Goal: Information Seeking & Learning: Learn about a topic

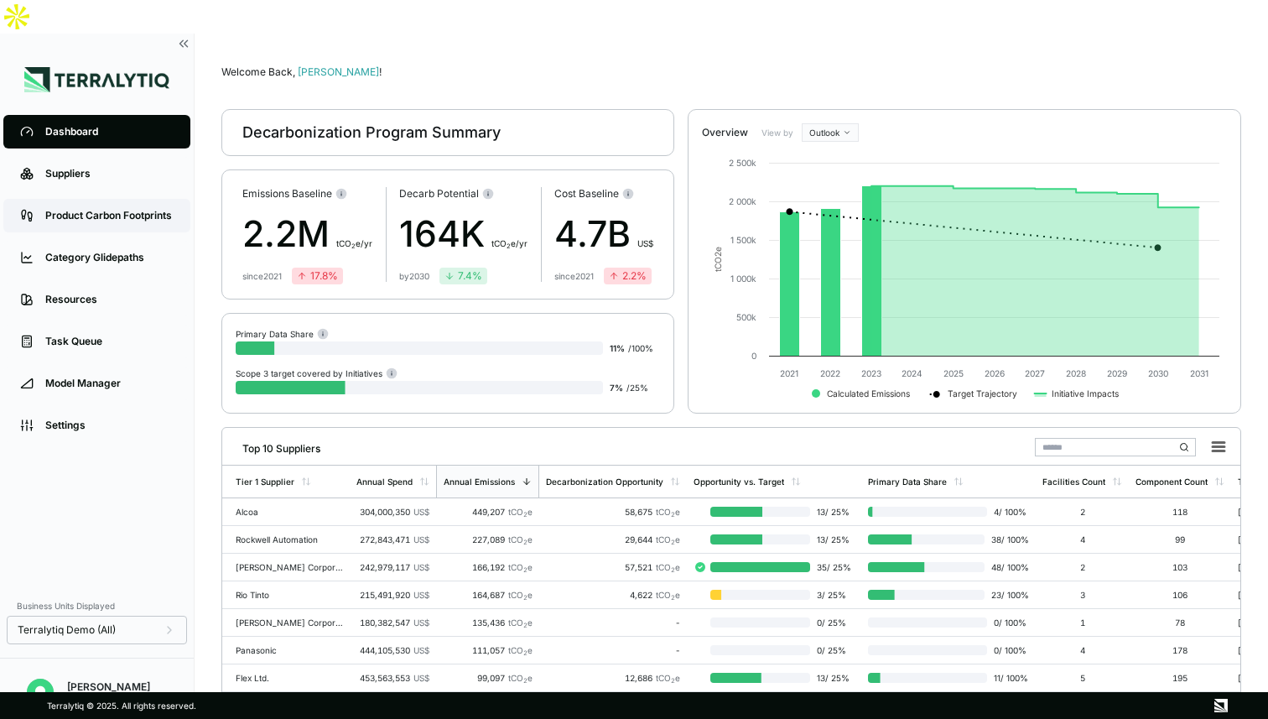
click at [124, 209] on div "Product Carbon Footprints" at bounding box center [109, 215] width 128 height 13
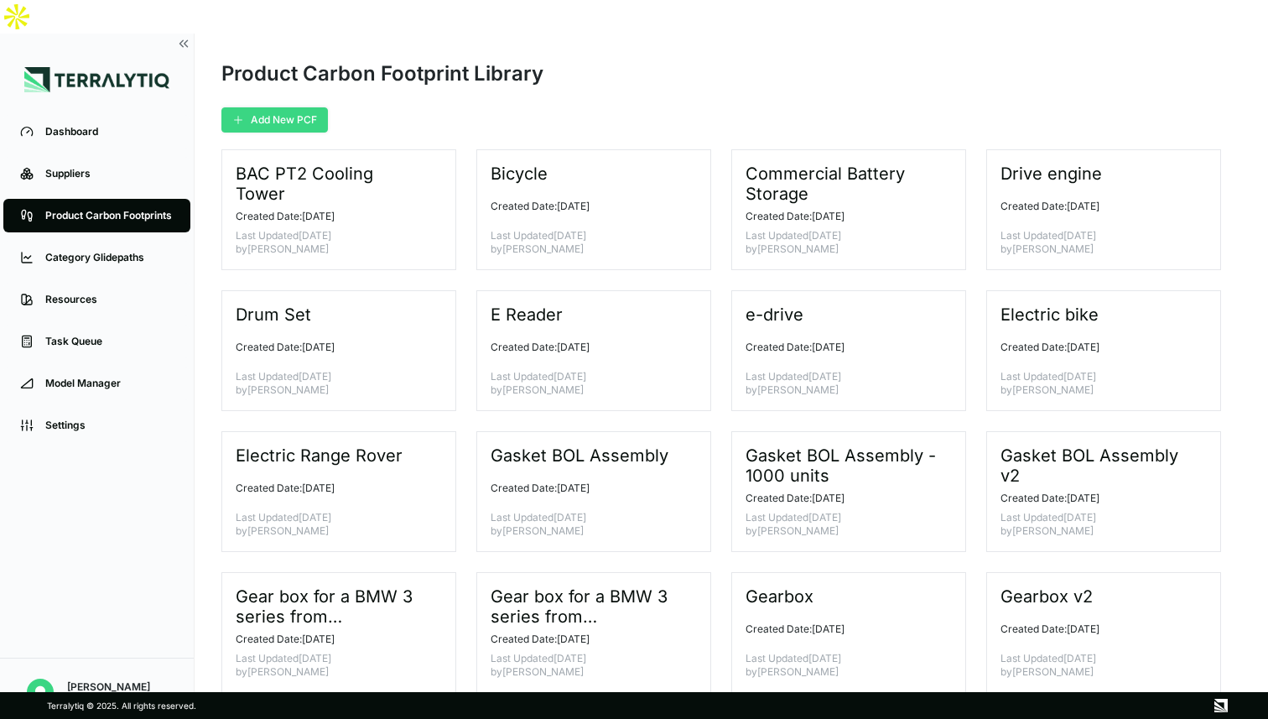
click at [296, 107] on button "Add New PCF" at bounding box center [274, 119] width 107 height 25
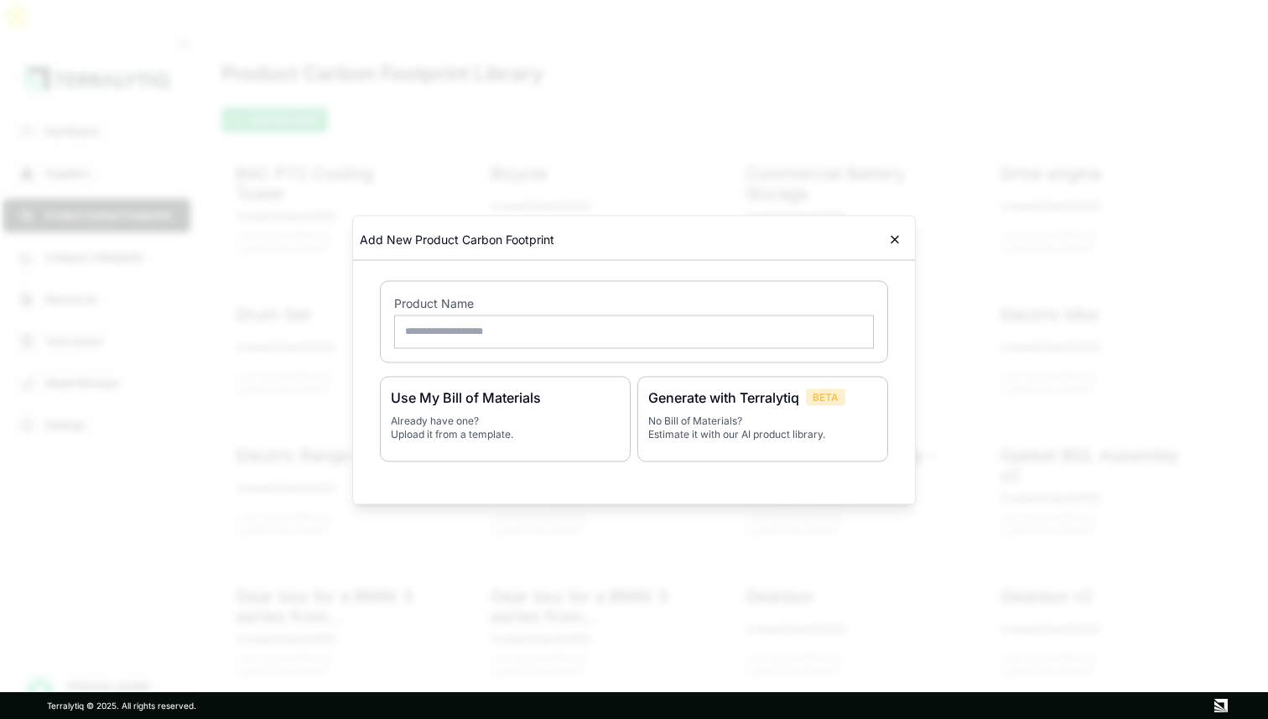
click at [526, 342] on input "text" at bounding box center [634, 332] width 480 height 34
type input "**********"
click at [723, 423] on p "No Bill of Materials? Estimate it with our AI product library." at bounding box center [762, 426] width 229 height 27
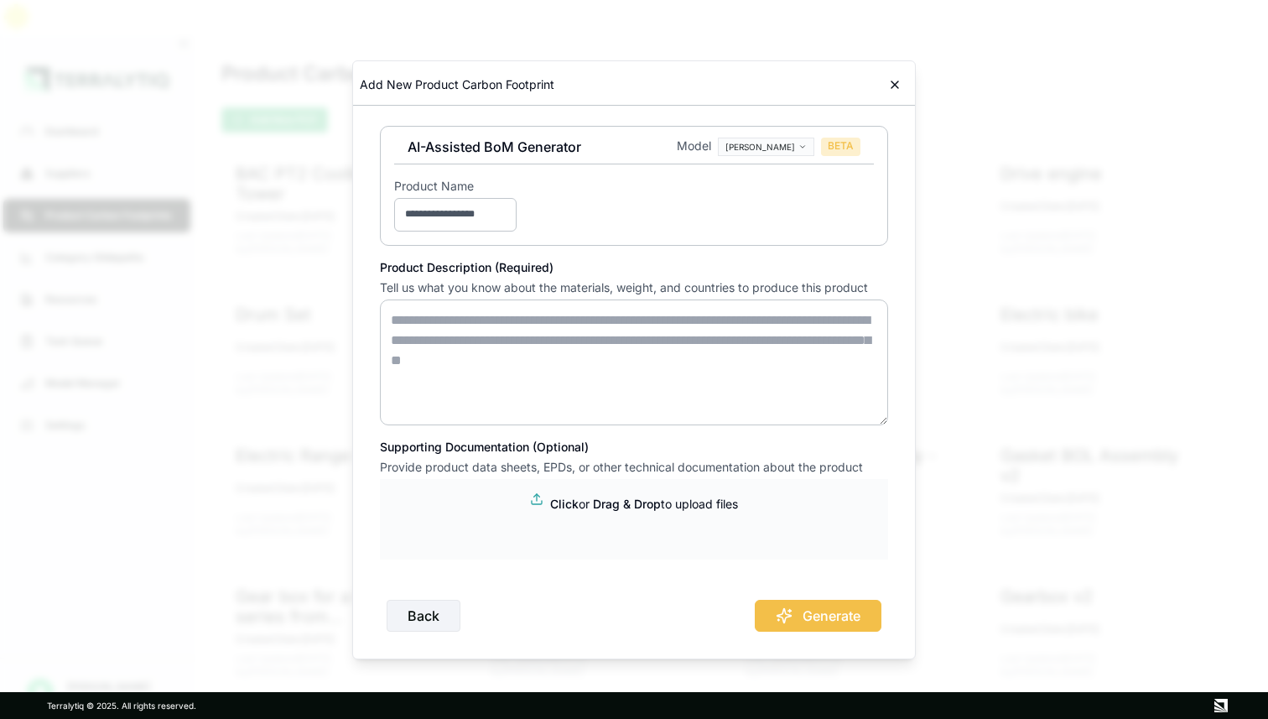
click at [488, 324] on textarea at bounding box center [634, 362] width 508 height 126
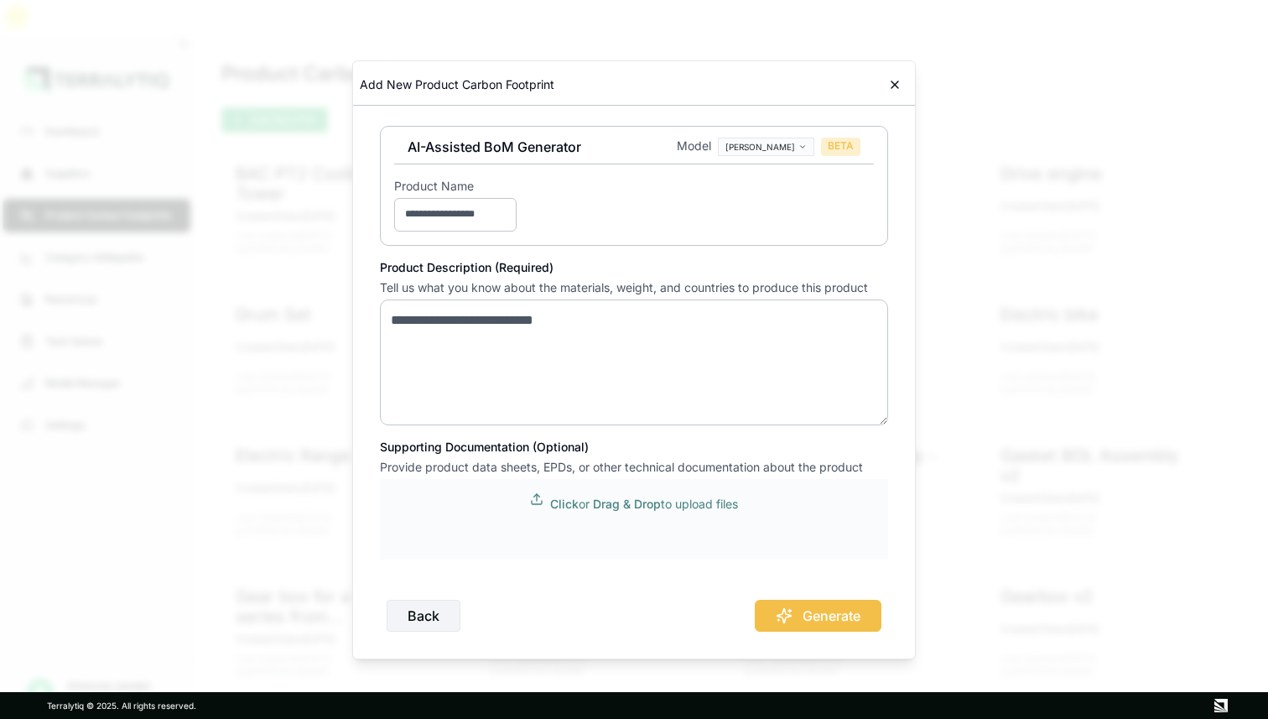
type textarea "**********"
click at [620, 508] on span "Drag & Drop" at bounding box center [627, 503] width 68 height 14
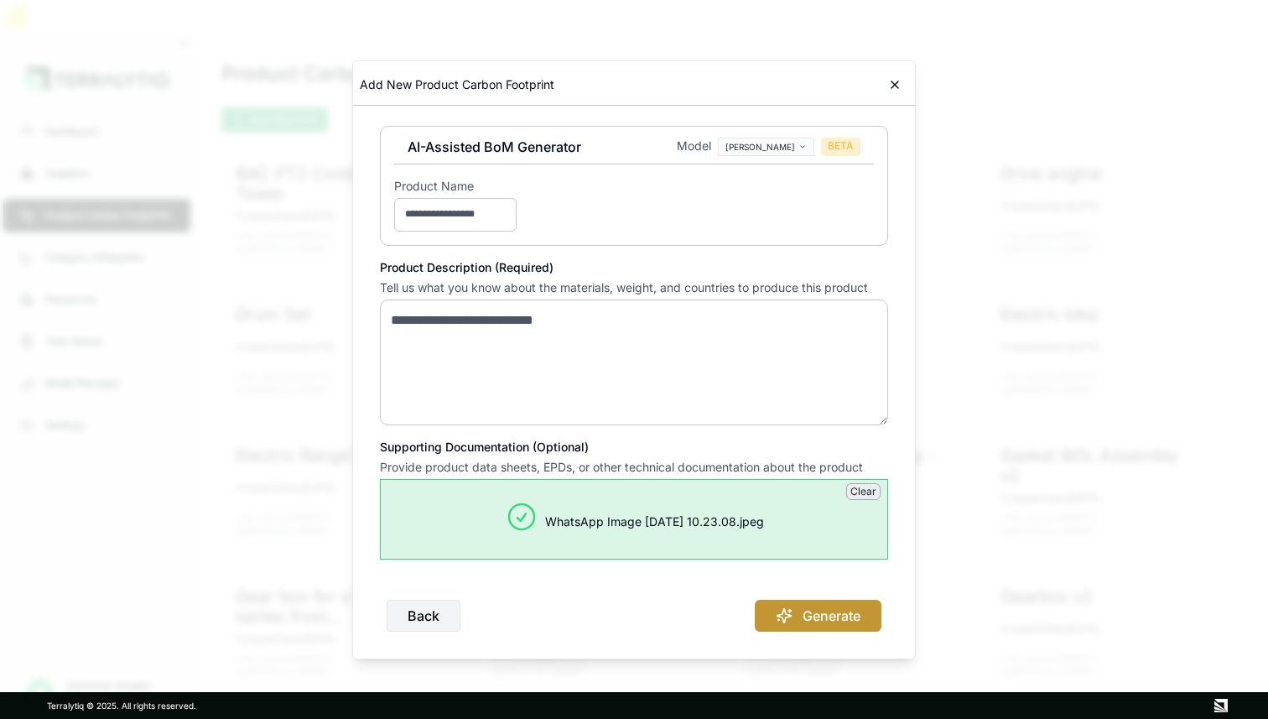
click at [820, 606] on button "Generate" at bounding box center [818, 616] width 127 height 32
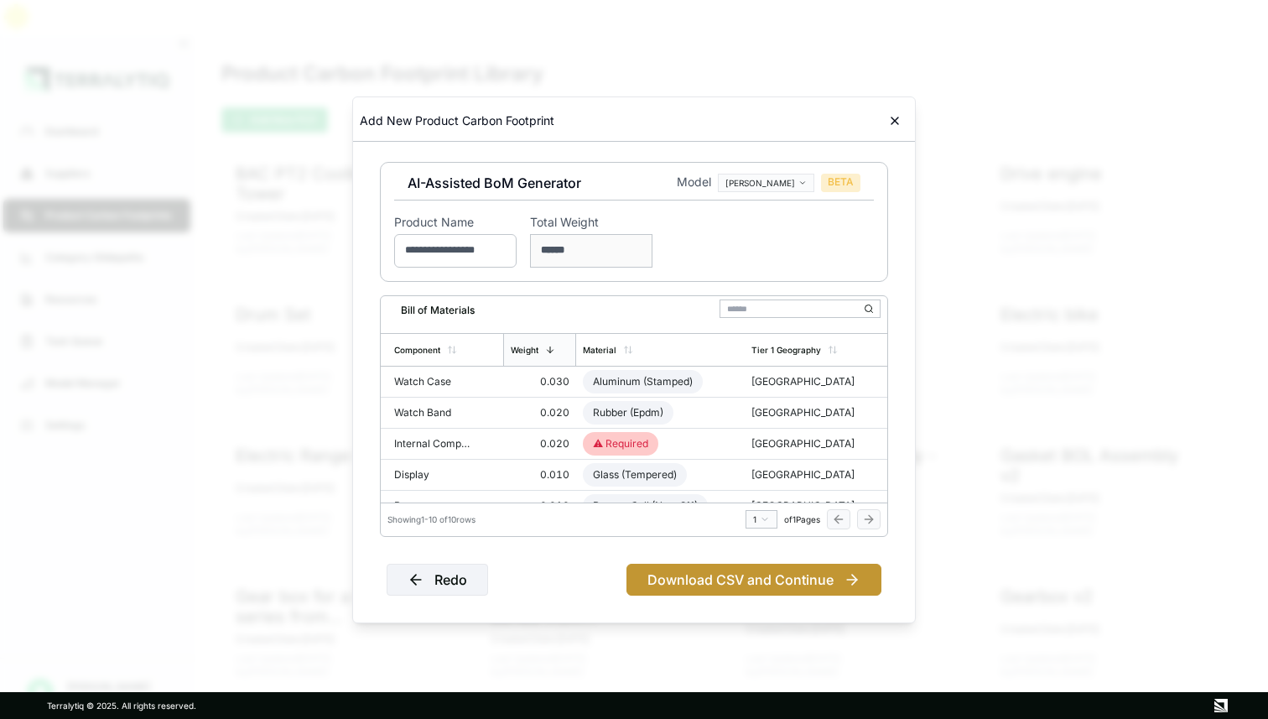
click at [715, 582] on button "Download CSV and Continue" at bounding box center [753, 580] width 255 height 32
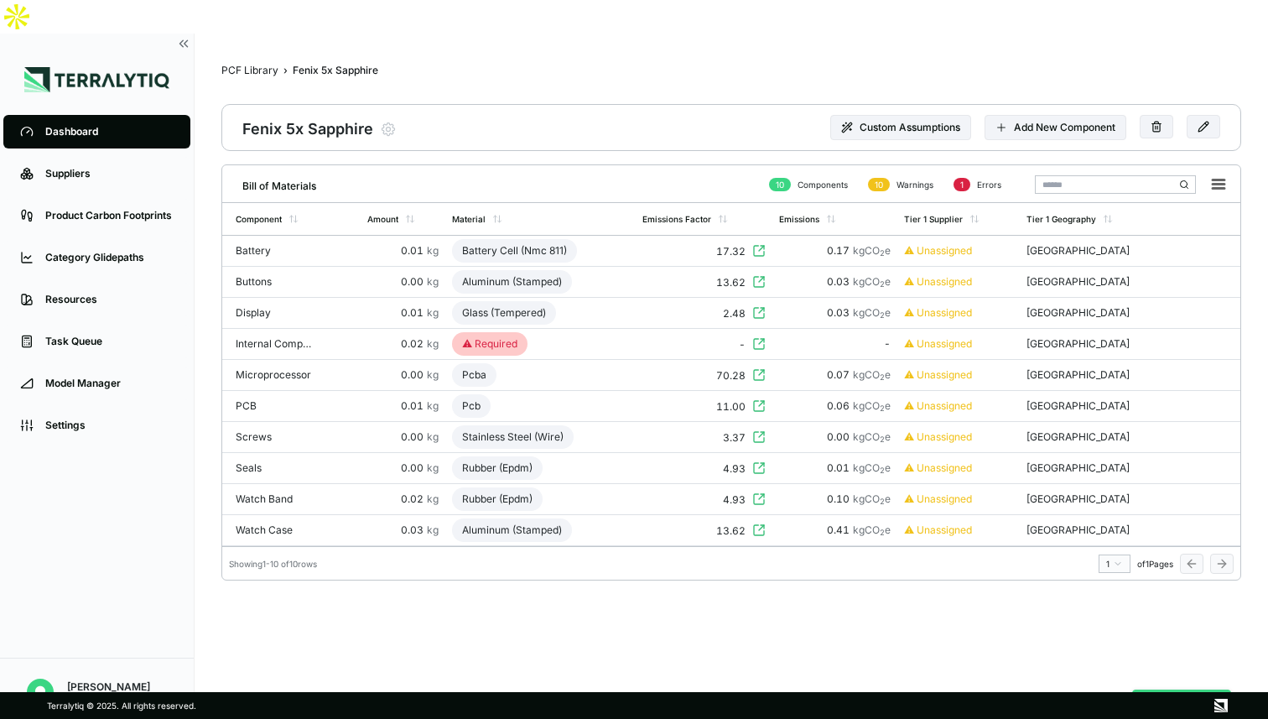
click at [1159, 689] on button "Analyze PCF" at bounding box center [1181, 705] width 99 height 32
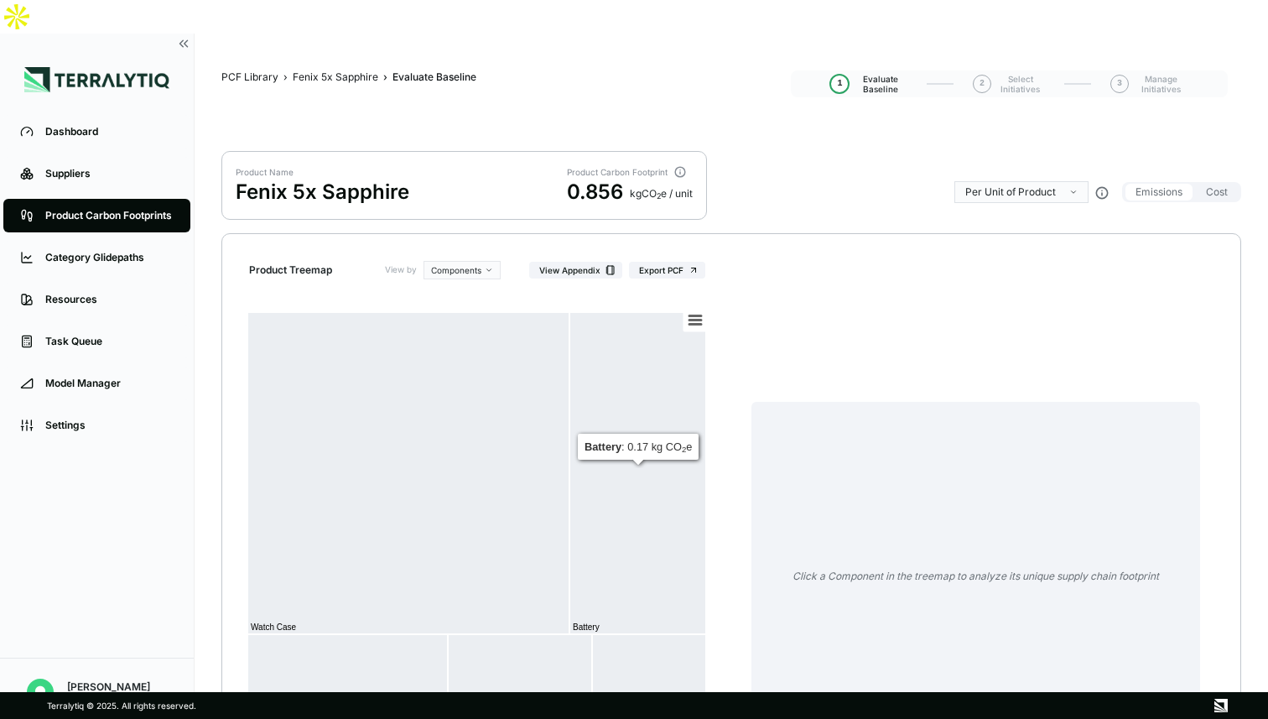
click at [723, 355] on div "Created with Highcharts 11.4.8 Chart context menu Microprocessor Watch Band Bat…" at bounding box center [487, 550] width 476 height 503
click at [350, 70] on div "Fenix 5x Sapphire" at bounding box center [336, 76] width 86 height 13
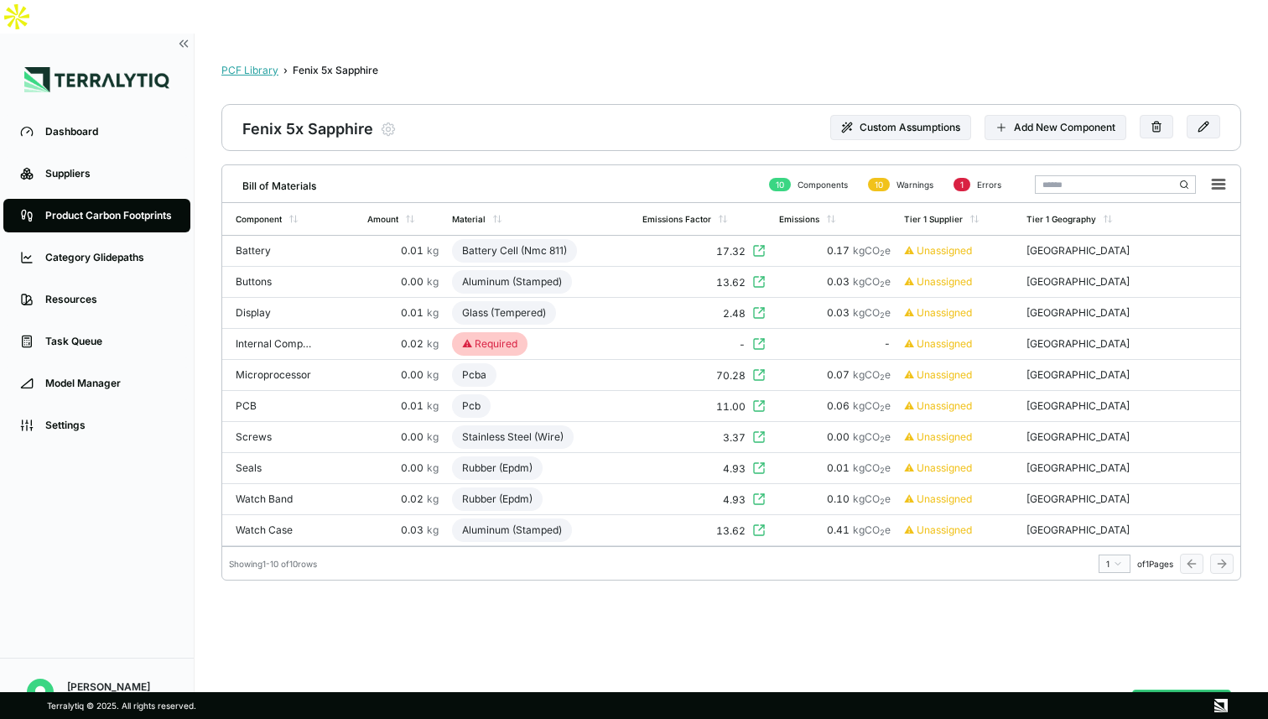
click at [260, 64] on div "PCF Library" at bounding box center [249, 70] width 57 height 13
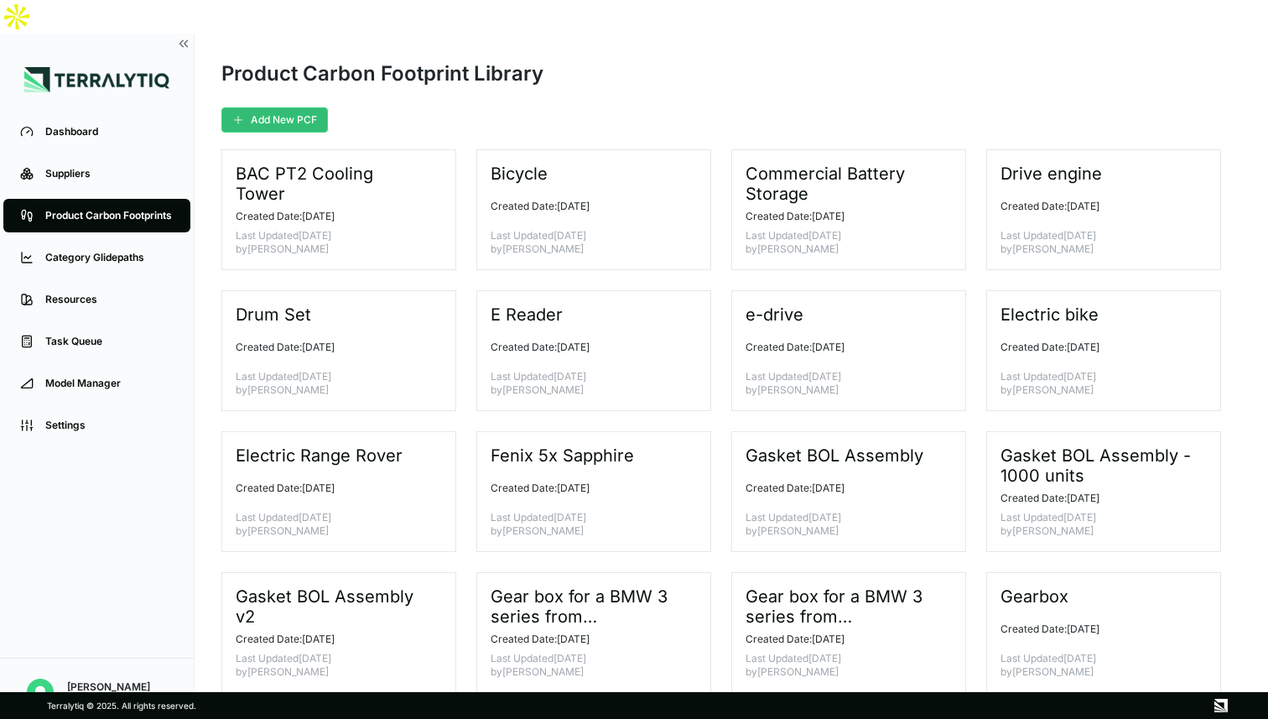
click at [105, 67] on img at bounding box center [96, 79] width 145 height 25
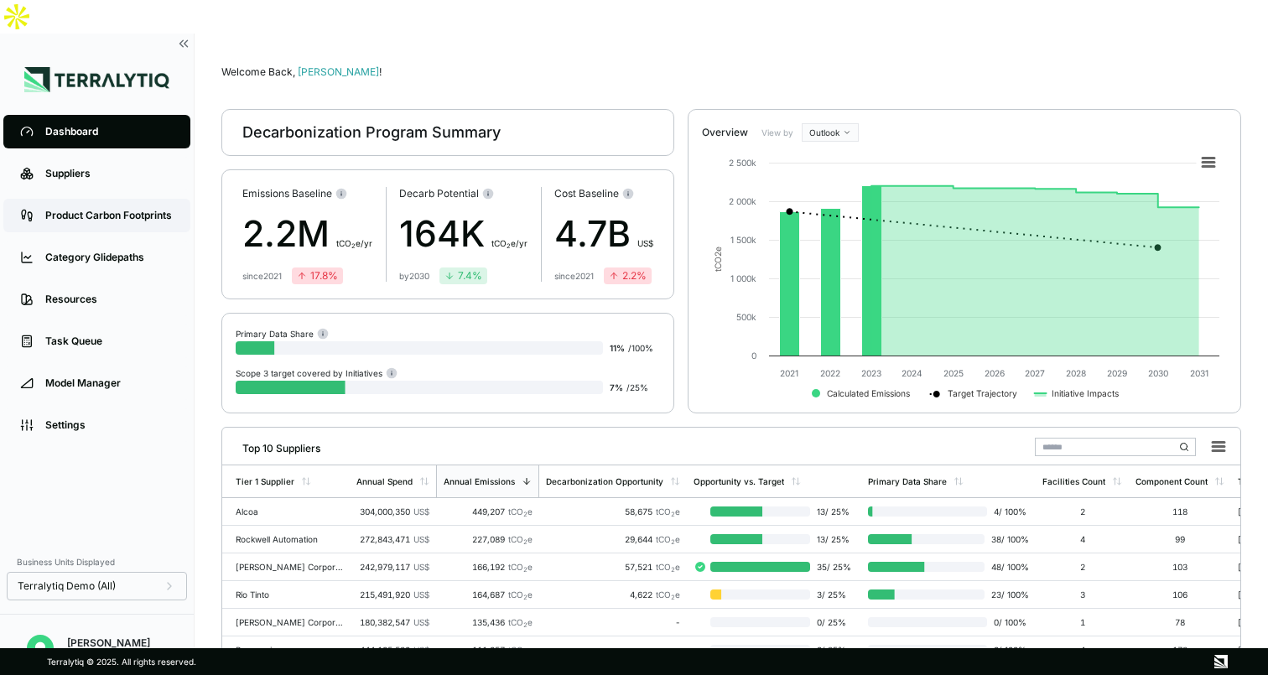
click at [104, 199] on link "Product Carbon Footprints" at bounding box center [96, 216] width 187 height 34
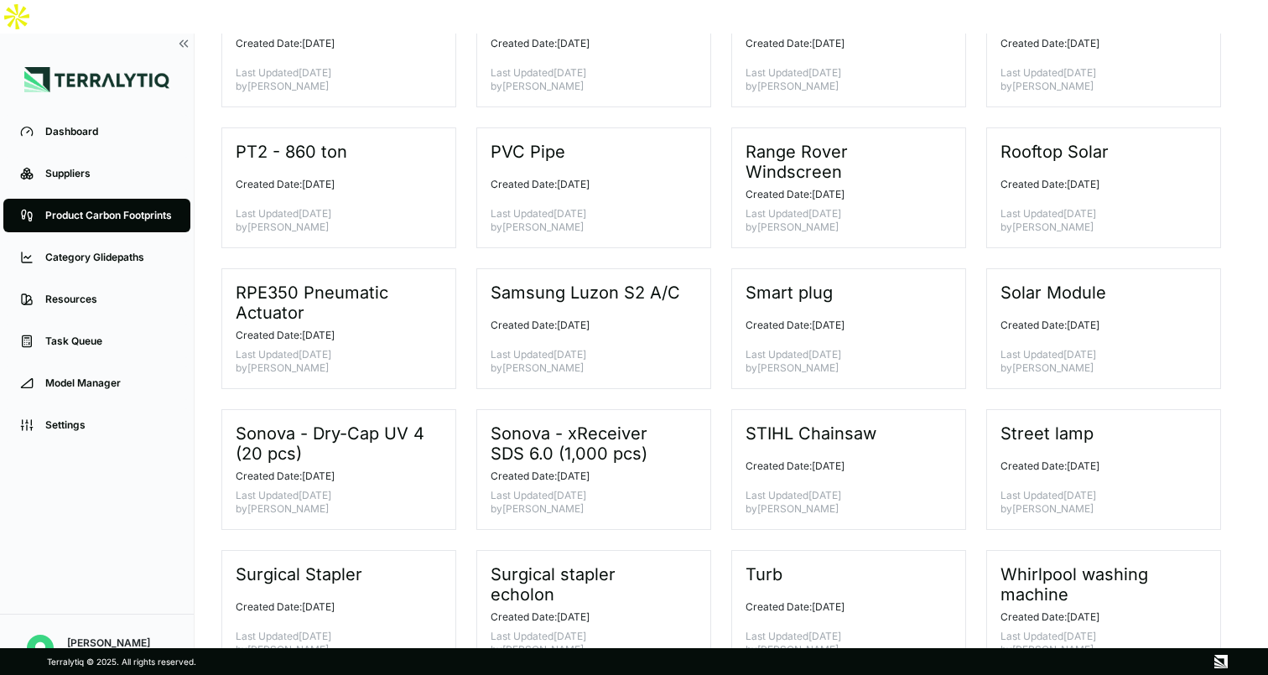
scroll to position [876, 0]
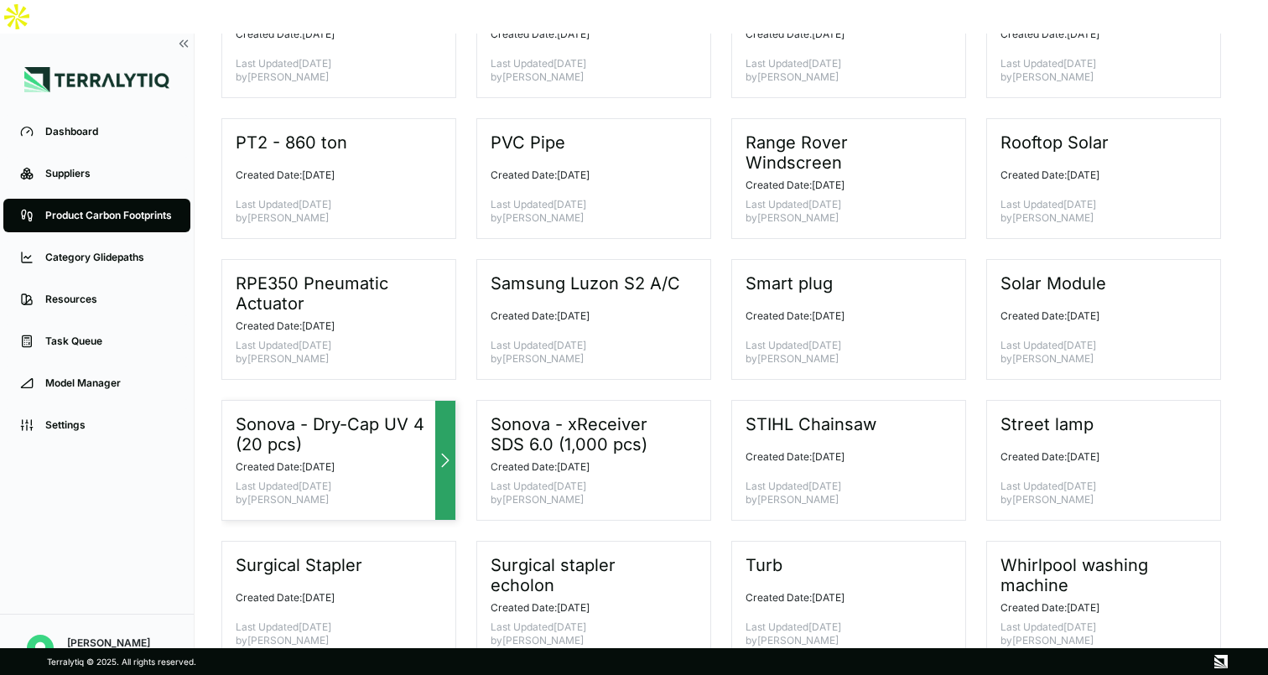
click at [440, 450] on icon at bounding box center [445, 460] width 20 height 20
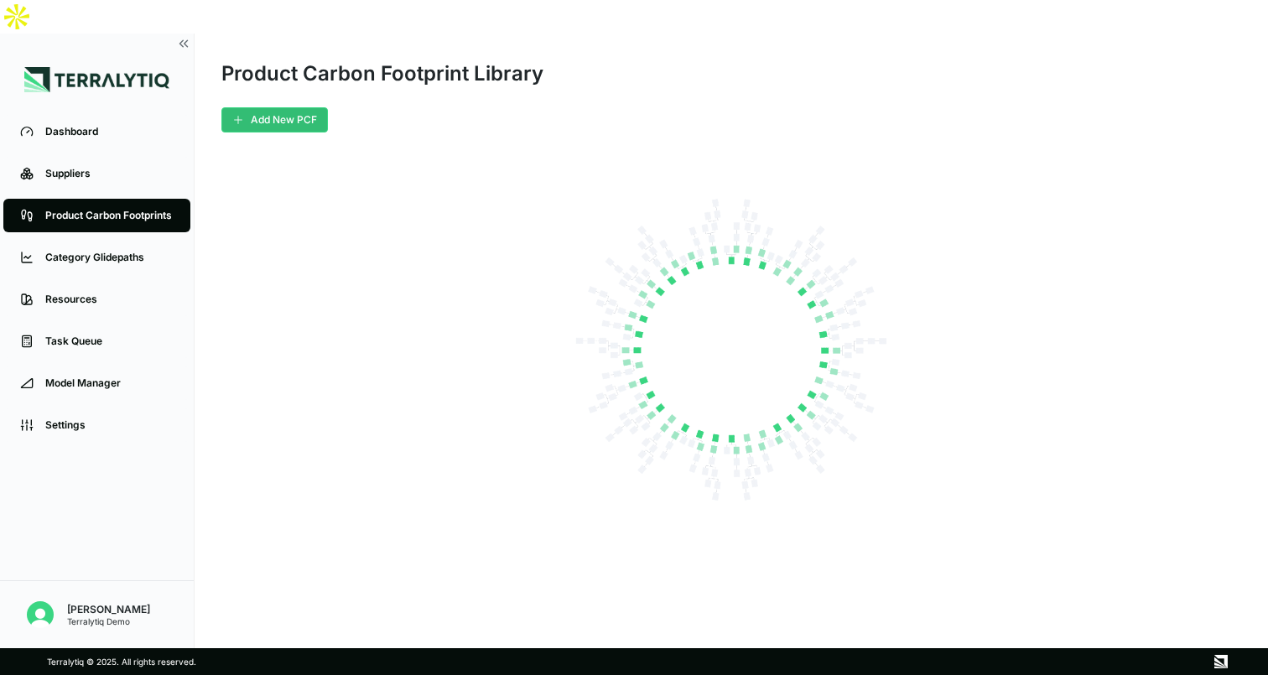
scroll to position [0, 0]
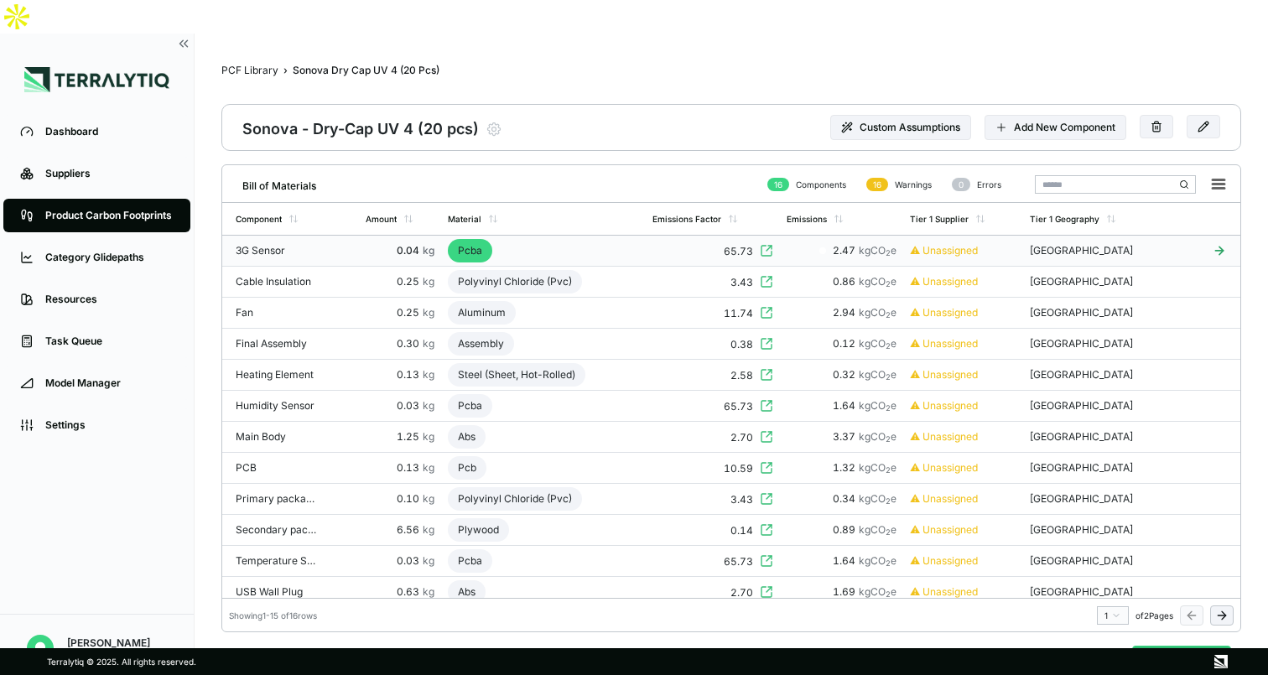
click at [772, 246] on icon at bounding box center [769, 248] width 5 height 5
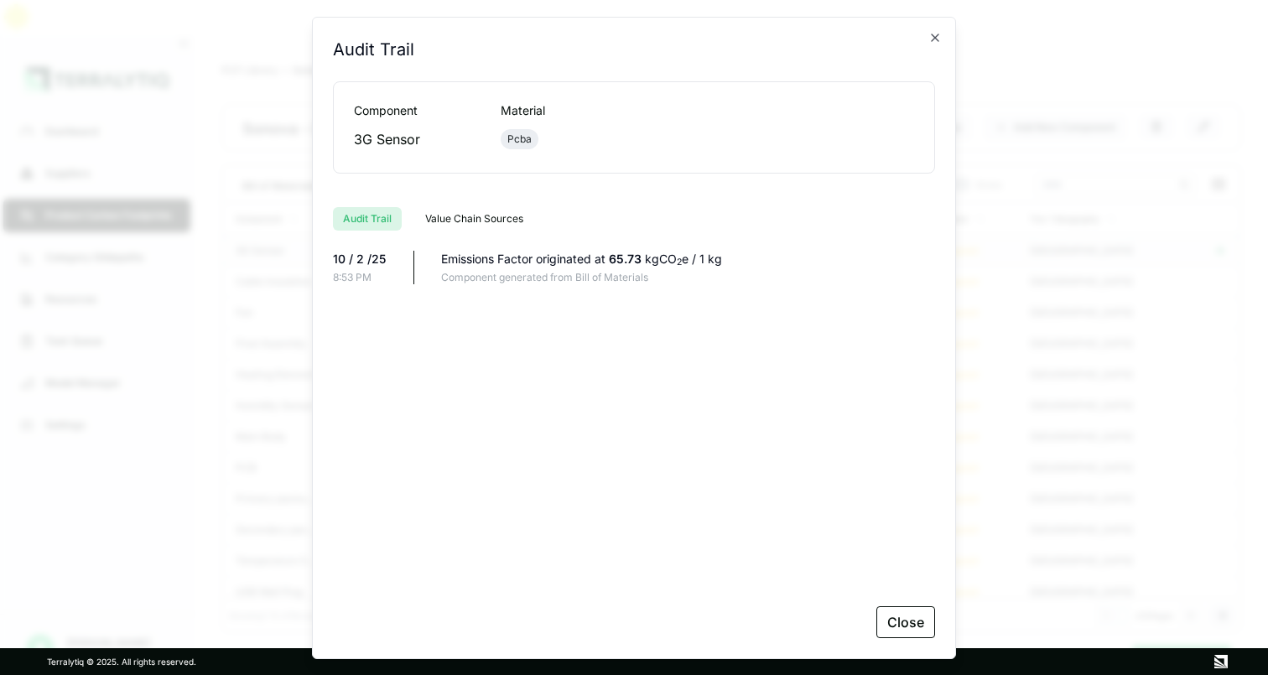
click at [935, 29] on div "Audit Trail Audit Trail Component Material 3G Sensor Pcba Audit Trail Value Cha…" at bounding box center [634, 338] width 644 height 642
click at [933, 39] on icon "button" at bounding box center [935, 37] width 7 height 7
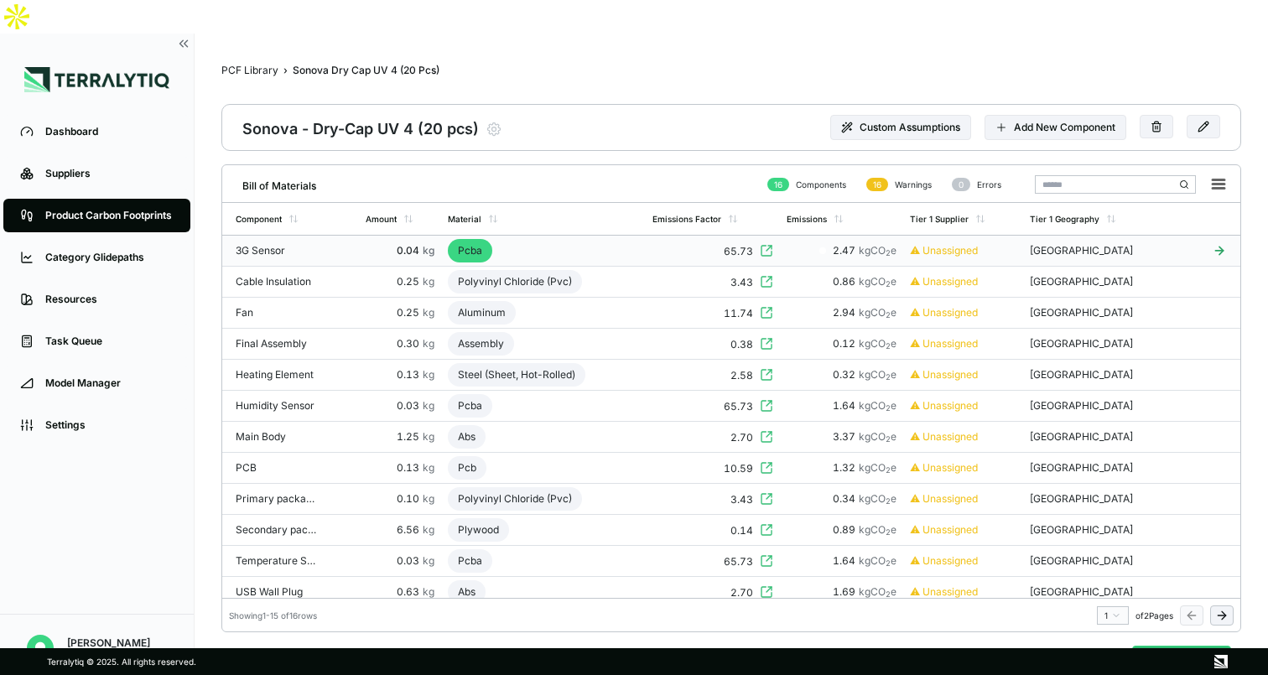
click at [663, 236] on td "65.73" at bounding box center [713, 251] width 134 height 31
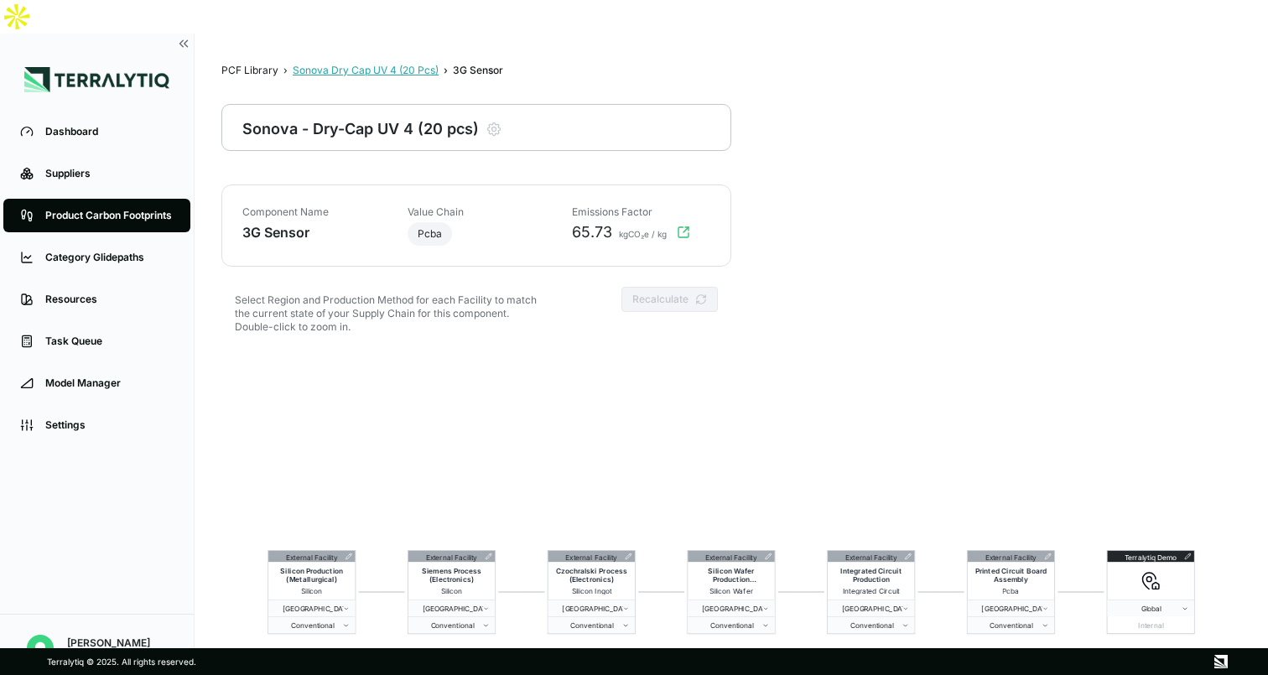
click at [403, 64] on div "Sonova Dry Cap UV 4 (20 Pcs)" at bounding box center [366, 70] width 146 height 13
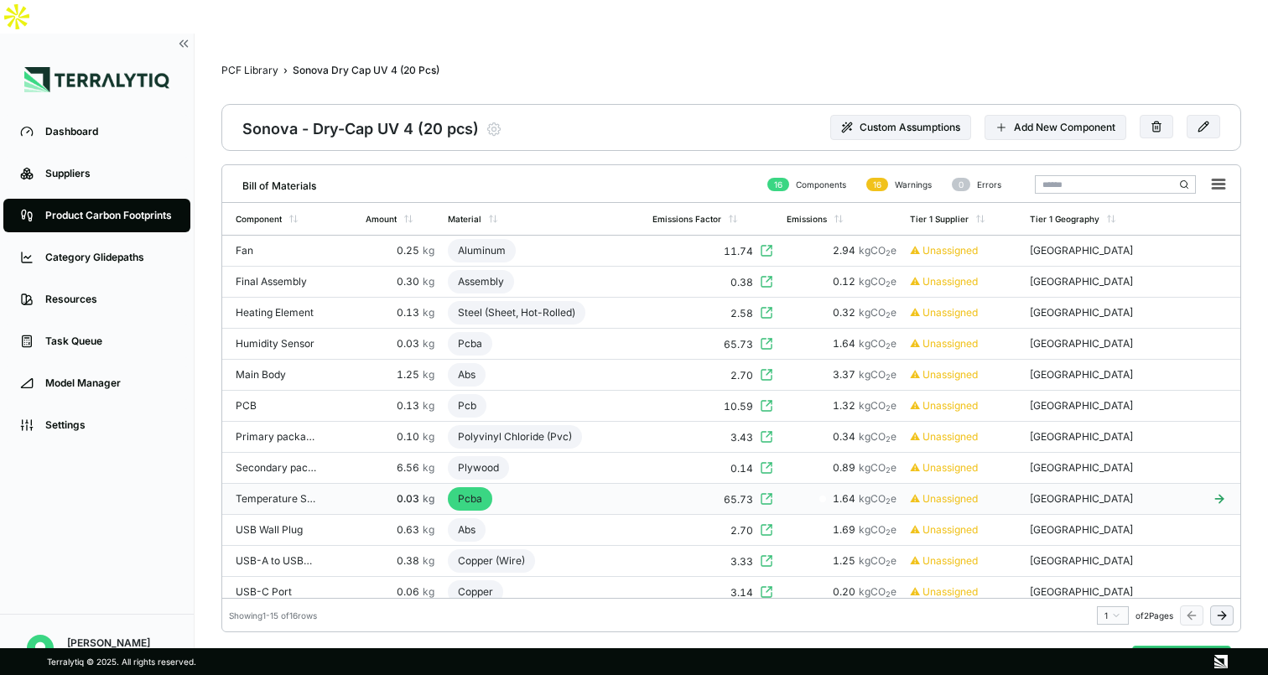
scroll to position [101, 0]
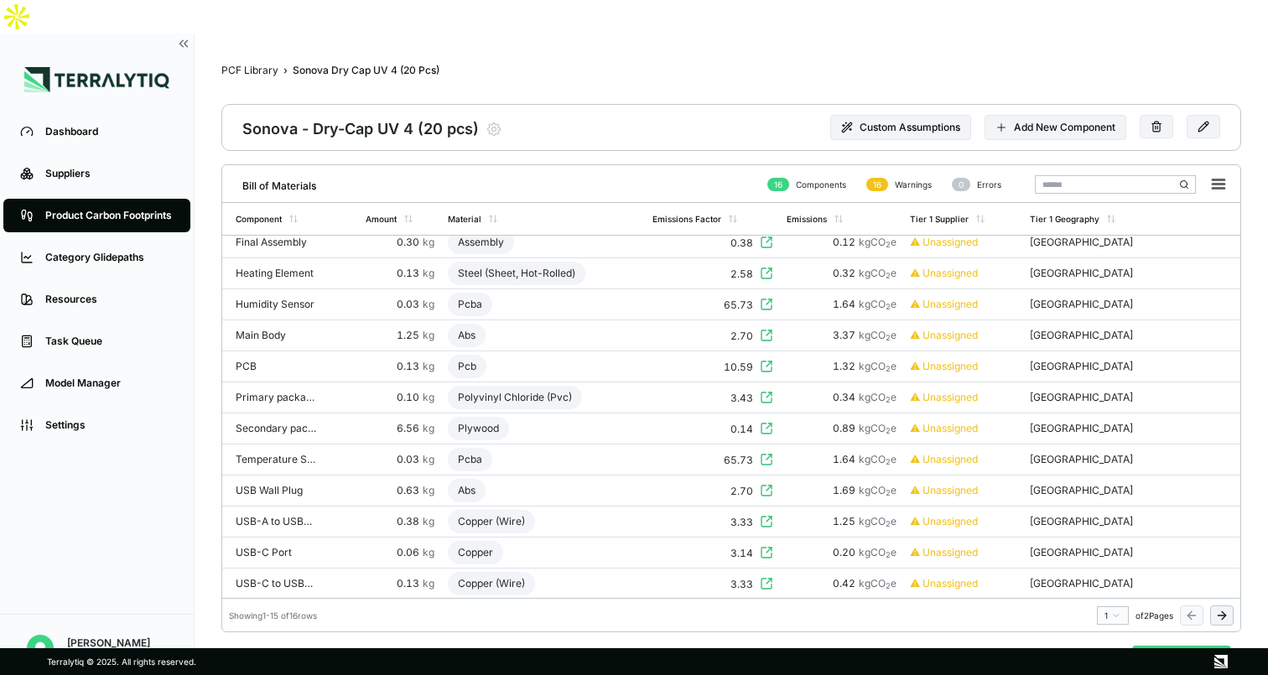
click at [1192, 646] on button "Analyze PCF" at bounding box center [1181, 662] width 99 height 32
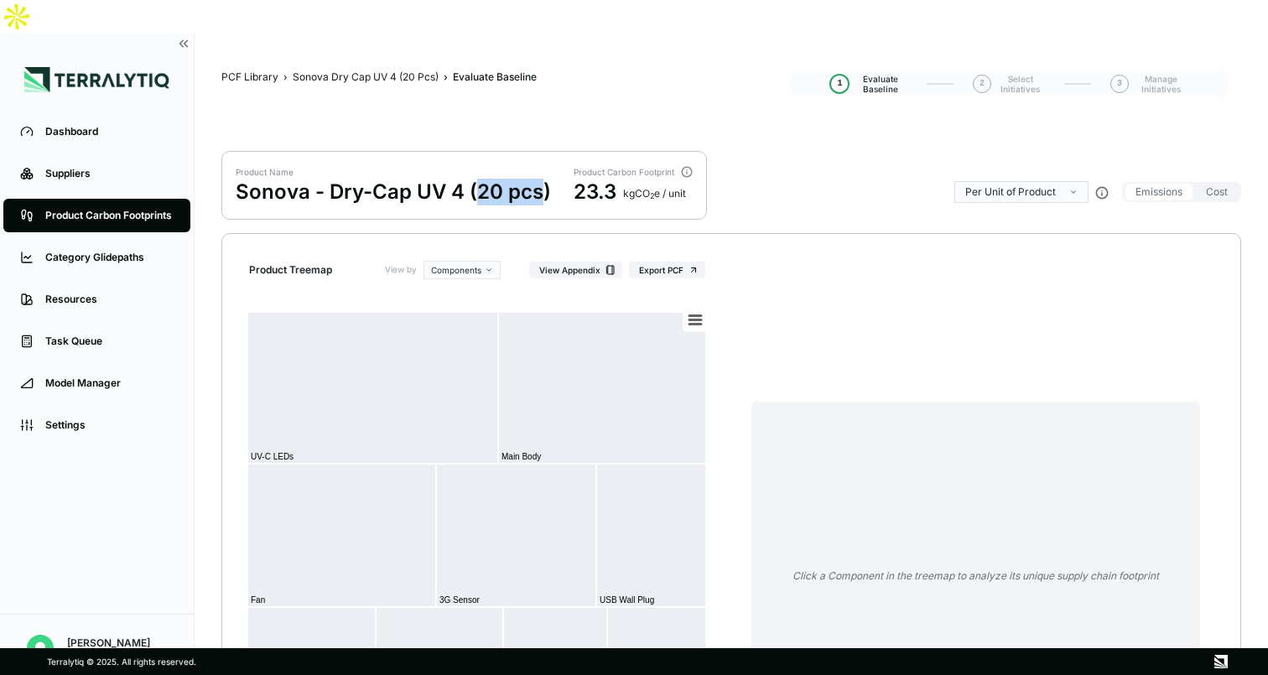
drag, startPoint x: 478, startPoint y: 154, endPoint x: 543, endPoint y: 154, distance: 65.4
click at [543, 179] on div "Sonova - Dry-Cap UV 4 (20 pcs)" at bounding box center [393, 192] width 315 height 27
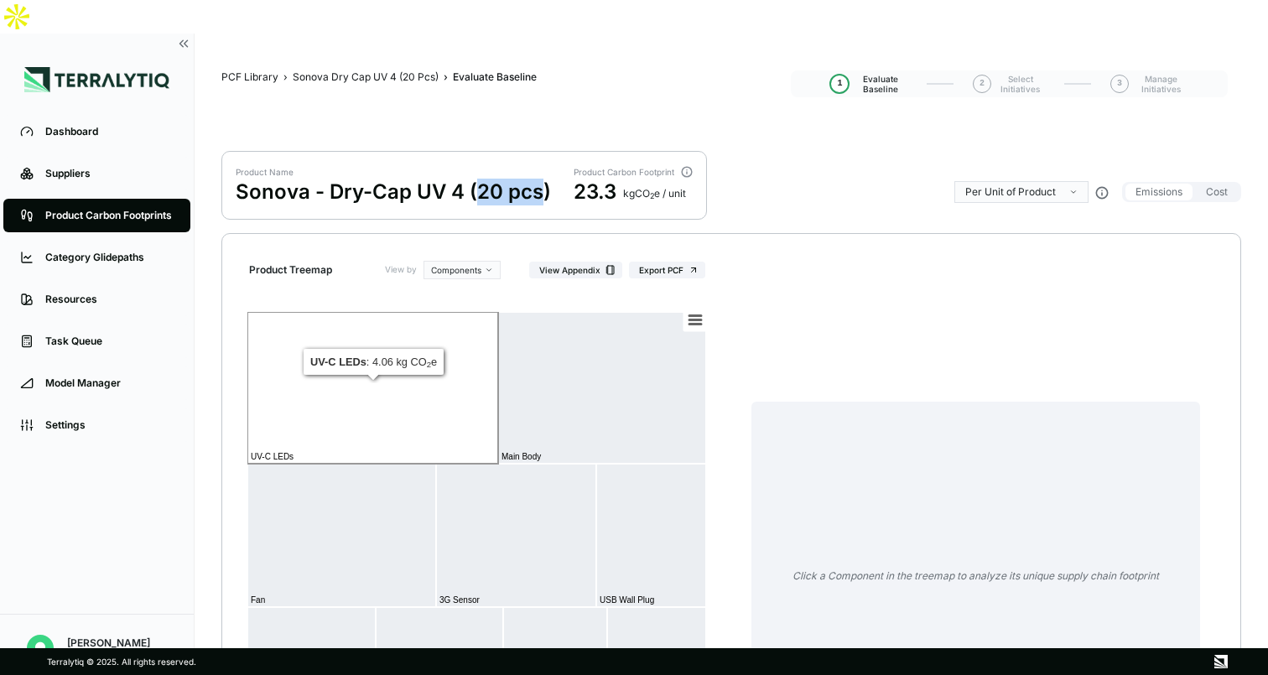
click at [391, 385] on rect at bounding box center [372, 388] width 251 height 152
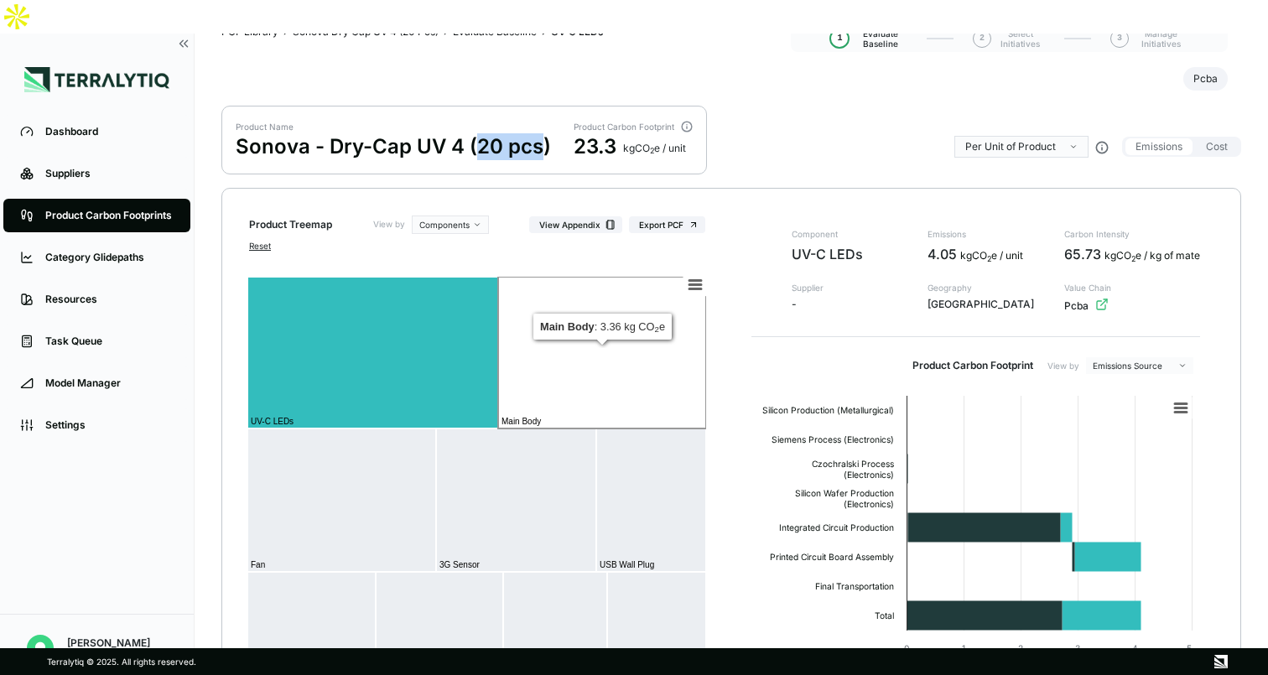
scroll to position [53, 0]
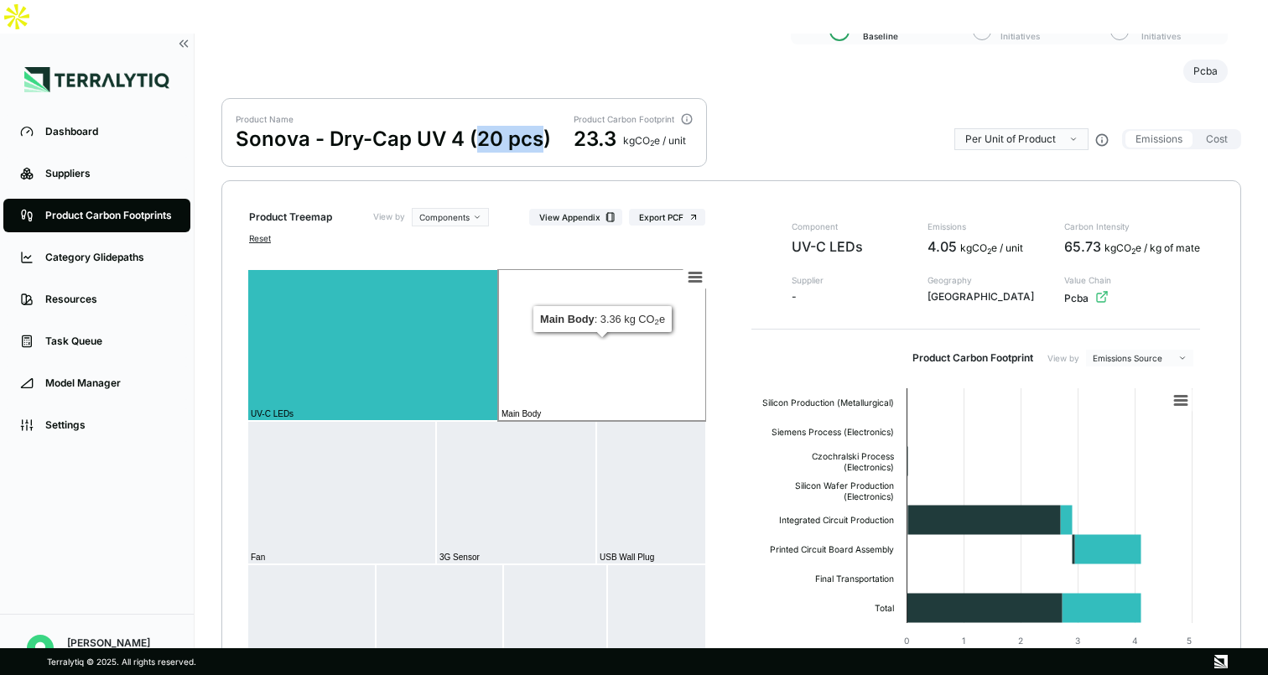
click at [594, 340] on rect at bounding box center [602, 345] width 208 height 152
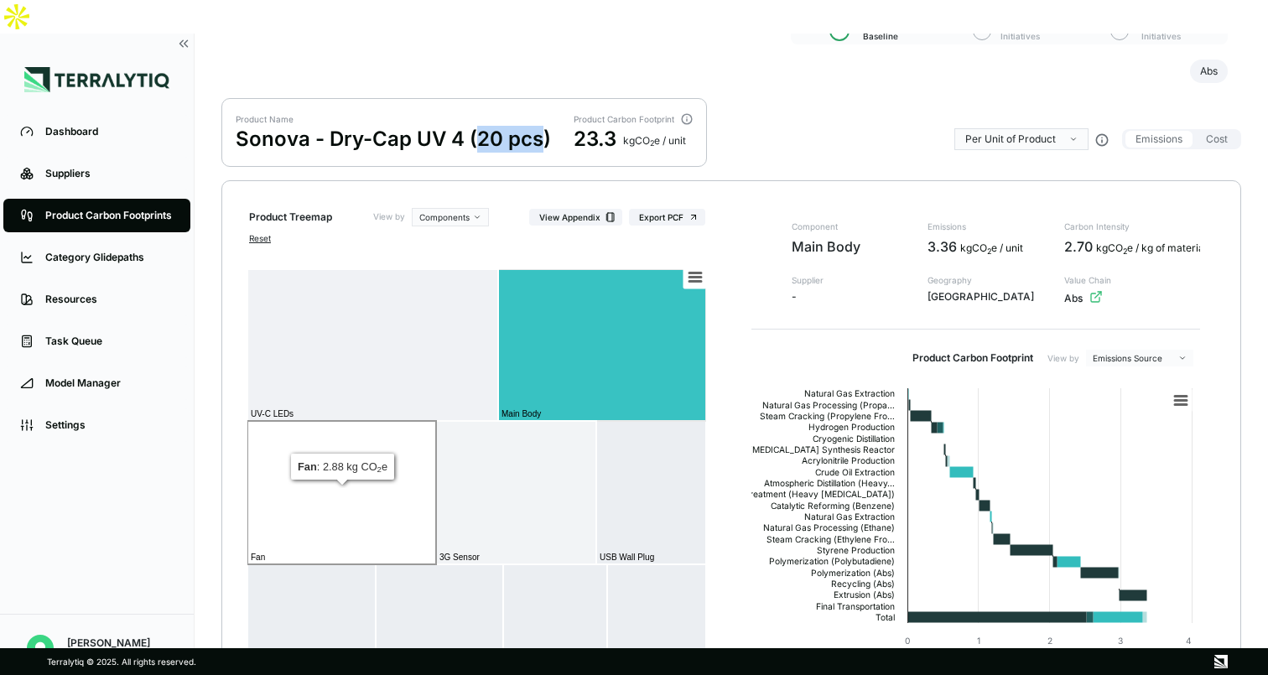
click at [380, 440] on rect at bounding box center [341, 492] width 189 height 143
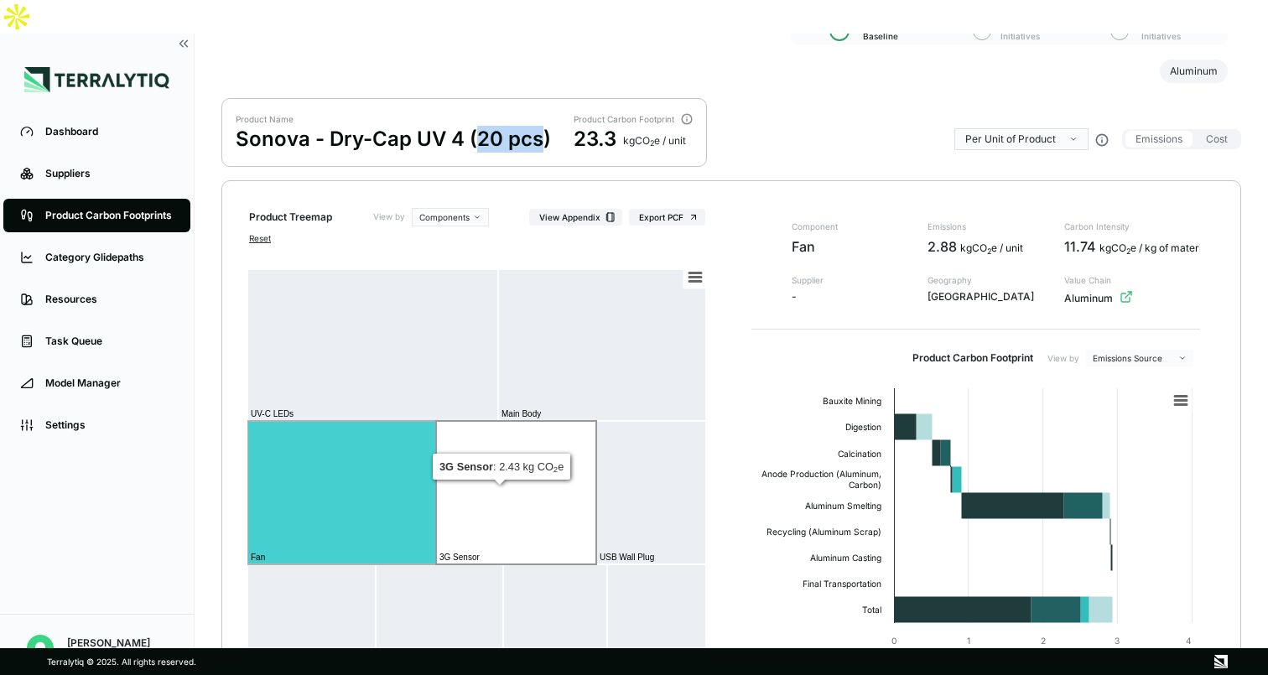
click at [526, 444] on rect at bounding box center [516, 492] width 160 height 143
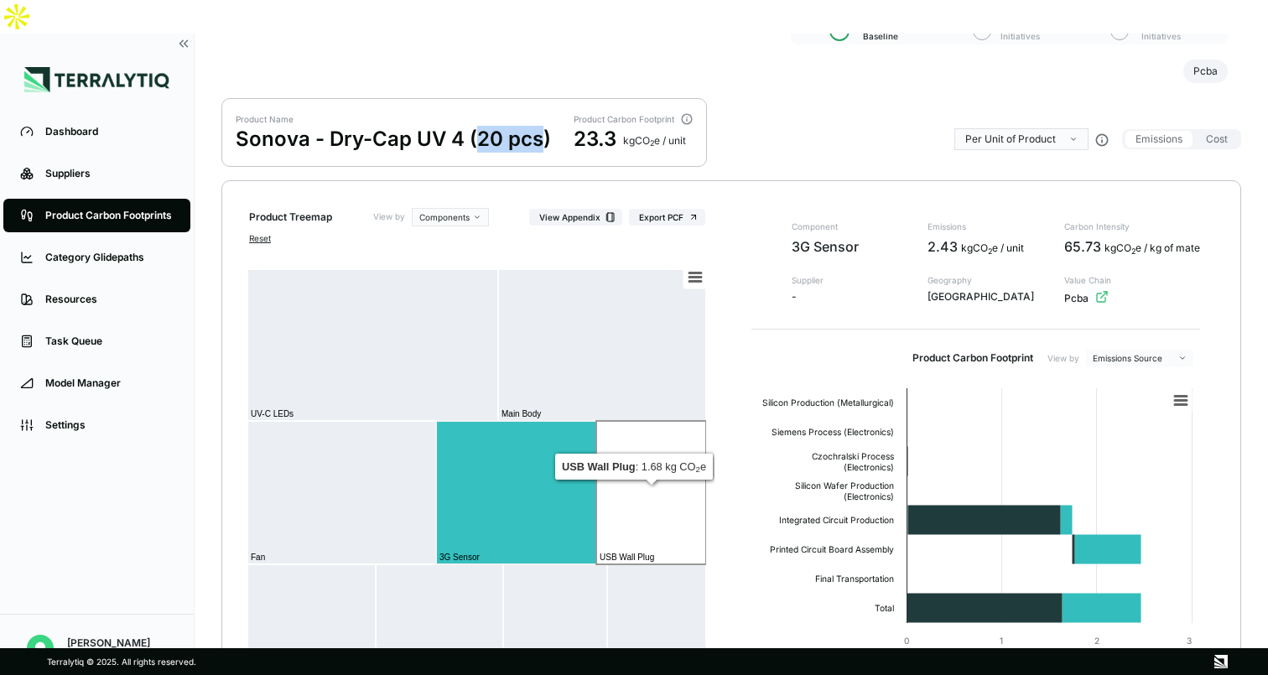
click at [655, 465] on rect at bounding box center [651, 492] width 110 height 143
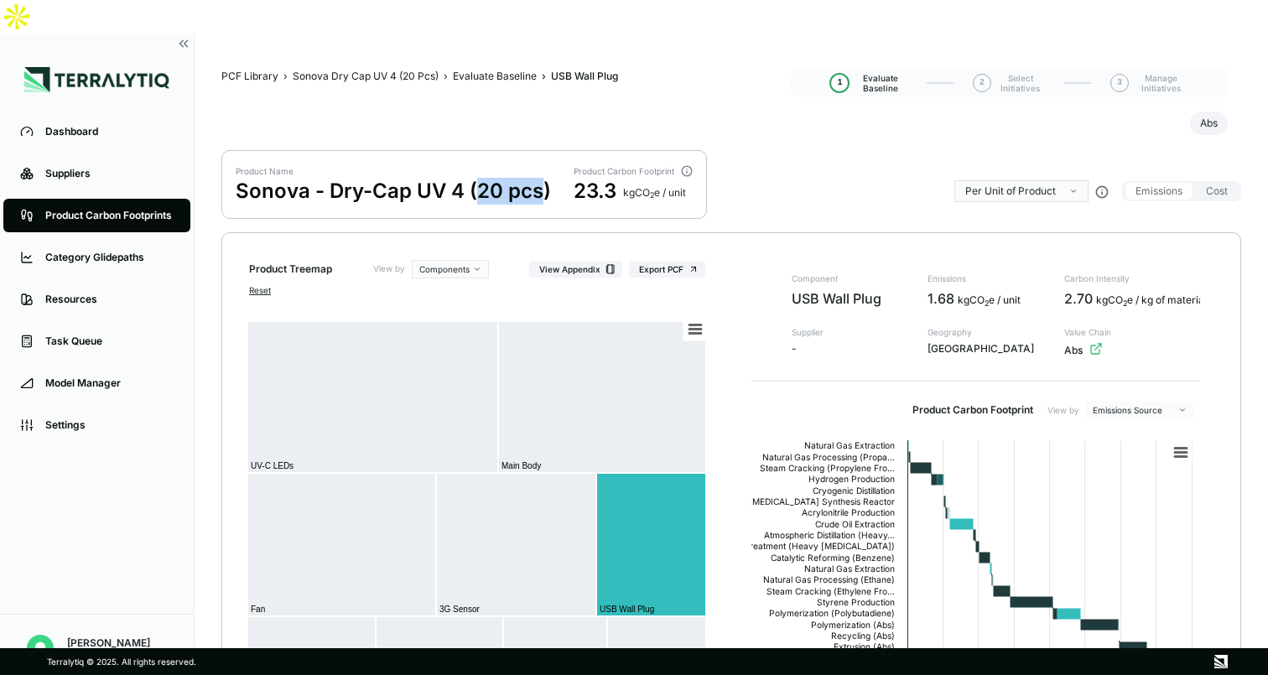
scroll to position [0, 0]
click at [1061, 154] on html "Dashboard Suppliers Product Carbon Footprints Category Glidepaths Resources Tas…" at bounding box center [634, 337] width 1268 height 675
click at [1016, 206] on div "Per KG of Product" at bounding box center [1011, 207] width 86 height 13
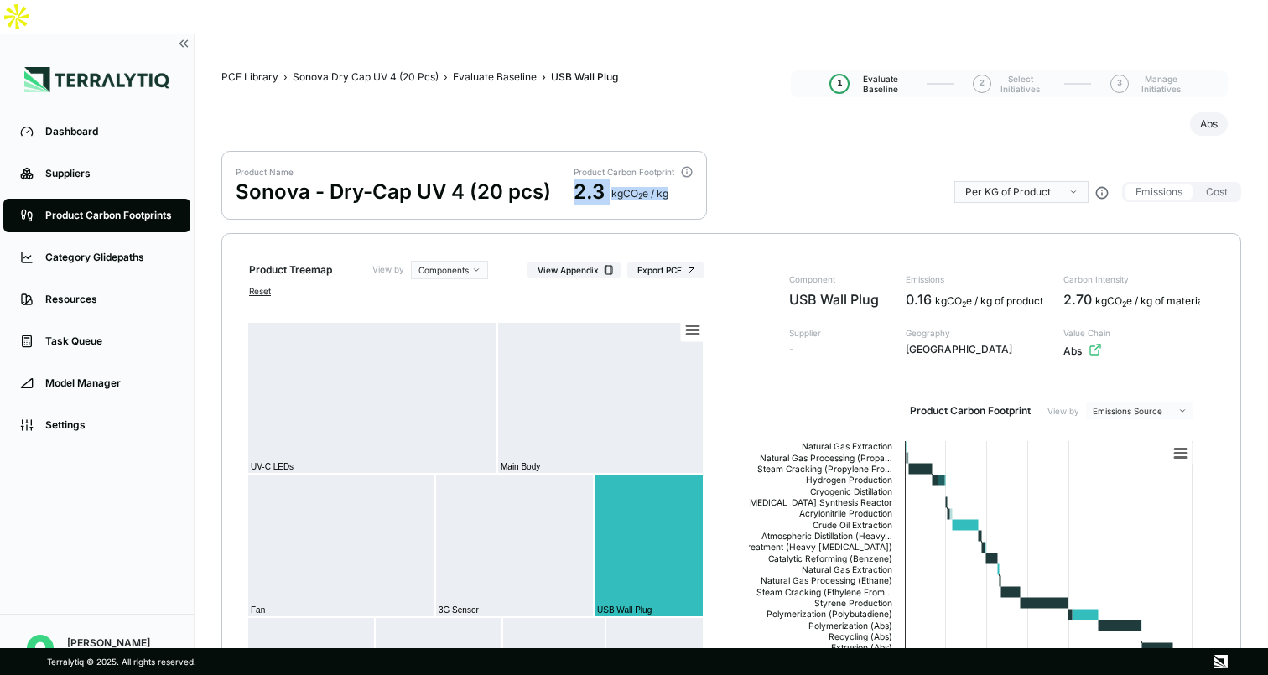
drag, startPoint x: 575, startPoint y: 153, endPoint x: 681, endPoint y: 157, distance: 105.7
click at [681, 179] on div "2.3 kg CO 2 e / kg" at bounding box center [633, 192] width 119 height 27
click at [1020, 159] on html "Dashboard Suppliers Product Carbon Footprints Category Glidepaths Resources Tas…" at bounding box center [634, 337] width 1268 height 675
click at [1020, 181] on div "Per Unit of Product" at bounding box center [1013, 187] width 91 height 13
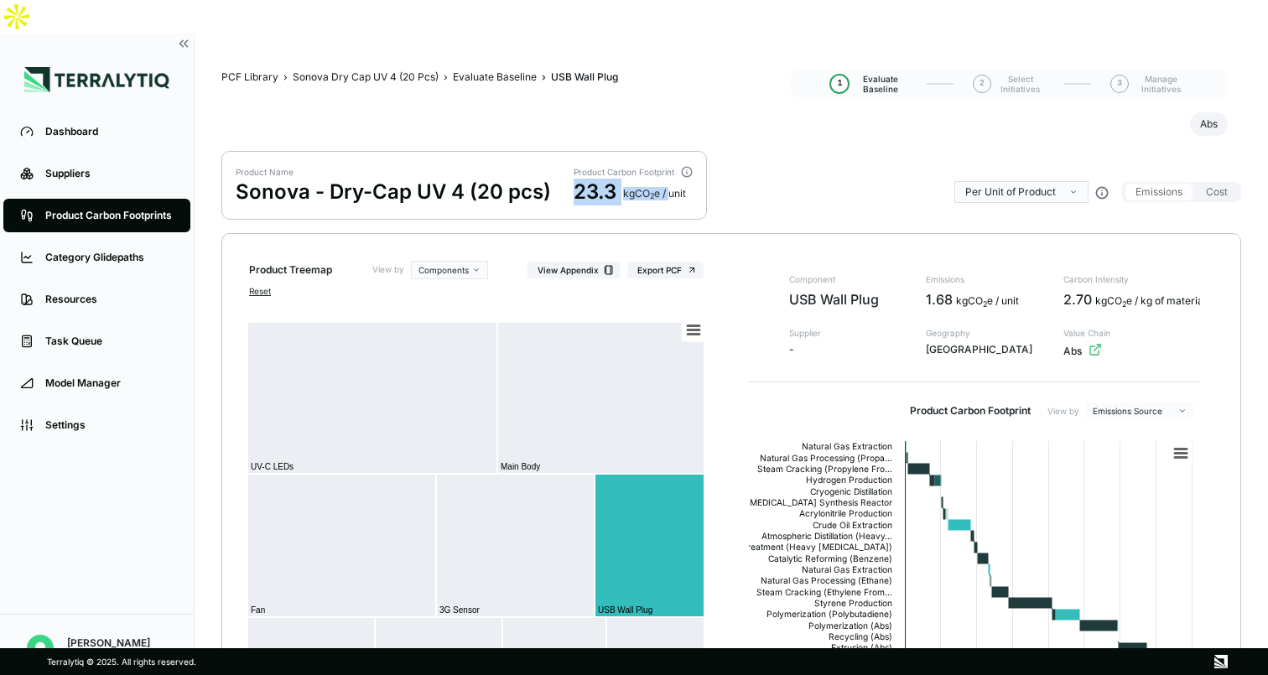
click at [609, 179] on div "23.3" at bounding box center [595, 192] width 43 height 27
drag, startPoint x: 389, startPoint y: 164, endPoint x: 553, endPoint y: 164, distance: 163.5
click at [553, 164] on div "Product Name Sonova - Dry-Cap UV 4 (20 pcs) Product Carbon Footprint 23.3 kg CO…" at bounding box center [464, 185] width 486 height 69
click at [1059, 157] on html "Dashboard Suppliers Product Carbon Footprints Category Glidepaths Resources Tas…" at bounding box center [634, 337] width 1268 height 675
click at [996, 207] on div "Per KG of Product" at bounding box center [1011, 207] width 86 height 13
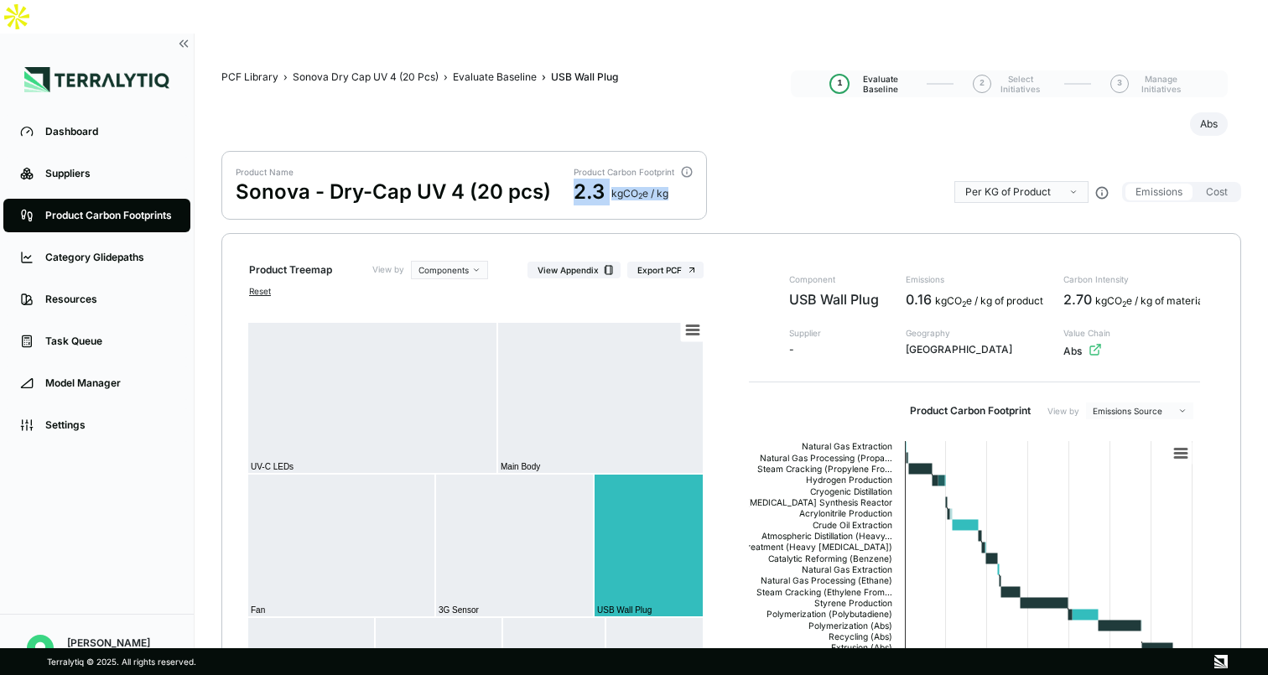
drag, startPoint x: 574, startPoint y: 159, endPoint x: 682, endPoint y: 159, distance: 107.4
click at [682, 179] on div "2.3 kg CO 2 e / kg" at bounding box center [633, 192] width 119 height 27
click at [1010, 154] on html "Dashboard Suppliers Product Carbon Footprints Category Glidepaths Resources Tas…" at bounding box center [634, 337] width 1268 height 675
click at [1001, 186] on div "Per Unit of Product" at bounding box center [1013, 187] width 91 height 13
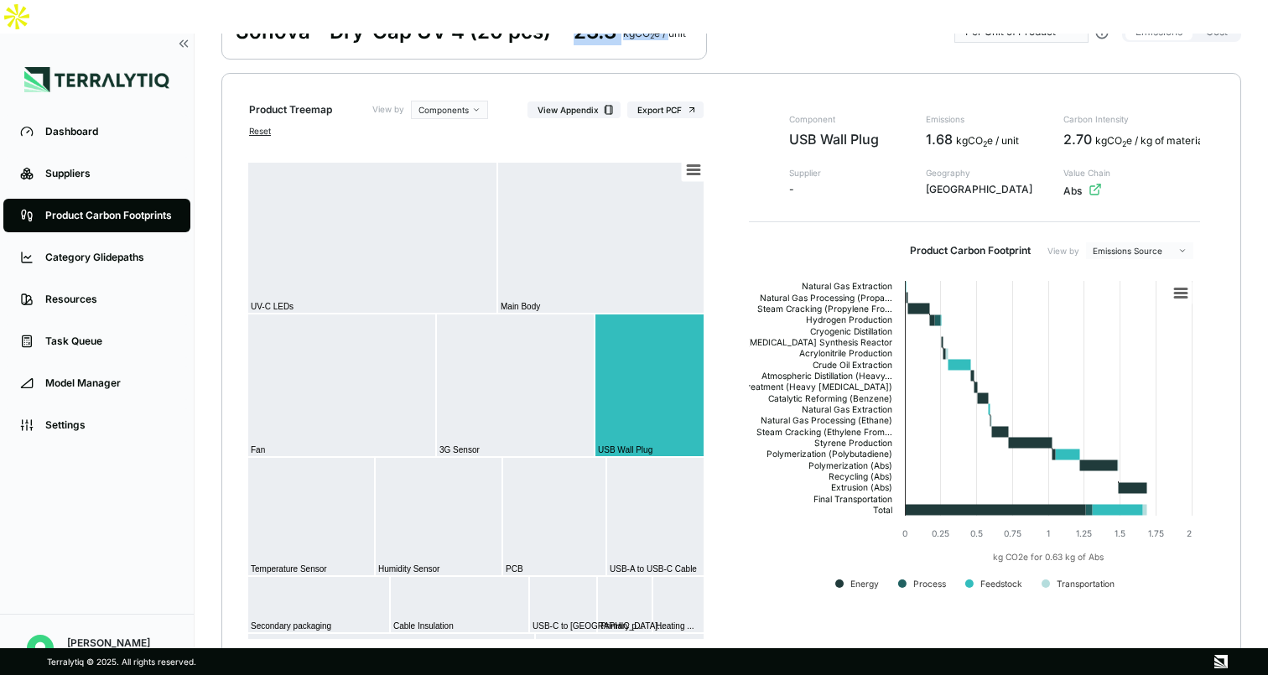
scroll to position [208, 0]
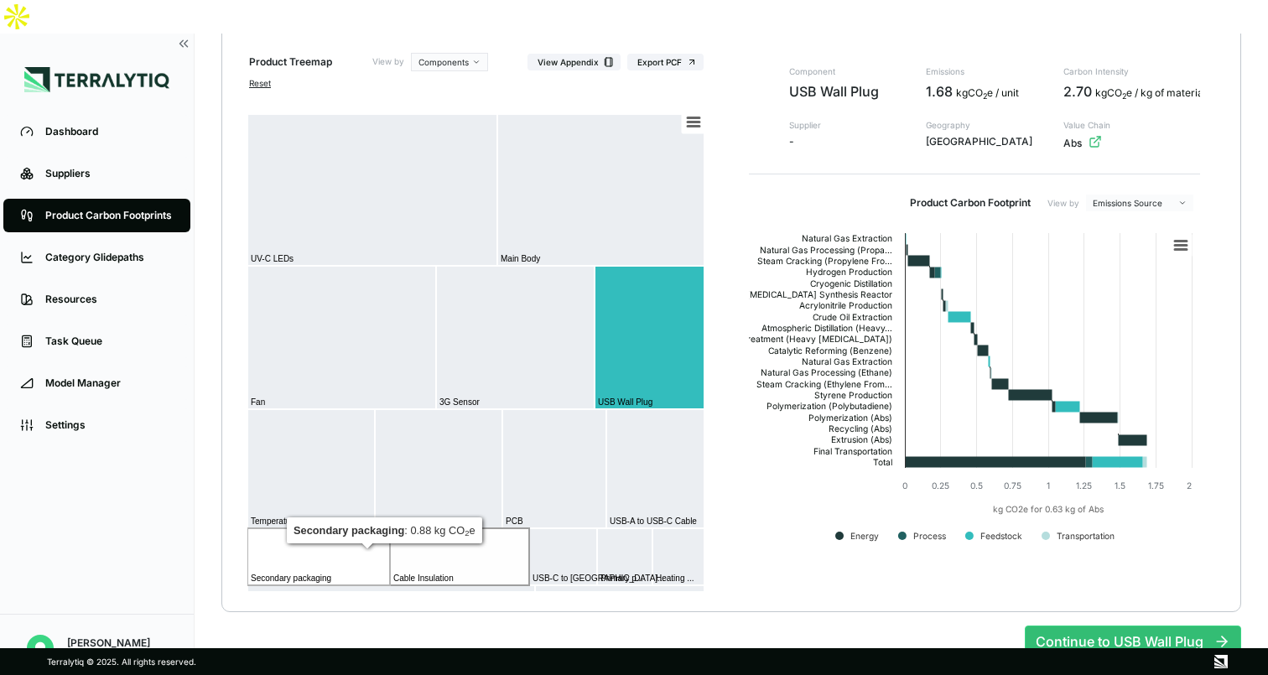
click at [366, 532] on rect at bounding box center [318, 556] width 143 height 57
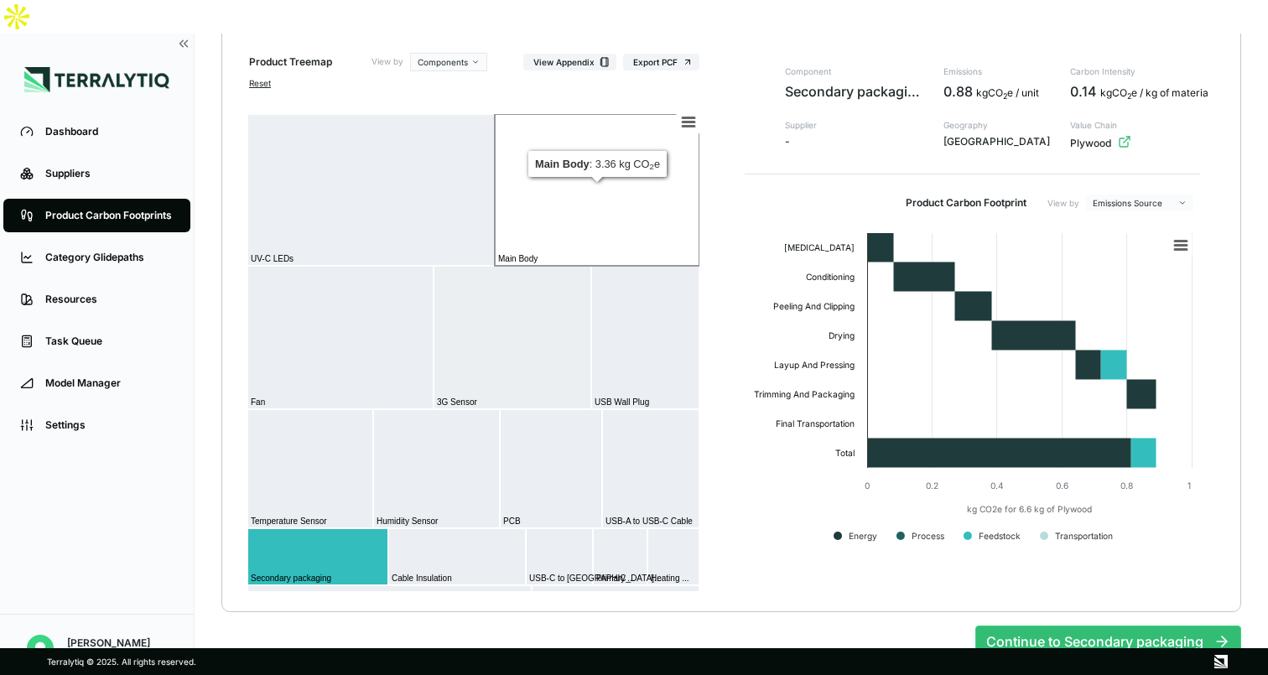
click at [587, 185] on rect at bounding box center [597, 190] width 205 height 152
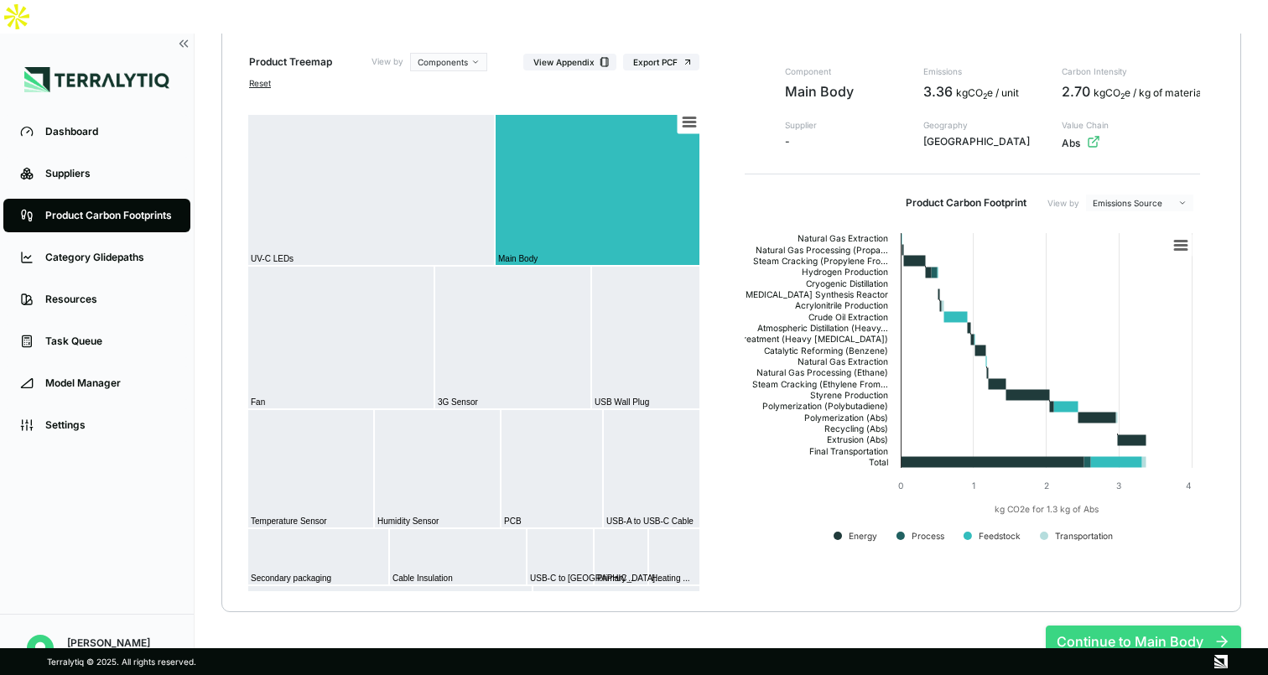
click at [1139, 626] on button "Continue to Main Body" at bounding box center [1143, 642] width 195 height 32
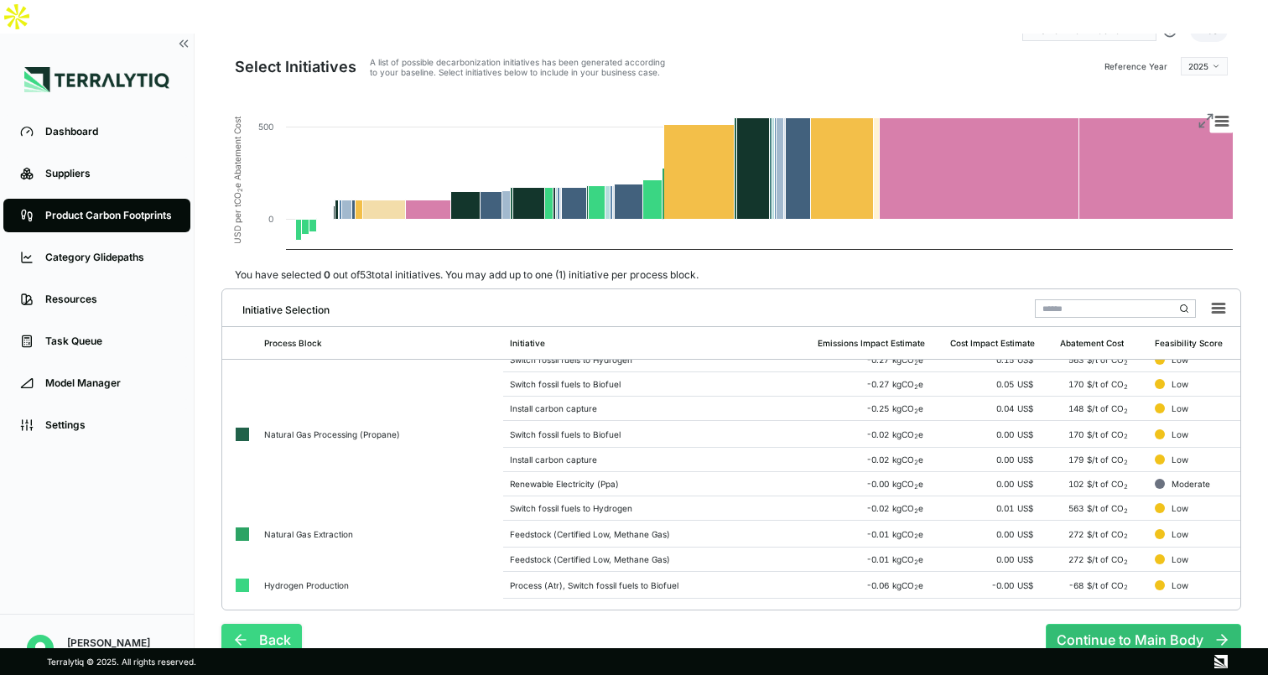
scroll to position [38, 0]
click at [257, 624] on button "Back" at bounding box center [261, 640] width 81 height 32
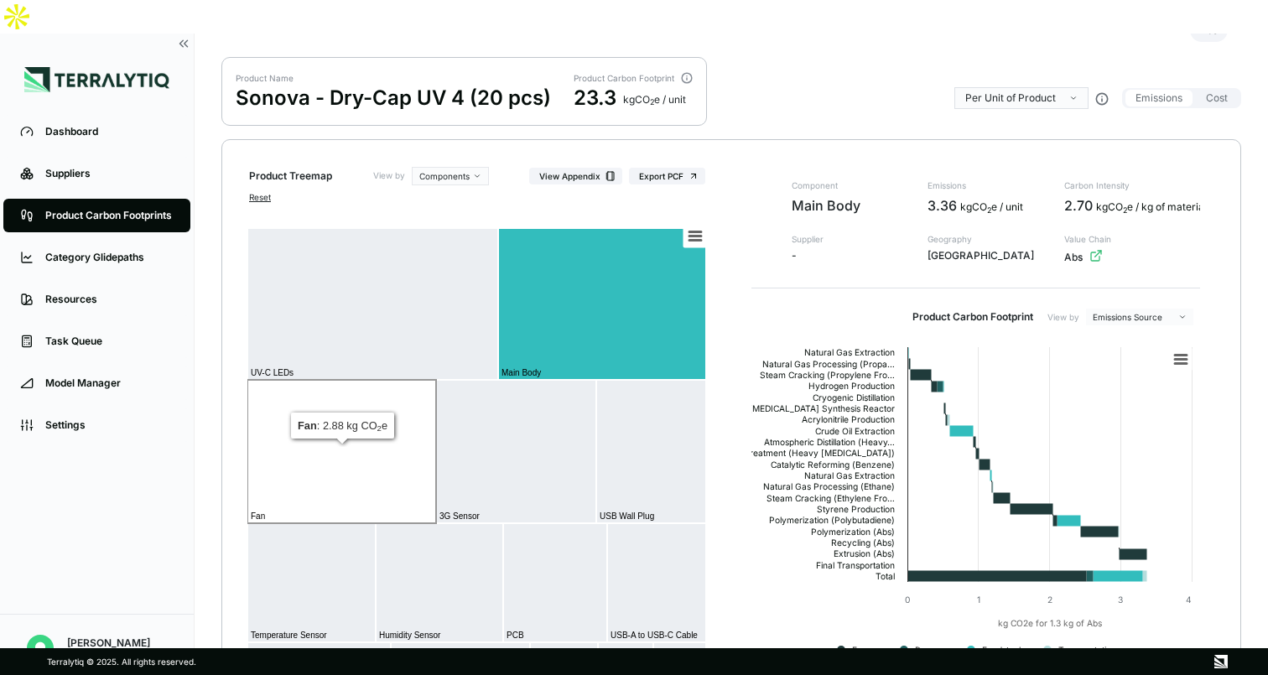
click at [394, 423] on rect at bounding box center [341, 451] width 189 height 143
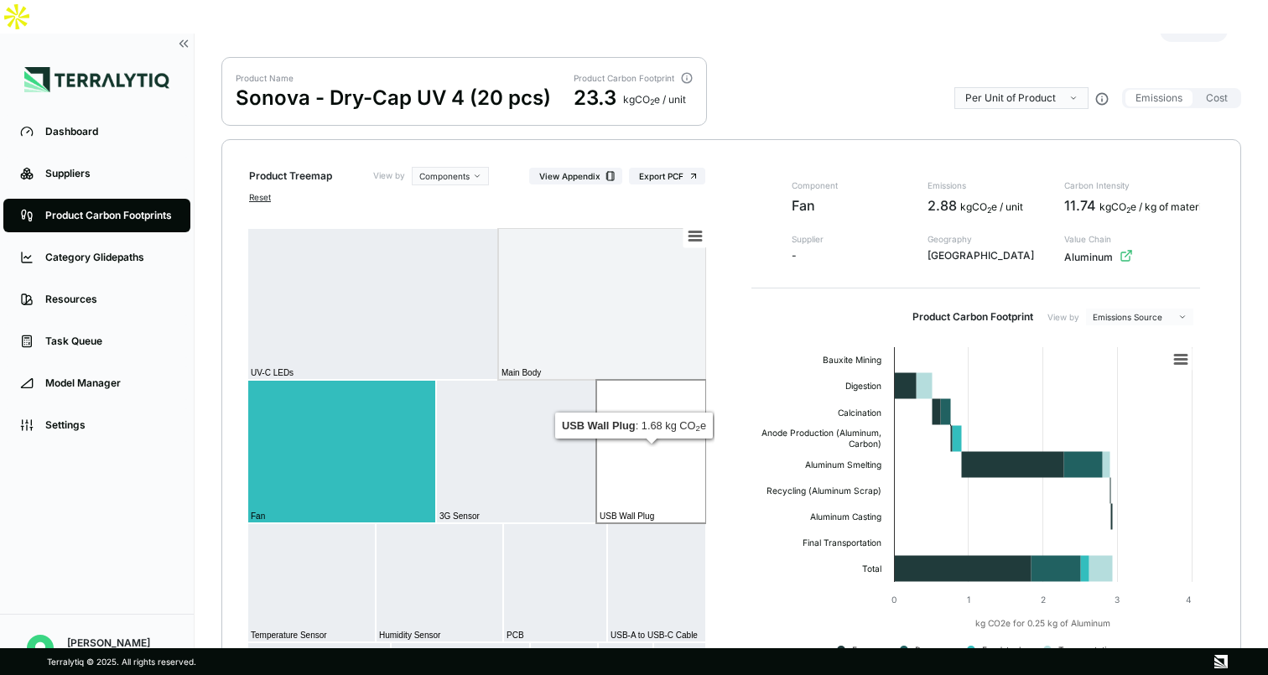
scroll to position [145, 0]
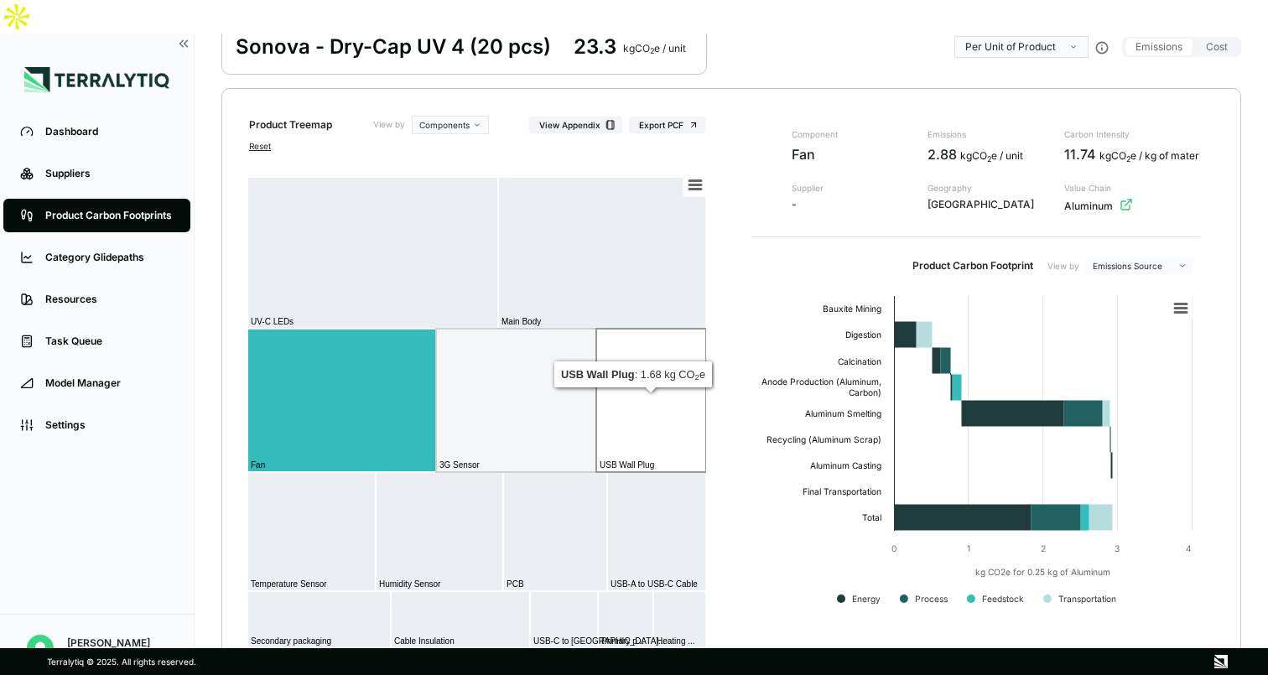
click at [632, 366] on rect at bounding box center [651, 400] width 110 height 143
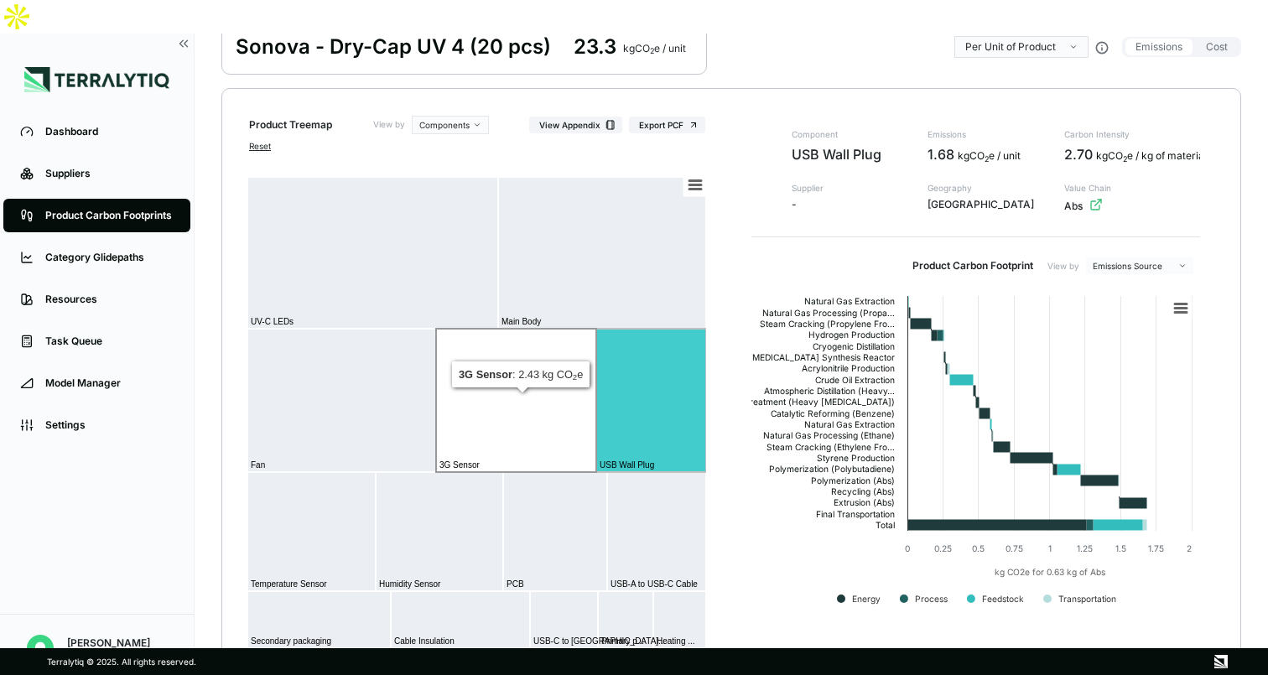
click at [507, 380] on rect at bounding box center [516, 400] width 160 height 143
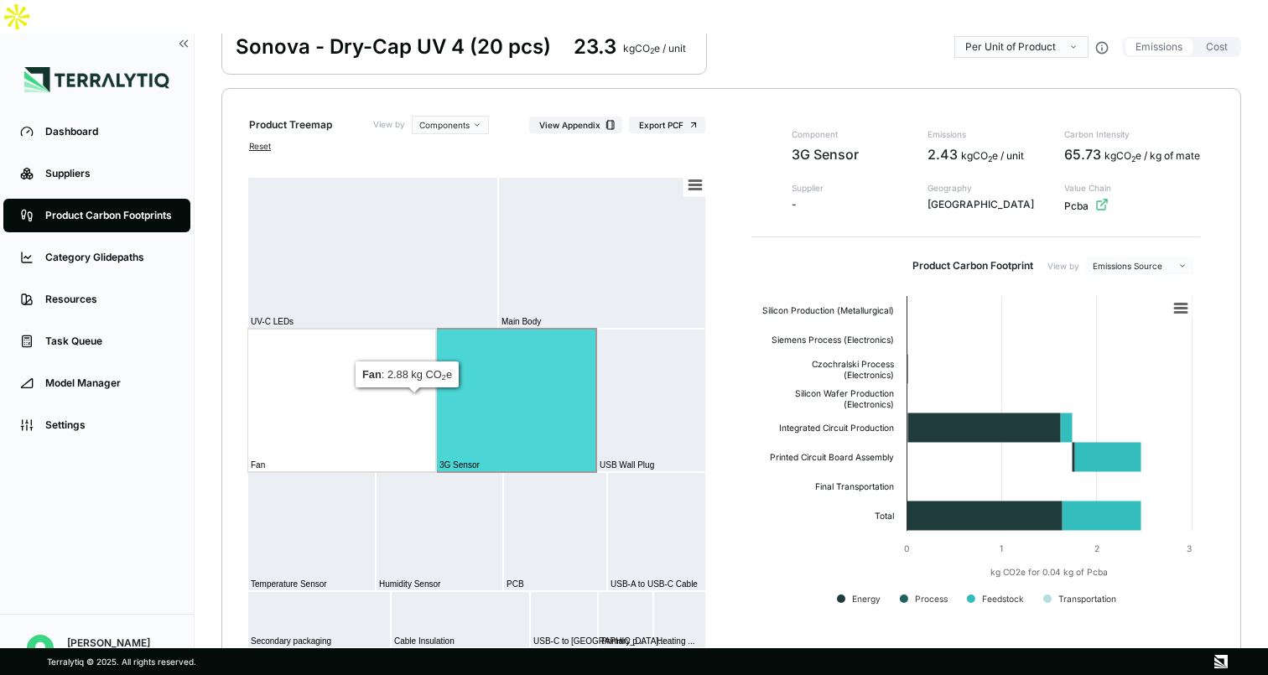
click at [338, 403] on rect at bounding box center [341, 400] width 189 height 143
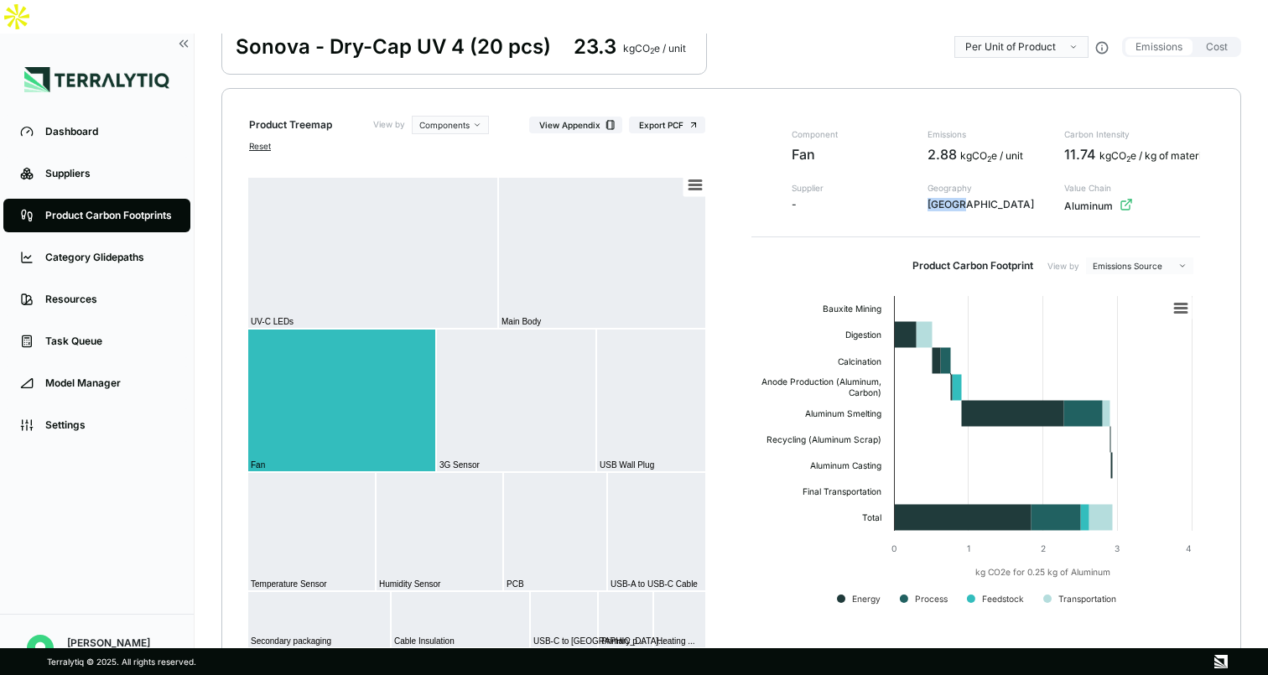
drag, startPoint x: 928, startPoint y: 168, endPoint x: 980, endPoint y: 168, distance: 51.2
click at [980, 198] on span "[GEOGRAPHIC_DATA]" at bounding box center [986, 206] width 116 height 17
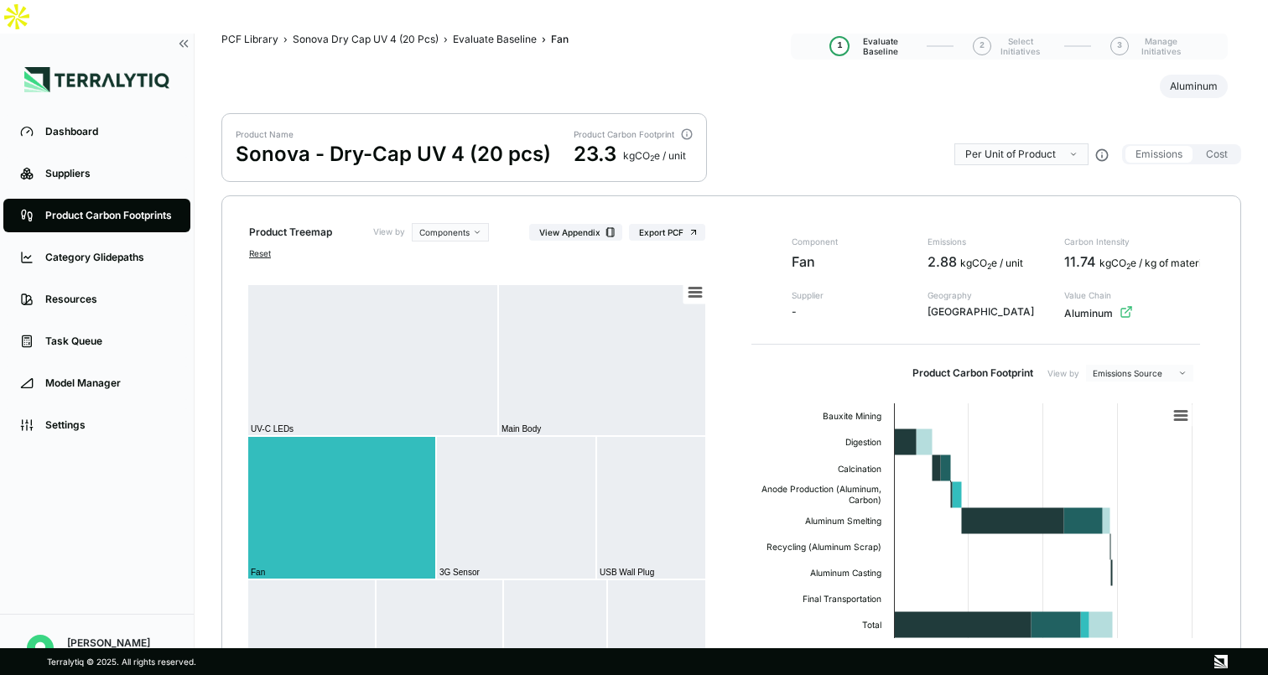
scroll to position [0, 0]
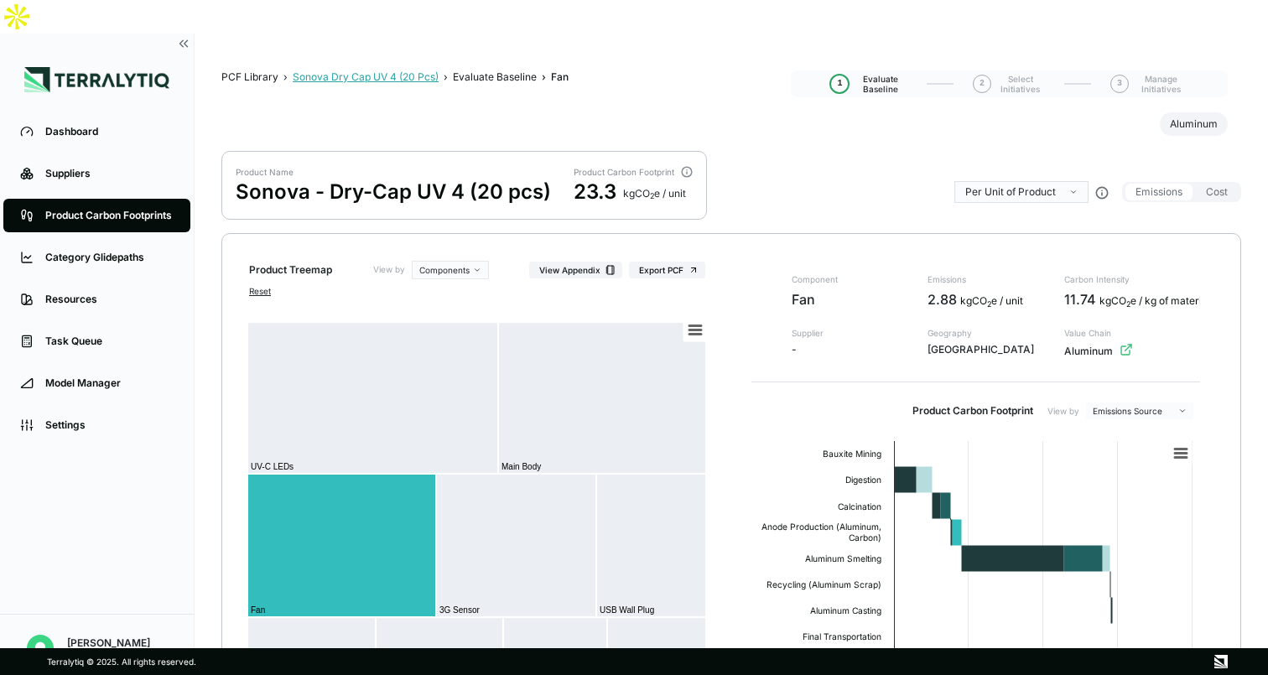
click at [400, 70] on div "Sonova Dry Cap UV 4 (20 Pcs)" at bounding box center [366, 76] width 146 height 13
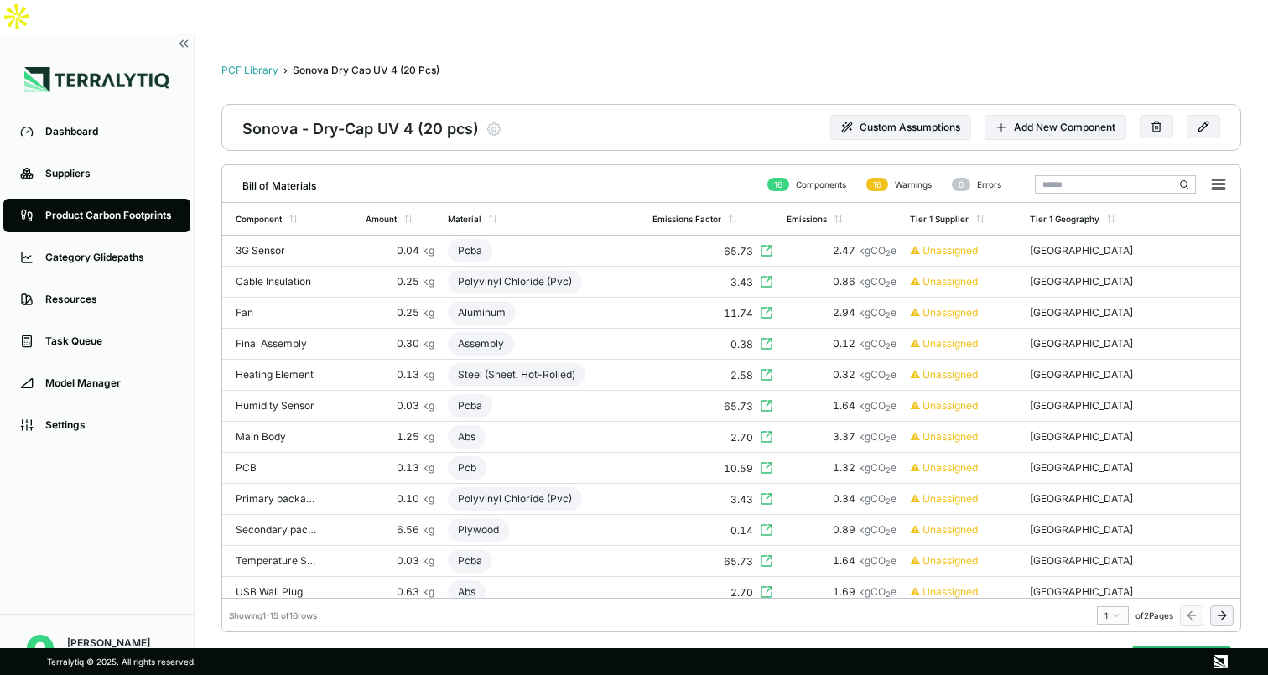
click at [254, 64] on div "PCF Library" at bounding box center [249, 70] width 57 height 13
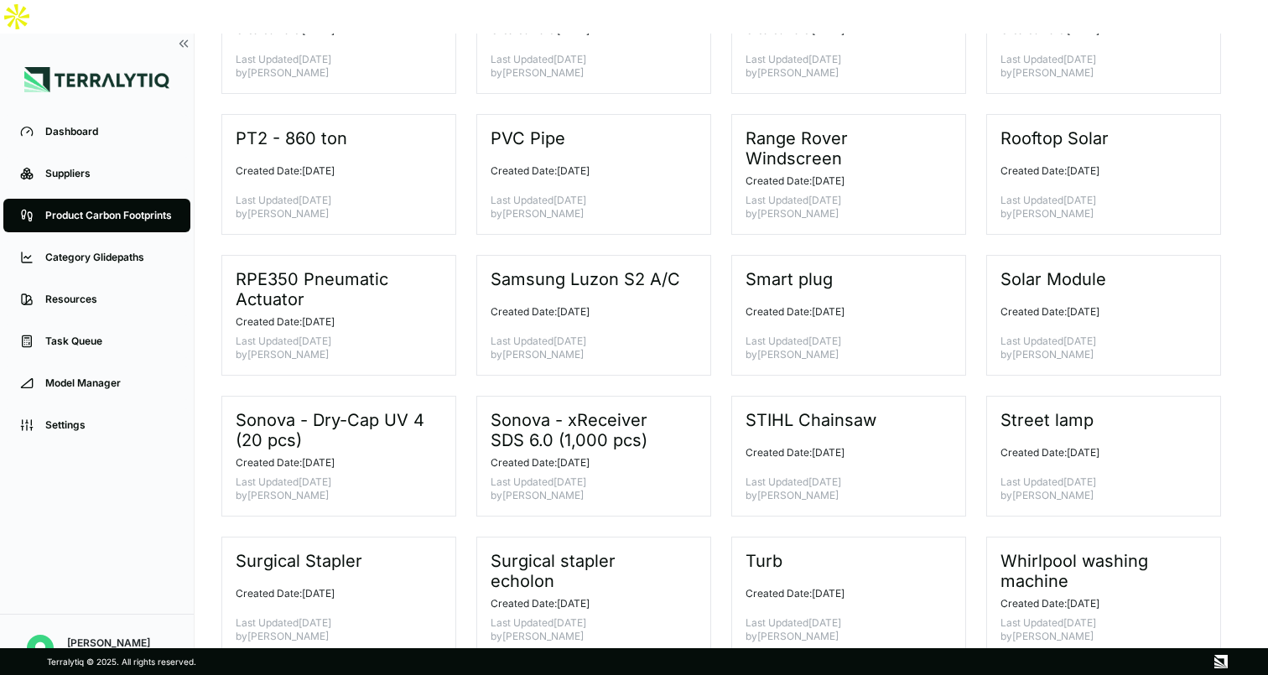
scroll to position [884, 0]
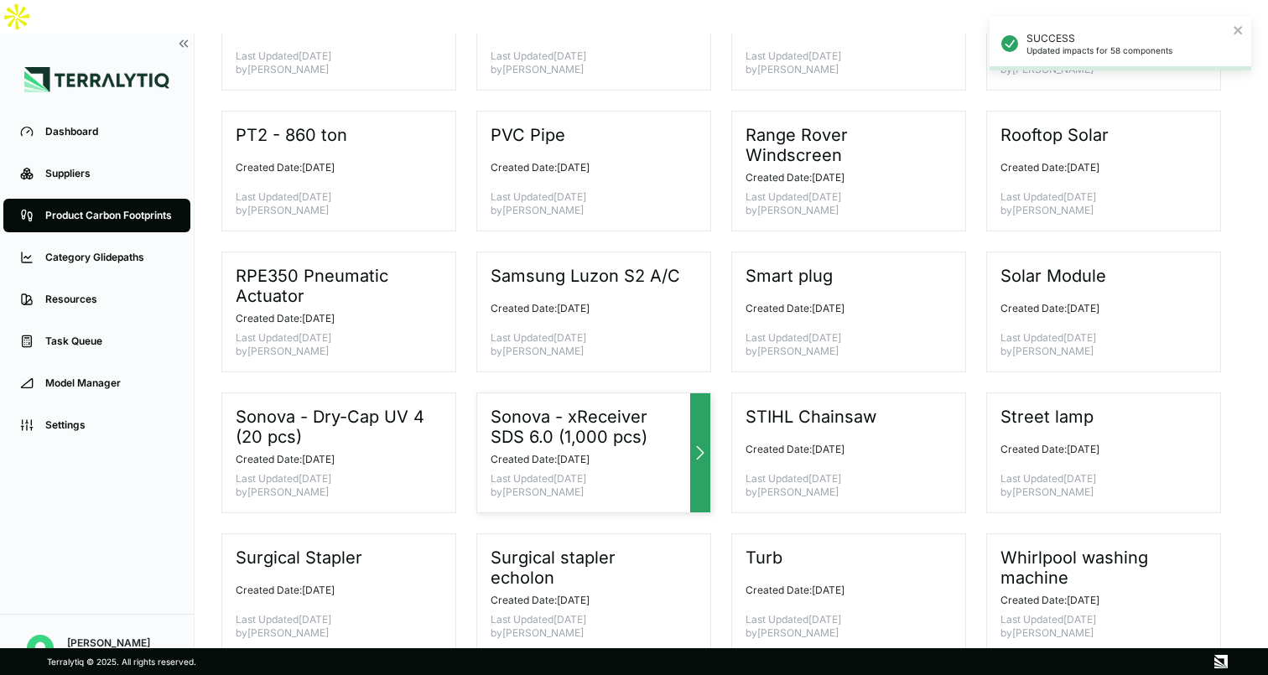
click at [672, 407] on h3 "Sonova - xReceiver SDS 6.0 (1,000 pcs)" at bounding box center [587, 427] width 193 height 40
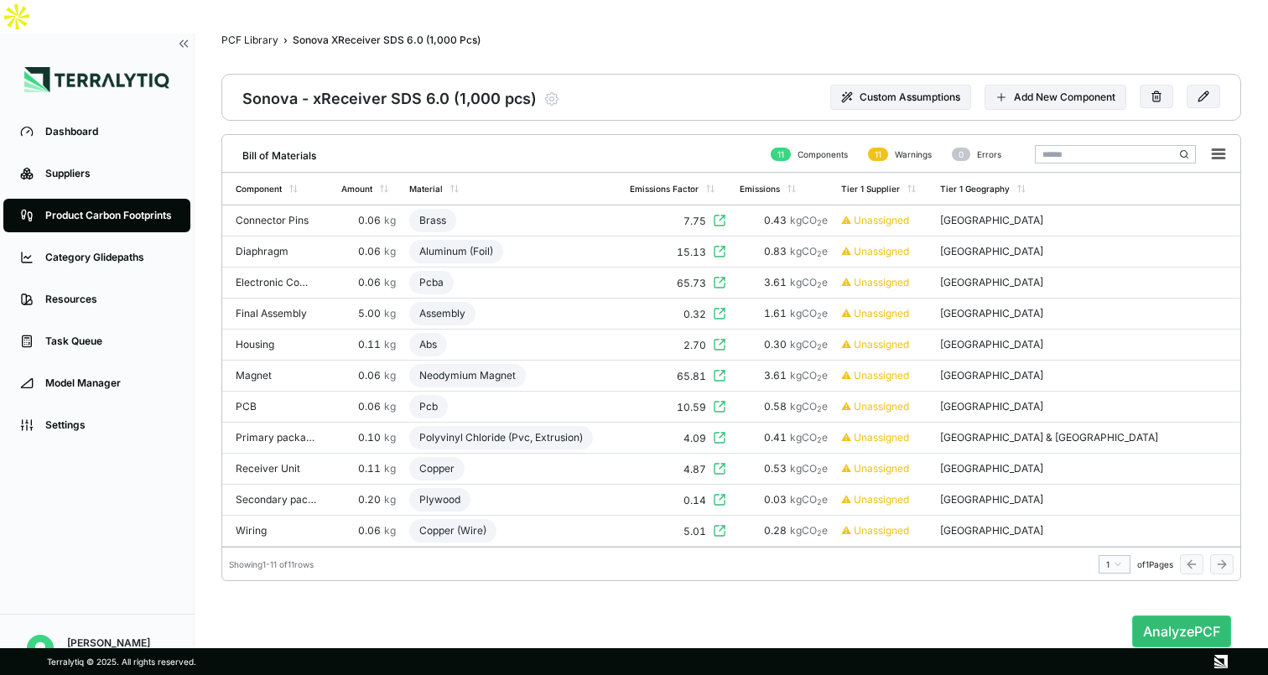
scroll to position [18, 0]
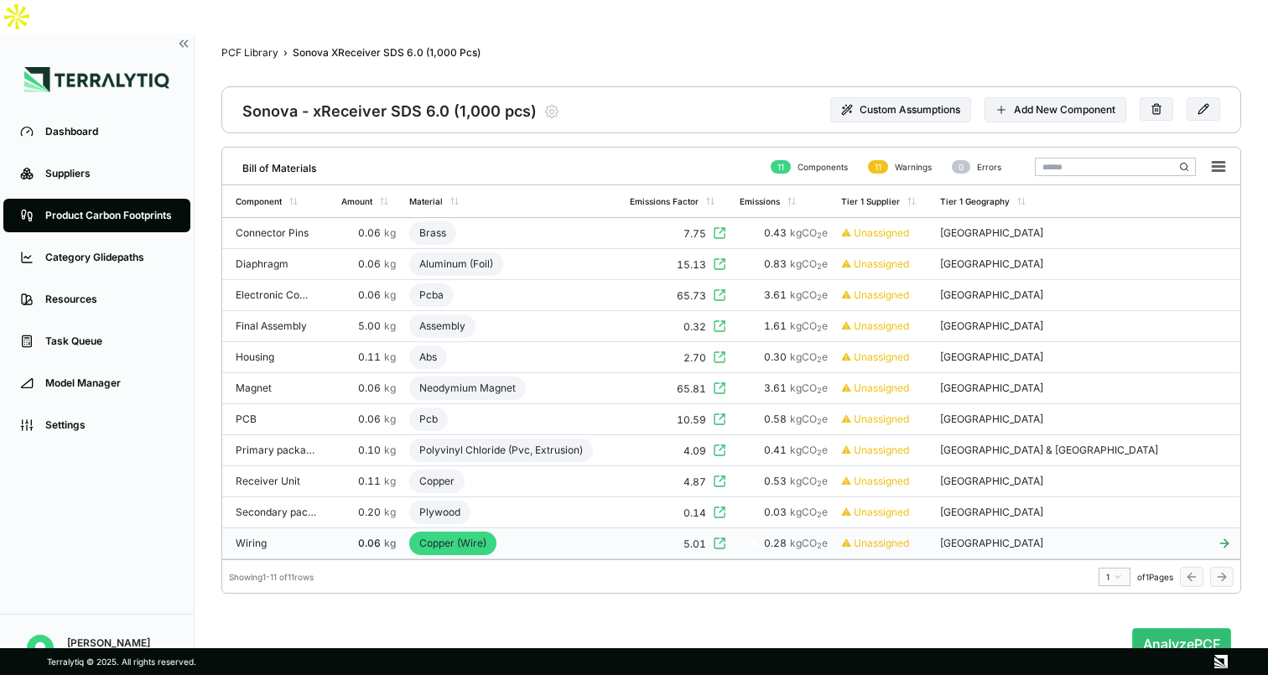
click at [488, 532] on div "Copper (Wire)" at bounding box center [452, 543] width 87 height 23
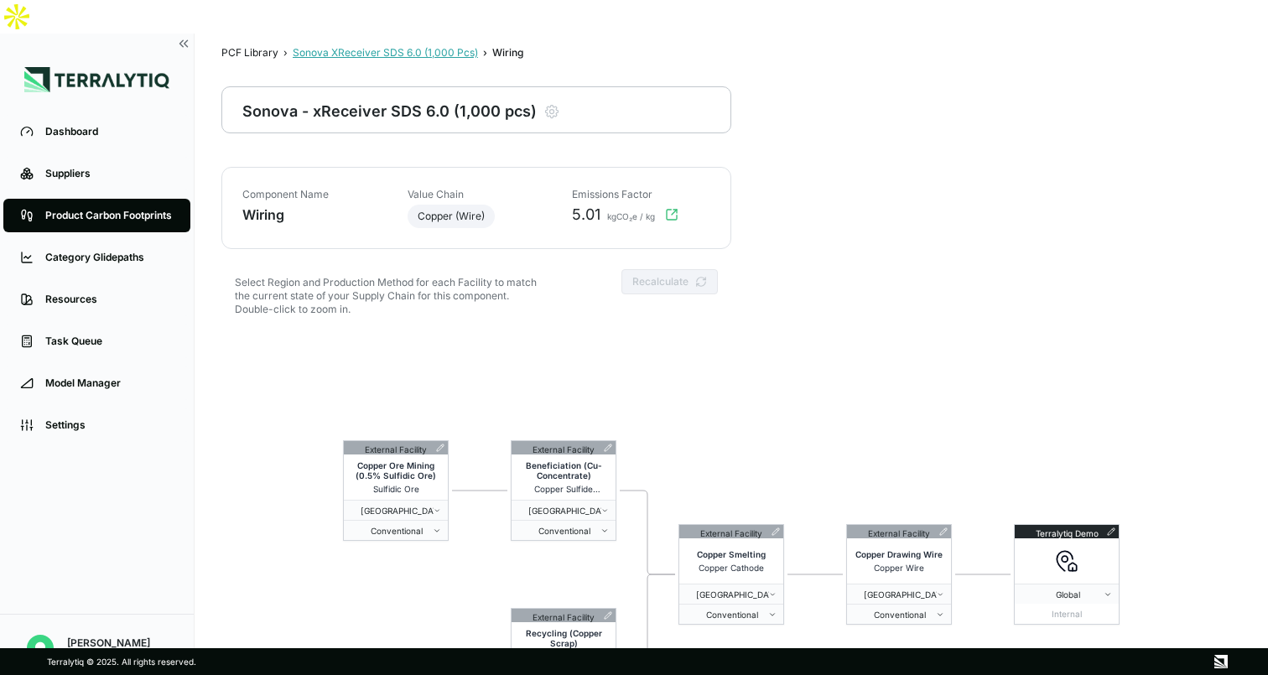
click at [437, 46] on div "Sonova XReceiver SDS 6.0 (1,000 Pcs)" at bounding box center [385, 52] width 185 height 13
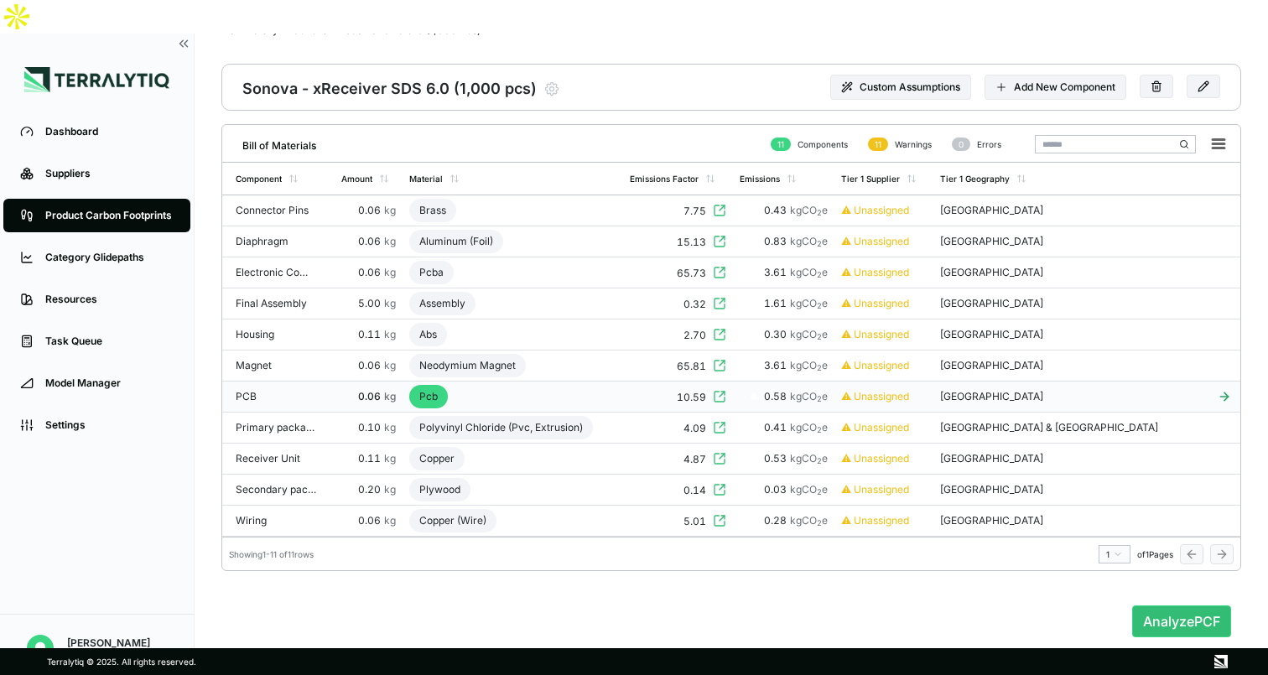
scroll to position [55, 0]
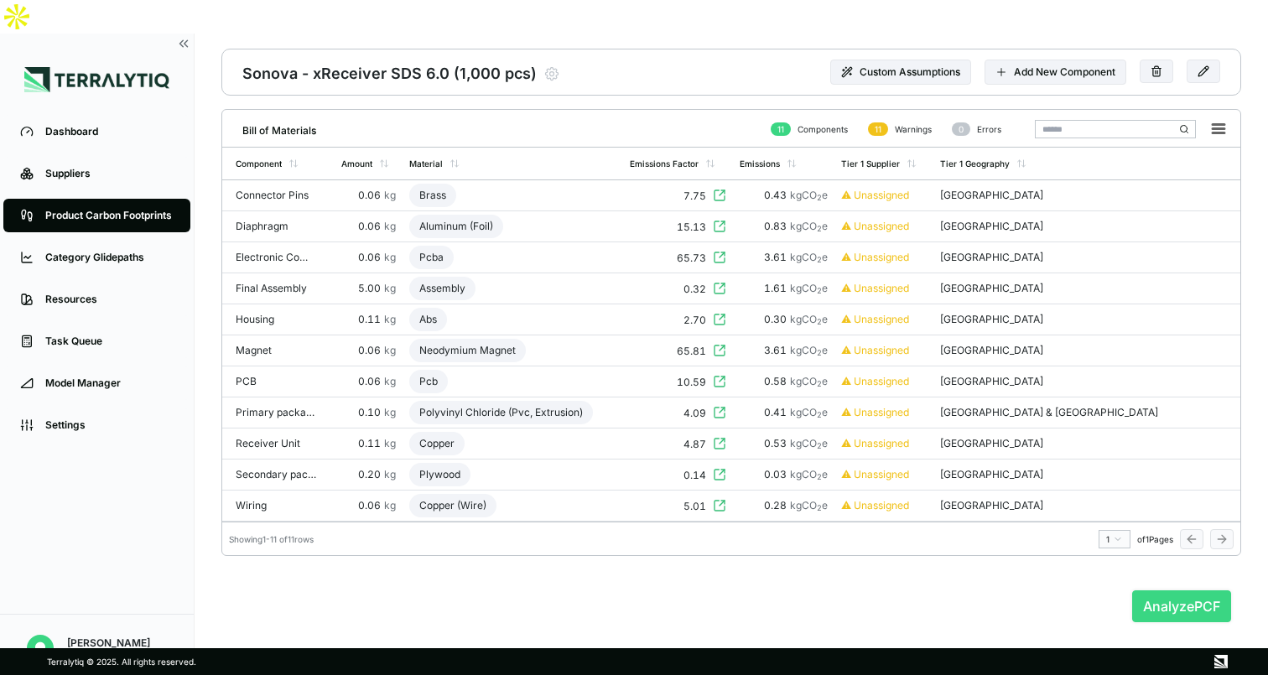
click at [1182, 590] on button "Analyze PCF" at bounding box center [1181, 606] width 99 height 32
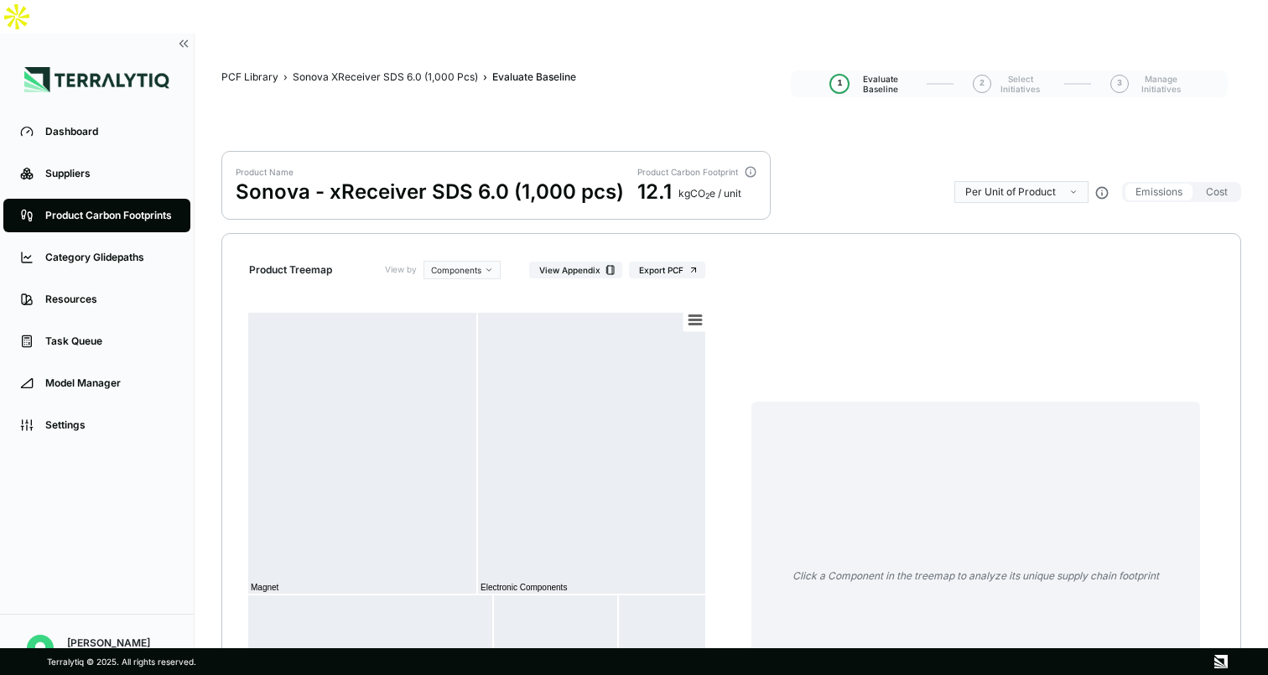
click at [1020, 155] on html "Dashboard Suppliers Product Carbon Footprints Category Glidepaths Resources Tas…" at bounding box center [634, 337] width 1268 height 675
click at [1003, 208] on div "Per KG of Product" at bounding box center [1011, 207] width 86 height 13
click at [1029, 160] on html "Dashboard Suppliers Product Carbon Footprints Category Glidepaths Resources Tas…" at bounding box center [634, 337] width 1268 height 675
click at [1011, 185] on div "Per Unit of Product" at bounding box center [1013, 187] width 91 height 13
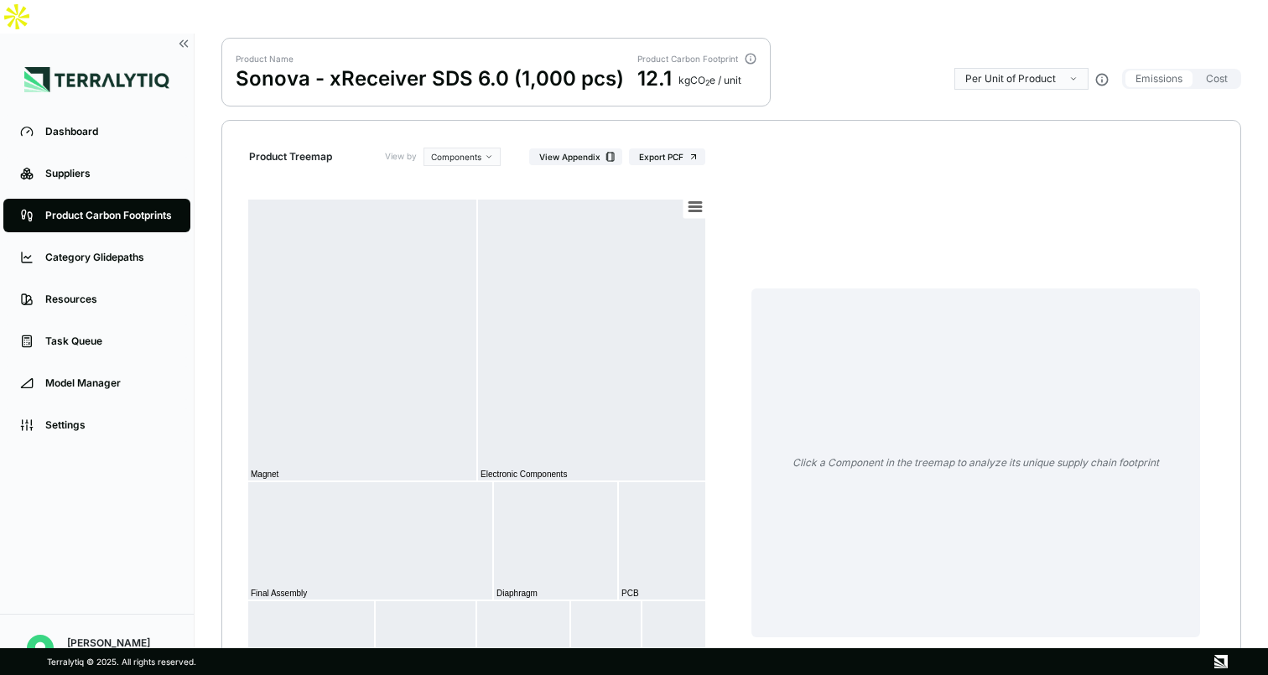
scroll to position [48, 0]
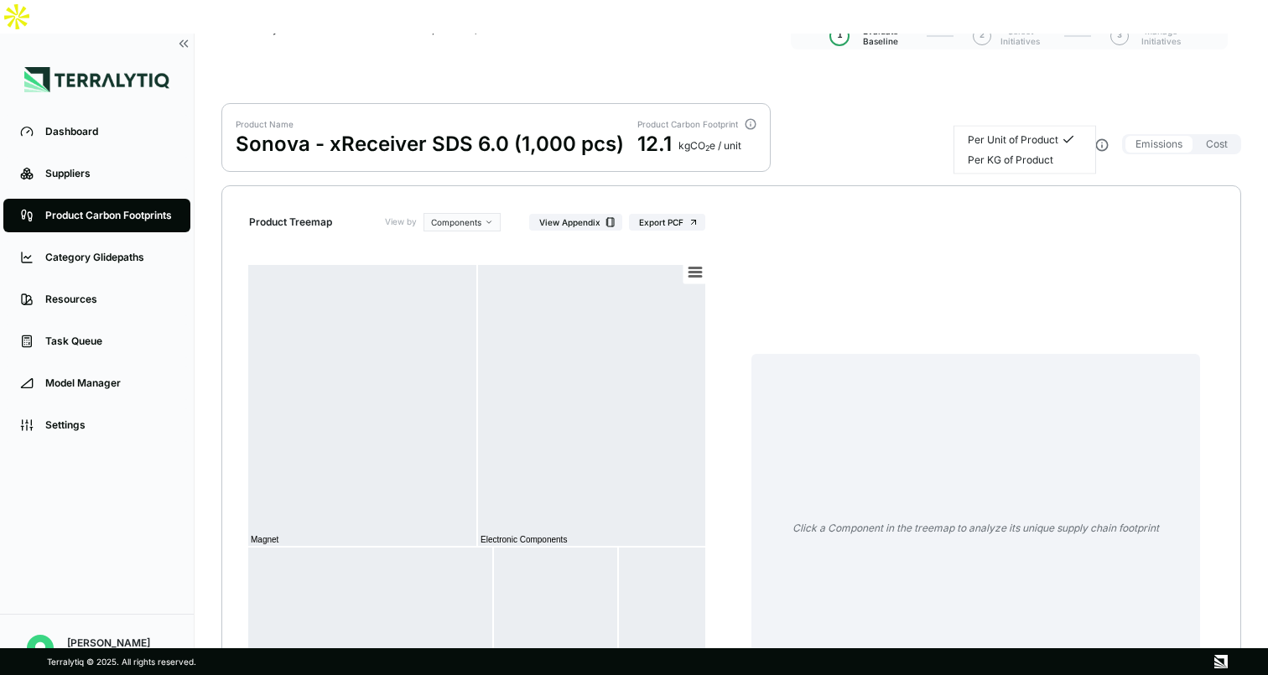
click at [1037, 108] on html "Dashboard Suppliers Product Carbon Footprints Category Glidepaths Resources Tas…" at bounding box center [634, 337] width 1268 height 675
click at [1016, 158] on div "Per KG of Product" at bounding box center [1011, 159] width 86 height 13
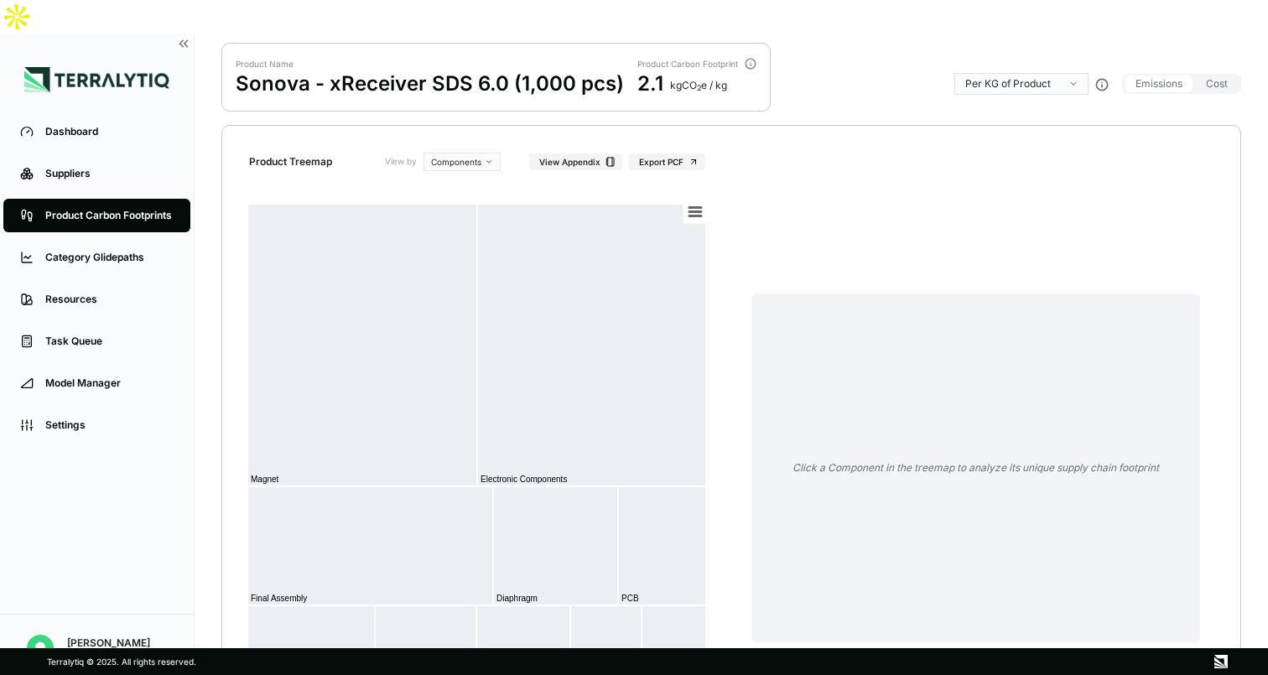
scroll to position [109, 0]
click at [1003, 44] on html "Dashboard Suppliers Product Carbon Footprints Category Glidepaths Resources Tas…" at bounding box center [634, 337] width 1268 height 675
click at [1003, 77] on div "Per Unit of Product" at bounding box center [1013, 78] width 91 height 13
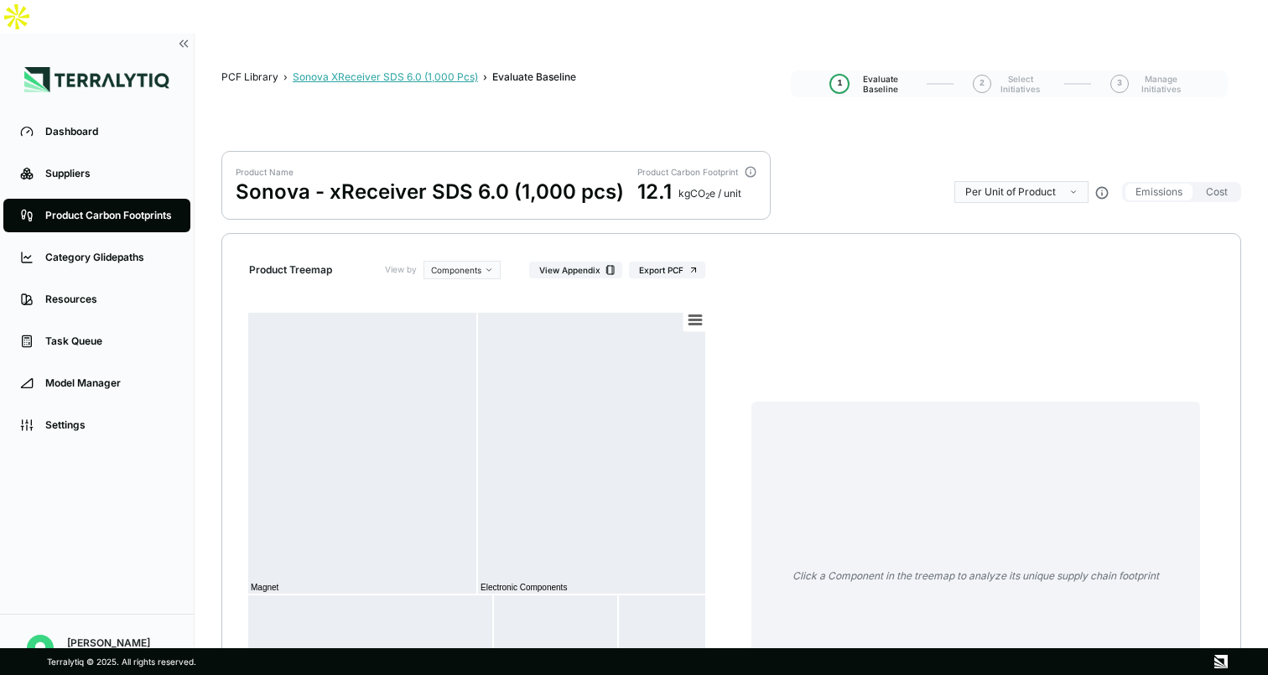
click at [398, 70] on div "Sonova XReceiver SDS 6.0 (1,000 Pcs)" at bounding box center [385, 76] width 185 height 13
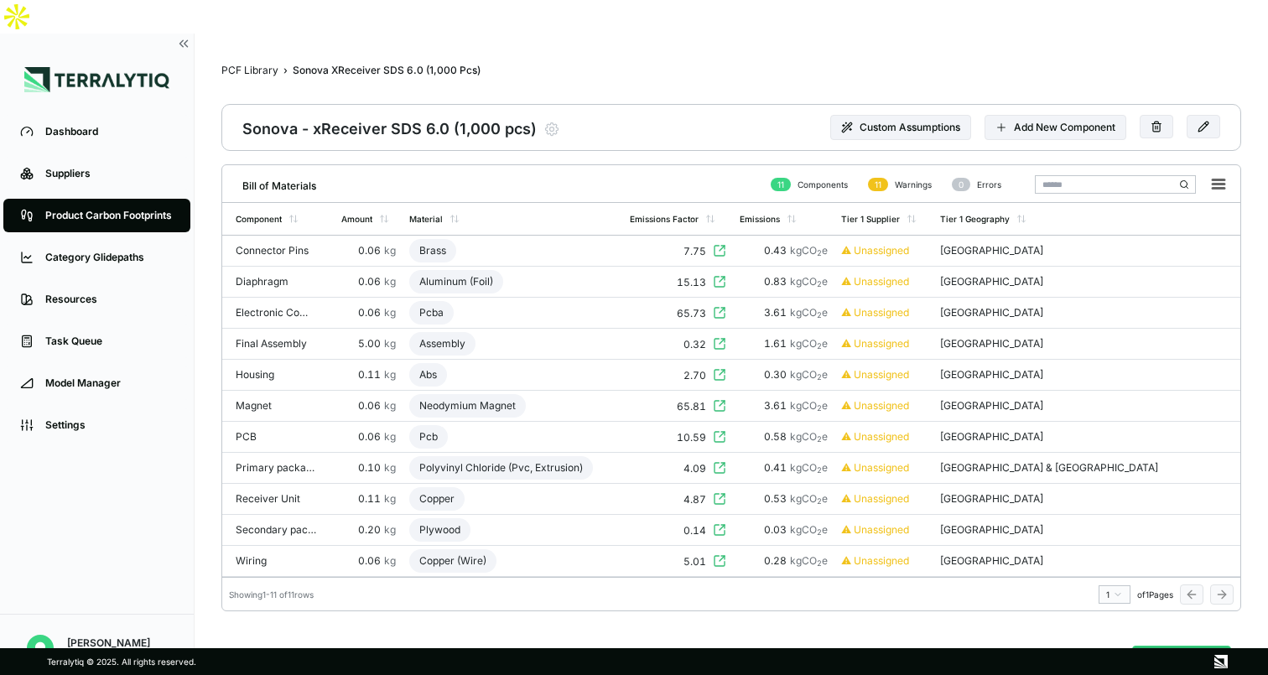
scroll to position [24, 0]
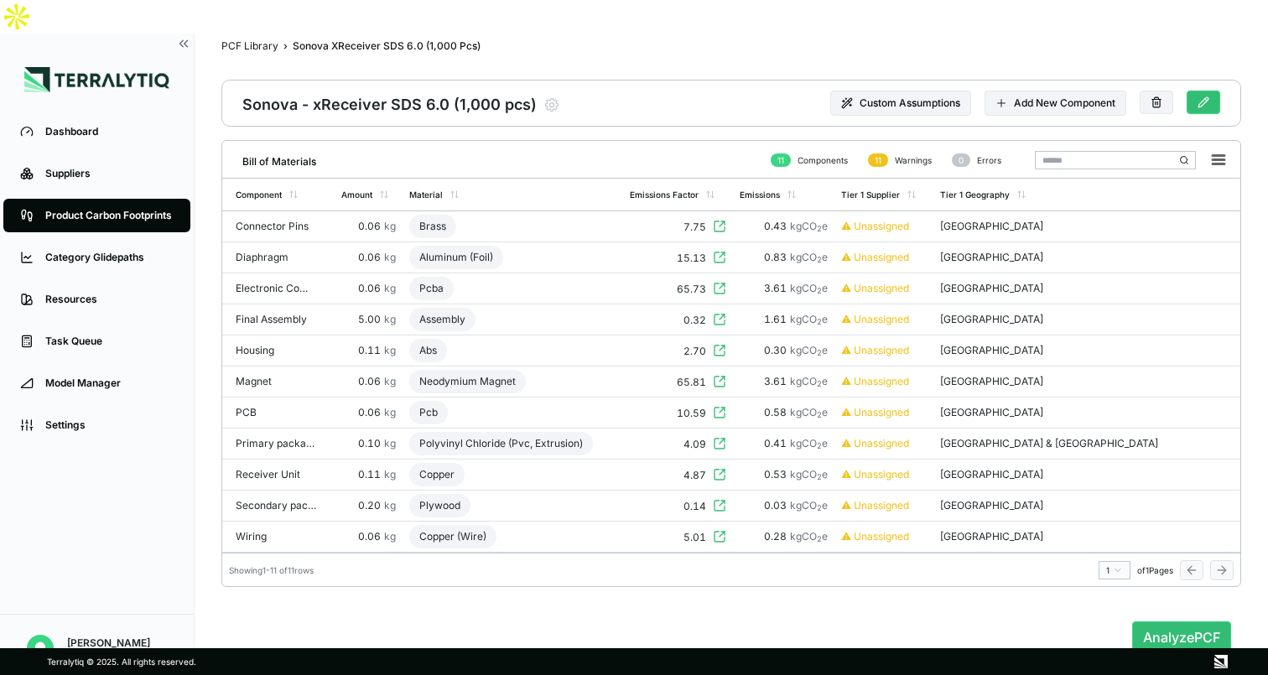
click at [1201, 96] on icon at bounding box center [1204, 102] width 12 height 12
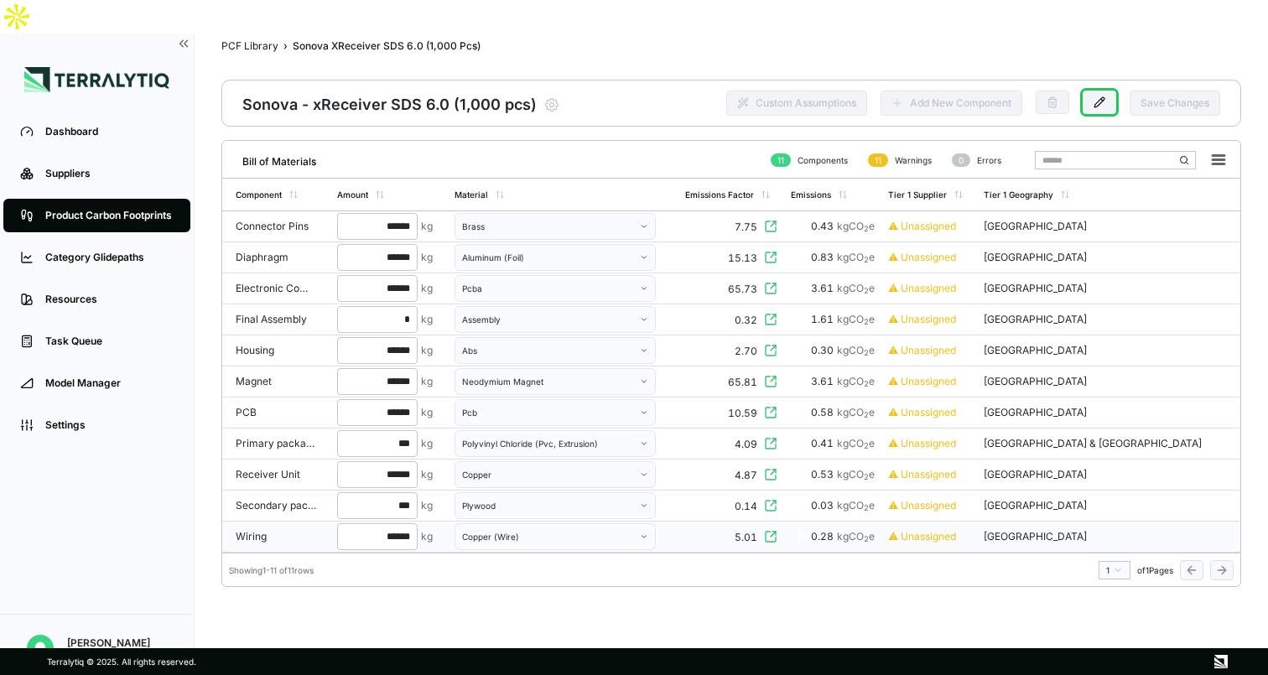
click at [274, 530] on div "Wiring" at bounding box center [276, 536] width 81 height 13
click at [1103, 96] on icon at bounding box center [1100, 102] width 12 height 12
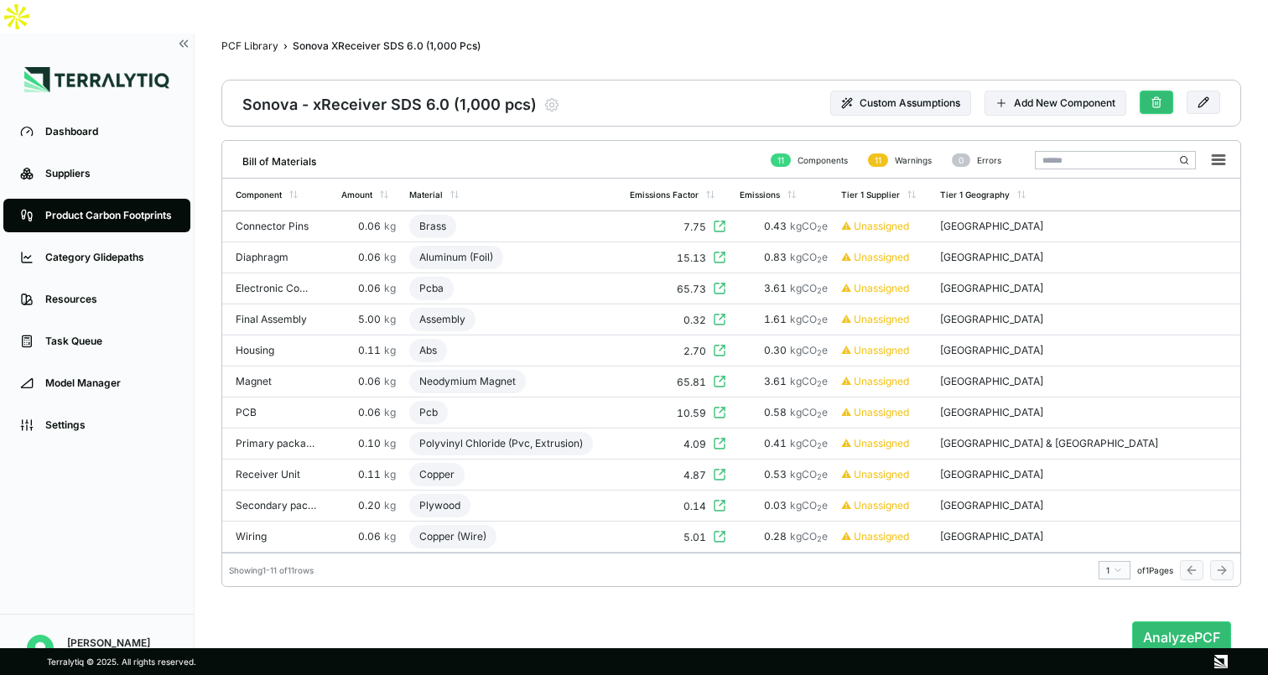
click at [1158, 91] on button at bounding box center [1157, 102] width 34 height 23
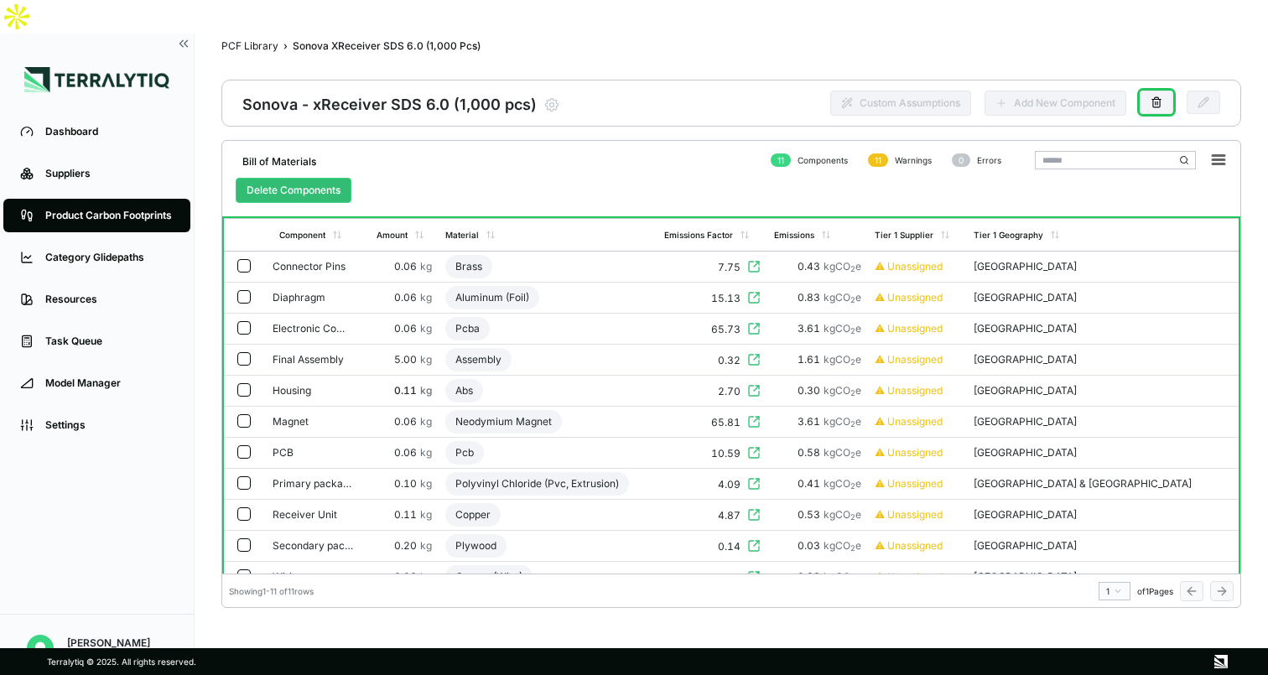
scroll to position [18, 0]
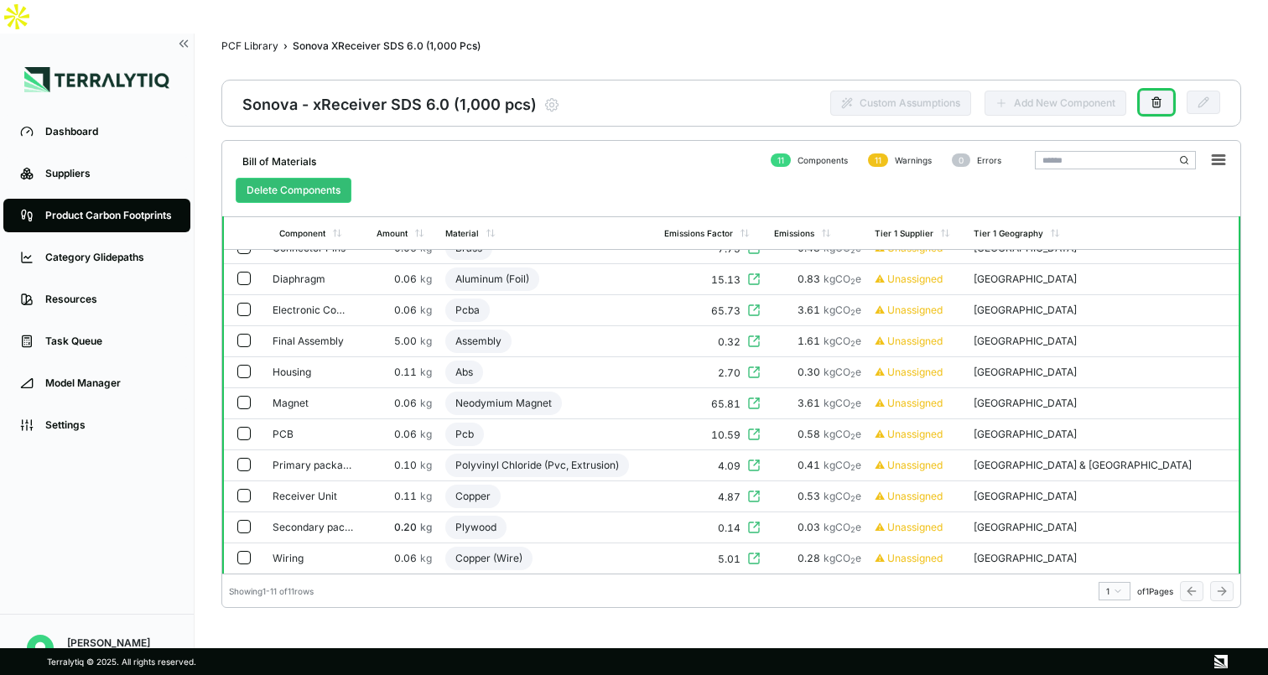
click at [242, 520] on button "button" at bounding box center [243, 526] width 13 height 13
click at [245, 458] on button "button" at bounding box center [243, 464] width 13 height 13
click at [323, 178] on button "Delete Components" at bounding box center [294, 190] width 116 height 25
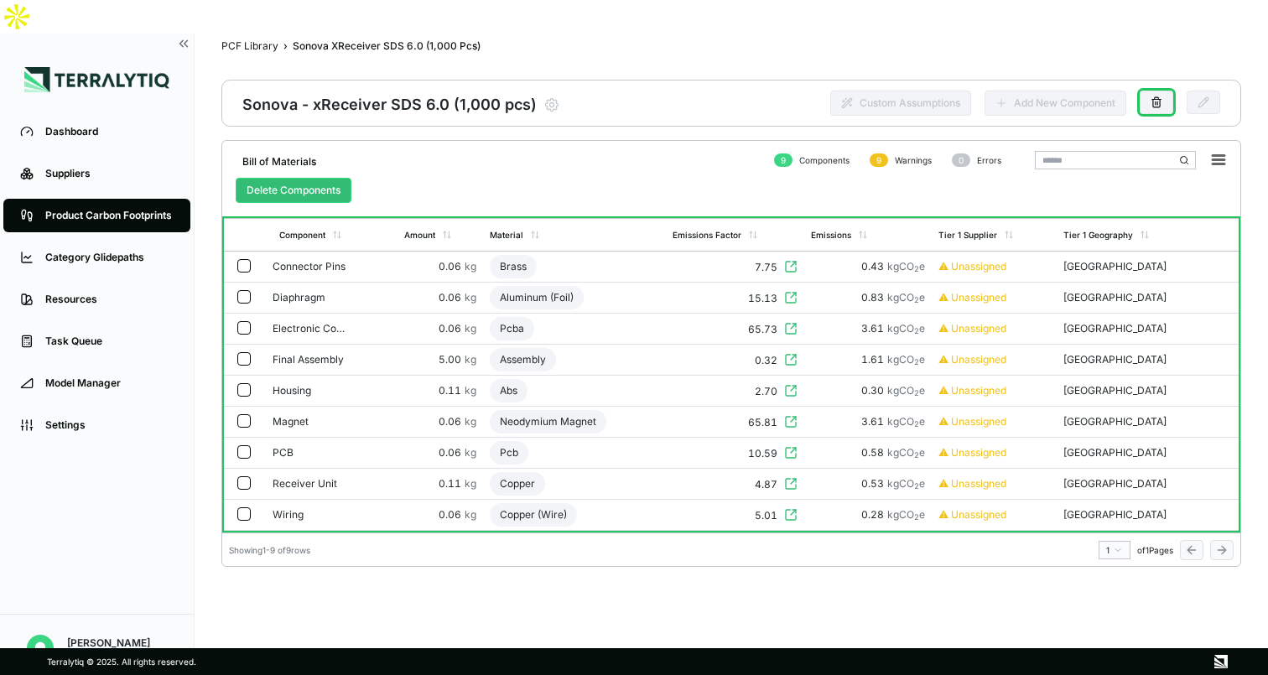
scroll to position [0, 0]
click at [1156, 96] on icon at bounding box center [1157, 102] width 12 height 12
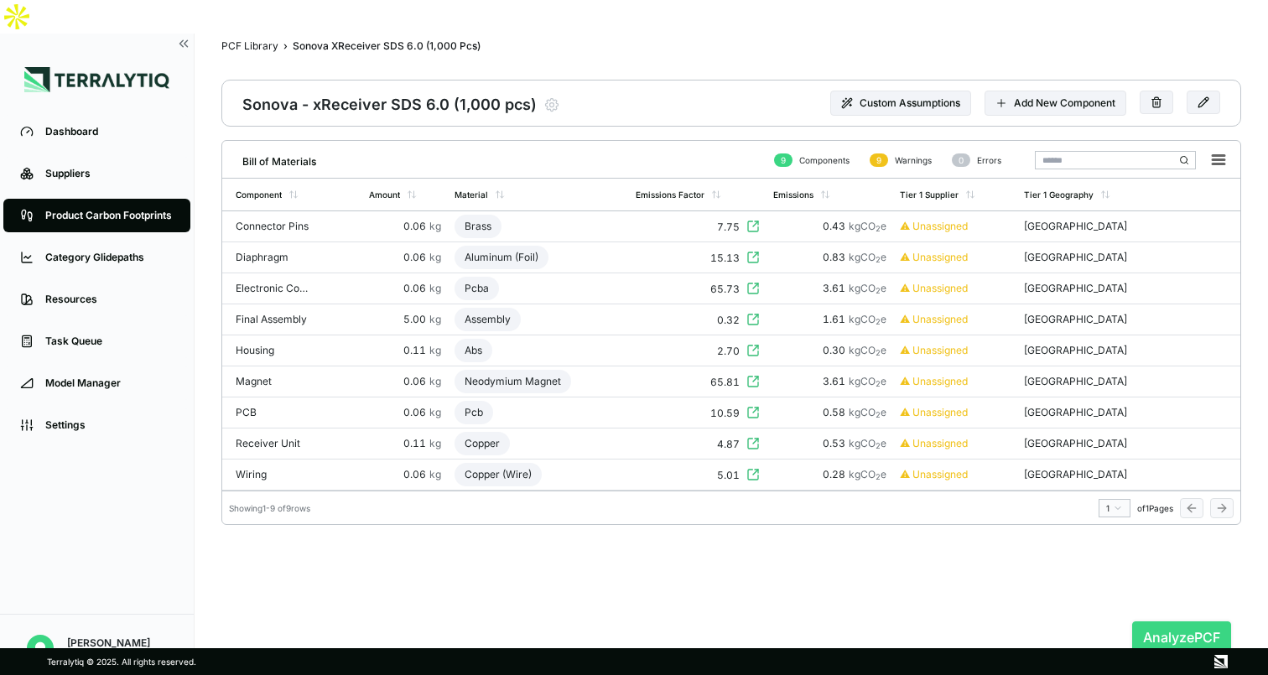
click at [1195, 621] on button "Analyze PCF" at bounding box center [1181, 637] width 99 height 32
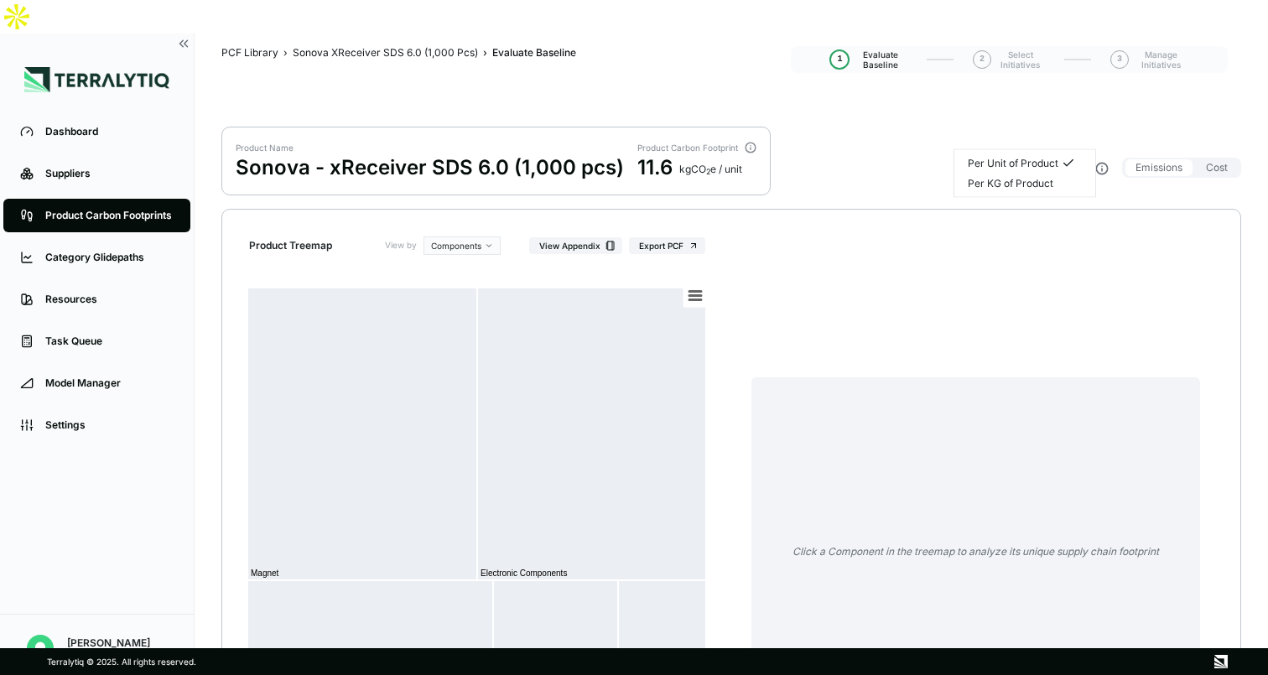
click at [1015, 135] on html "Dashboard Suppliers Product Carbon Footprints Category Glidepaths Resources Tas…" at bounding box center [634, 337] width 1268 height 675
click at [1016, 179] on div "Per KG of Product" at bounding box center [1011, 183] width 86 height 13
click at [1032, 133] on html "Dashboard Suppliers Product Carbon Footprints Category Glidepaths Resources Tas…" at bounding box center [634, 337] width 1268 height 675
click at [1024, 159] on div "Per Unit of Product" at bounding box center [1013, 163] width 91 height 13
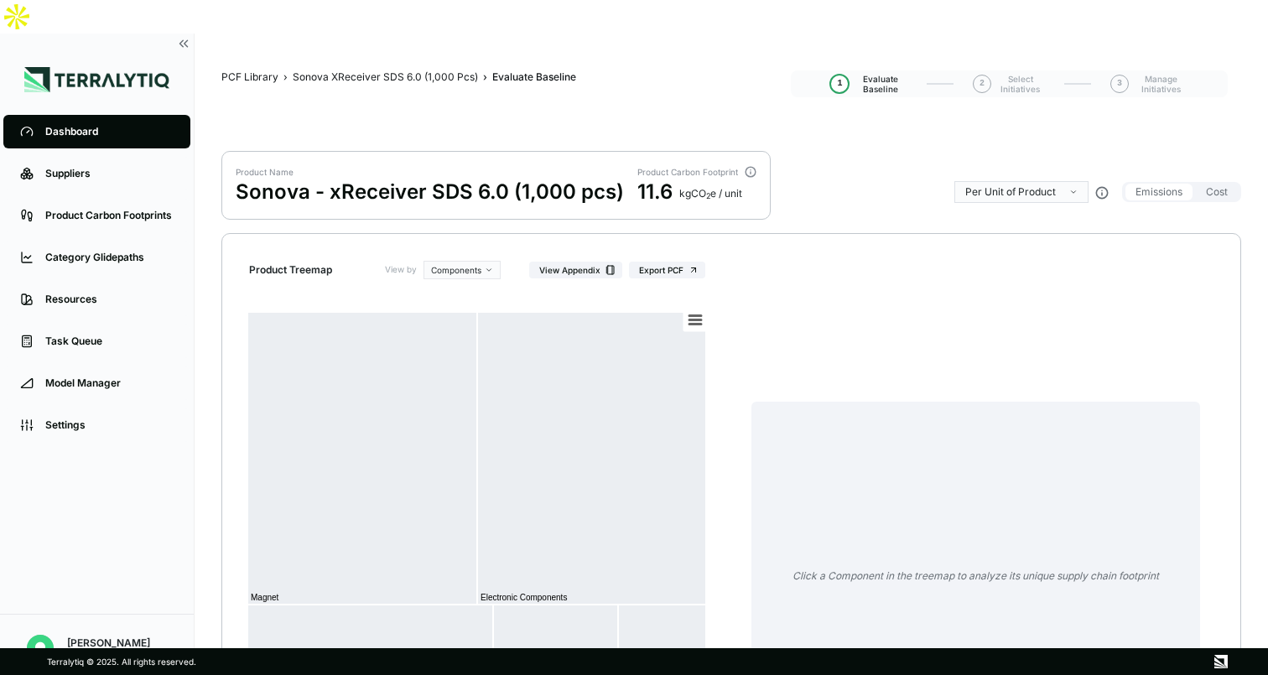
click at [1032, 163] on html "Dashboard Suppliers Product Carbon Footprints Category Glidepaths Resources Tas…" at bounding box center [634, 337] width 1268 height 675
click at [1006, 209] on div "Per KG of Product" at bounding box center [1011, 207] width 86 height 13
click at [874, 261] on div "Click a Component in the treemap to analyze its unique supply chain footprint" at bounding box center [976, 512] width 476 height 503
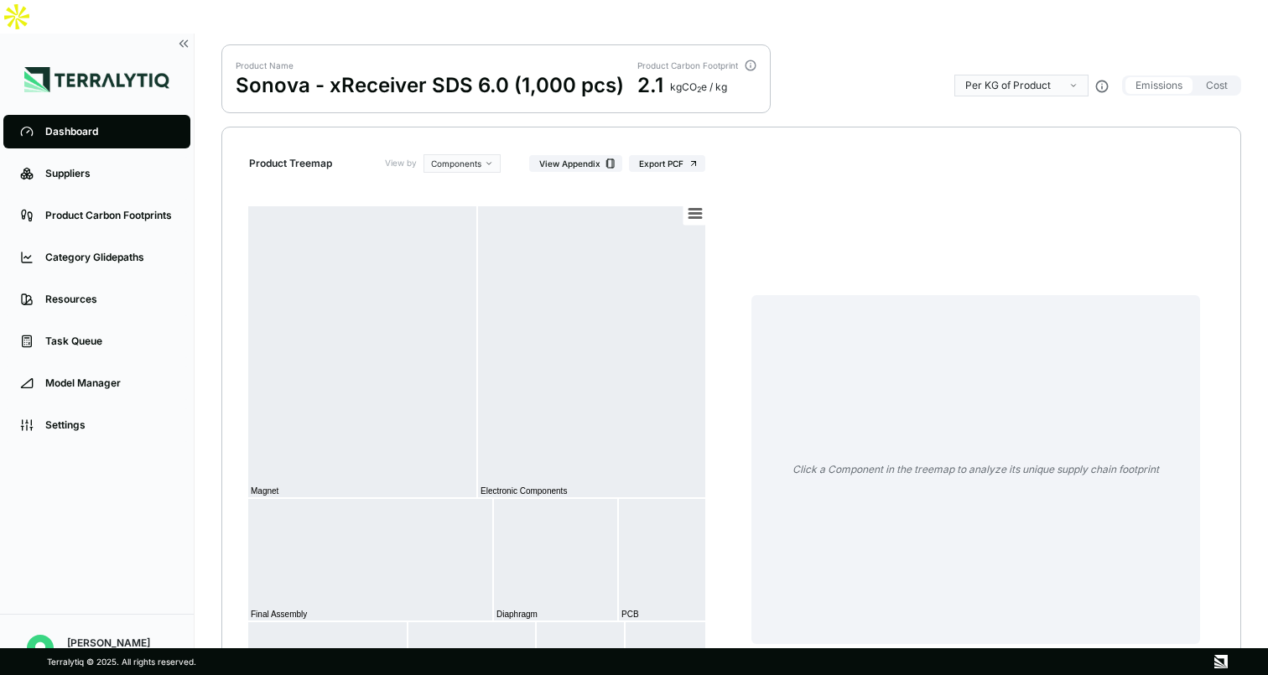
scroll to position [101, 0]
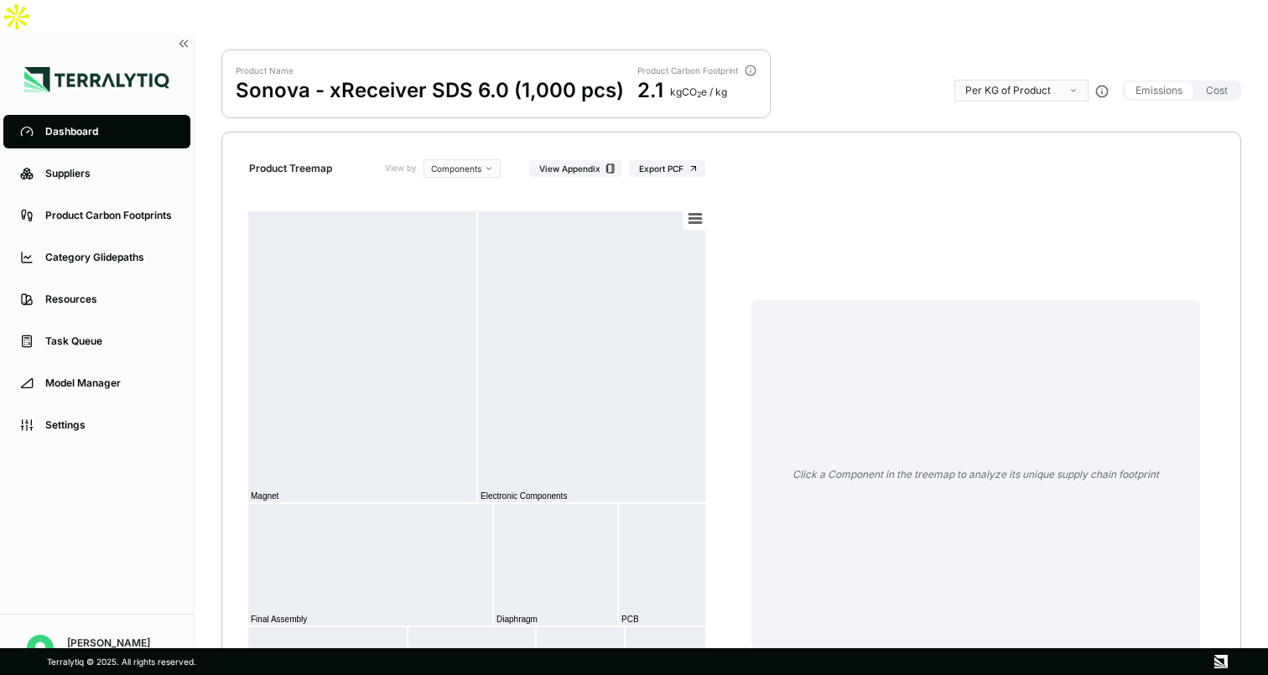
click at [991, 59] on html "Dashboard Suppliers Product Carbon Footprints Category Glidepaths Resources Tas…" at bounding box center [634, 337] width 1268 height 675
click at [994, 85] on div "Per Unit of Product" at bounding box center [1013, 86] width 91 height 13
drag, startPoint x: 636, startPoint y: 58, endPoint x: 759, endPoint y: 59, distance: 123.3
click at [759, 59] on div "Product Name Sonova - xReceiver SDS 6.0 (1,000 pcs) Product Carbon Footprint 11…" at bounding box center [495, 83] width 549 height 69
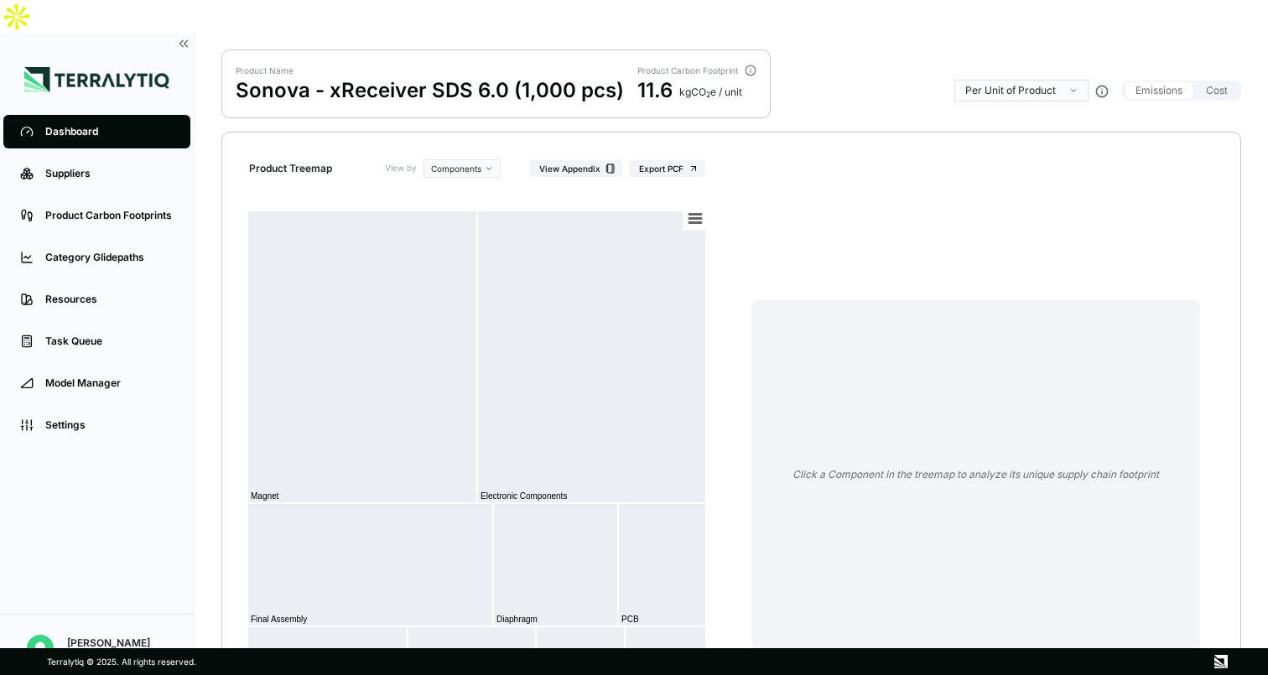
click at [729, 132] on div "Product Treemap View by Components View Appendix Export PCF Created with Highch…" at bounding box center [731, 420] width 1020 height 577
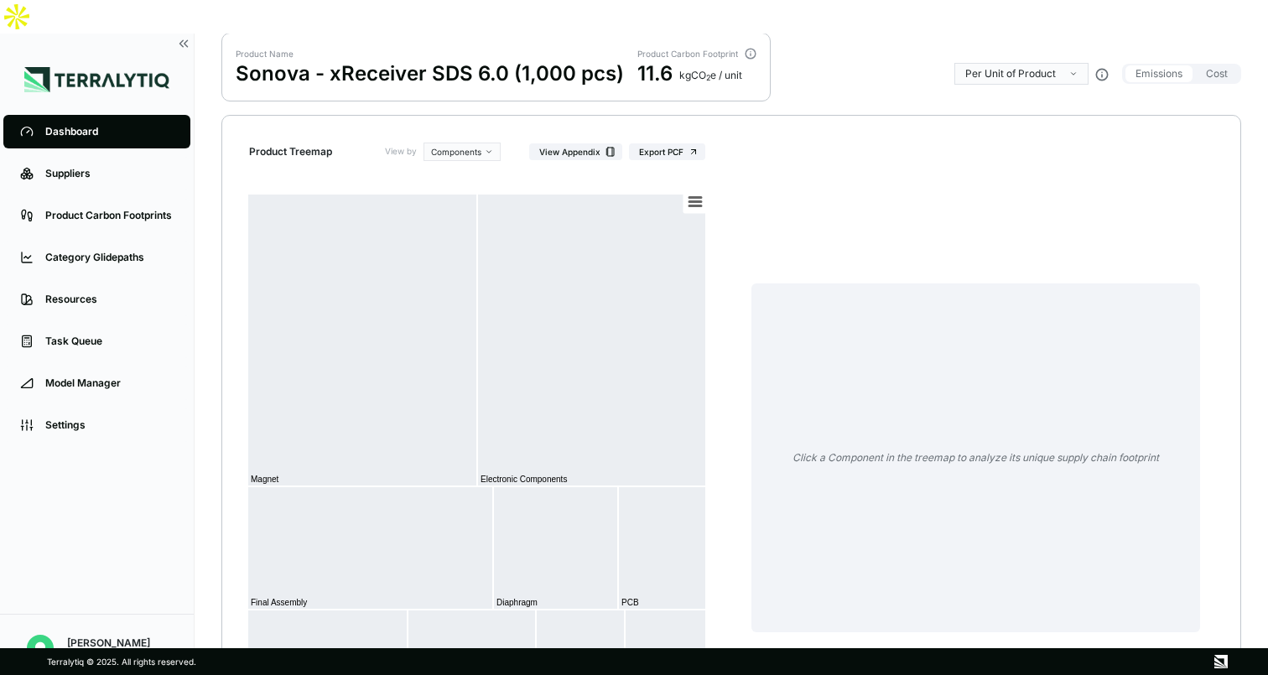
click at [996, 45] on html "Dashboard Suppliers Product Carbon Footprints Category Glidepaths Resources Tas…" at bounding box center [634, 337] width 1268 height 675
click at [991, 86] on div "Per KG of Product" at bounding box center [1011, 89] width 86 height 13
click at [790, 115] on div "Product Treemap View by Components View Appendix Export PCF Created with Highch…" at bounding box center [731, 403] width 1020 height 577
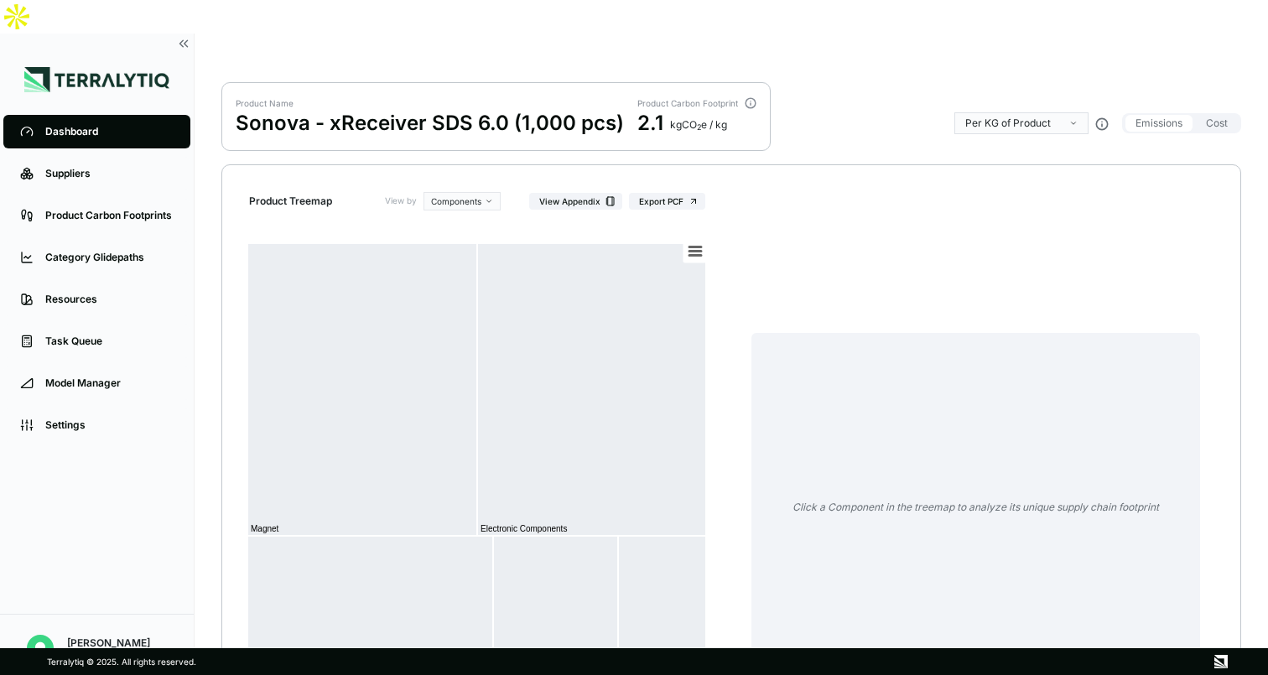
click at [787, 280] on div "Click a Component in the treemap to analyze its unique supply chain footprint" at bounding box center [976, 443] width 476 height 503
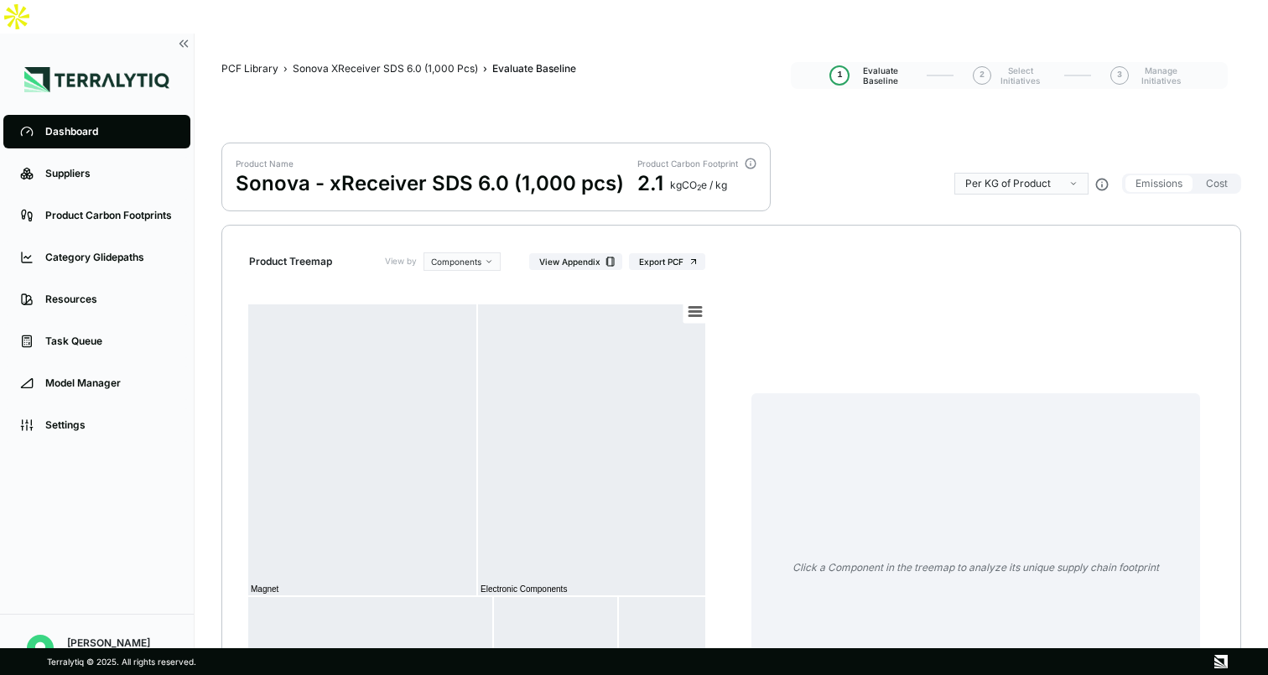
scroll to position [18, 0]
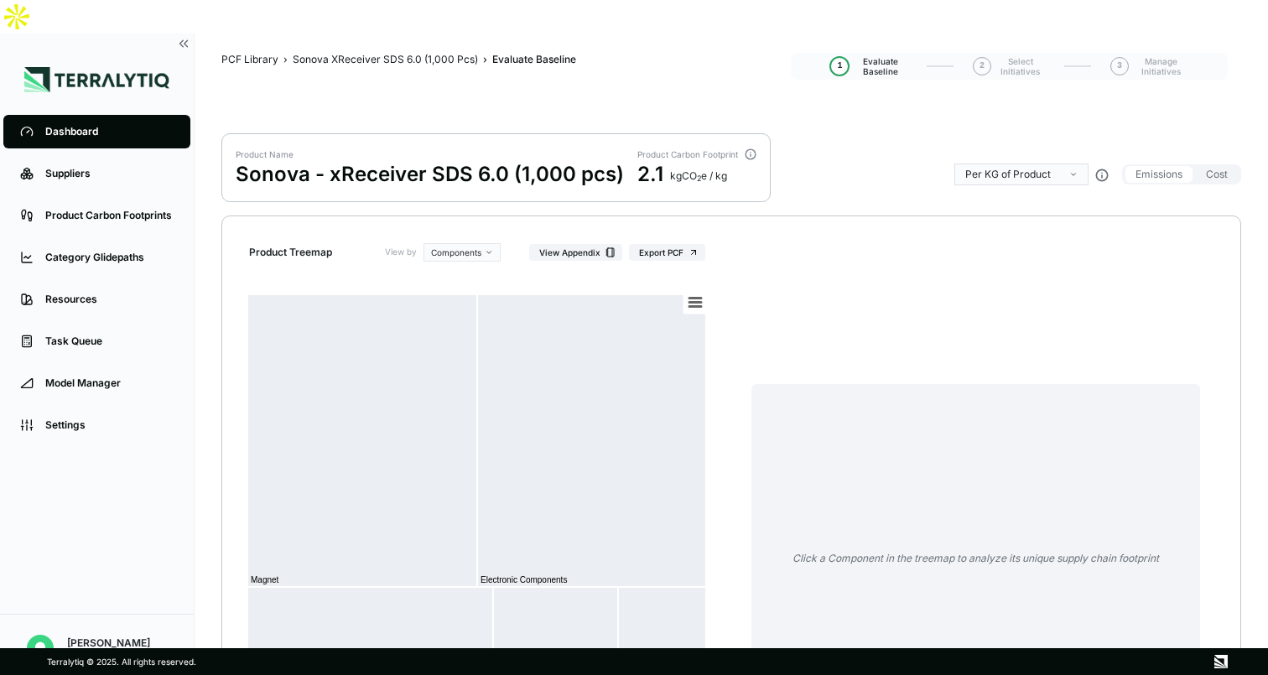
click at [422, 49] on nav "PCF Library › Sonova XReceiver SDS 6.0 (1,000 Pcs) › Evaluate Baseline Evaluate…" at bounding box center [505, 60] width 569 height 23
click at [428, 53] on div "Sonova XReceiver SDS 6.0 (1,000 Pcs)" at bounding box center [385, 59] width 185 height 13
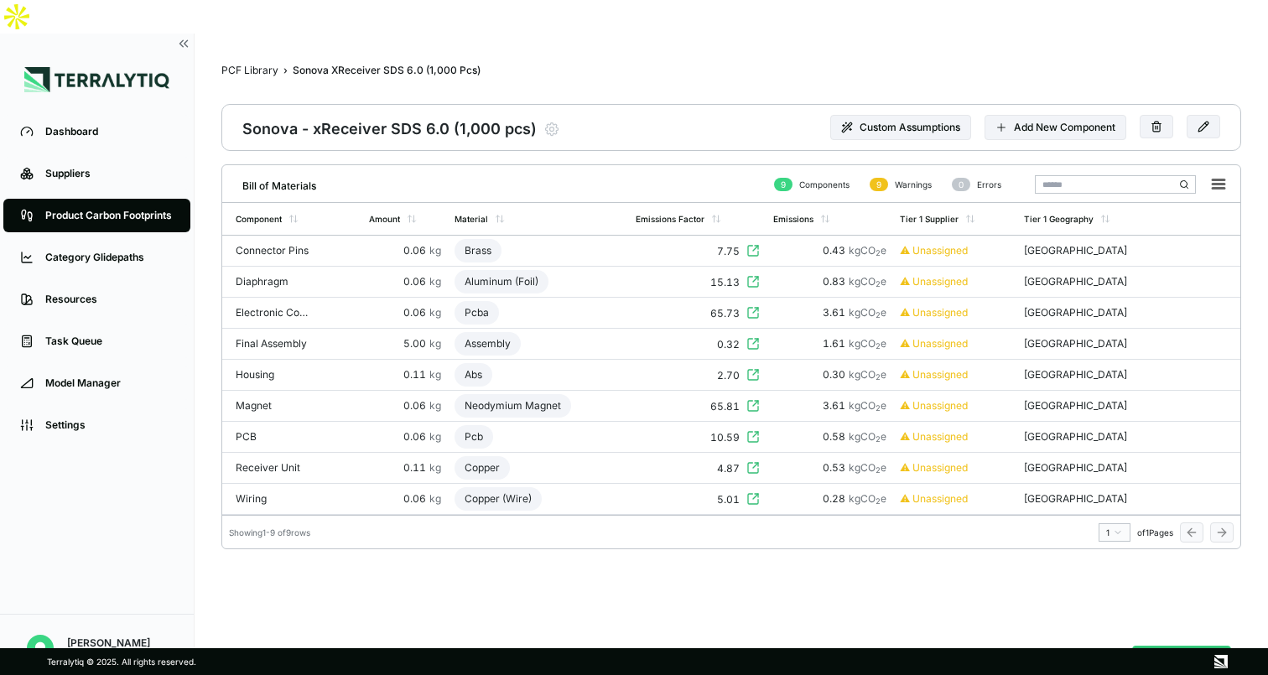
click at [458, 570] on div "Bill of Materials 9 Components 9 Warnings 0 Errors Component Amount Material Em…" at bounding box center [731, 398] width 1020 height 468
click at [645, 554] on div "Bill of Materials 9 Components 9 Warnings 0 Errors Component Amount Material Em…" at bounding box center [731, 398] width 1020 height 468
click at [1177, 646] on button "Analyze PCF" at bounding box center [1181, 662] width 99 height 32
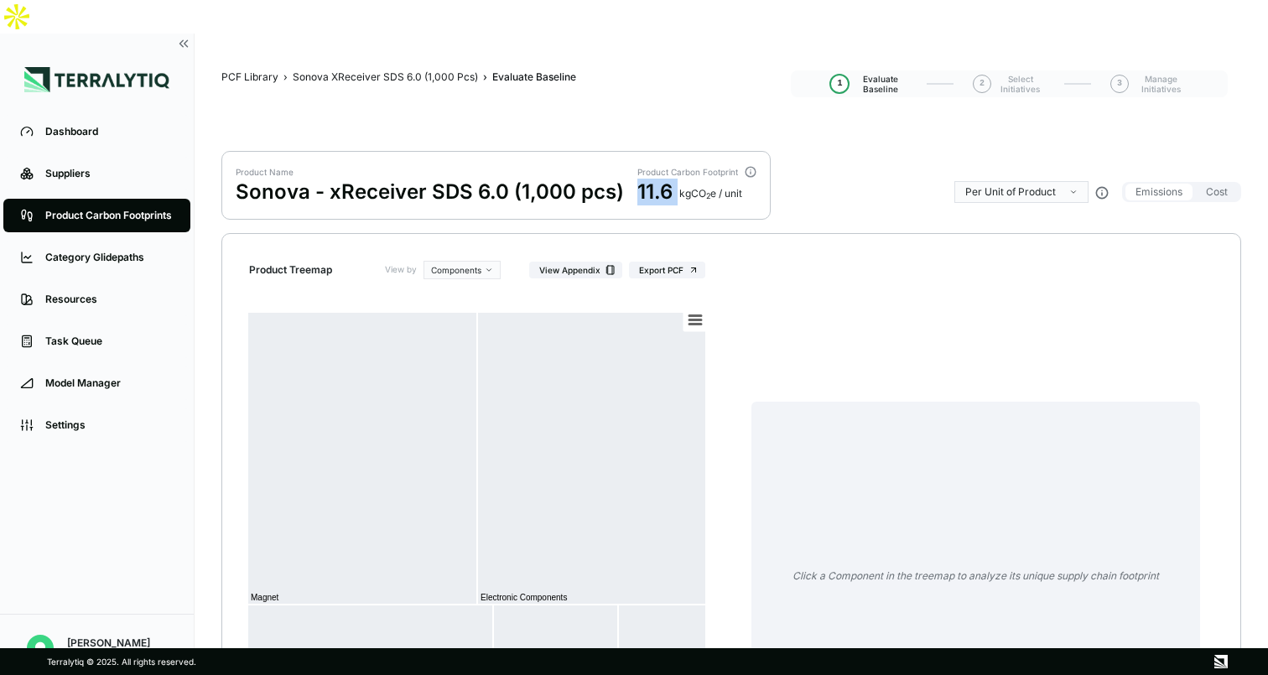
drag, startPoint x: 637, startPoint y: 155, endPoint x: 674, endPoint y: 155, distance: 36.9
click at [674, 179] on div "11.6 kg CO 2 e / unit" at bounding box center [696, 192] width 119 height 27
click at [816, 304] on div at bounding box center [982, 321] width 435 height 94
click at [412, 70] on div "Sonova XReceiver SDS 6.0 (1,000 Pcs)" at bounding box center [385, 76] width 185 height 13
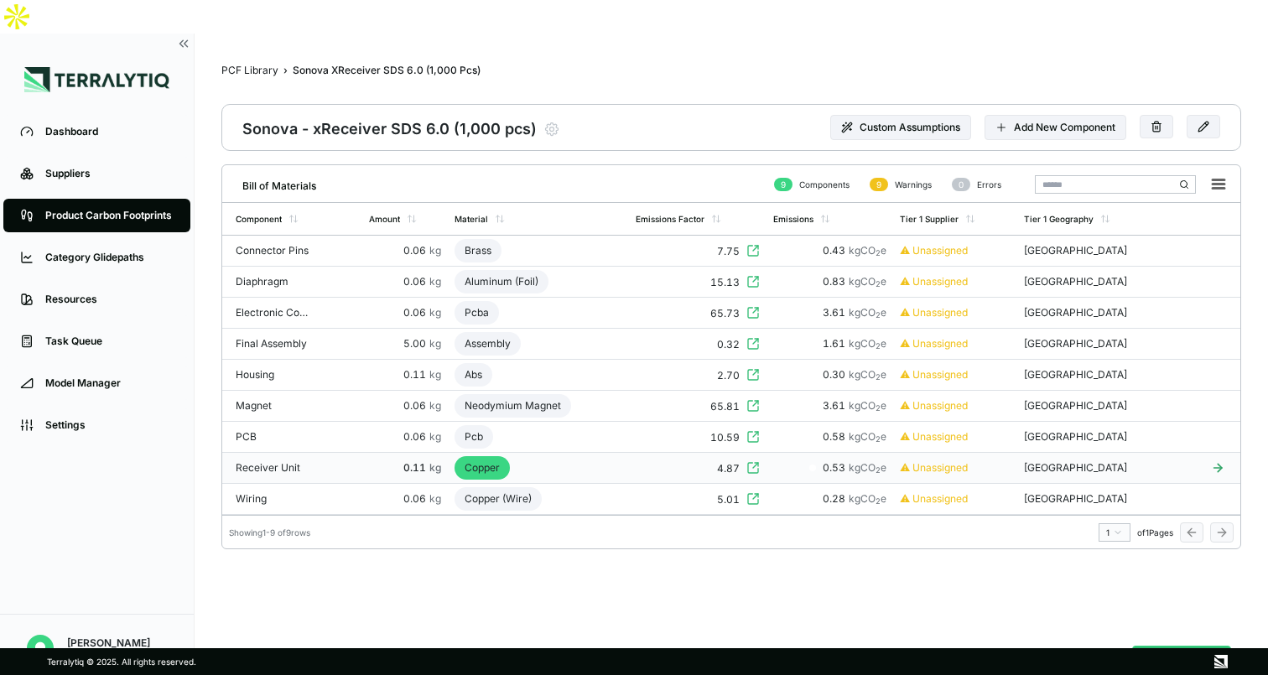
scroll to position [47, 0]
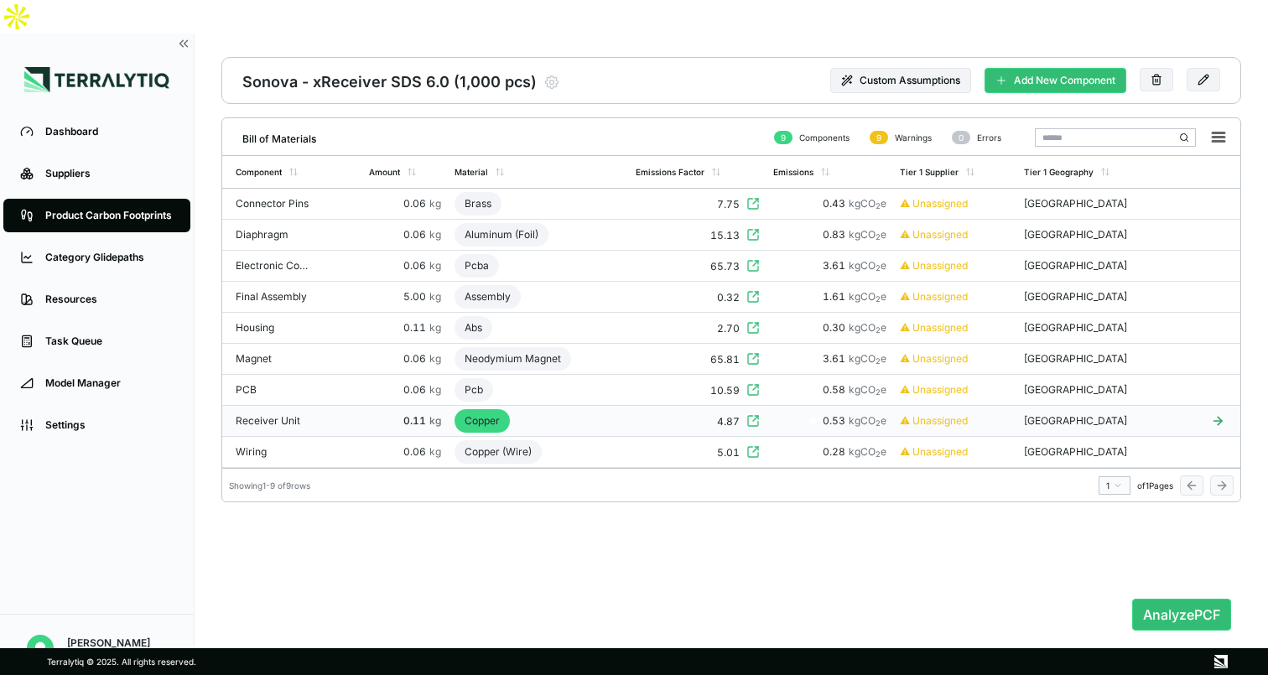
click at [1065, 68] on button "Add New Component" at bounding box center [1056, 80] width 142 height 25
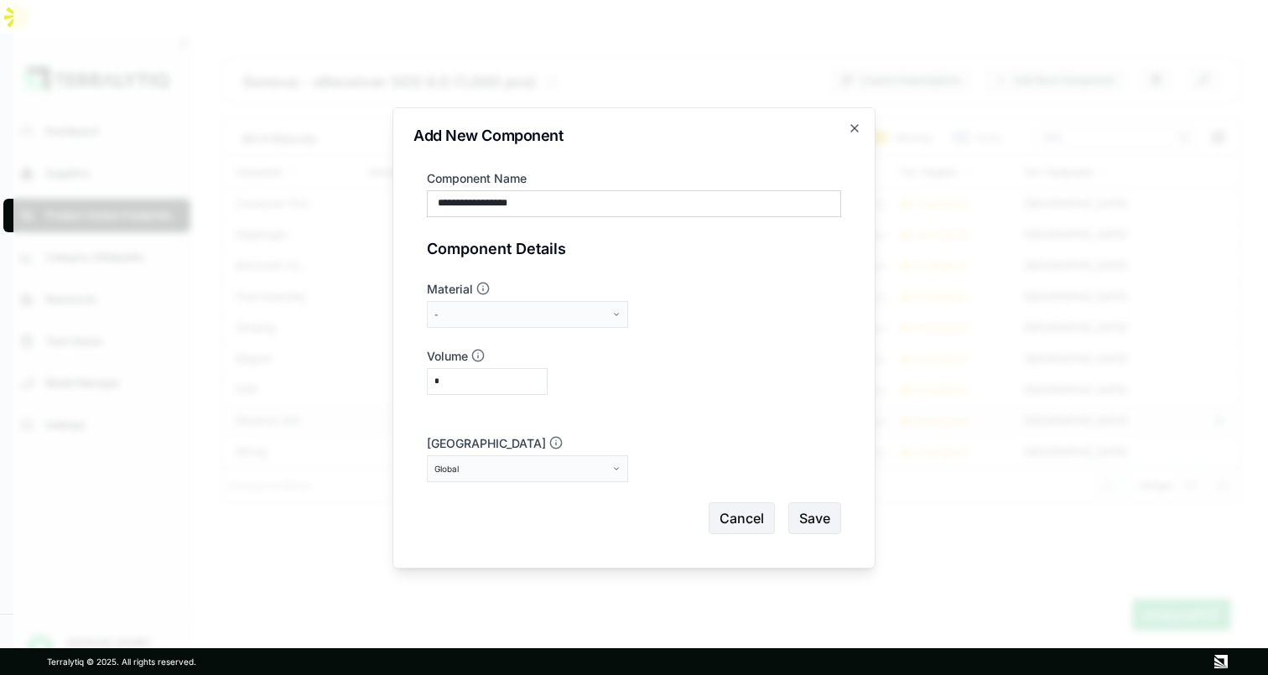
type input "**********"
click at [525, 311] on div "-" at bounding box center [521, 314] width 174 height 10
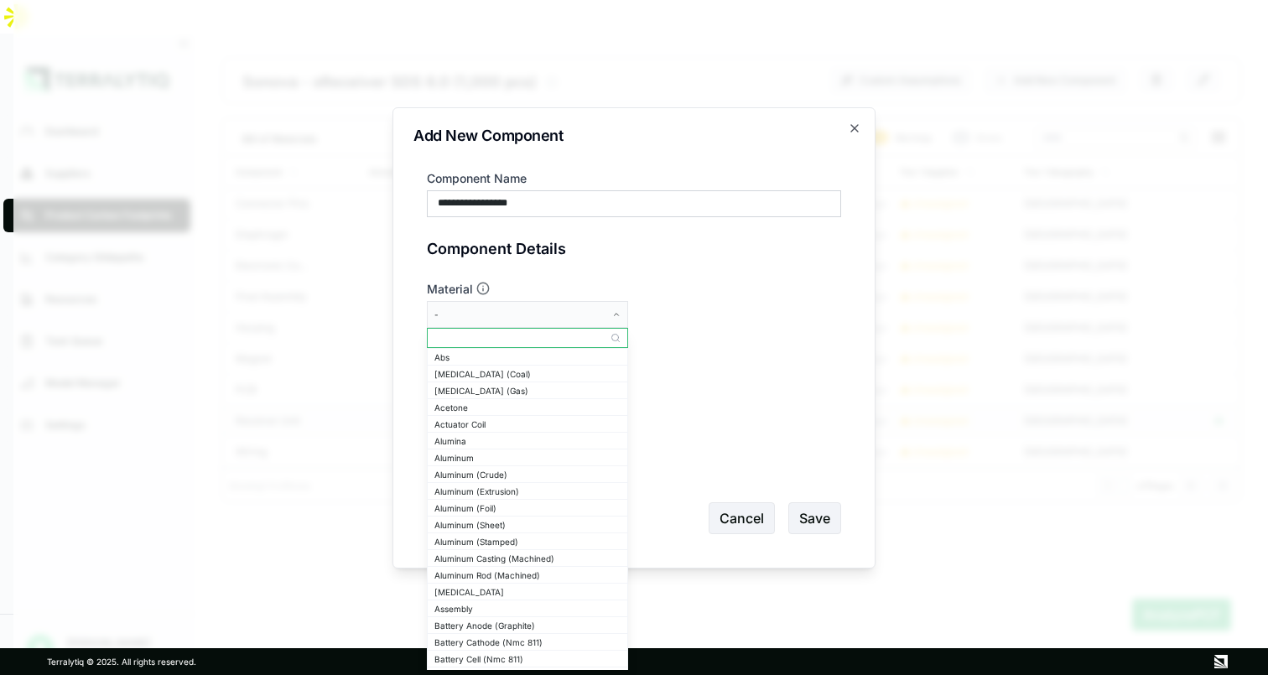
click at [508, 340] on input "text" at bounding box center [528, 338] width 200 height 20
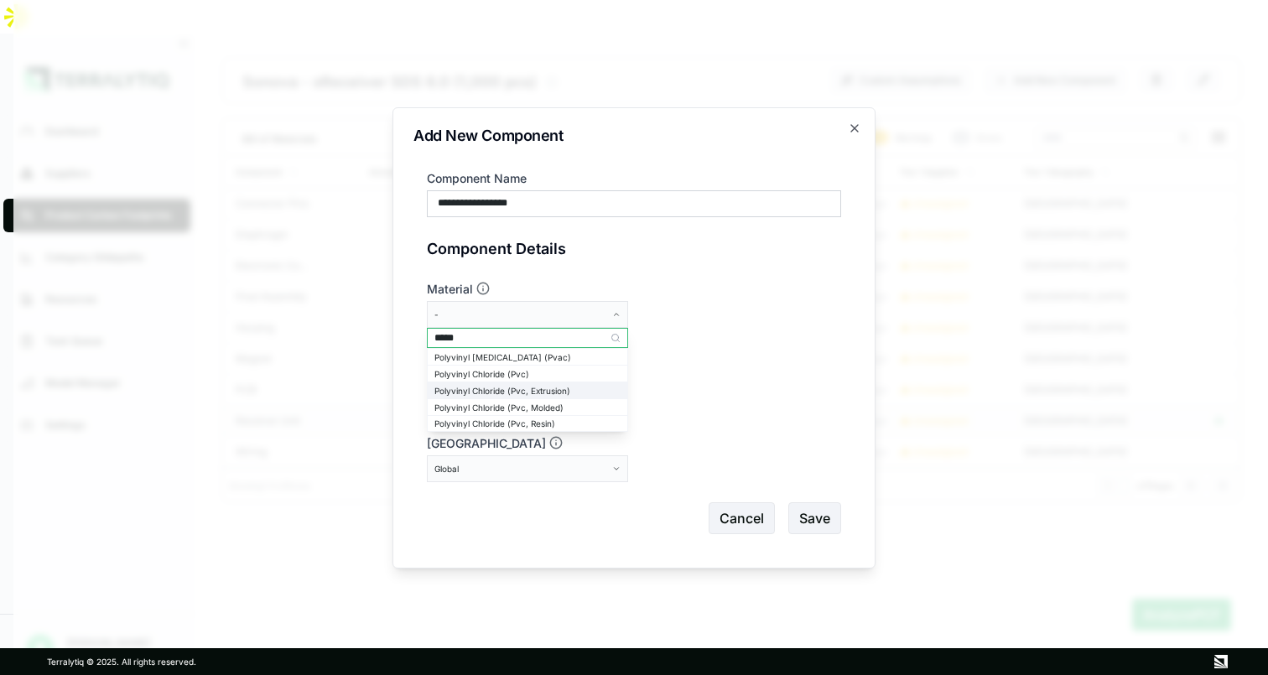
type input "*****"
click at [524, 387] on div "Polyvinyl Chloride (Pvc, Extrusion)" at bounding box center [527, 391] width 186 height 10
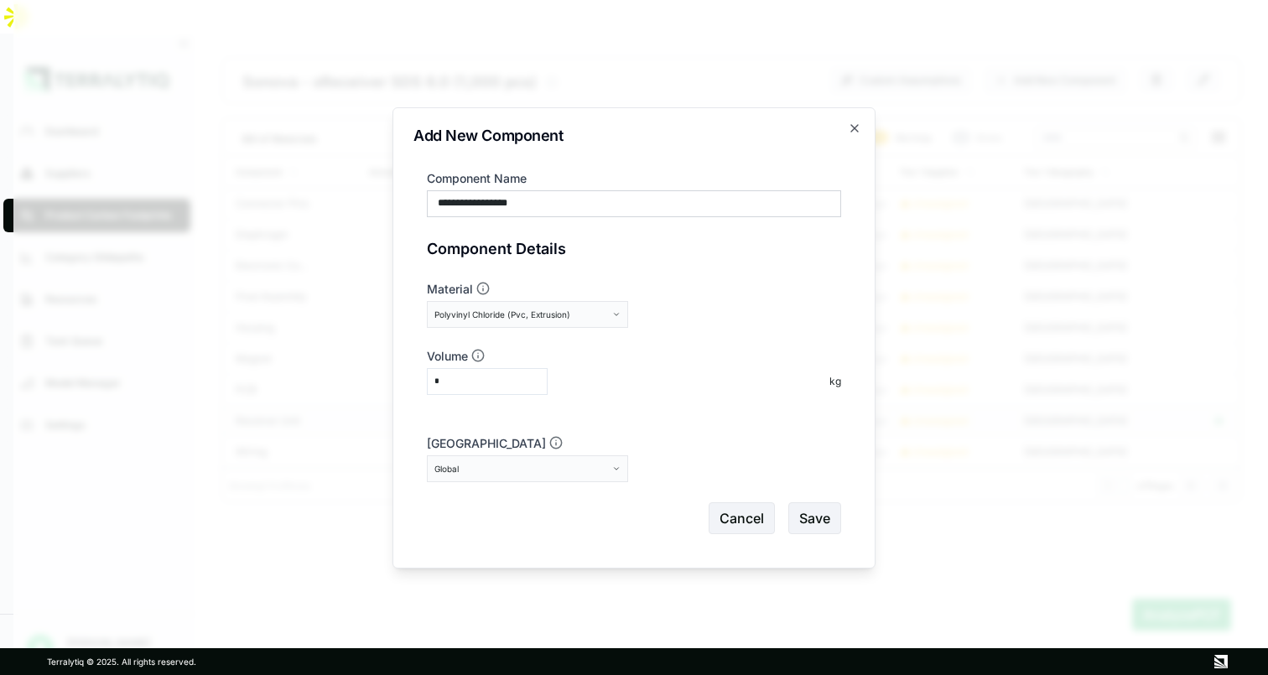
click at [519, 382] on input "*" at bounding box center [487, 381] width 121 height 27
type input "***"
click at [504, 465] on div "Global" at bounding box center [521, 469] width 174 height 10
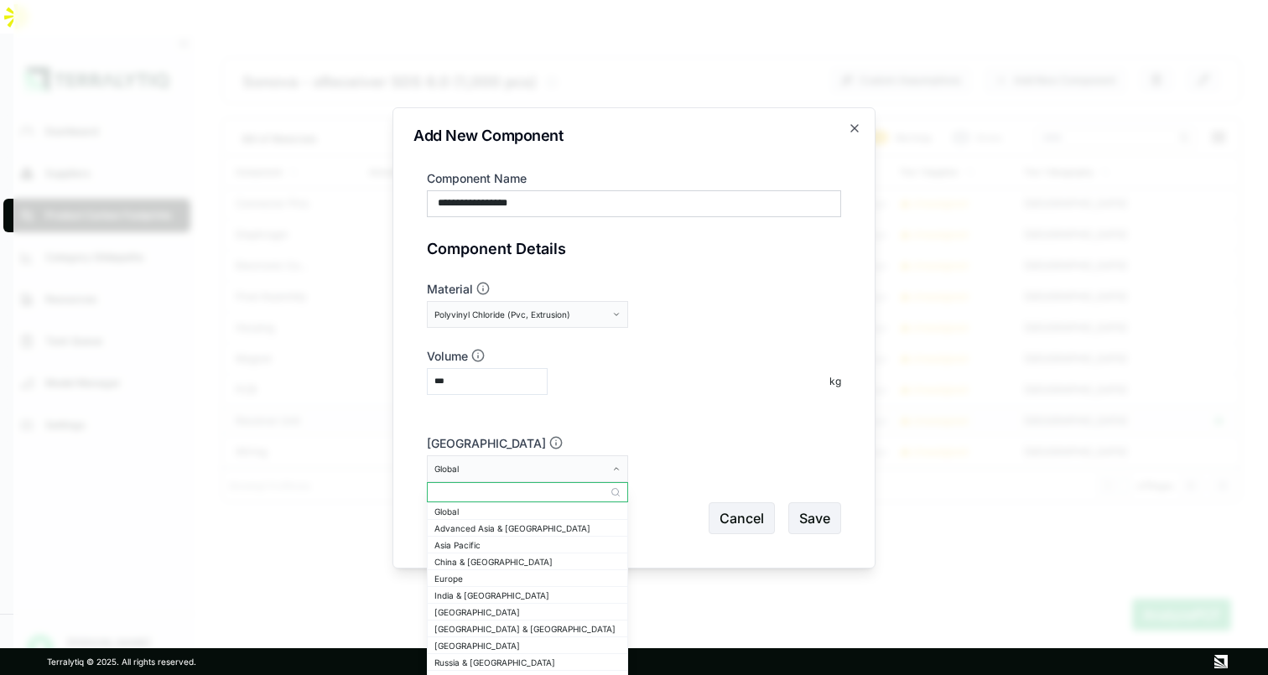
click at [510, 485] on input "text" at bounding box center [528, 492] width 200 height 20
type input "*****"
click at [506, 525] on div "[GEOGRAPHIC_DATA]" at bounding box center [527, 528] width 186 height 10
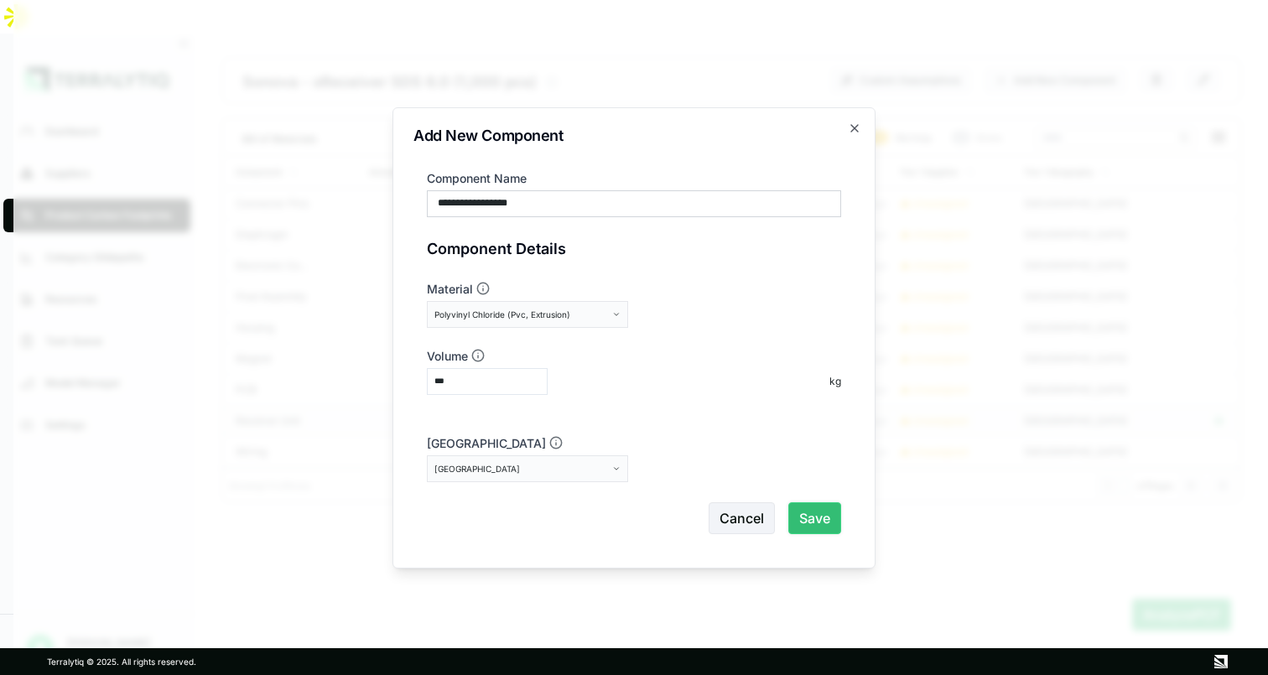
click at [808, 511] on button "Save" at bounding box center [814, 518] width 53 height 32
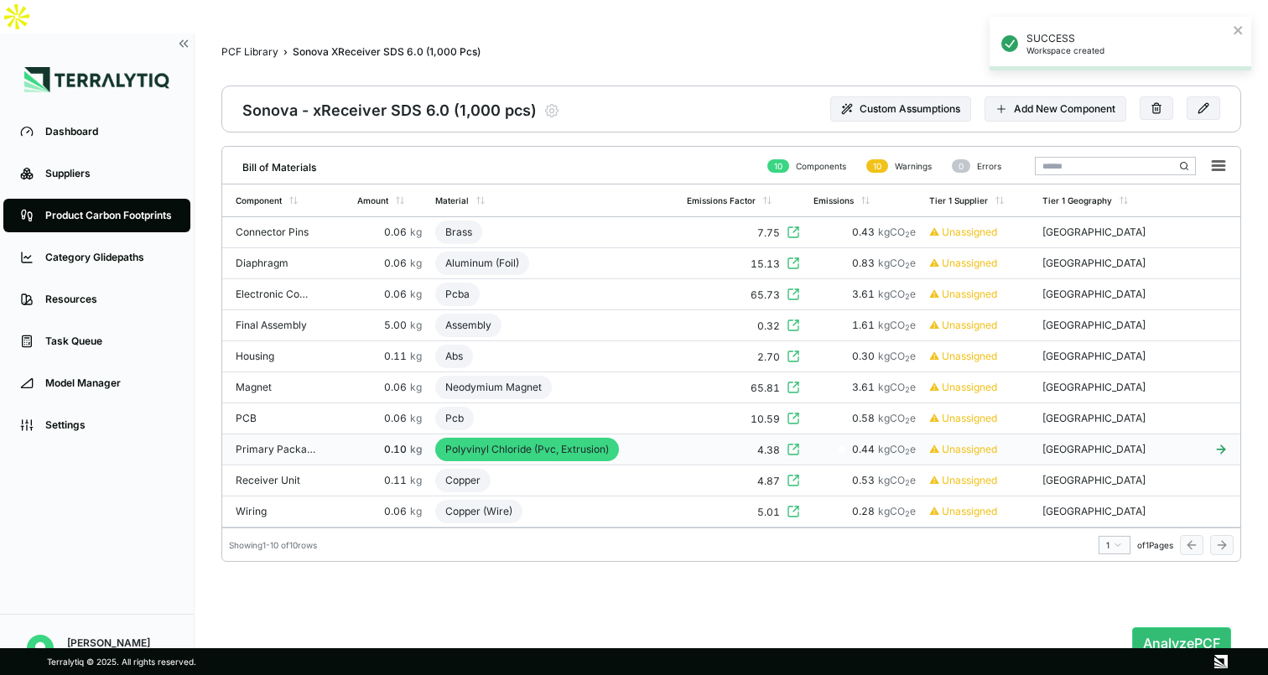
scroll to position [0, 0]
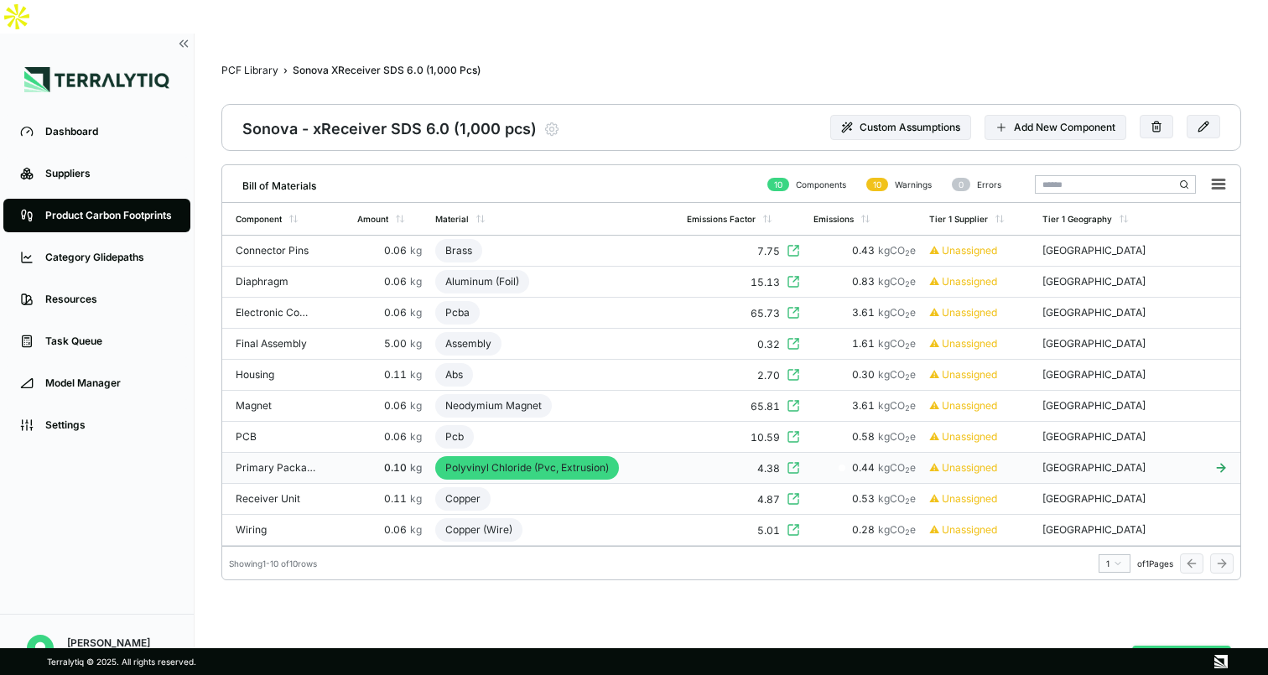
click at [1172, 646] on button "Analyze PCF" at bounding box center [1181, 662] width 99 height 32
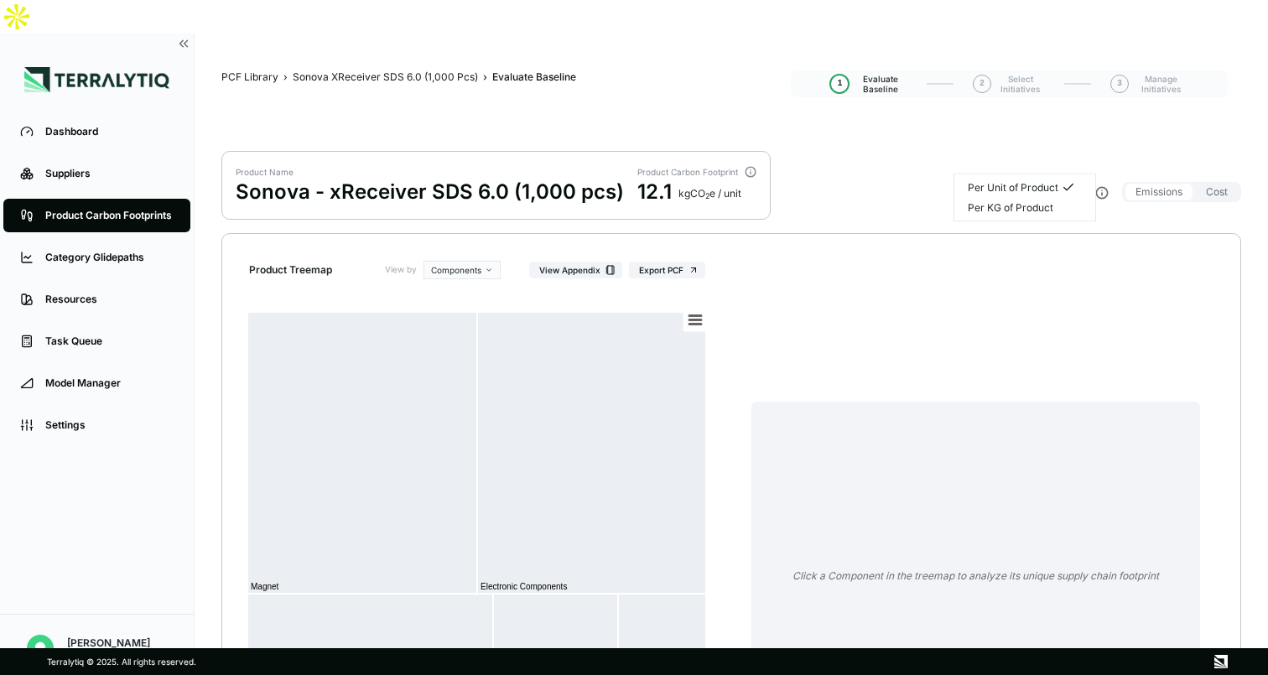
click at [969, 156] on html "Dashboard Suppliers Product Carbon Footprints Category Glidepaths Resources Tas…" at bounding box center [634, 337] width 1268 height 675
click at [970, 187] on div "Per Unit of Product" at bounding box center [1023, 187] width 111 height 13
click at [969, 156] on html "Dashboard Suppliers Product Carbon Footprints Category Glidepaths Resources Tas…" at bounding box center [634, 337] width 1268 height 675
click at [969, 205] on div "Per KG of Product" at bounding box center [1011, 207] width 86 height 13
click at [969, 159] on html "Dashboard Suppliers Product Carbon Footprints Category Glidepaths Resources Tas…" at bounding box center [634, 337] width 1268 height 675
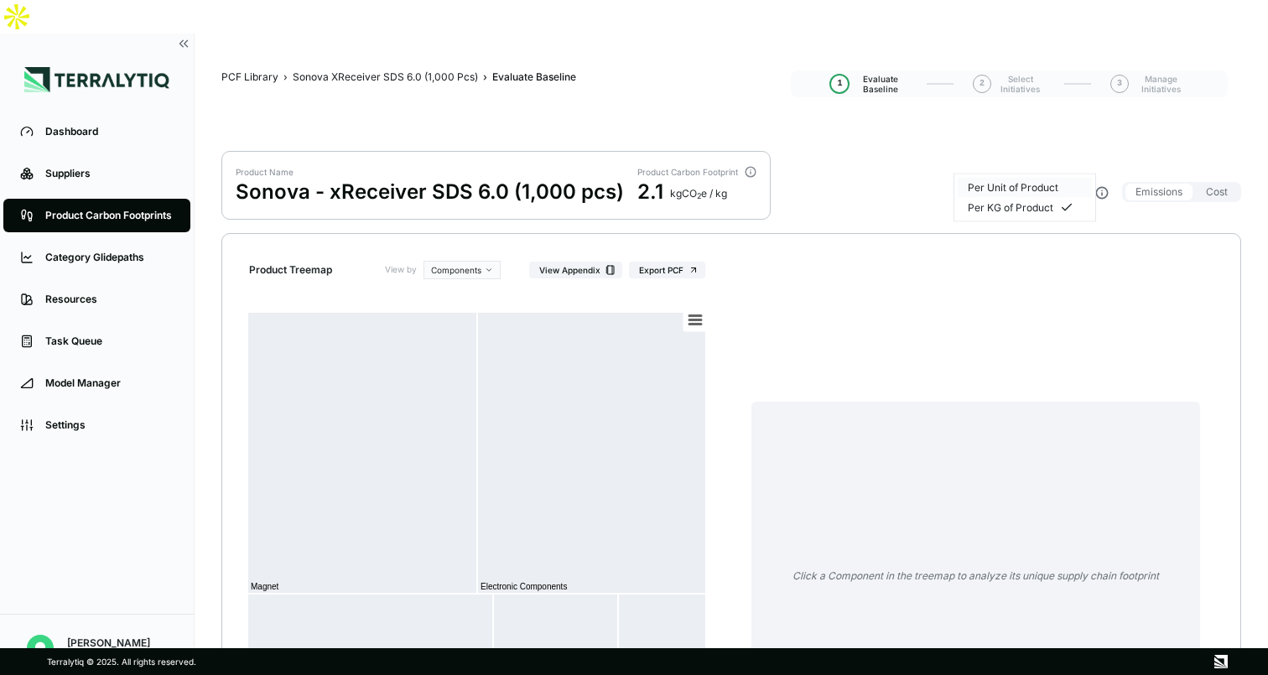
click at [967, 189] on div "Per Unit of Product" at bounding box center [1025, 188] width 134 height 20
click at [423, 70] on div "Sonova XReceiver SDS 6.0 (1,000 Pcs)" at bounding box center [385, 76] width 185 height 13
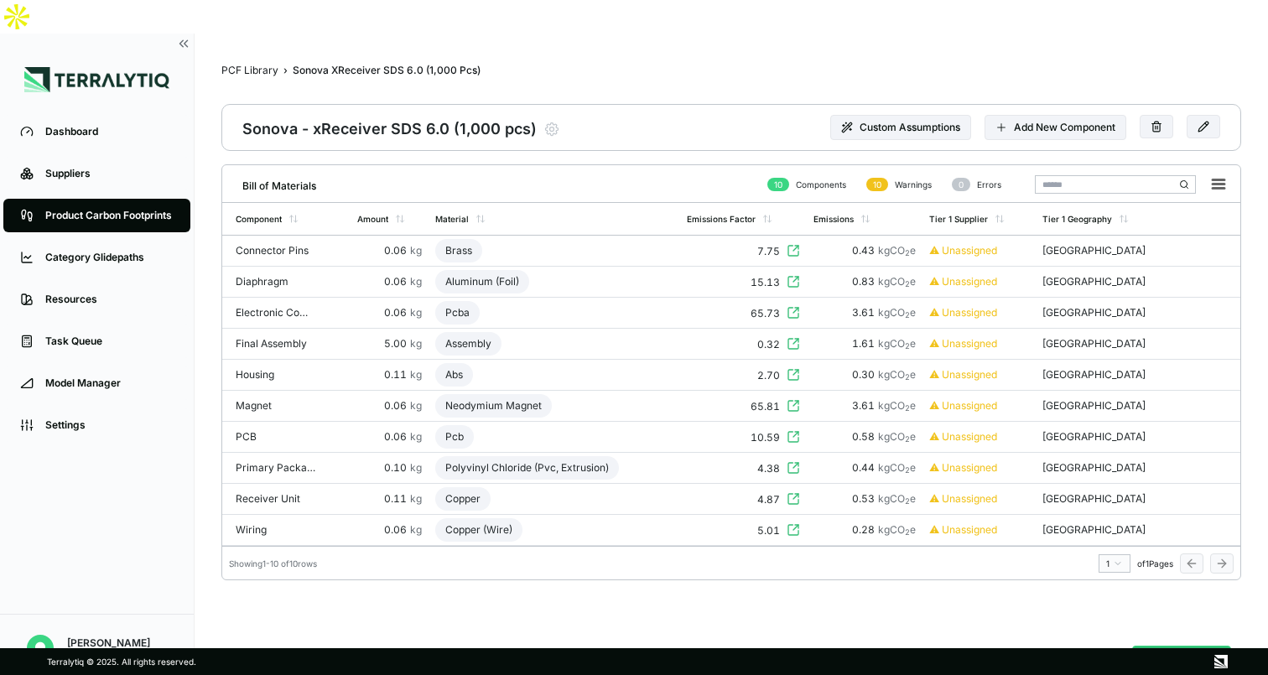
click at [87, 199] on link "Product Carbon Footprints" at bounding box center [96, 216] width 187 height 34
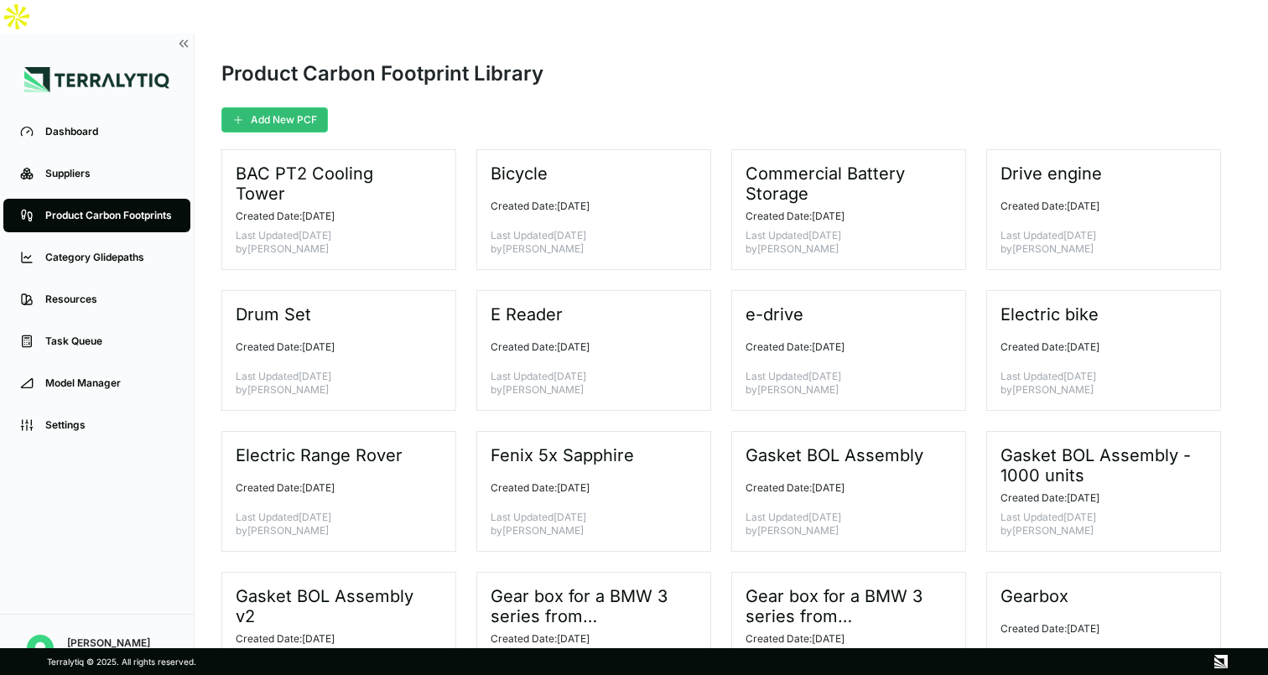
click at [83, 209] on div "Product Carbon Footprints" at bounding box center [109, 215] width 128 height 13
click at [268, 107] on button "Add New PCF" at bounding box center [274, 119] width 107 height 25
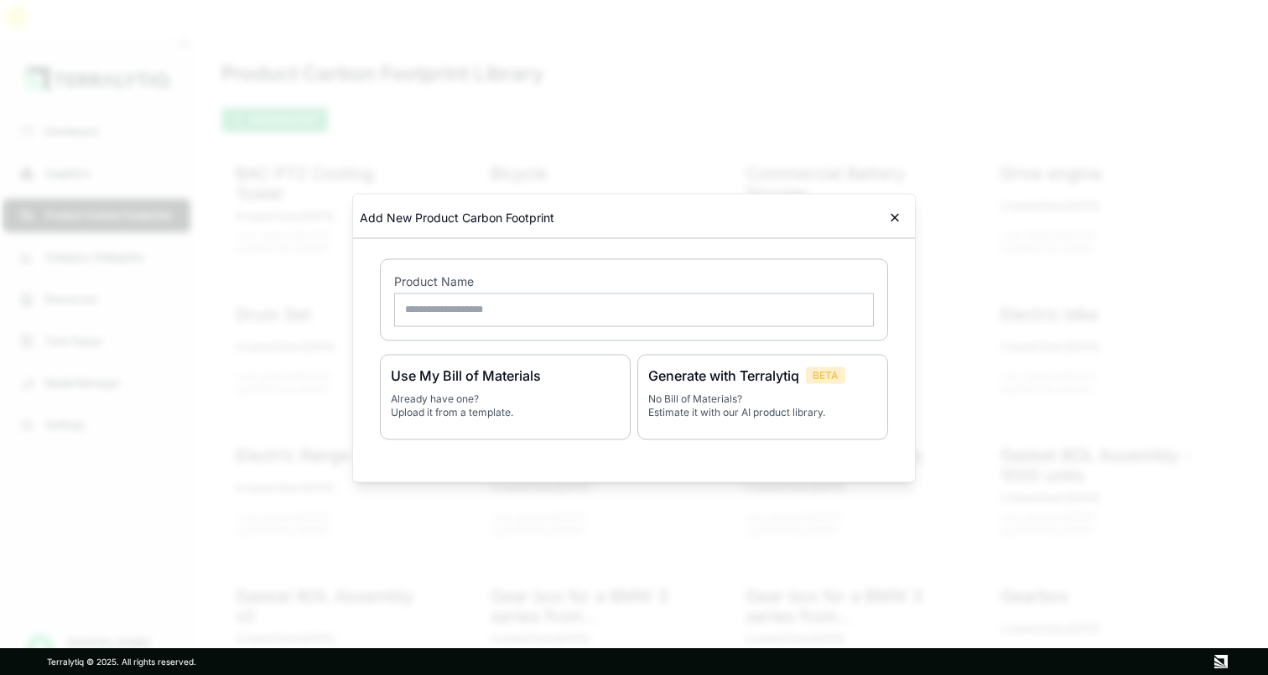
click at [573, 301] on input "text" at bounding box center [634, 310] width 480 height 34
type input "**********"
click at [764, 398] on p "No Bill of Materials? Estimate it with our AI product library." at bounding box center [762, 405] width 229 height 27
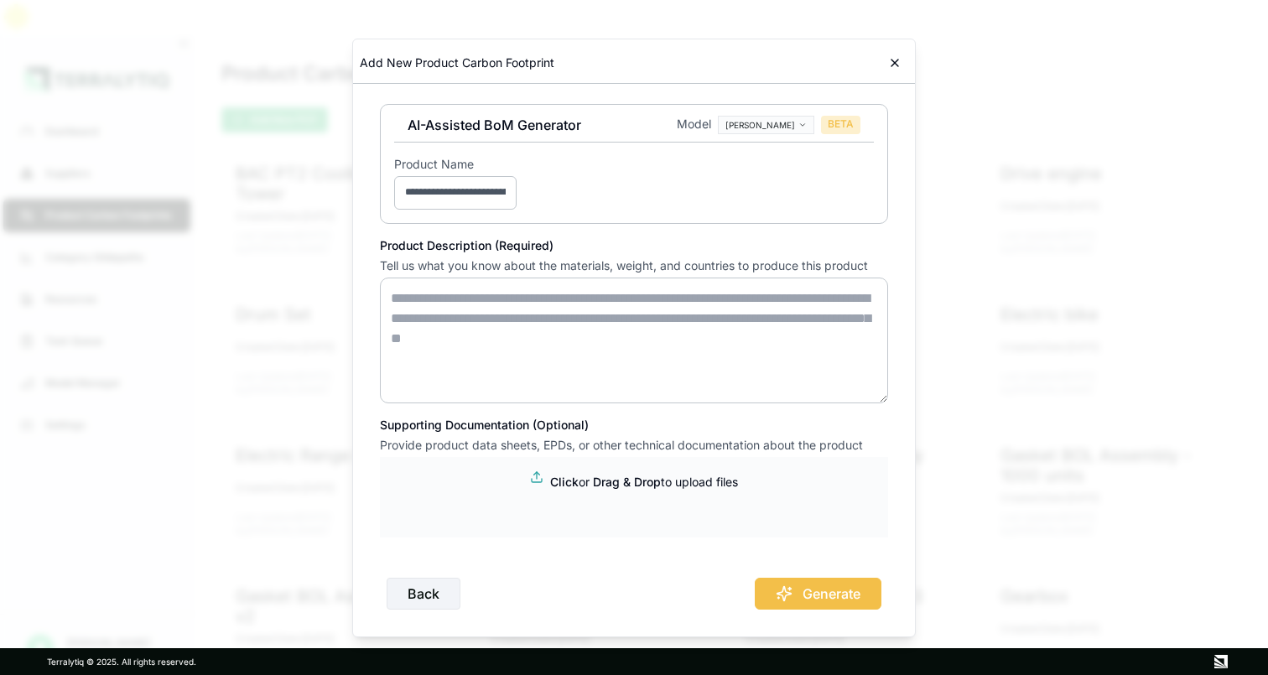
click at [399, 291] on textarea at bounding box center [634, 341] width 508 height 126
drag, startPoint x: 404, startPoint y: 299, endPoint x: 601, endPoint y: 315, distance: 197.8
click at [601, 315] on textarea at bounding box center [634, 341] width 508 height 126
click at [600, 486] on span "Drag & Drop" at bounding box center [627, 482] width 68 height 14
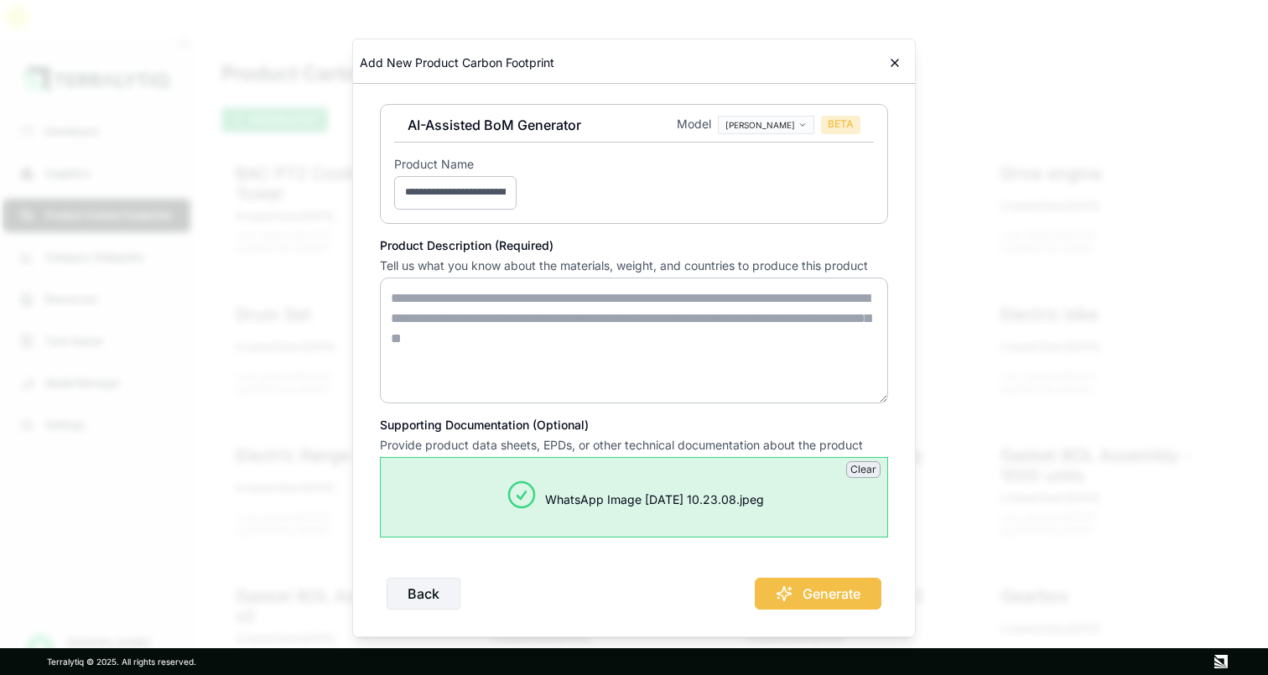
click at [808, 591] on div "Back Generate" at bounding box center [634, 586] width 508 height 45
click at [697, 585] on div "Back Generate" at bounding box center [634, 586] width 508 height 45
click at [828, 590] on div "Back Generate" at bounding box center [634, 586] width 508 height 45
click at [498, 320] on textarea at bounding box center [634, 341] width 508 height 126
click at [823, 597] on div "Back Generate" at bounding box center [634, 586] width 508 height 45
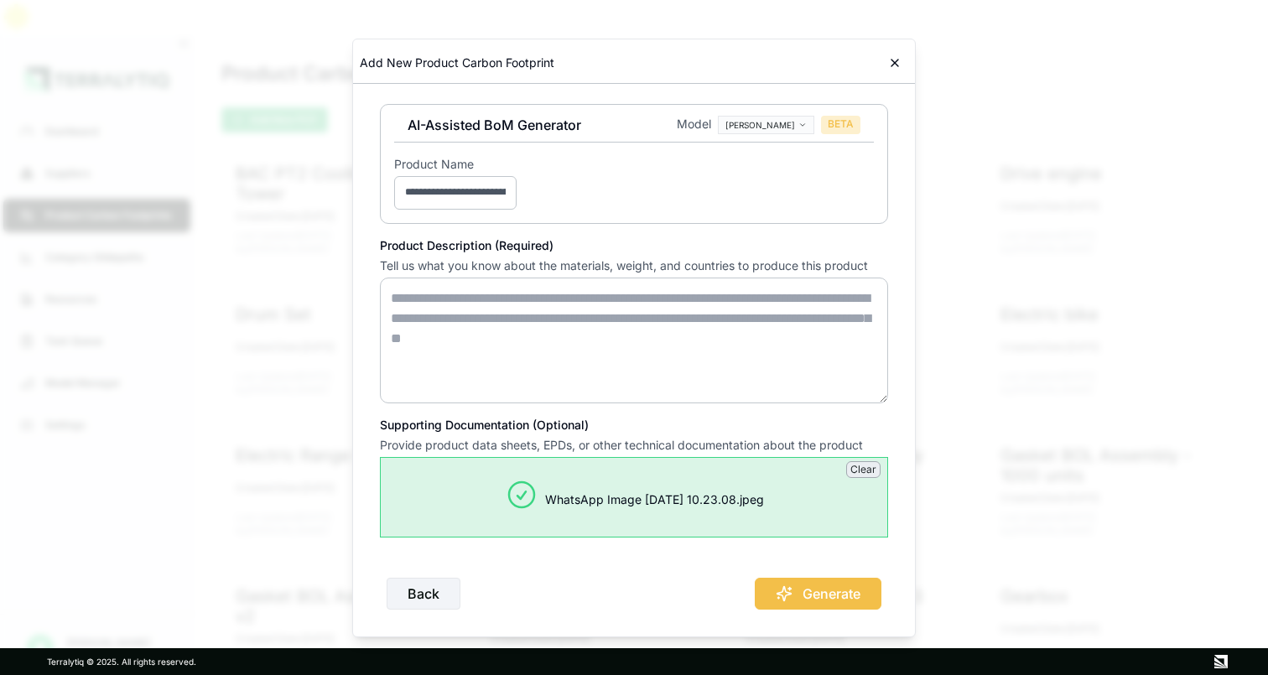
click at [806, 586] on div "Back Generate" at bounding box center [634, 586] width 508 height 45
click at [898, 63] on icon at bounding box center [894, 62] width 13 height 13
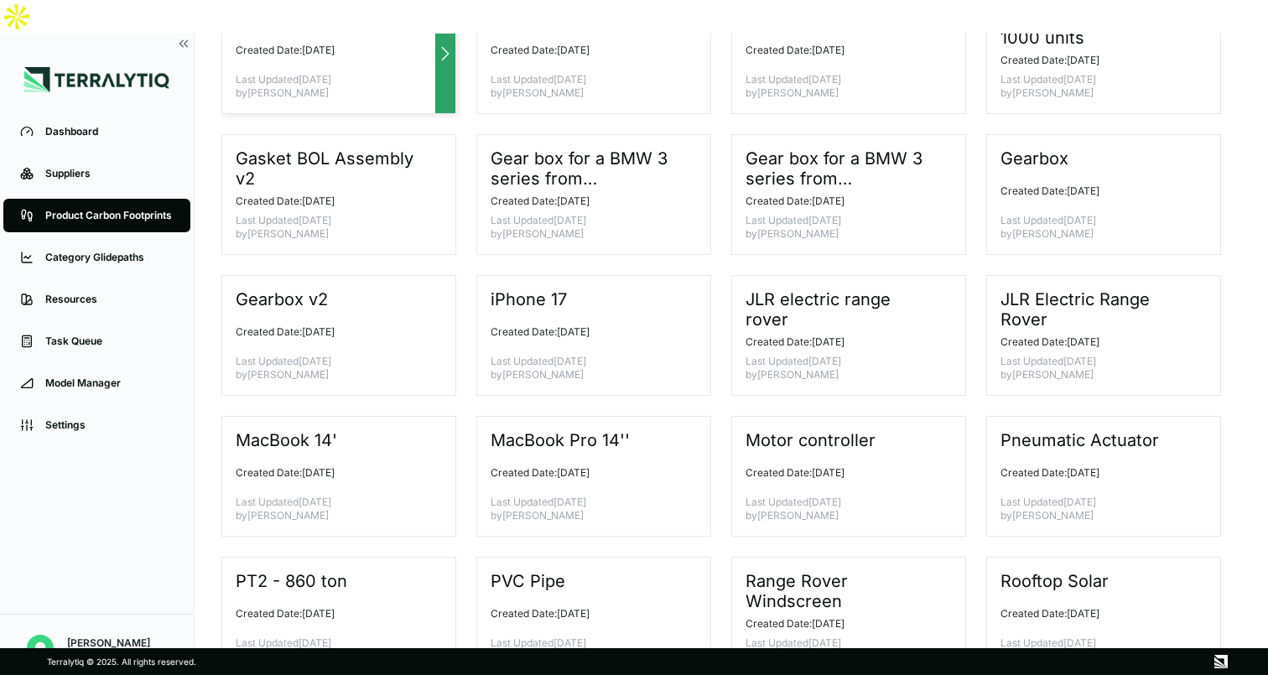
scroll to position [439, 0]
click at [137, 199] on link "Product Carbon Footprints" at bounding box center [96, 216] width 187 height 34
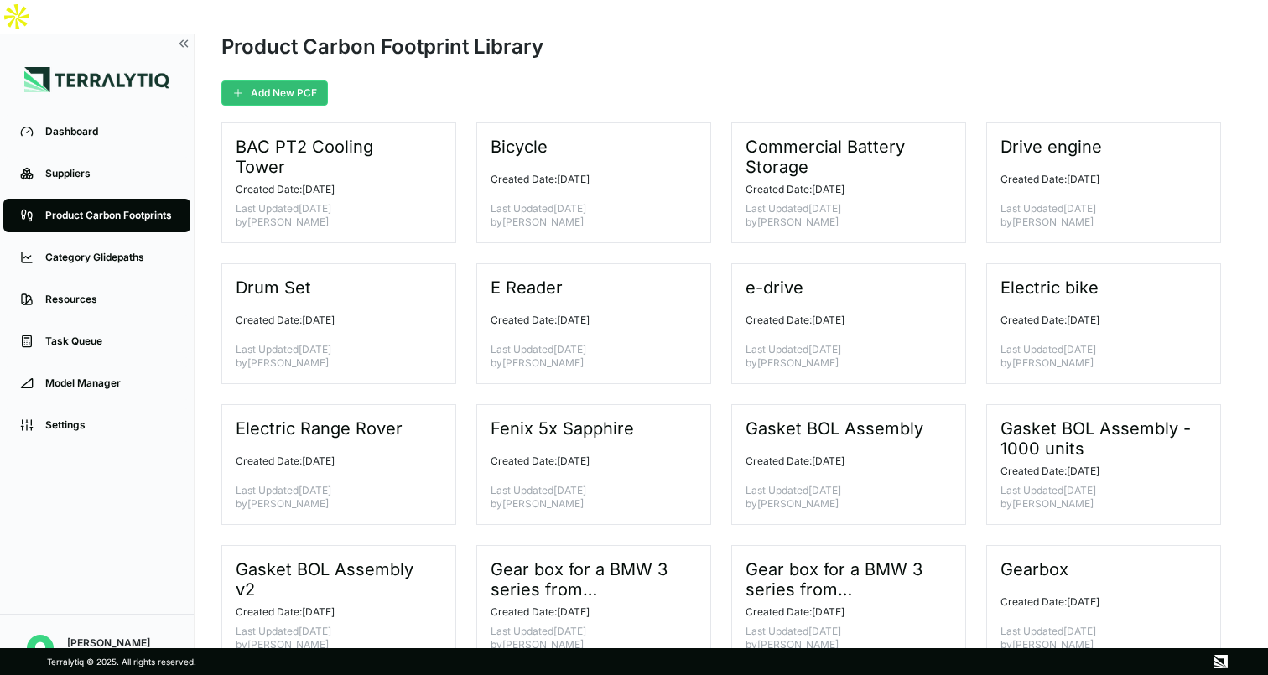
scroll to position [0, 0]
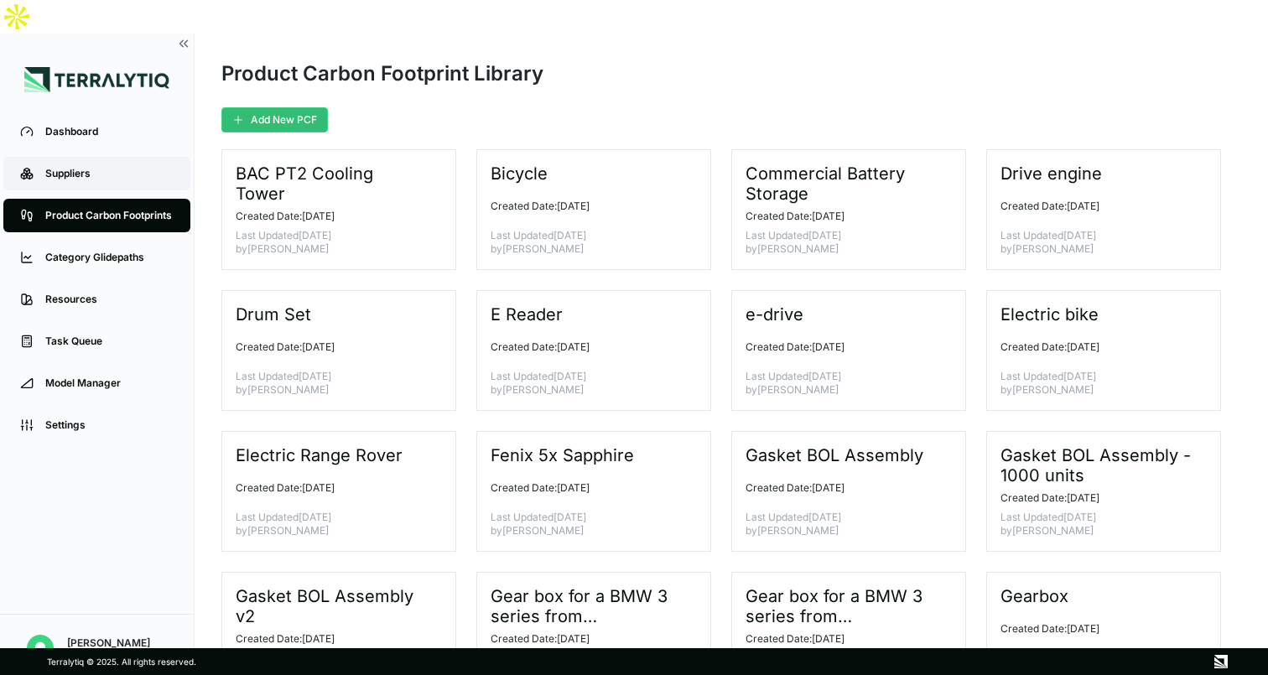
click at [95, 167] on div "Suppliers" at bounding box center [109, 173] width 128 height 13
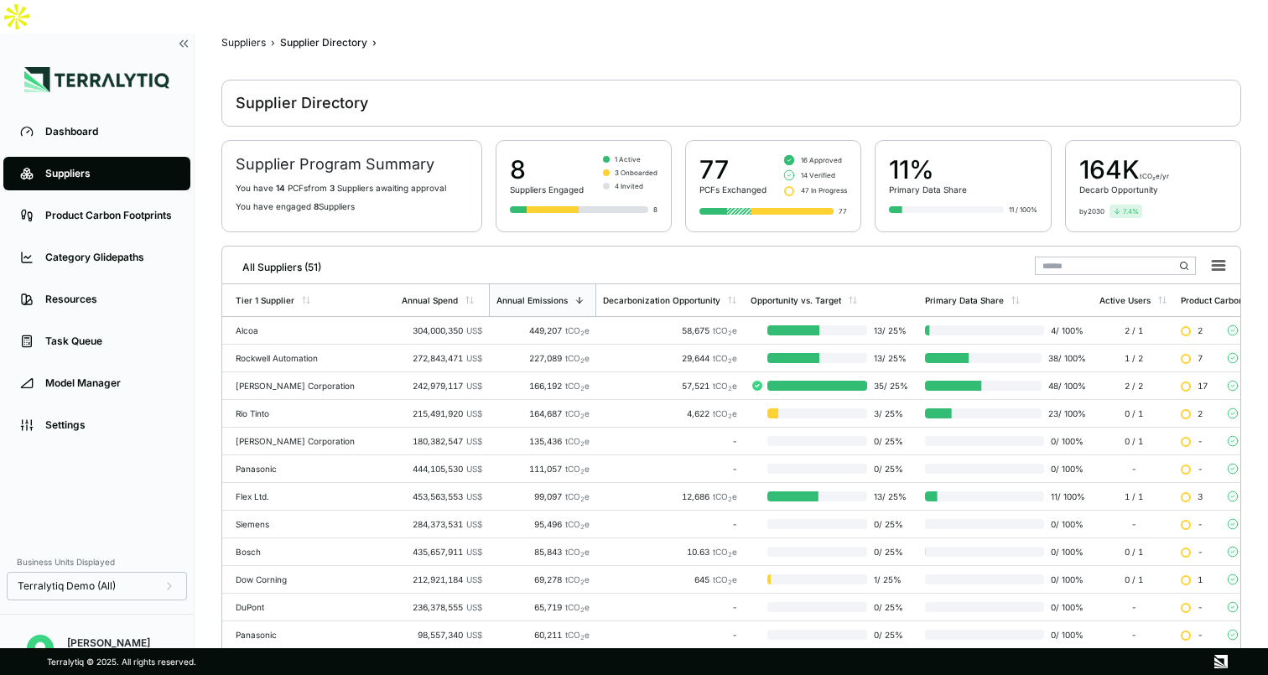
scroll to position [44, 0]
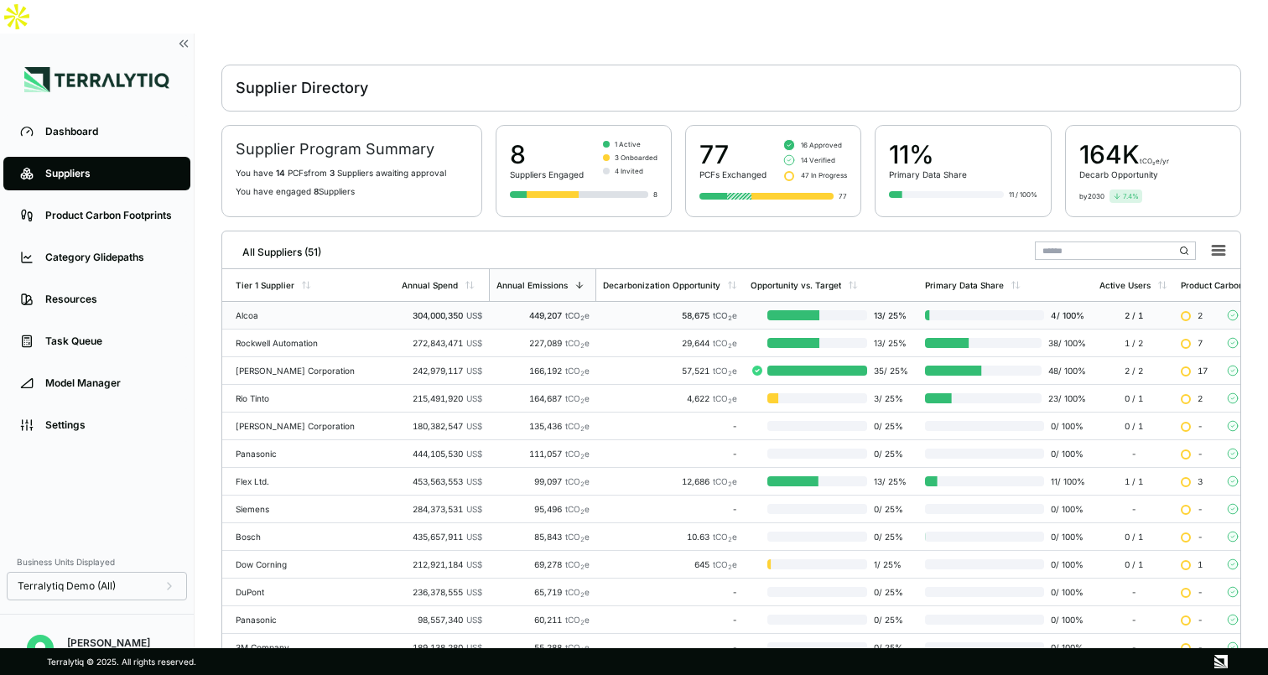
click at [421, 302] on td "304,000,350 US$" at bounding box center [442, 316] width 94 height 28
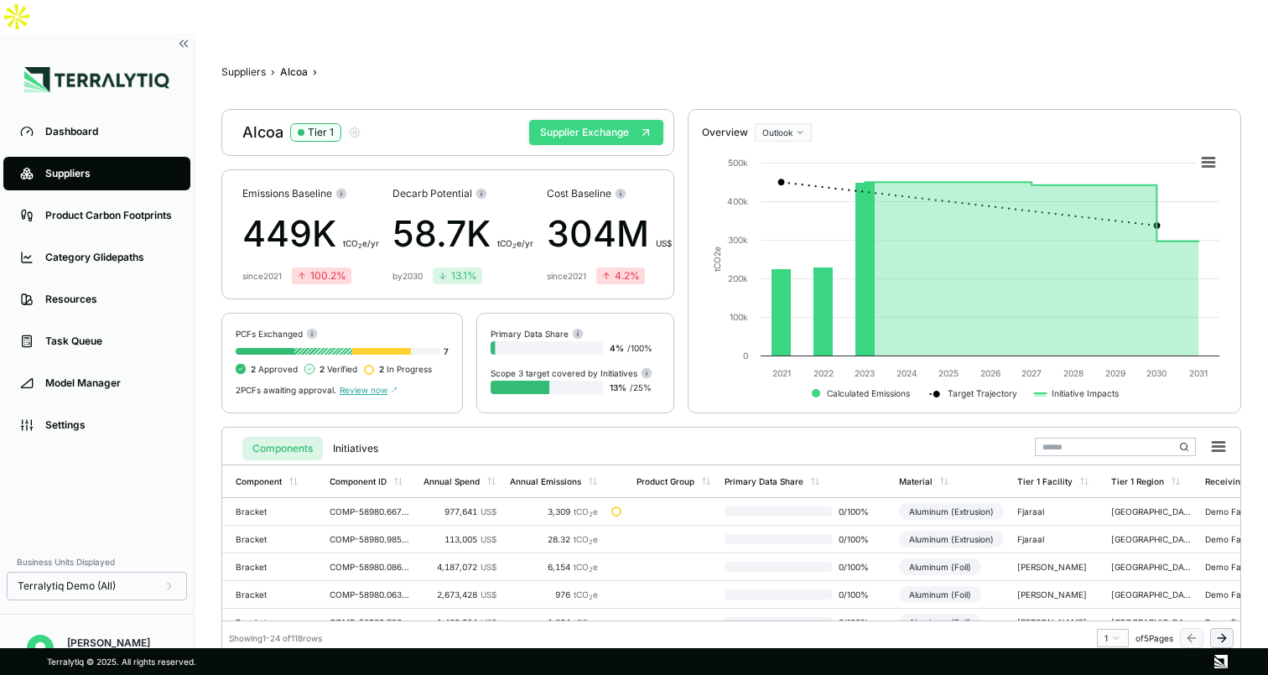
click at [609, 120] on button "Supplier Exchange" at bounding box center [596, 132] width 134 height 25
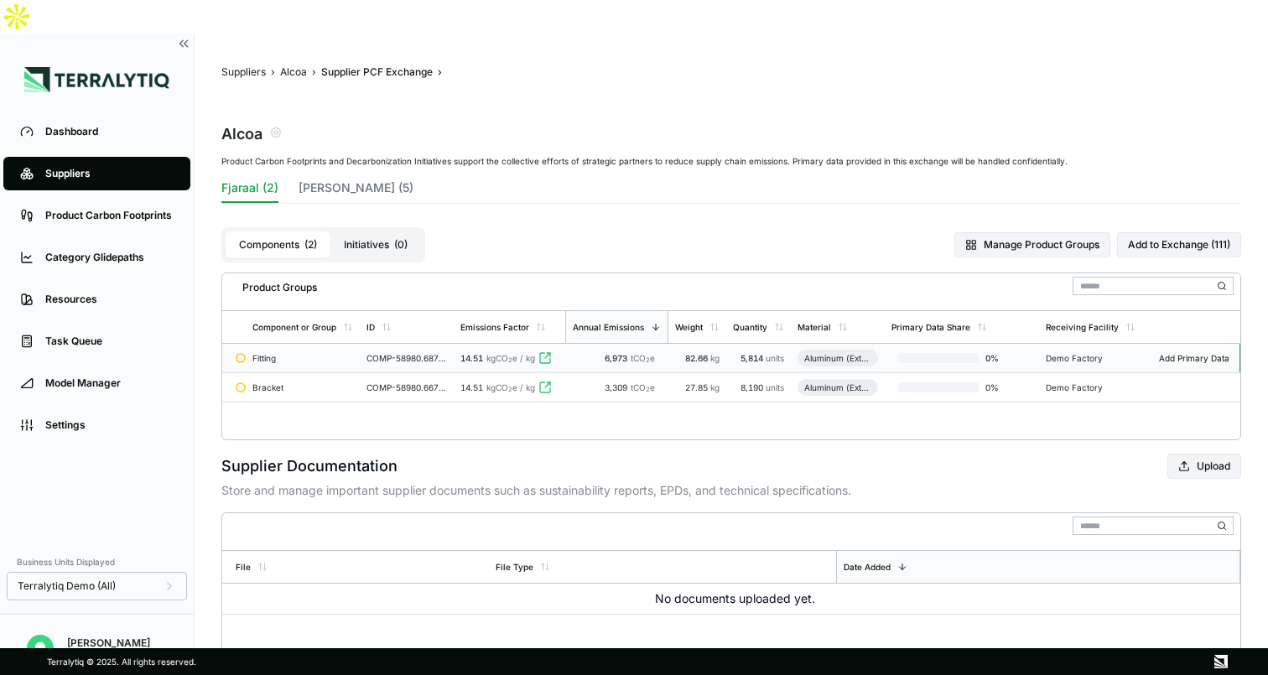
click at [440, 353] on div "COMP-58980.687831369112537" at bounding box center [406, 358] width 81 height 10
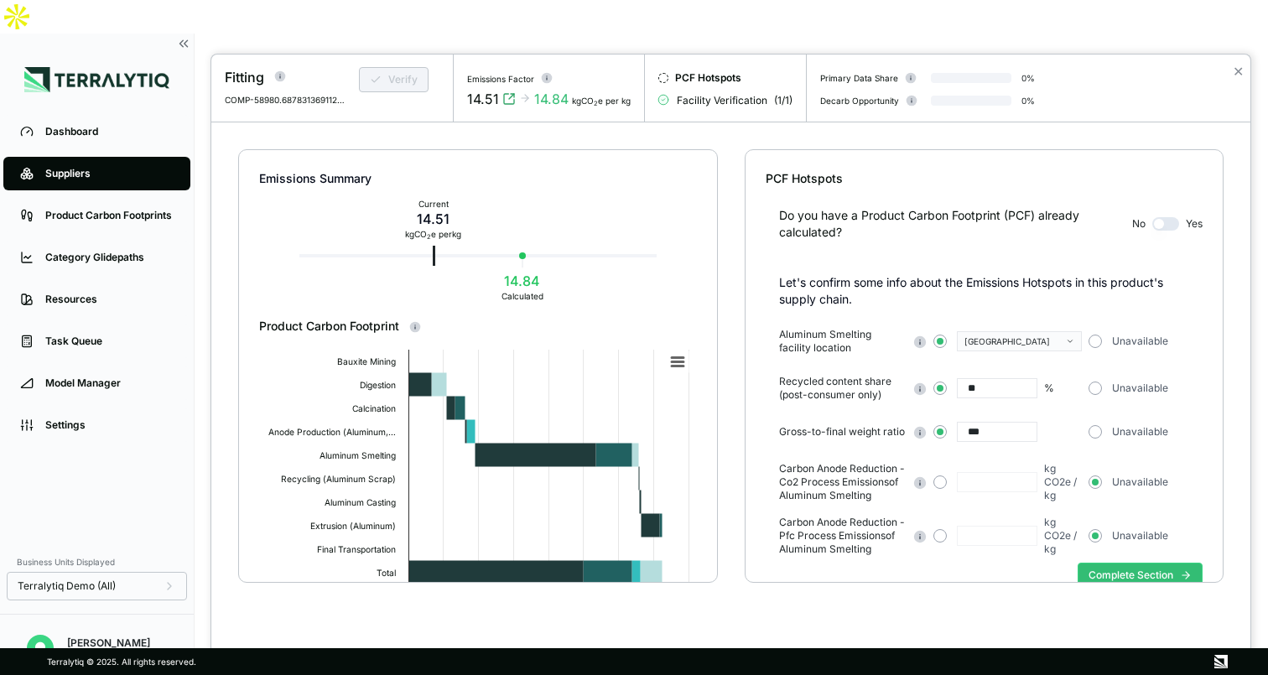
scroll to position [38, 0]
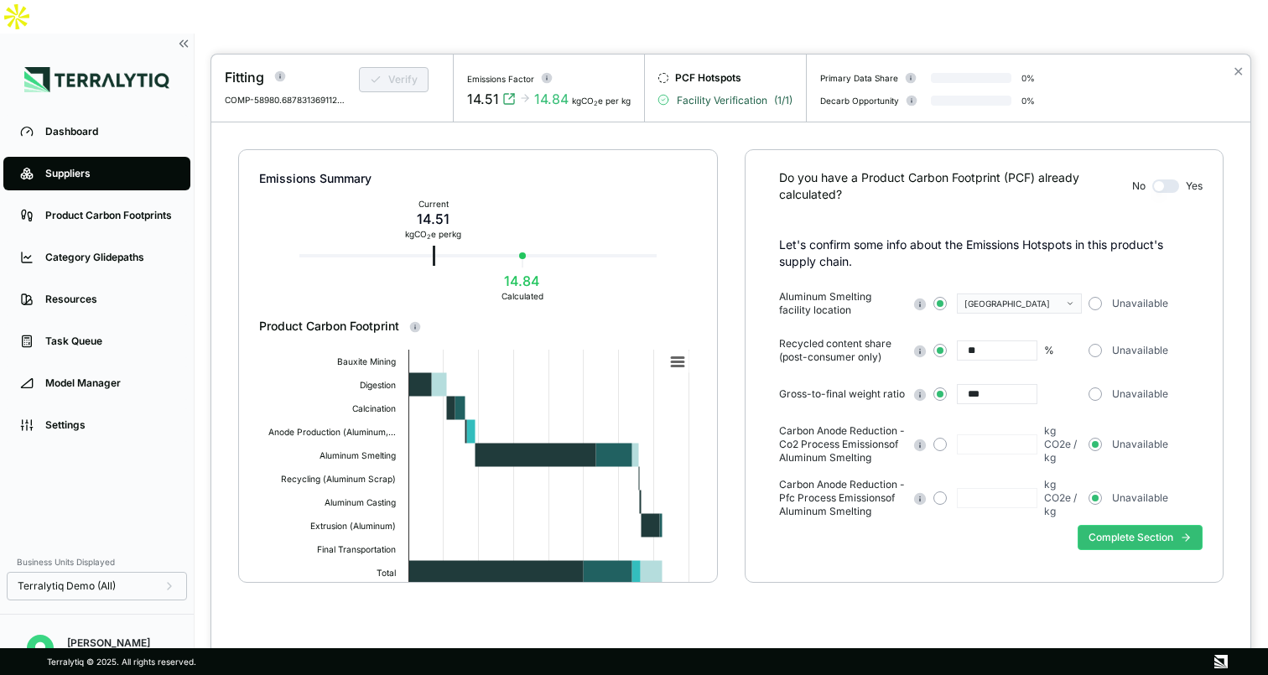
click at [744, 102] on span "Facility Verification" at bounding box center [722, 100] width 91 height 13
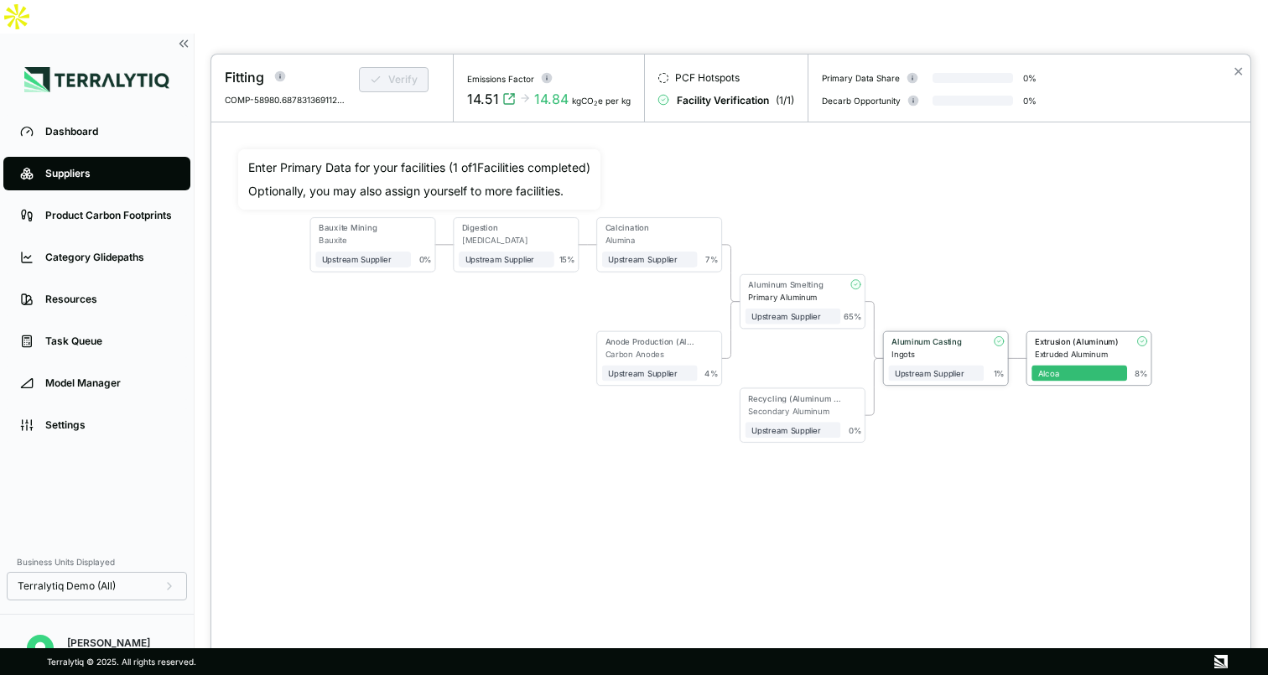
click at [962, 353] on div "Ingots" at bounding box center [938, 354] width 92 height 9
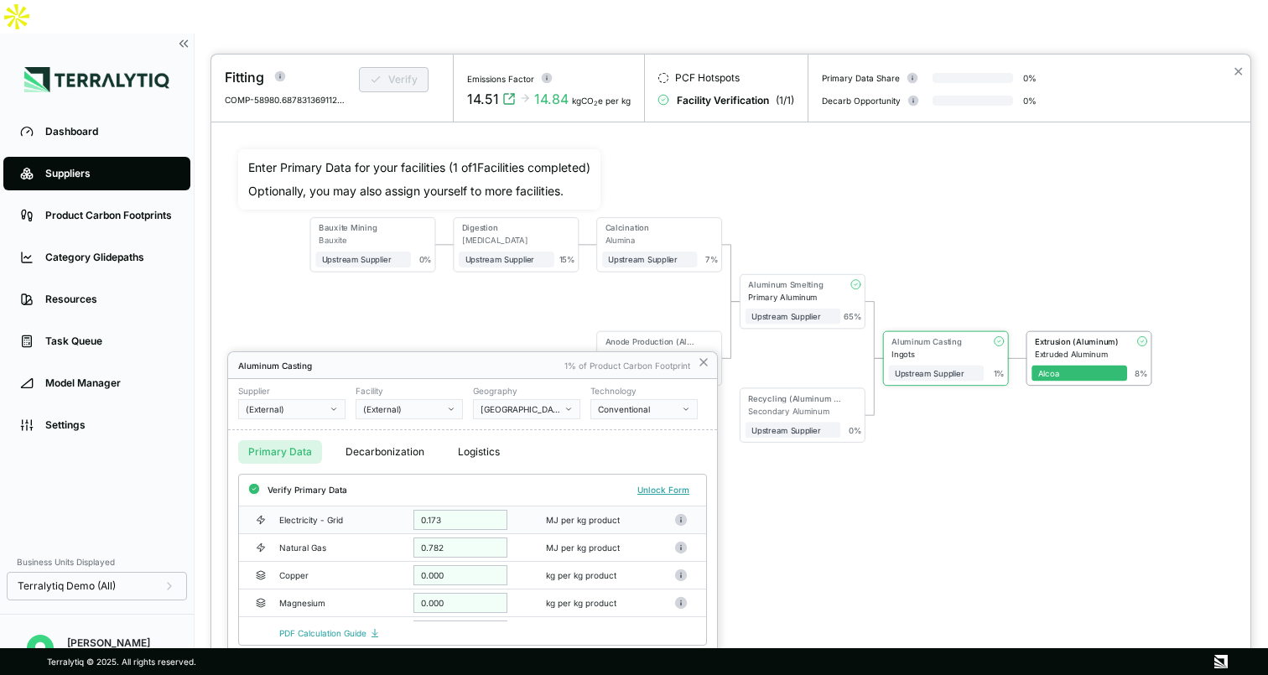
scroll to position [47, 0]
click at [376, 450] on button "Decarbonization" at bounding box center [384, 451] width 99 height 23
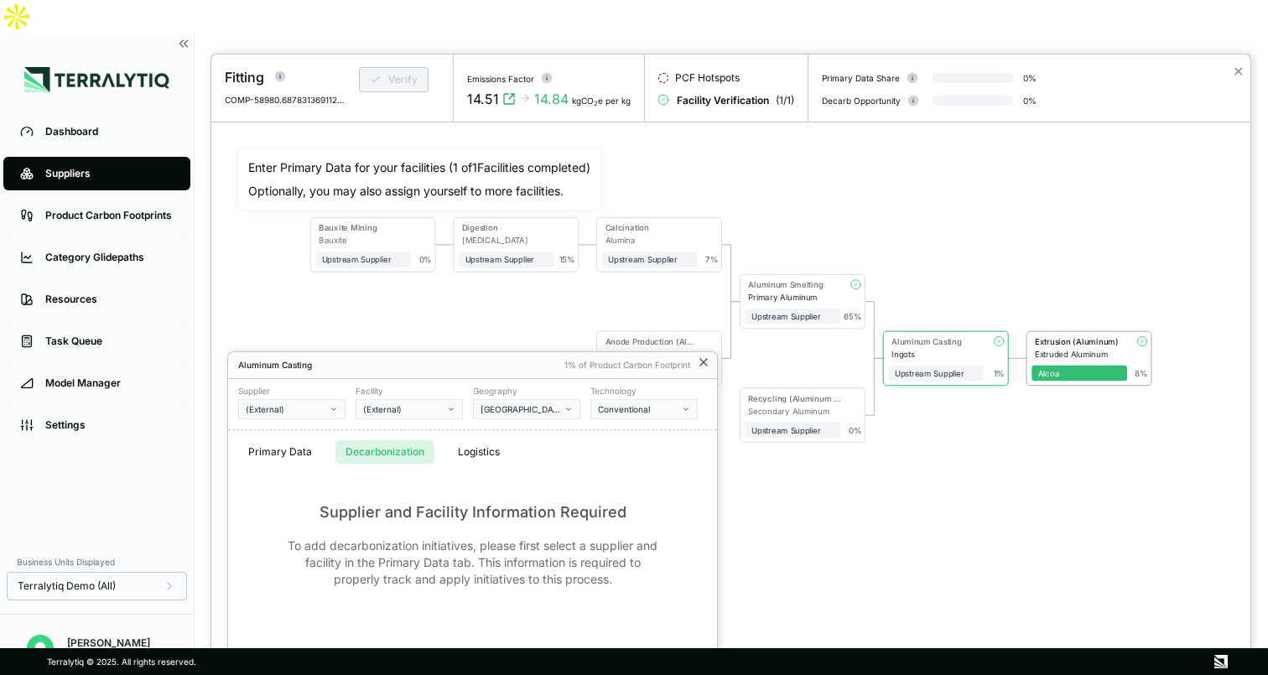
click at [704, 363] on icon at bounding box center [703, 362] width 7 height 7
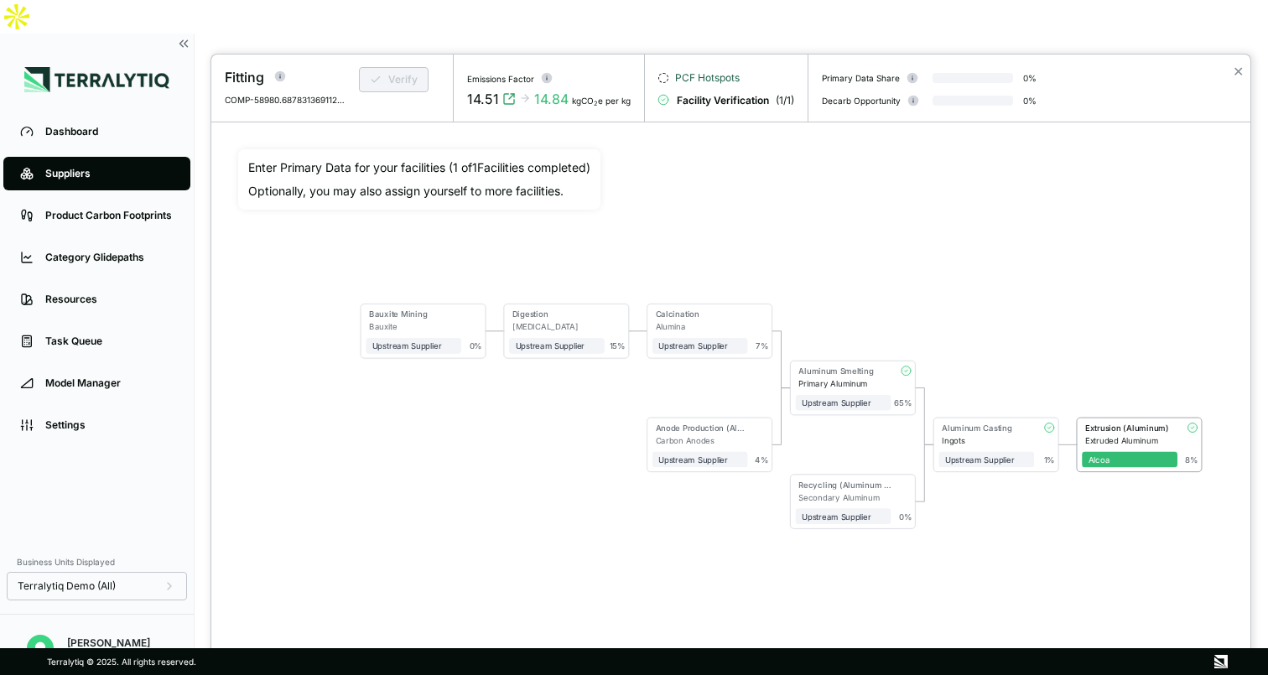
click at [709, 75] on span "PCF Hotspots" at bounding box center [707, 77] width 65 height 13
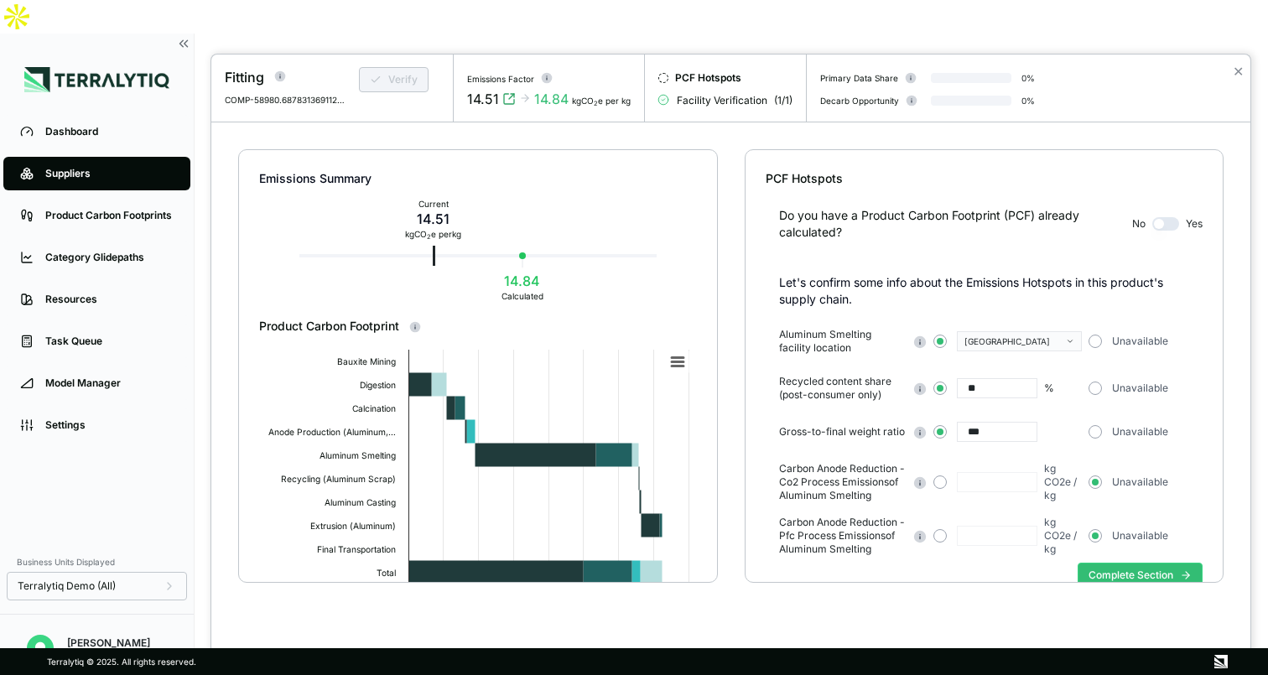
click at [114, 178] on div at bounding box center [634, 337] width 1268 height 675
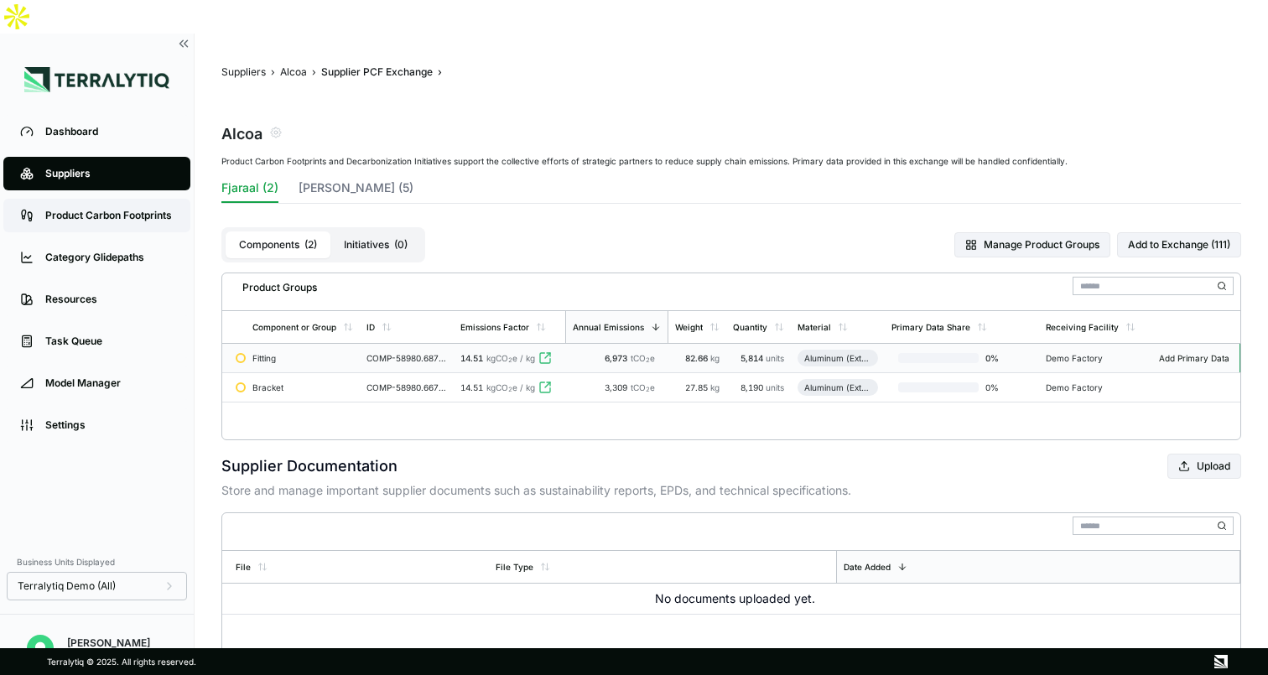
click at [144, 209] on div "Product Carbon Footprints" at bounding box center [109, 215] width 128 height 13
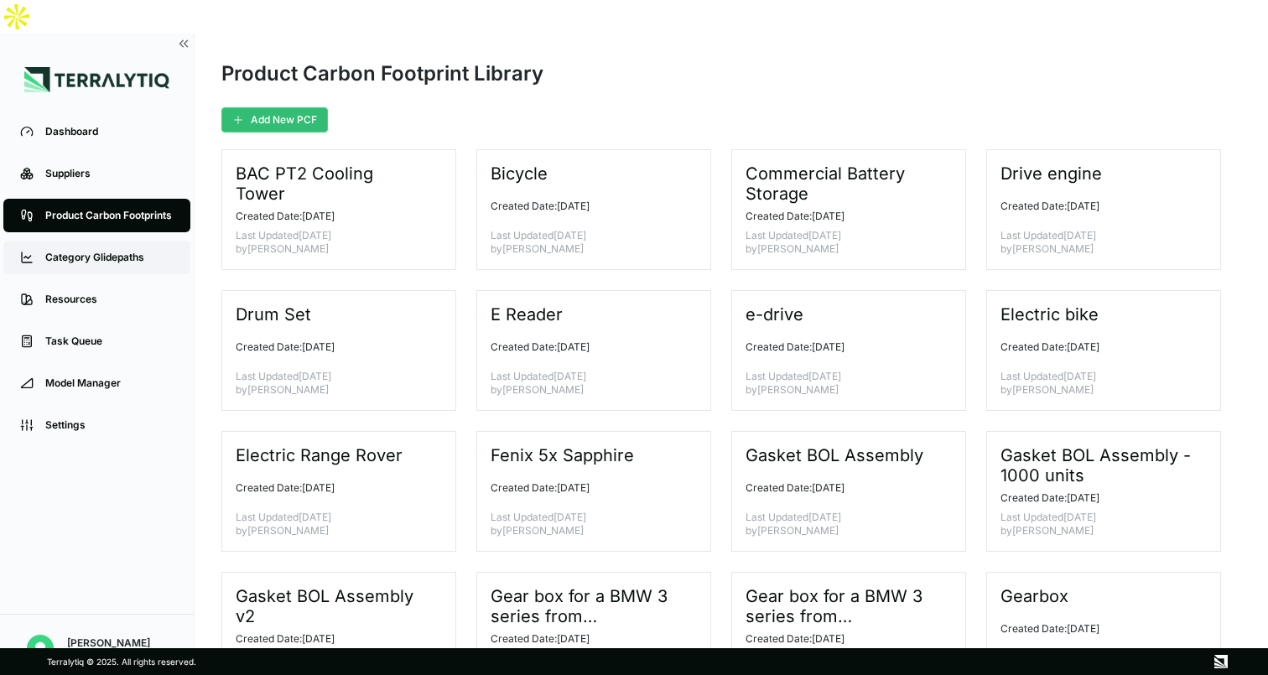
click at [91, 251] on div "Category Glidepaths" at bounding box center [109, 257] width 128 height 13
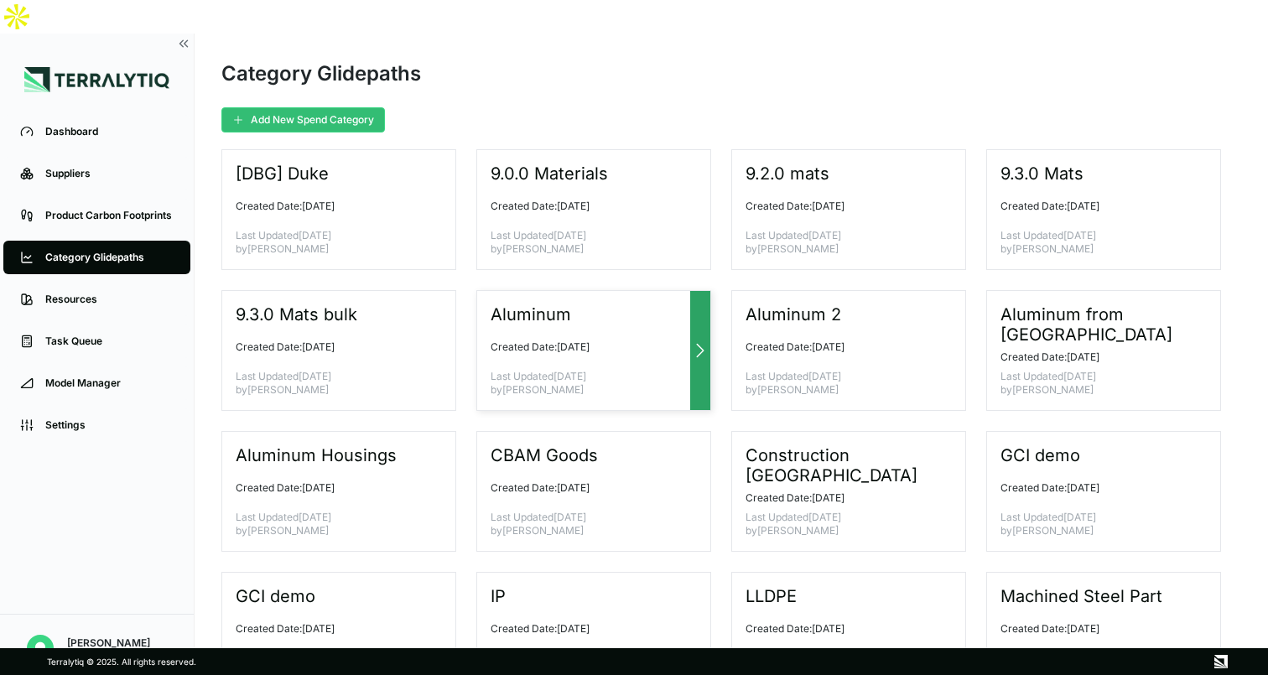
click at [697, 340] on icon at bounding box center [700, 350] width 20 height 20
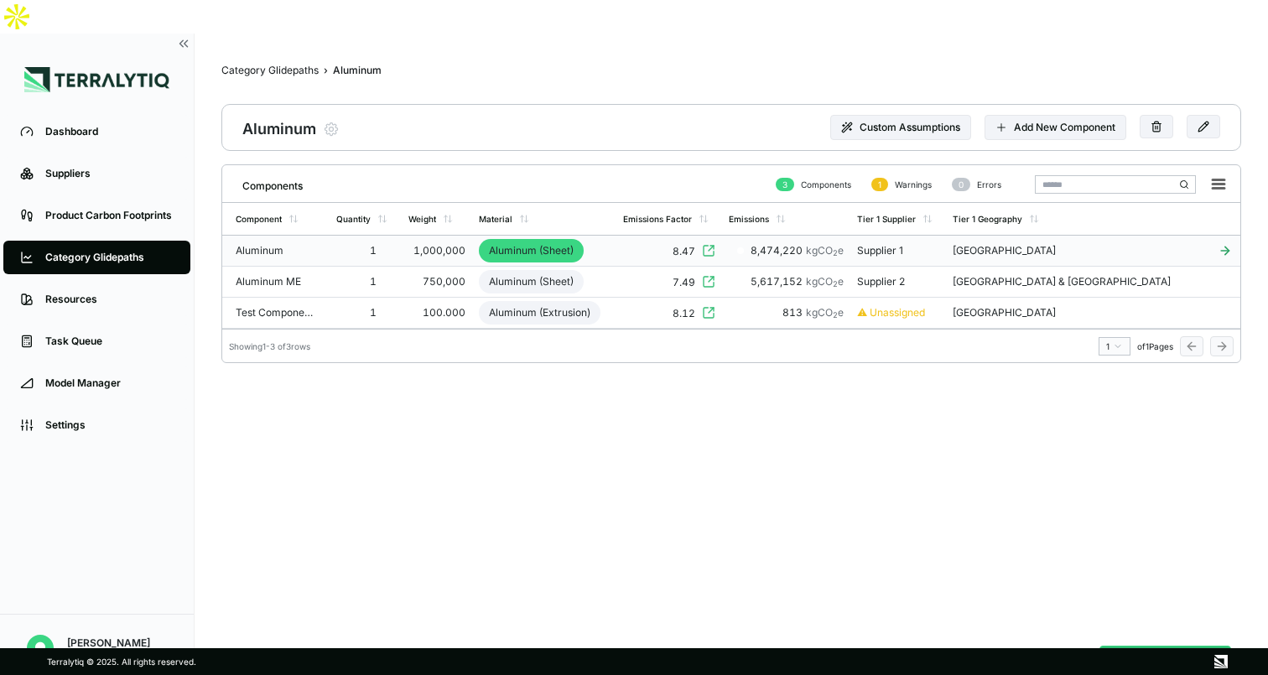
click at [330, 236] on td "Aluminum" at bounding box center [275, 251] width 107 height 31
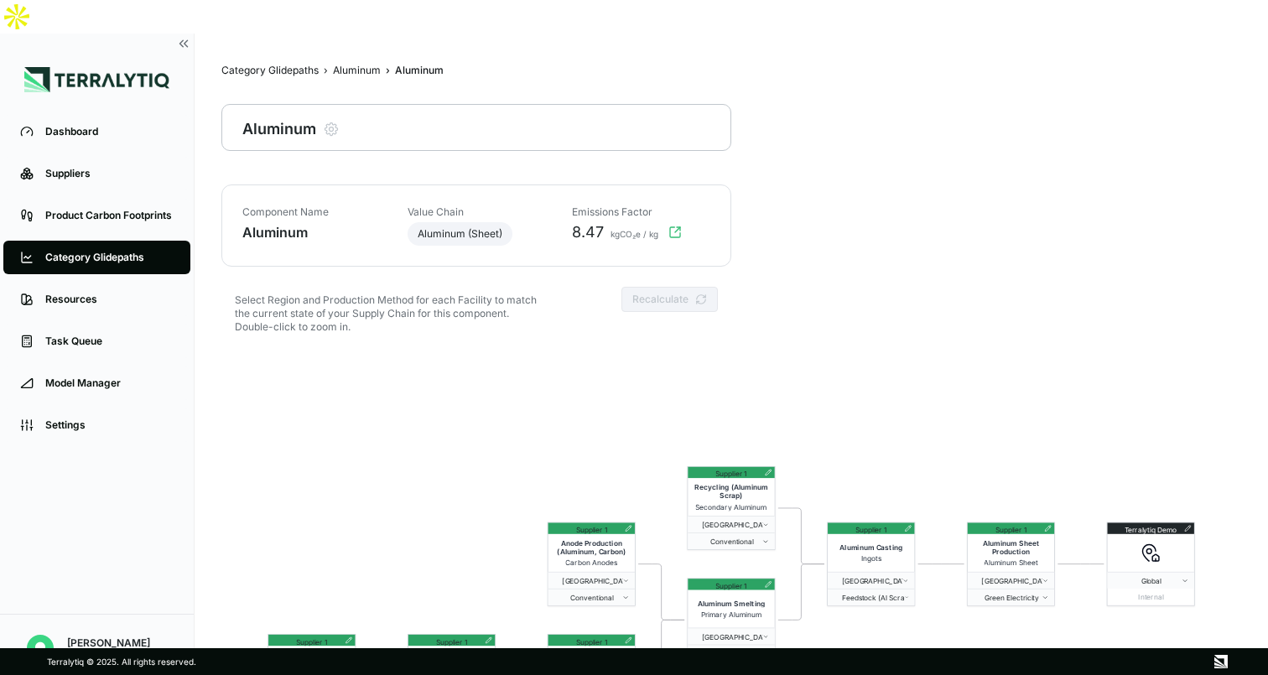
scroll to position [81, 0]
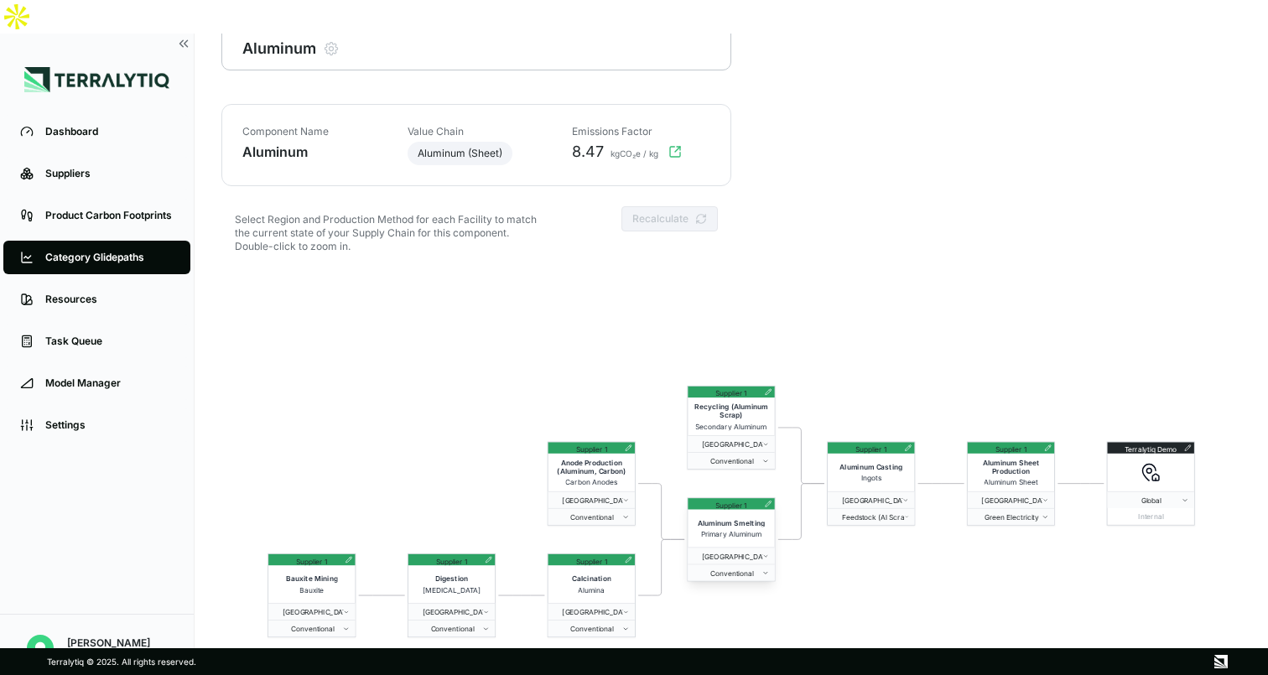
click at [765, 501] on icon at bounding box center [768, 504] width 7 height 7
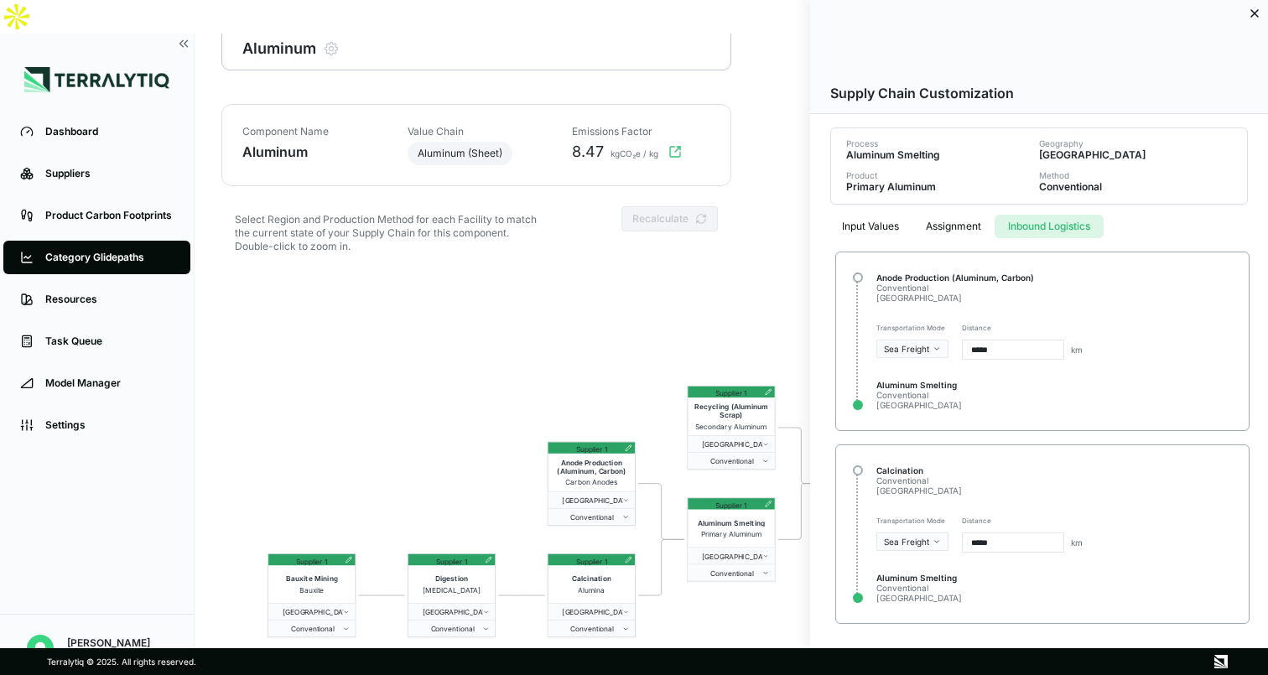
click at [1047, 228] on button "Inbound Logistics" at bounding box center [1049, 226] width 109 height 23
click at [702, 305] on div at bounding box center [634, 337] width 1268 height 675
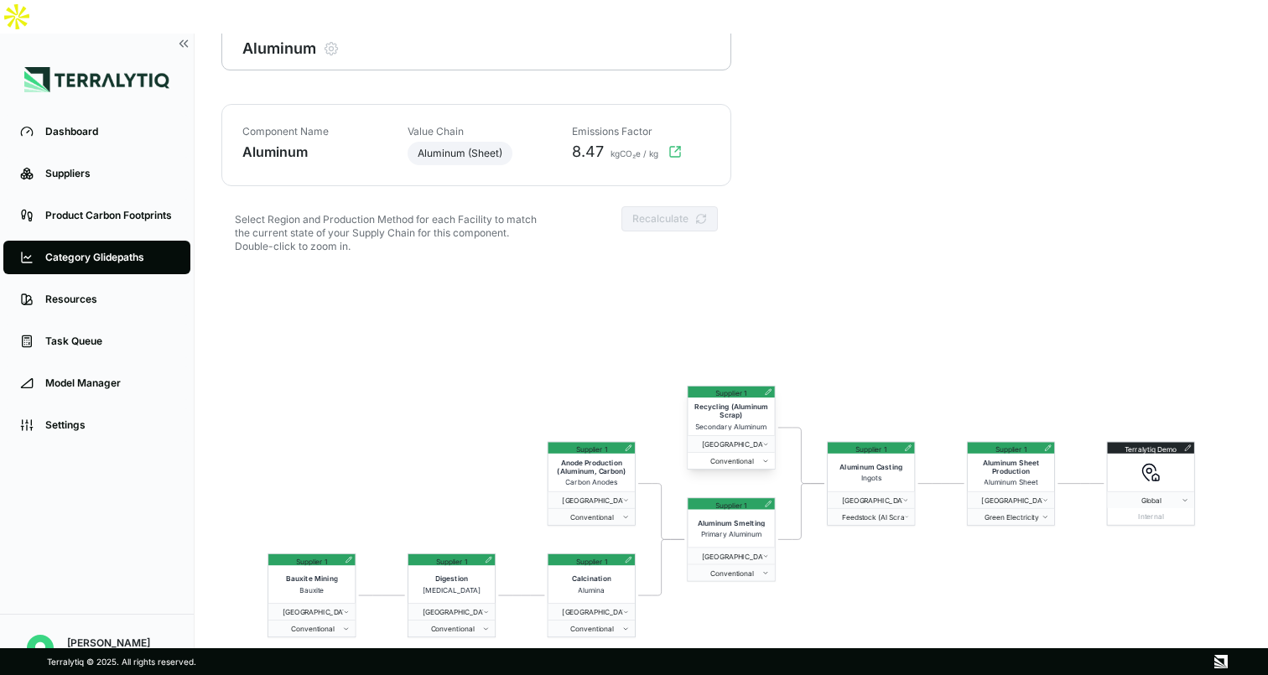
click at [743, 457] on span "Conventional" at bounding box center [728, 461] width 69 height 8
click at [611, 512] on span "Conventional" at bounding box center [588, 516] width 69 height 8
click at [869, 512] on span "Feedstock (Al Scrap To 50%)" at bounding box center [869, 516] width 71 height 8
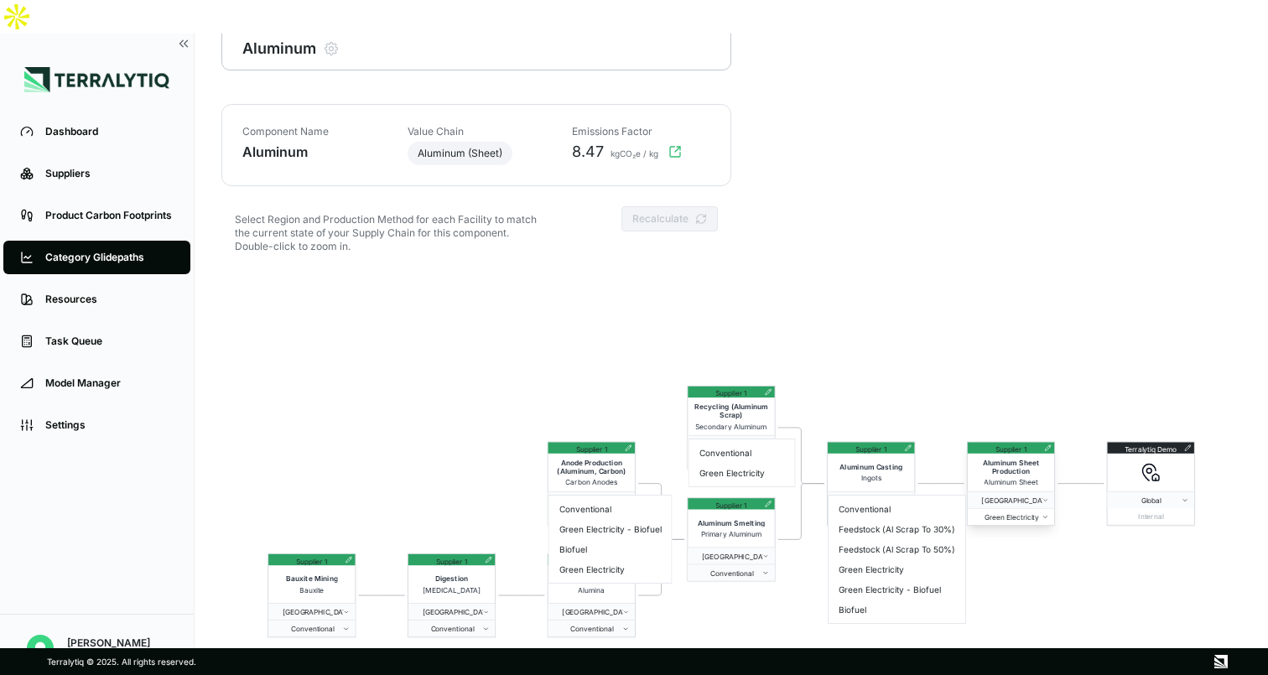
click at [1002, 512] on span "Green Electricity" at bounding box center [1007, 516] width 69 height 8
click at [972, 283] on html "Dashboard Suppliers Product Carbon Footprints Category Glidepaths Resources Tas…" at bounding box center [634, 337] width 1268 height 675
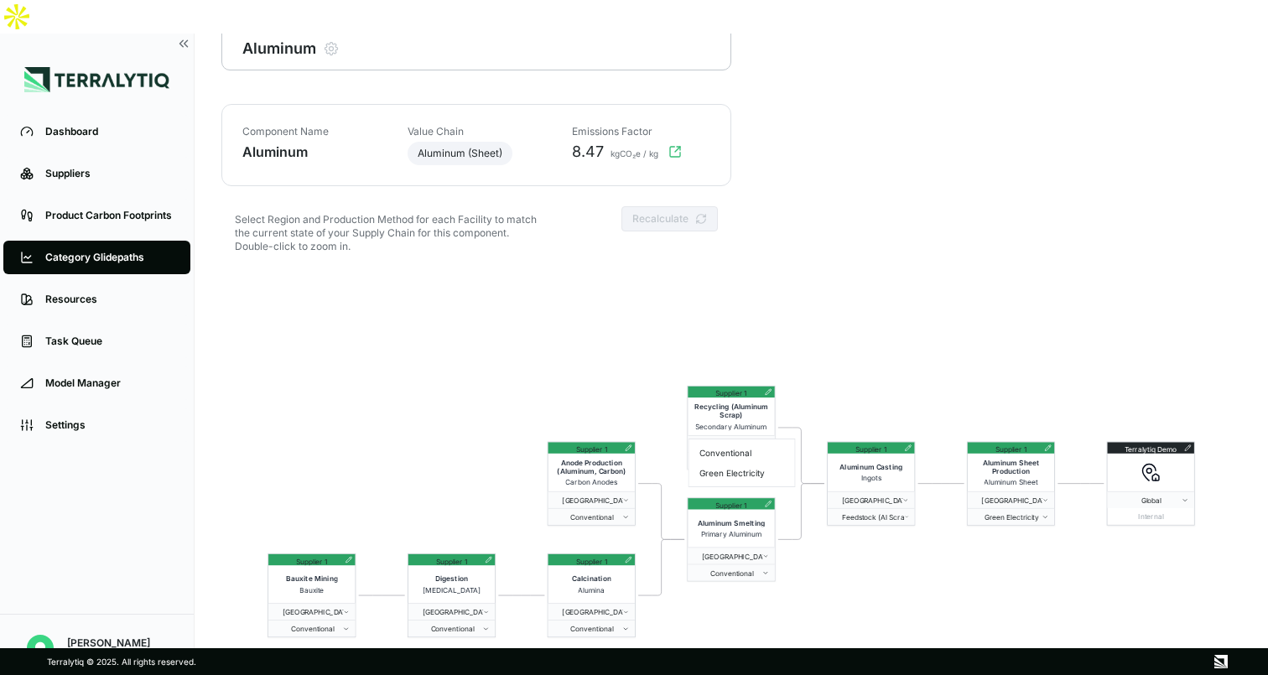
click at [972, 283] on html "Dashboard Suppliers Product Carbon Footprints Category Glidepaths Resources Tas…" at bounding box center [634, 337] width 1268 height 675
click at [972, 283] on div "Terralytiq Demo Global Internal Supplier 1 Aluminum Sheet Production Aluminum S…" at bounding box center [731, 511] width 1020 height 483
click at [675, 147] on icon "button" at bounding box center [677, 149] width 5 height 5
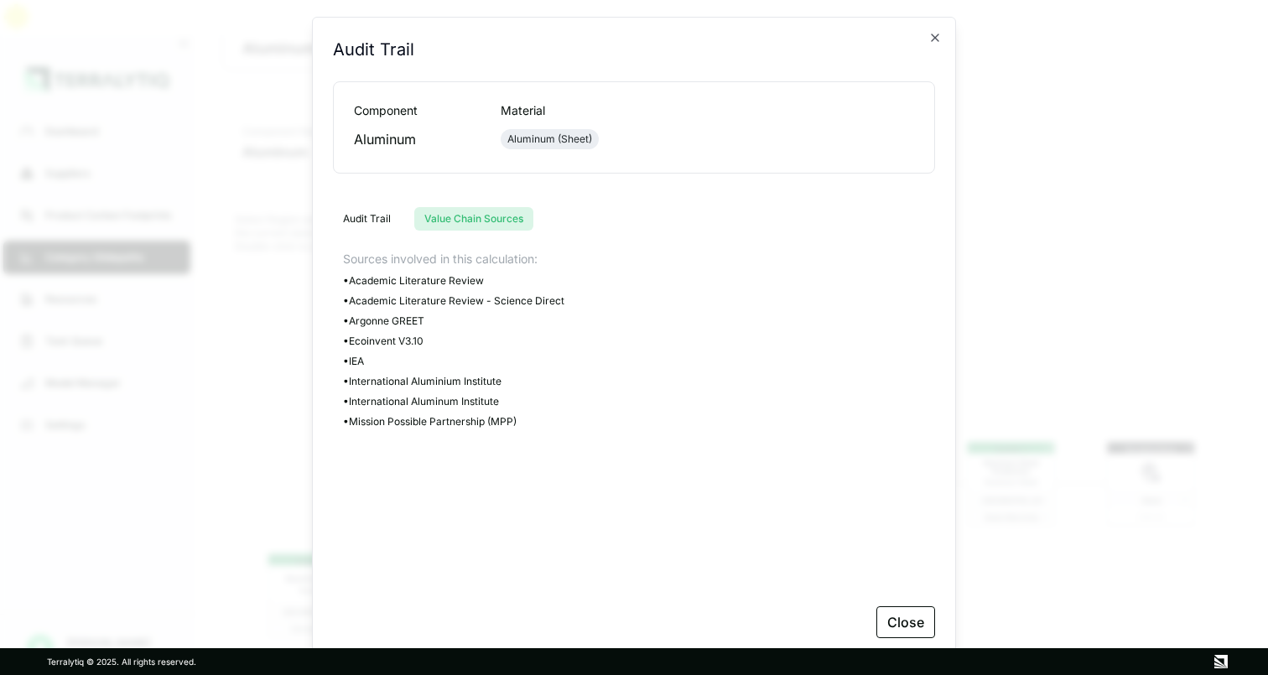
click at [490, 223] on button "Value Chain Sources" at bounding box center [473, 218] width 119 height 23
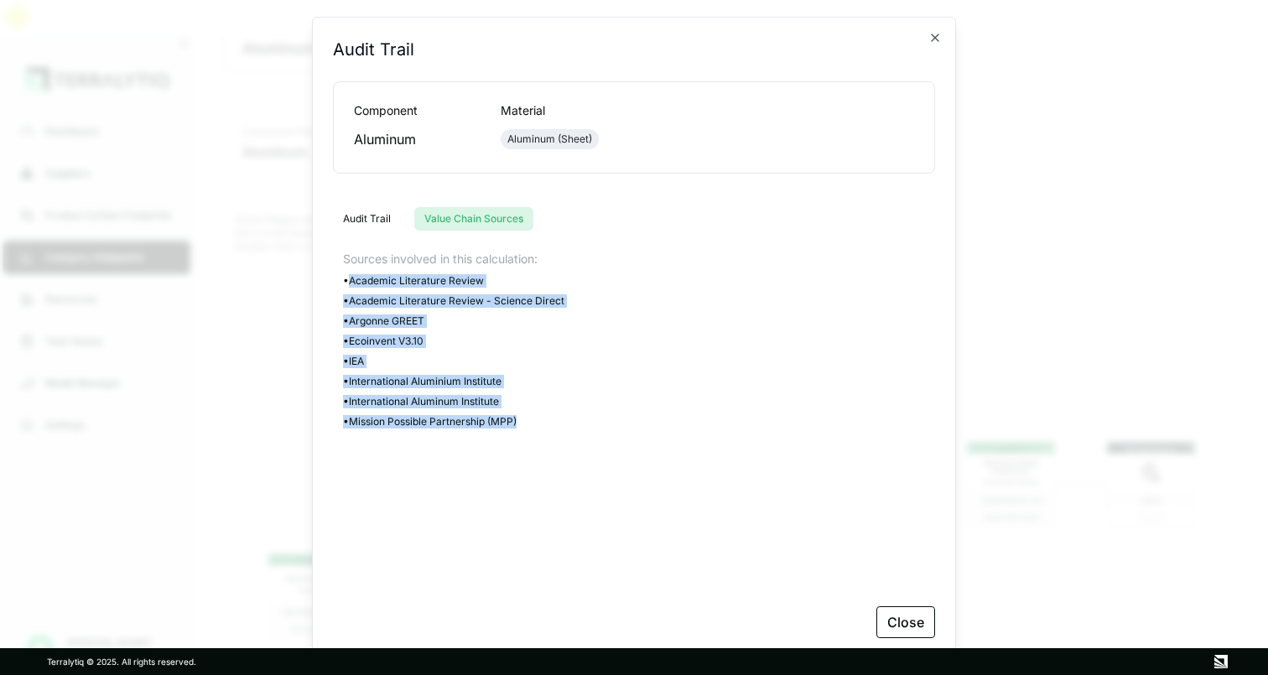
drag, startPoint x: 355, startPoint y: 281, endPoint x: 528, endPoint y: 424, distance: 224.6
click at [528, 424] on div "Sources involved in this calculation: • Academic Literature Review • Academic L…" at bounding box center [634, 418] width 602 height 335
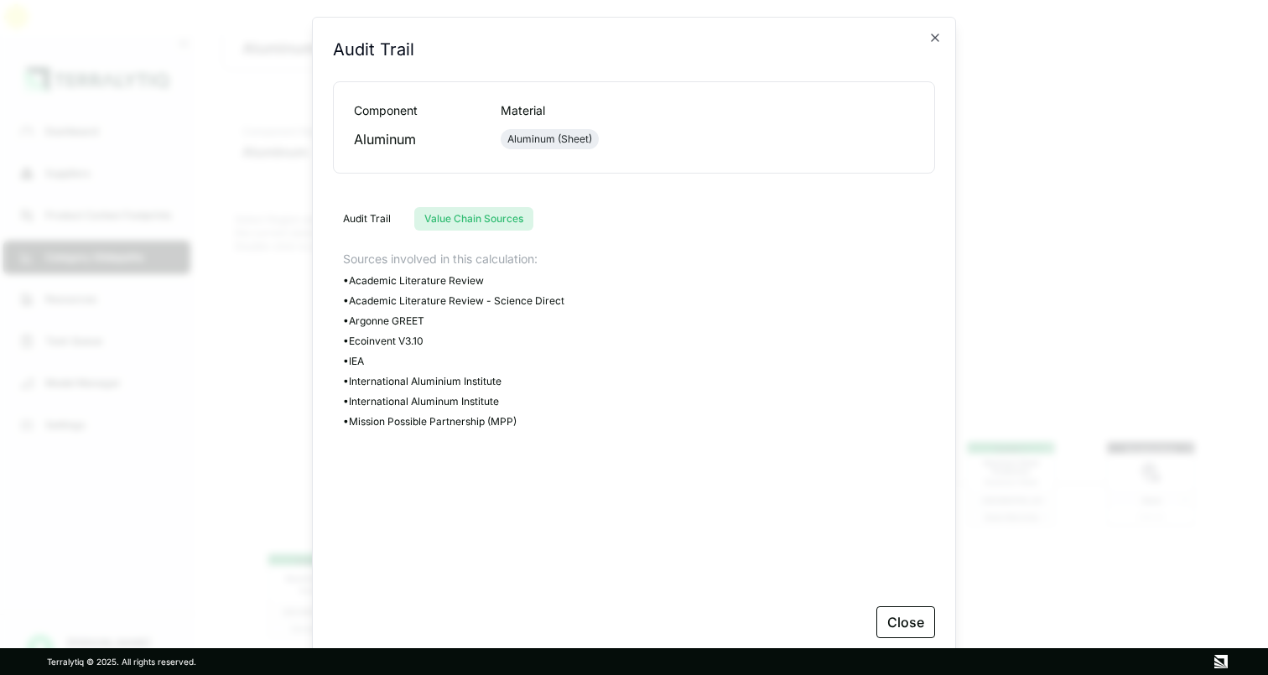
click at [557, 467] on div "Sources involved in this calculation: • Academic Literature Review • Academic L…" at bounding box center [634, 418] width 602 height 335
click at [375, 221] on button "Audit Trail" at bounding box center [367, 218] width 68 height 23
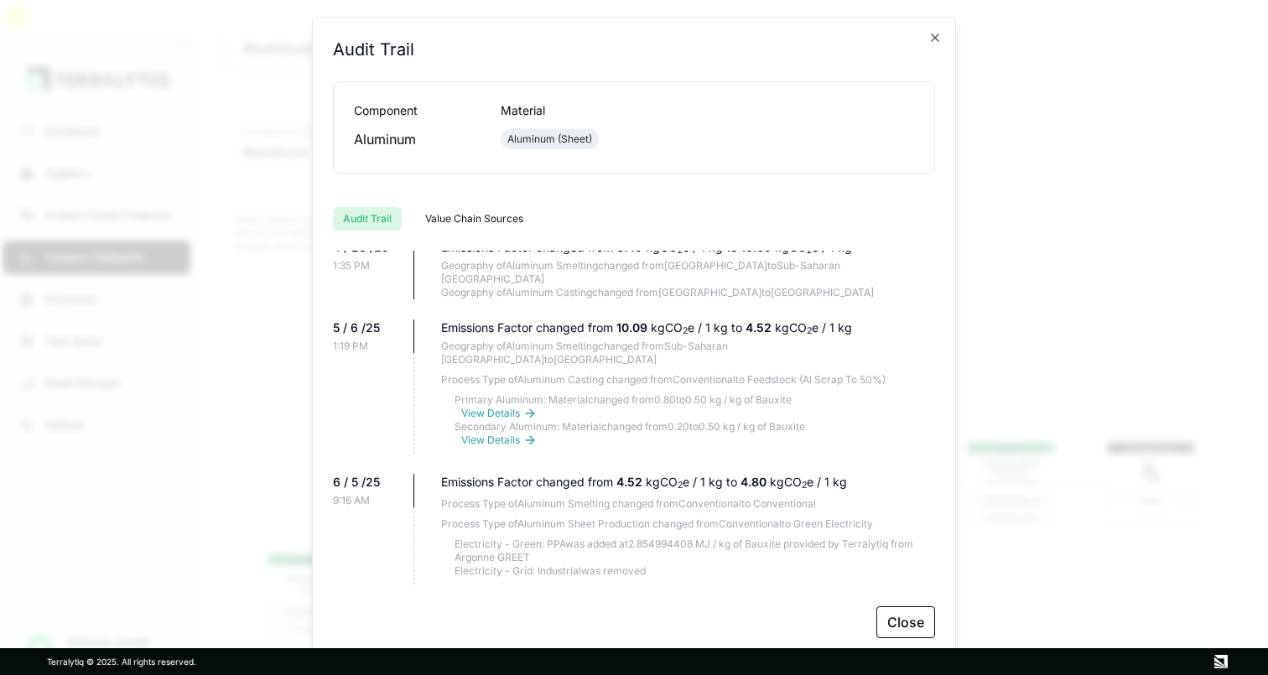
scroll to position [67, 0]
click at [470, 224] on button "Value Chain Sources" at bounding box center [474, 218] width 118 height 23
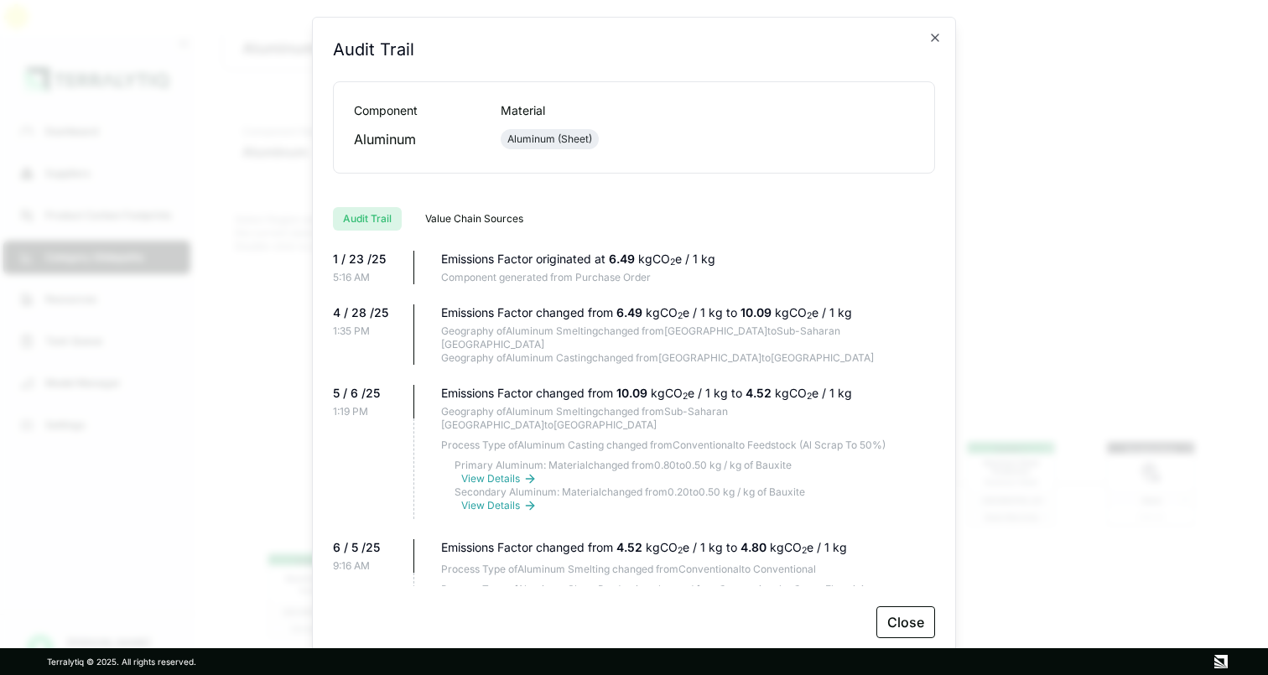
click at [365, 219] on button "Audit Trail" at bounding box center [367, 218] width 69 height 23
drag, startPoint x: 481, startPoint y: 263, endPoint x: 566, endPoint y: 263, distance: 85.5
click at [566, 263] on div "Emissions Factor originated at 6.49 kgCO 2 e / 1 kg" at bounding box center [688, 259] width 494 height 17
drag, startPoint x: 616, startPoint y: 257, endPoint x: 689, endPoint y: 257, distance: 73.8
click at [689, 257] on div "Emissions Factor originated at 6.49 kgCO 2 e / 1 kg" at bounding box center [688, 259] width 494 height 17
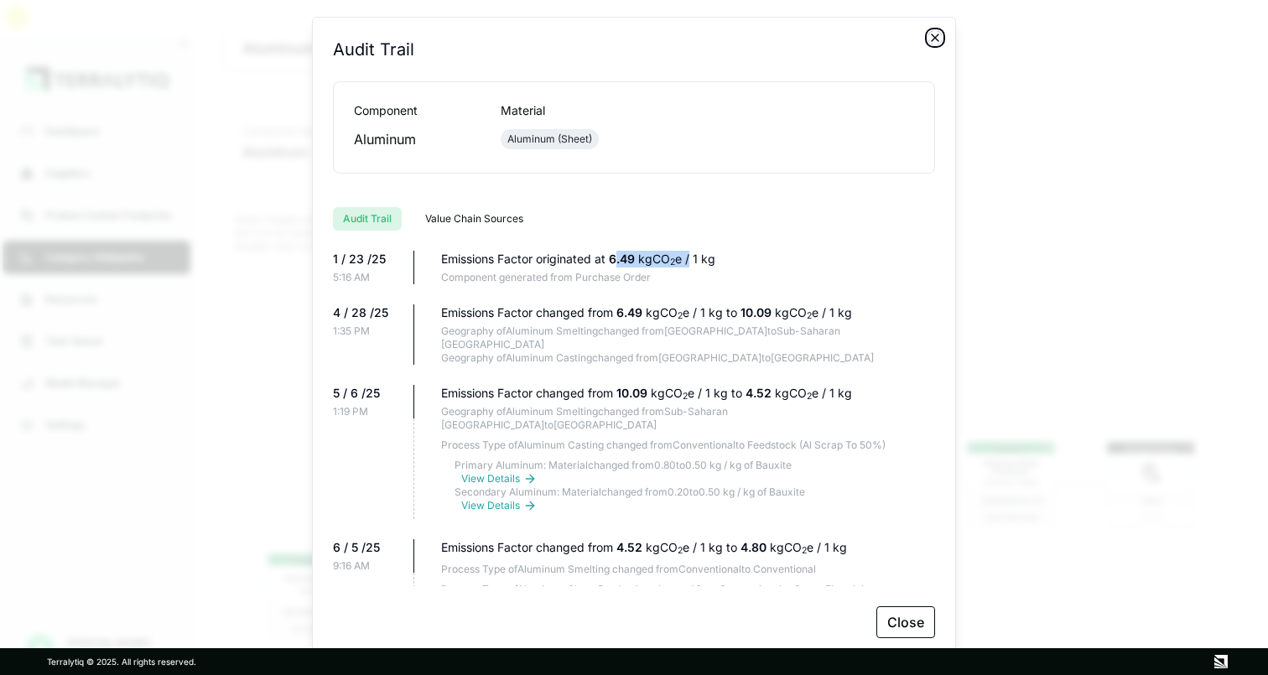
click at [933, 39] on icon "button" at bounding box center [935, 37] width 7 height 7
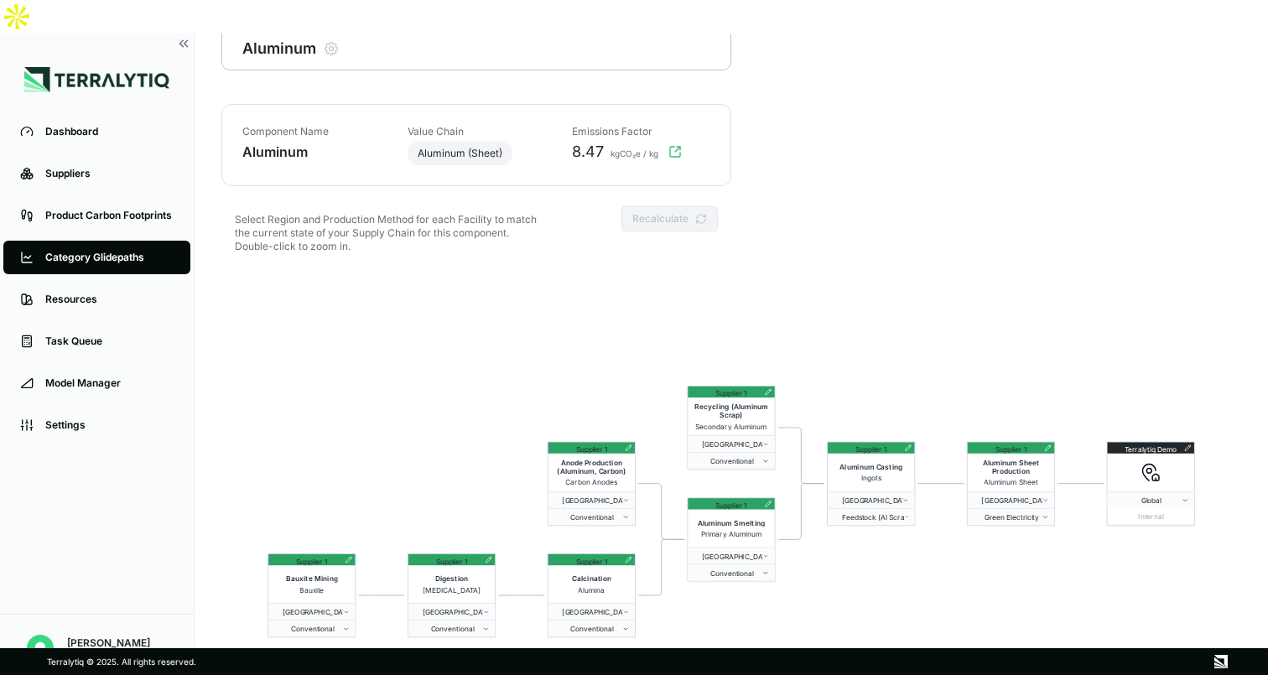
click at [886, 270] on div "Terralytiq Demo Global Internal Supplier 1 Aluminum Sheet Production Aluminum S…" at bounding box center [731, 511] width 1020 height 483
click at [85, 209] on div "Product Carbon Footprints" at bounding box center [109, 215] width 128 height 13
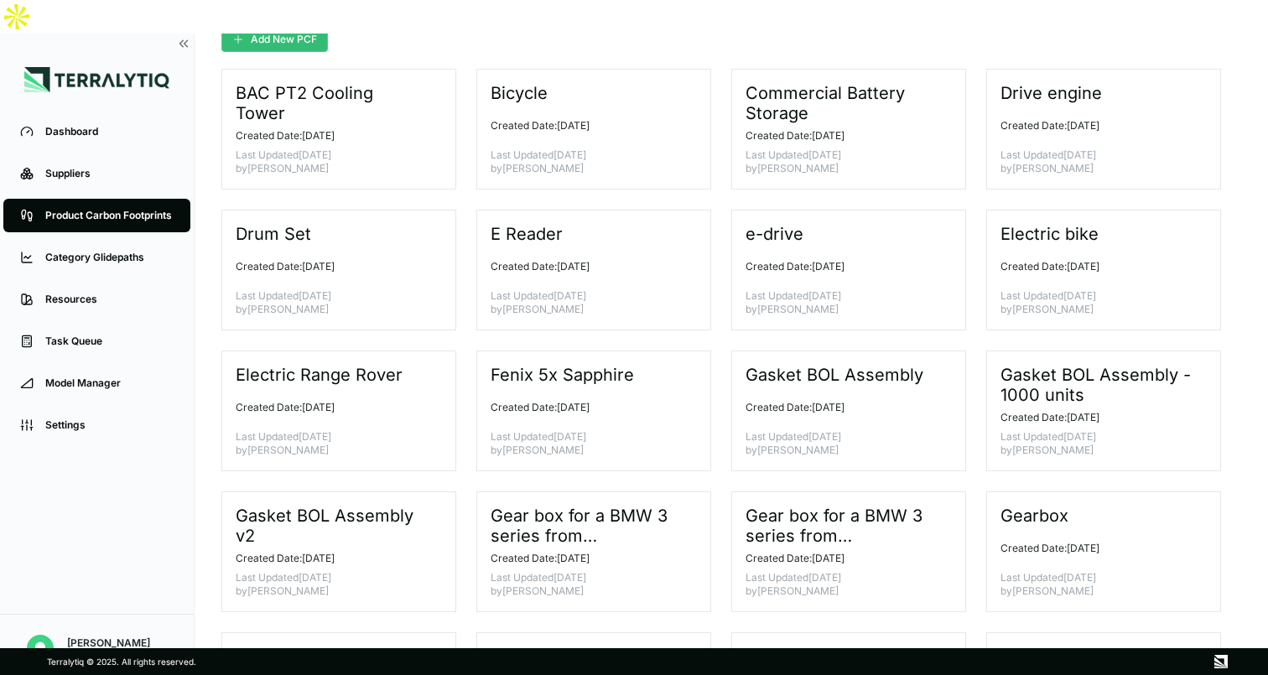
scroll to position [27, 0]
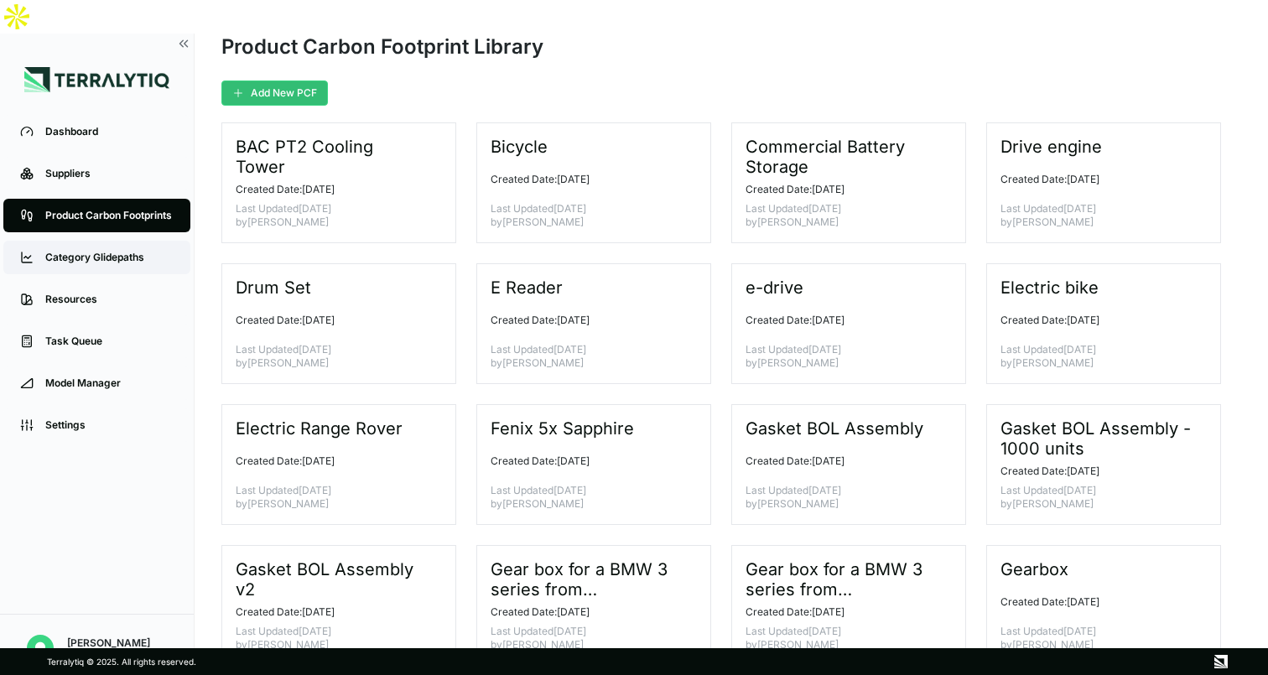
click at [94, 251] on div "Category Glidepaths" at bounding box center [109, 257] width 128 height 13
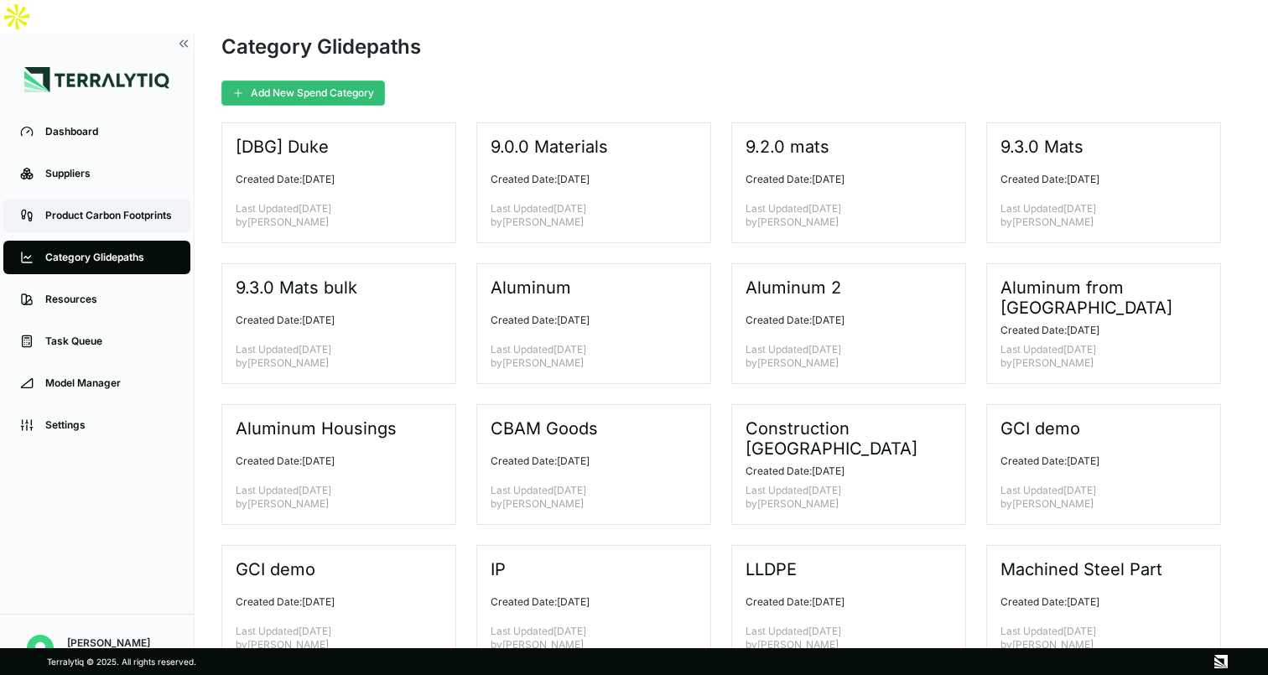
click at [108, 209] on div "Product Carbon Footprints" at bounding box center [109, 215] width 128 height 13
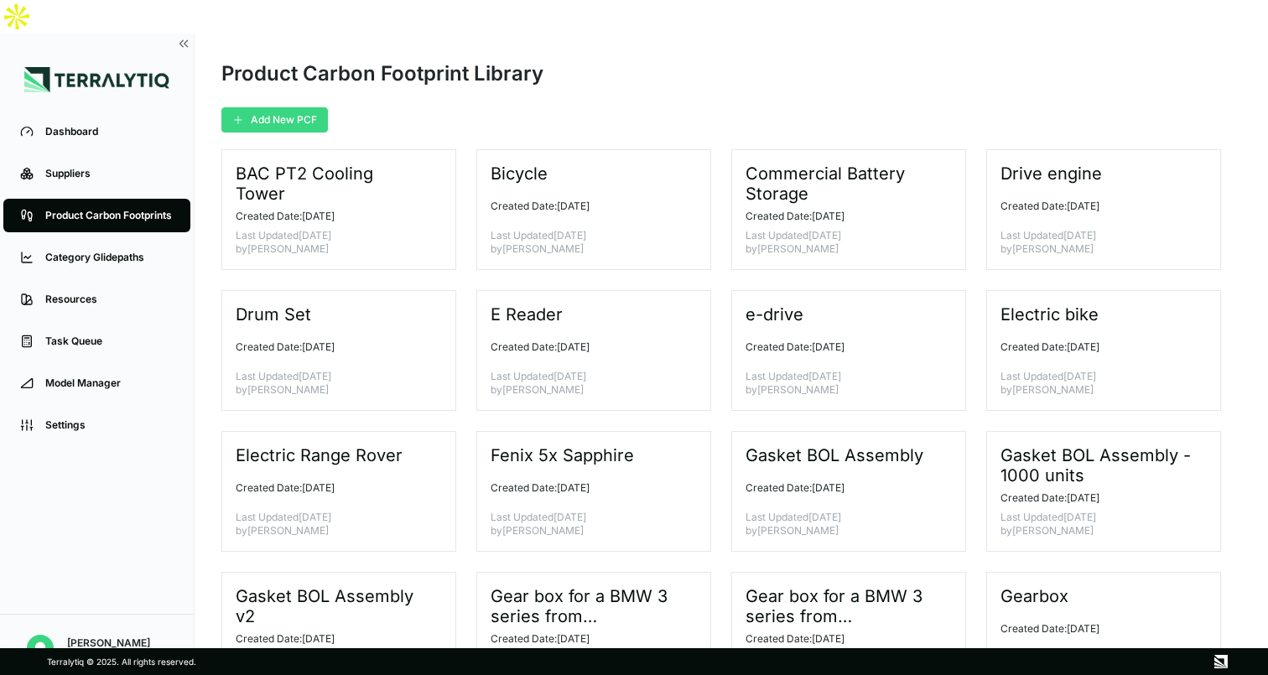
click at [283, 107] on button "Add New PCF" at bounding box center [274, 119] width 107 height 25
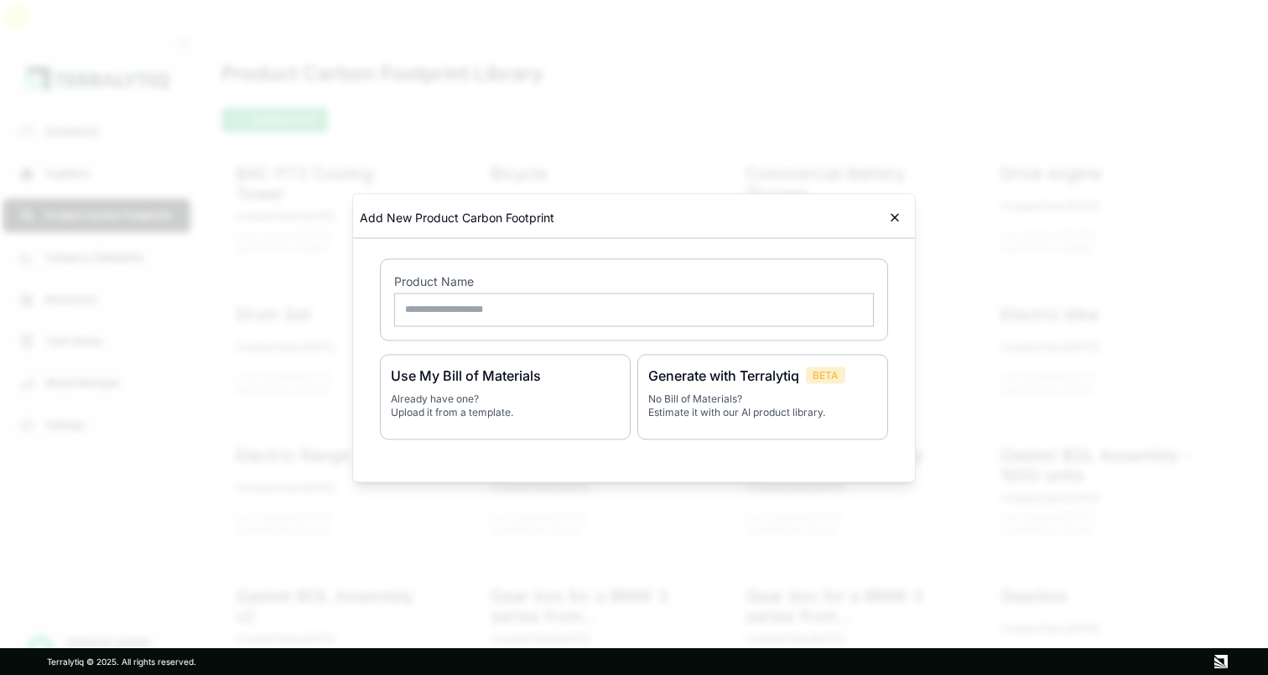
click at [541, 306] on input "text" at bounding box center [634, 310] width 480 height 34
type input "**********"
click at [803, 397] on p "No Bill of Materials? Estimate it with our AI product library." at bounding box center [762, 405] width 229 height 27
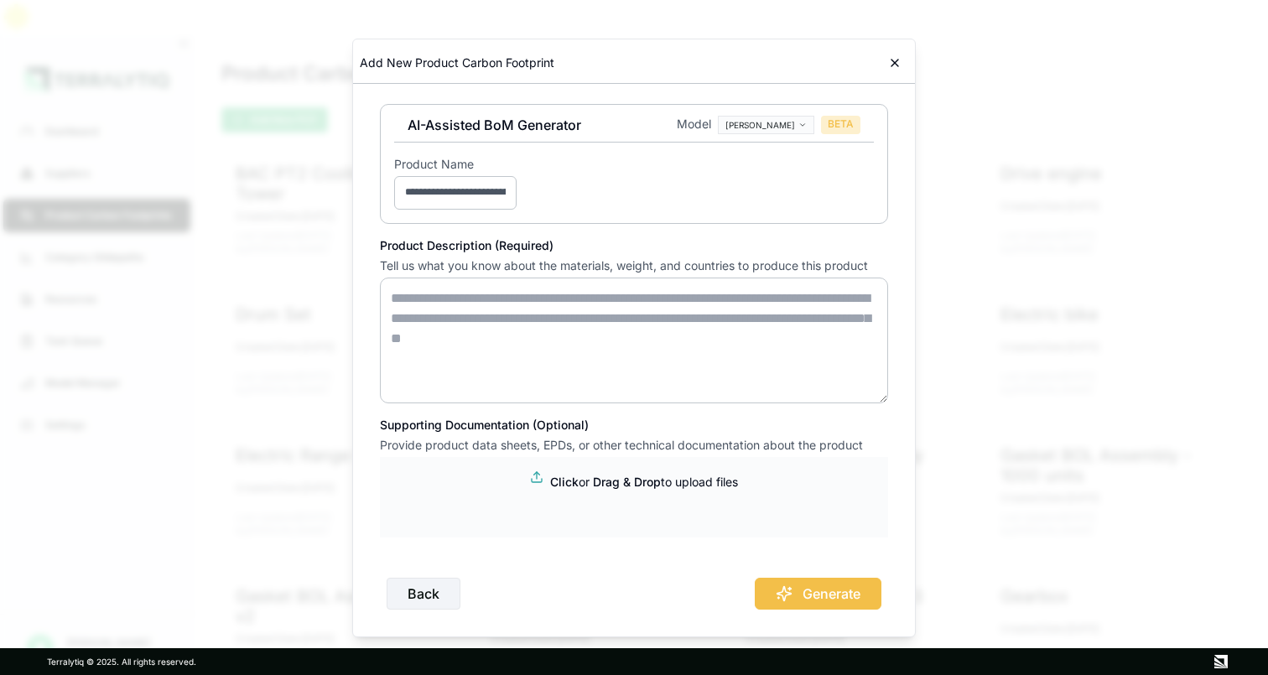
click at [784, 122] on body "Dashboard Suppliers Product Carbon Footprints Category Glidepaths Resources Tas…" at bounding box center [634, 337] width 1268 height 675
click at [658, 140] on body "Dashboard Suppliers Product Carbon Footprints Category Glidepaths Resources Tas…" at bounding box center [634, 337] width 1268 height 675
click at [780, 122] on body "Dashboard Suppliers Product Carbon Footprints Category Glidepaths Resources Tas…" at bounding box center [634, 337] width 1268 height 675
click at [788, 150] on div "[PERSON_NAME]" at bounding box center [814, 153] width 99 height 20
click at [436, 302] on textarea at bounding box center [634, 341] width 508 height 126
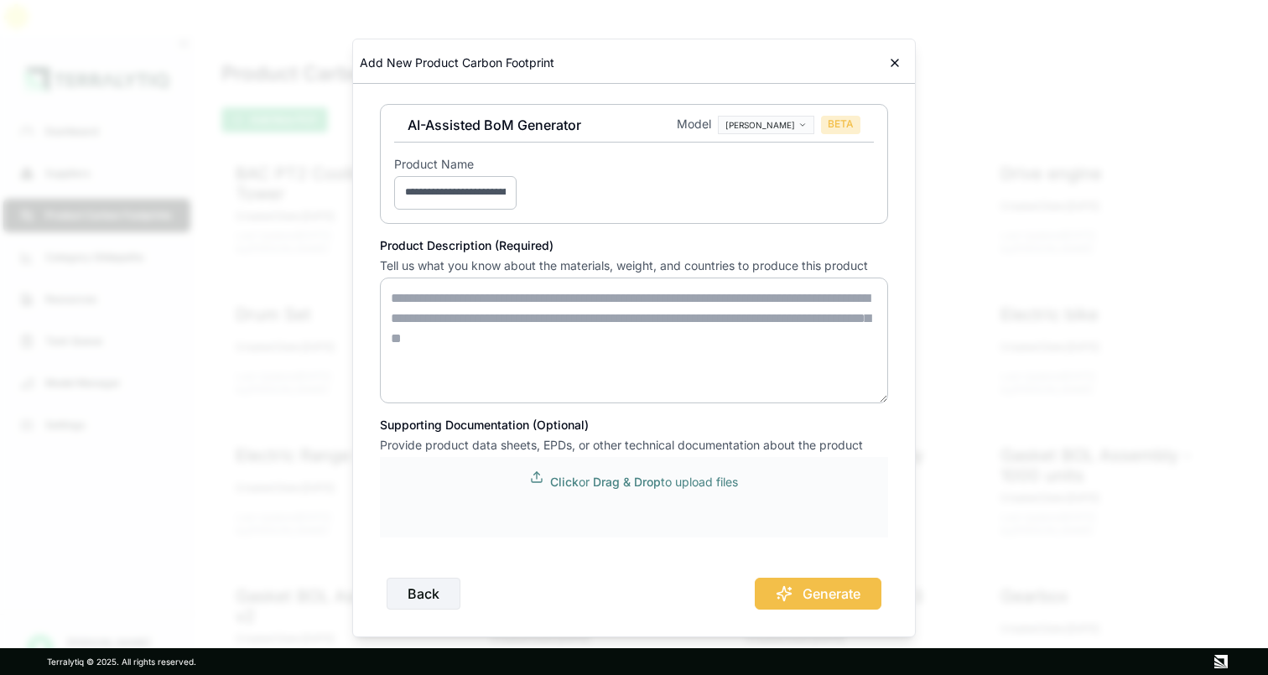
click at [562, 481] on span "Click" at bounding box center [564, 482] width 29 height 14
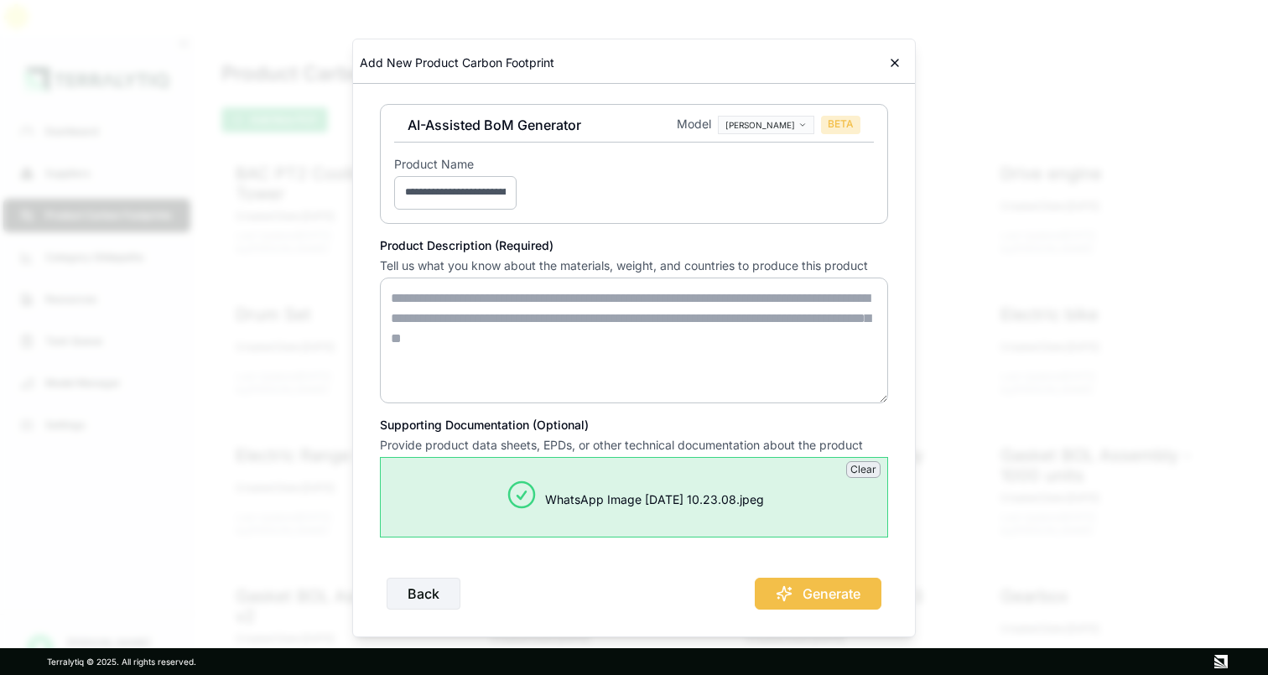
click at [799, 595] on div "Back Generate" at bounding box center [634, 586] width 508 height 45
click at [806, 595] on div "Back Generate" at bounding box center [634, 586] width 508 height 45
click at [813, 594] on div "Back Generate" at bounding box center [634, 586] width 508 height 45
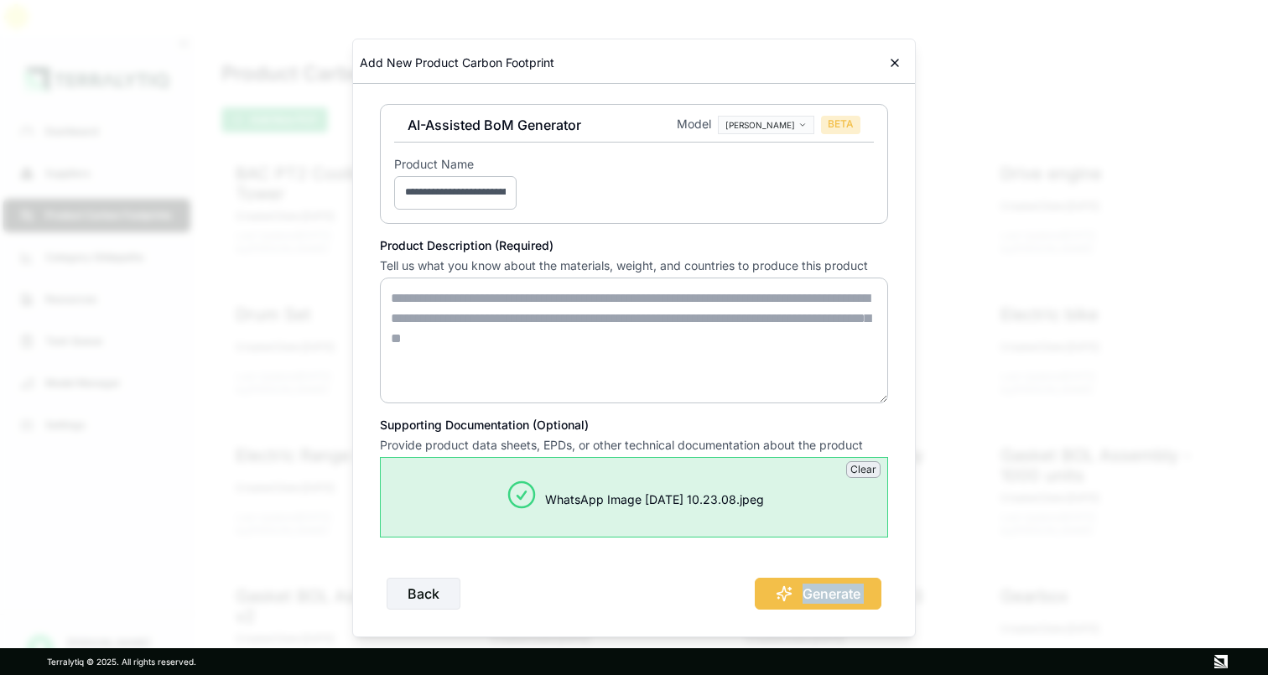
click at [813, 594] on div "Back Generate" at bounding box center [634, 586] width 508 height 45
click at [790, 127] on body "Dashboard Suppliers Product Carbon Footprints Category Glidepaths Resources Tas…" at bounding box center [634, 337] width 1268 height 675
click at [788, 172] on div "OpenAI" at bounding box center [814, 173] width 99 height 20
click at [771, 592] on div "Back Generate" at bounding box center [634, 586] width 508 height 45
click at [793, 592] on div "Back Generate" at bounding box center [634, 586] width 508 height 45
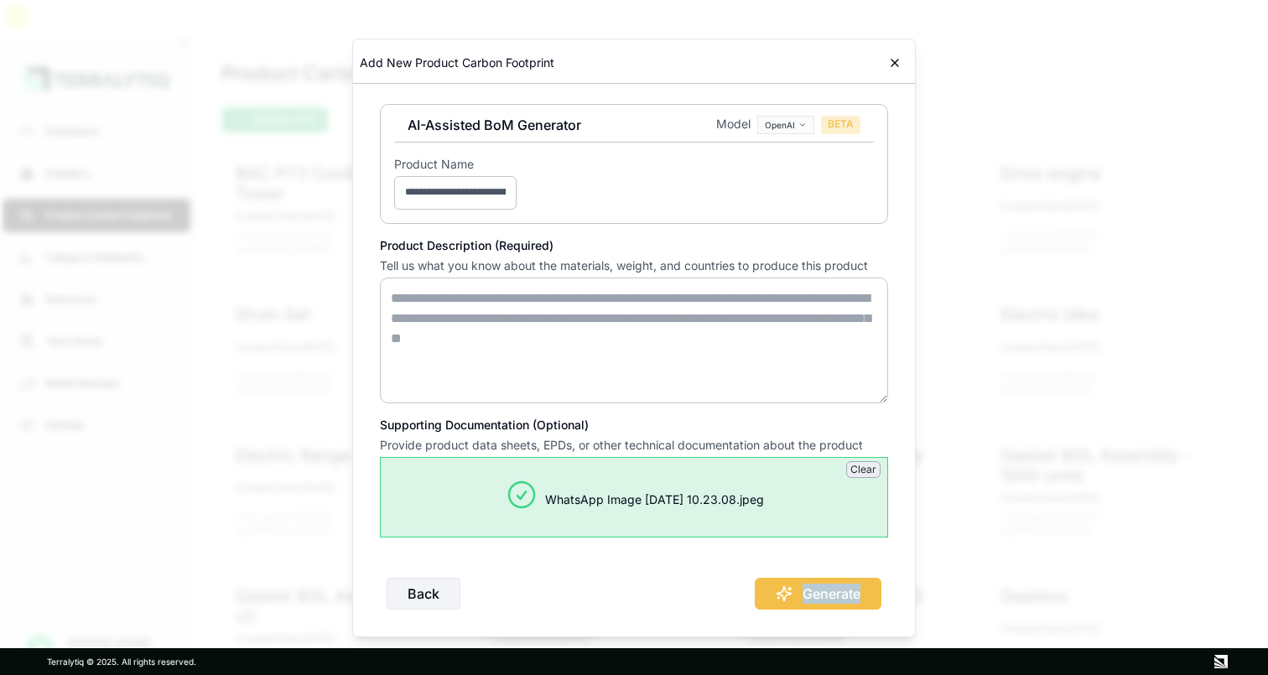
click at [793, 592] on div "Back Generate" at bounding box center [634, 586] width 508 height 45
click at [894, 65] on icon at bounding box center [895, 63] width 7 height 7
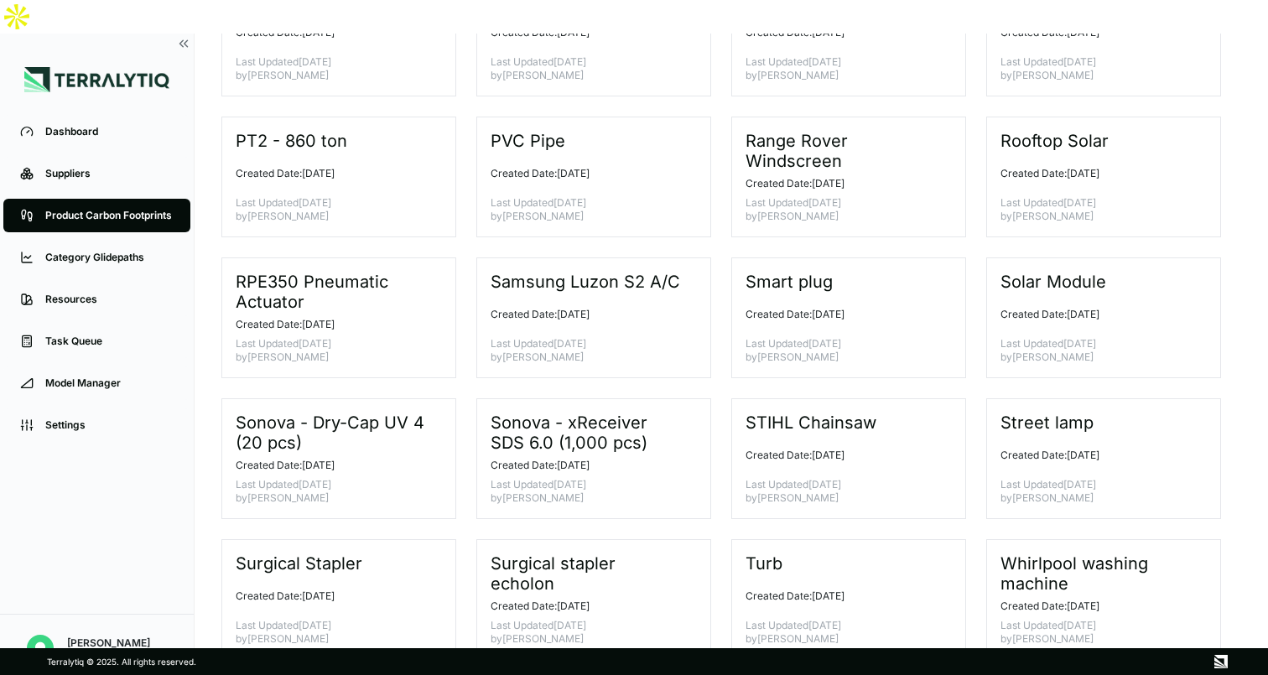
scroll to position [907, 0]
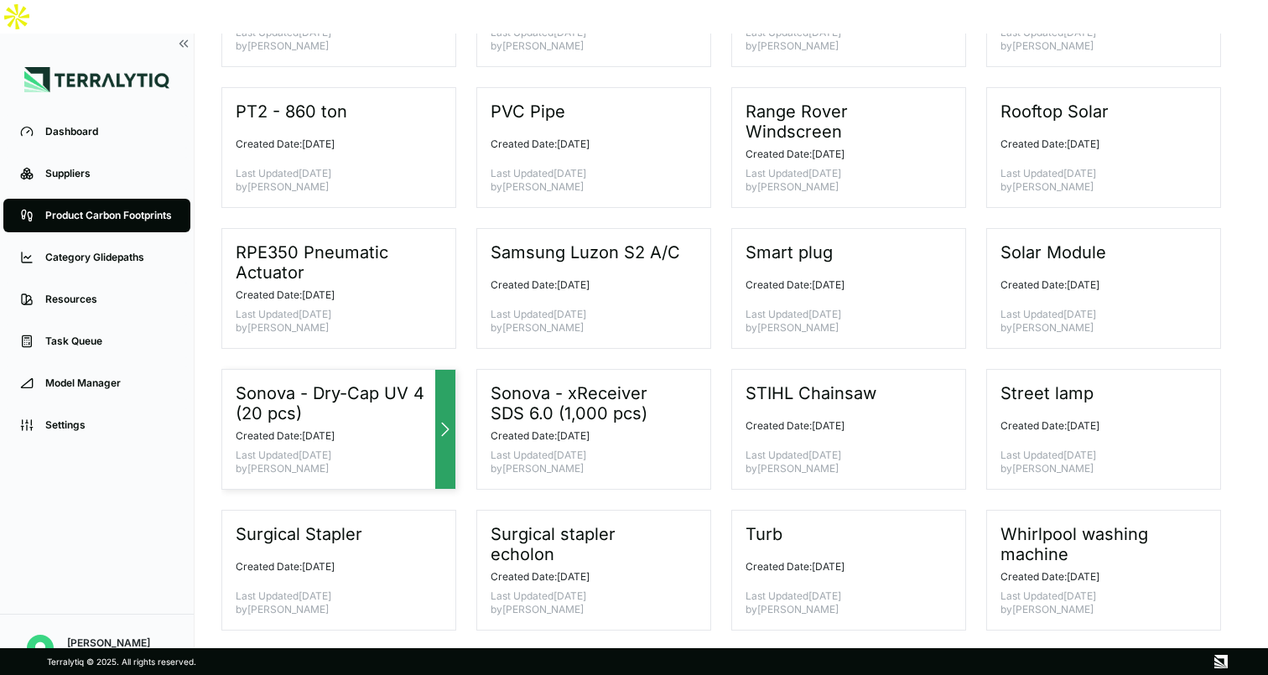
click at [448, 419] on icon at bounding box center [445, 429] width 20 height 20
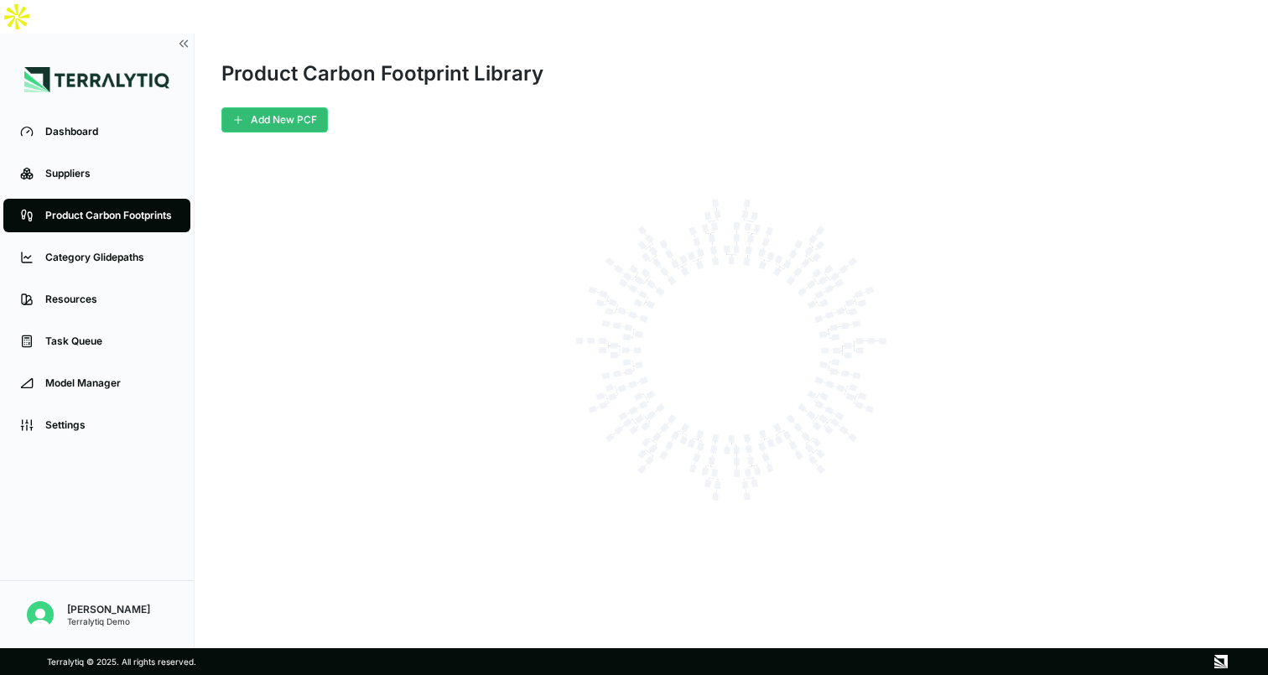
scroll to position [0, 0]
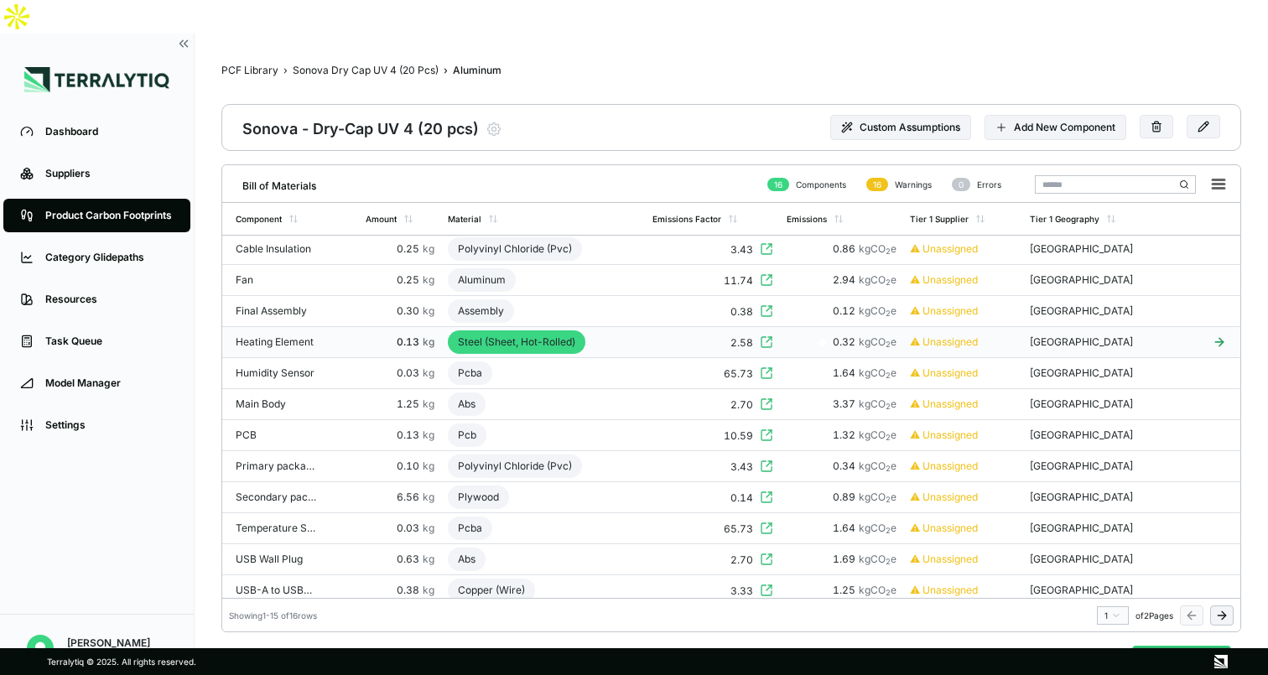
scroll to position [40, 0]
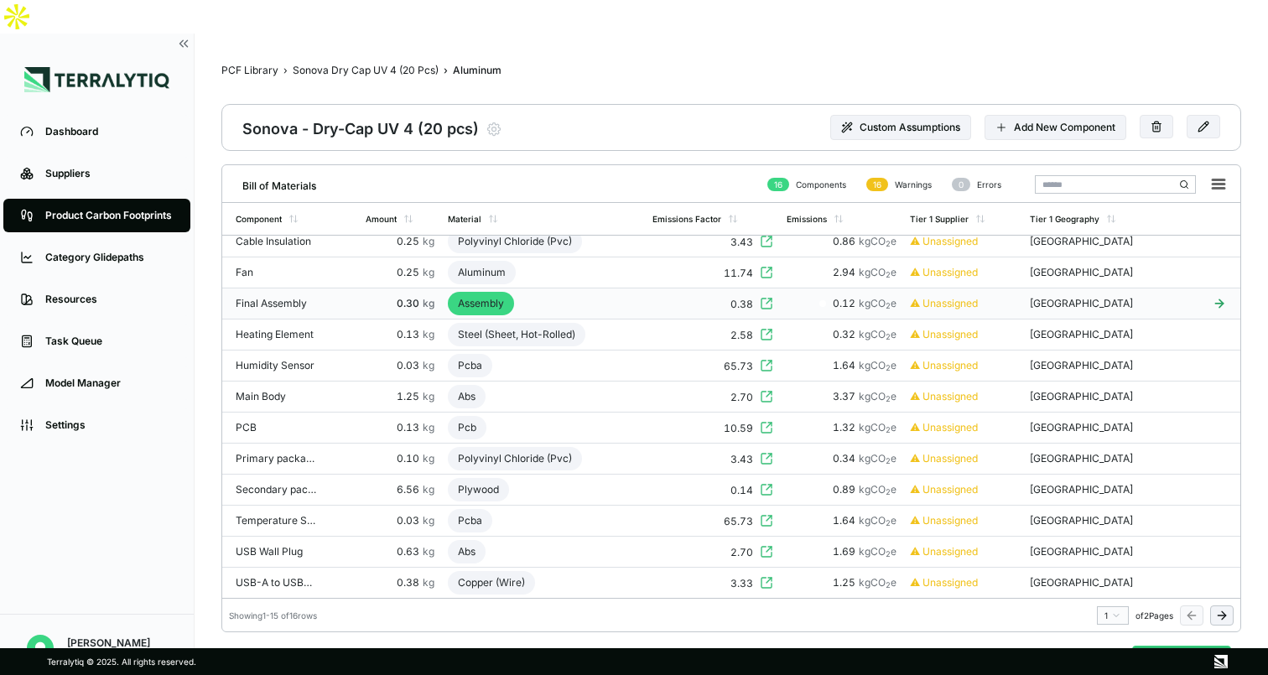
click at [492, 292] on div "Assembly" at bounding box center [481, 303] width 66 height 23
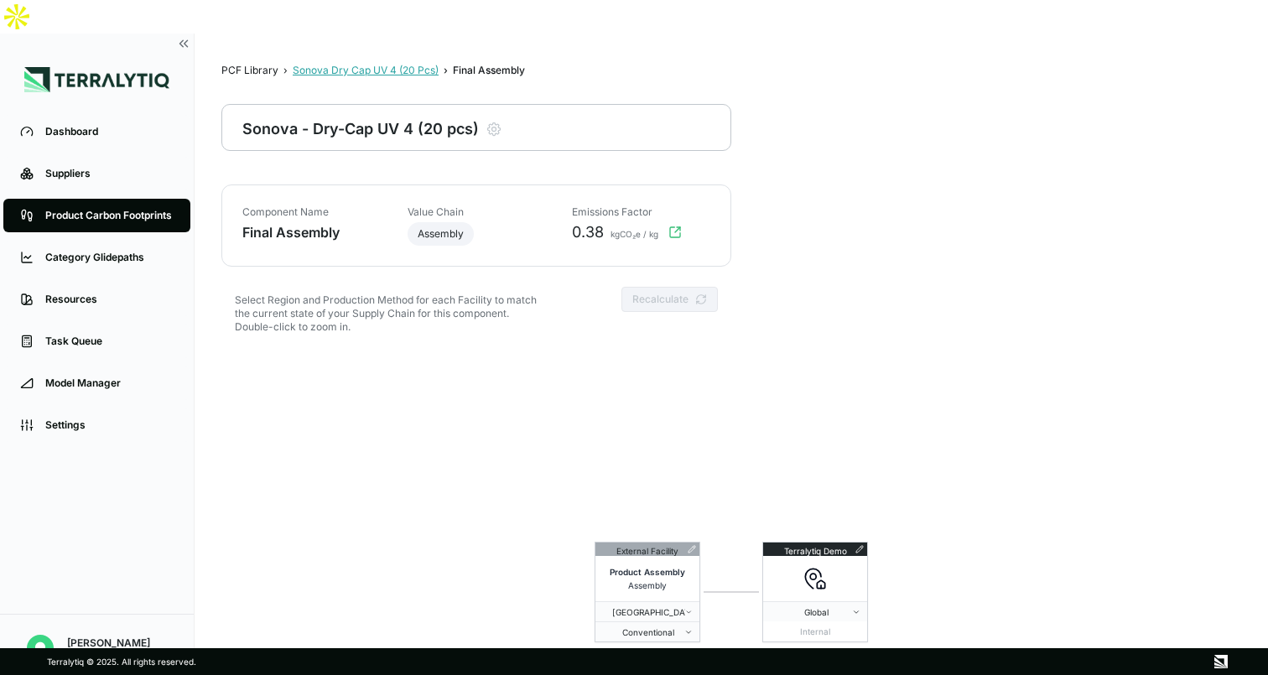
click at [375, 64] on div "Sonova Dry Cap UV 4 (20 Pcs)" at bounding box center [366, 70] width 146 height 13
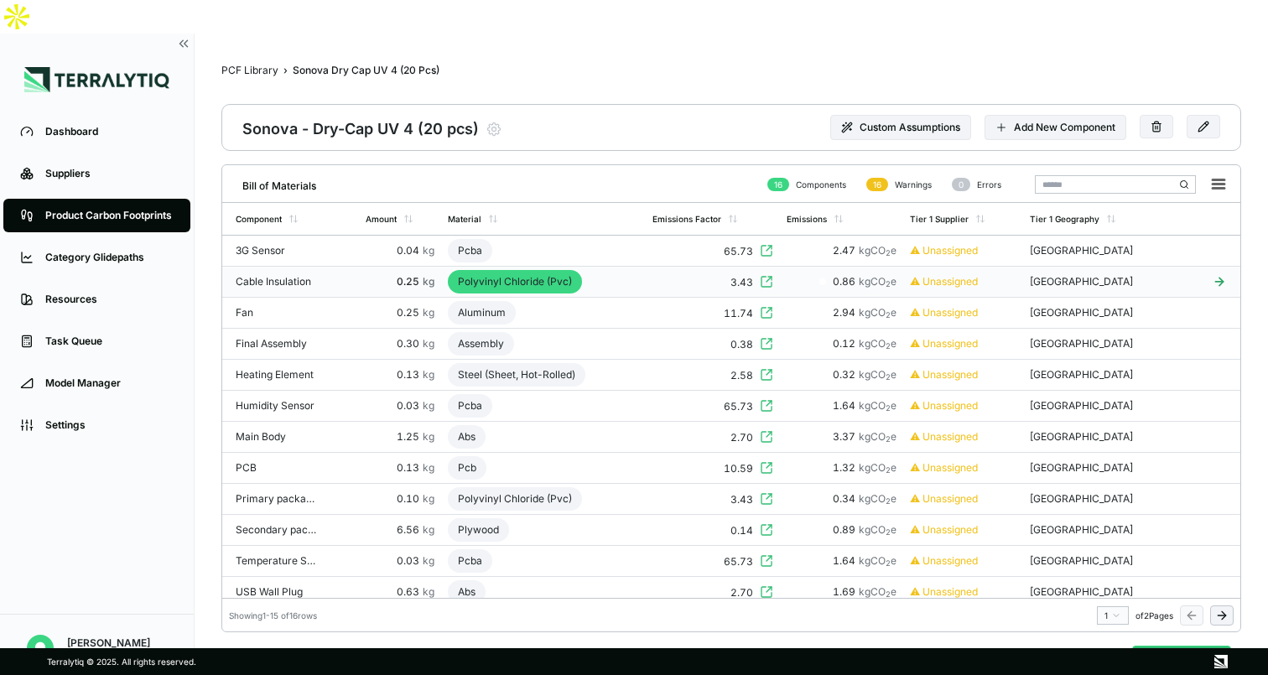
click at [537, 270] on div "Polyvinyl Chloride (Pvc)" at bounding box center [515, 281] width 134 height 23
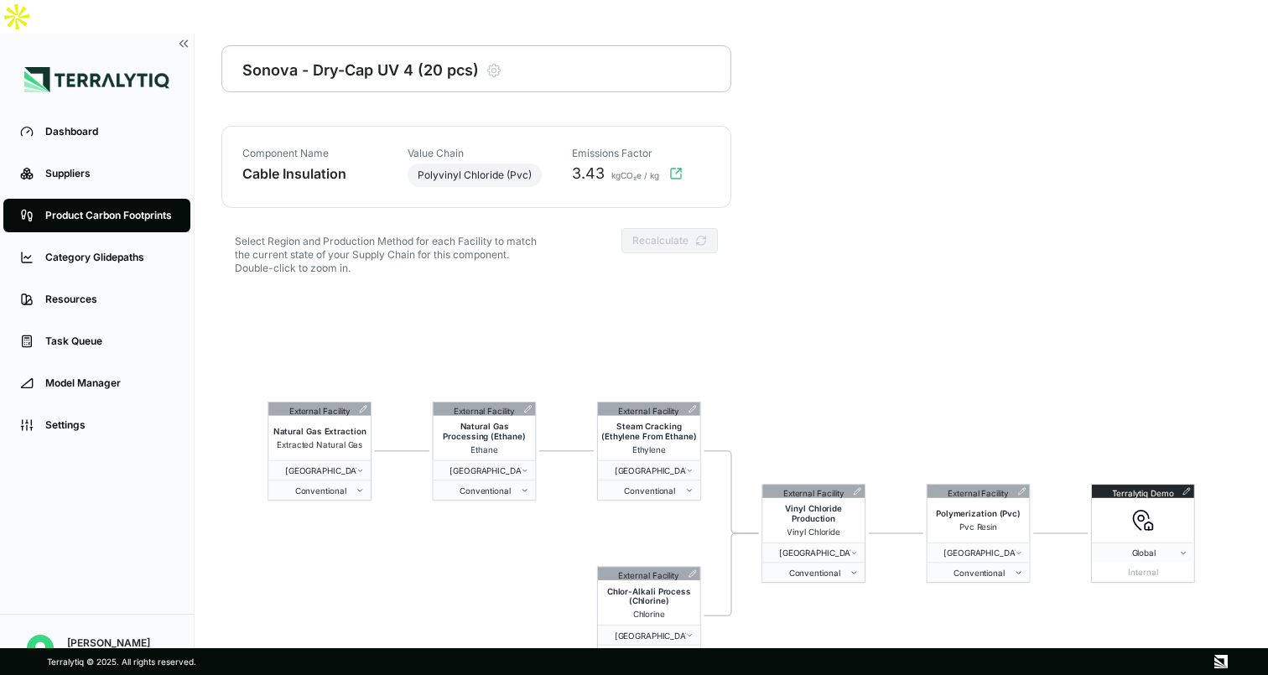
scroll to position [0, 0]
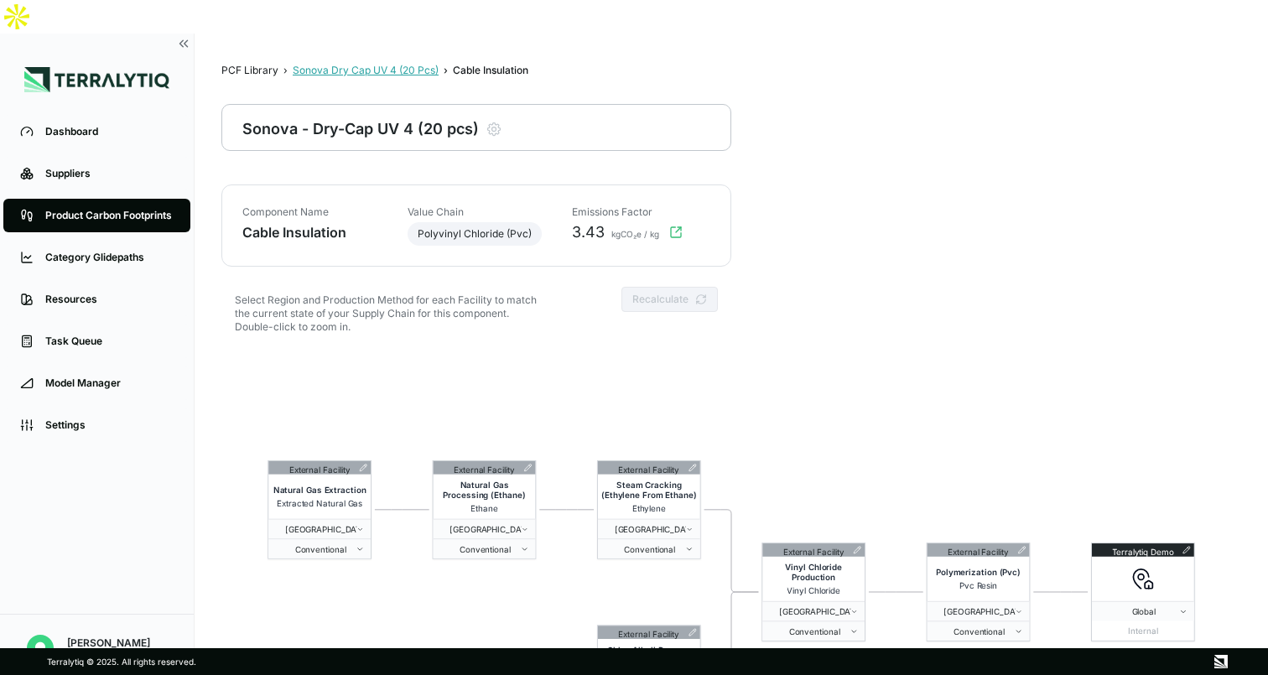
click at [371, 64] on div "Sonova Dry Cap UV 4 (20 Pcs)" at bounding box center [366, 70] width 146 height 13
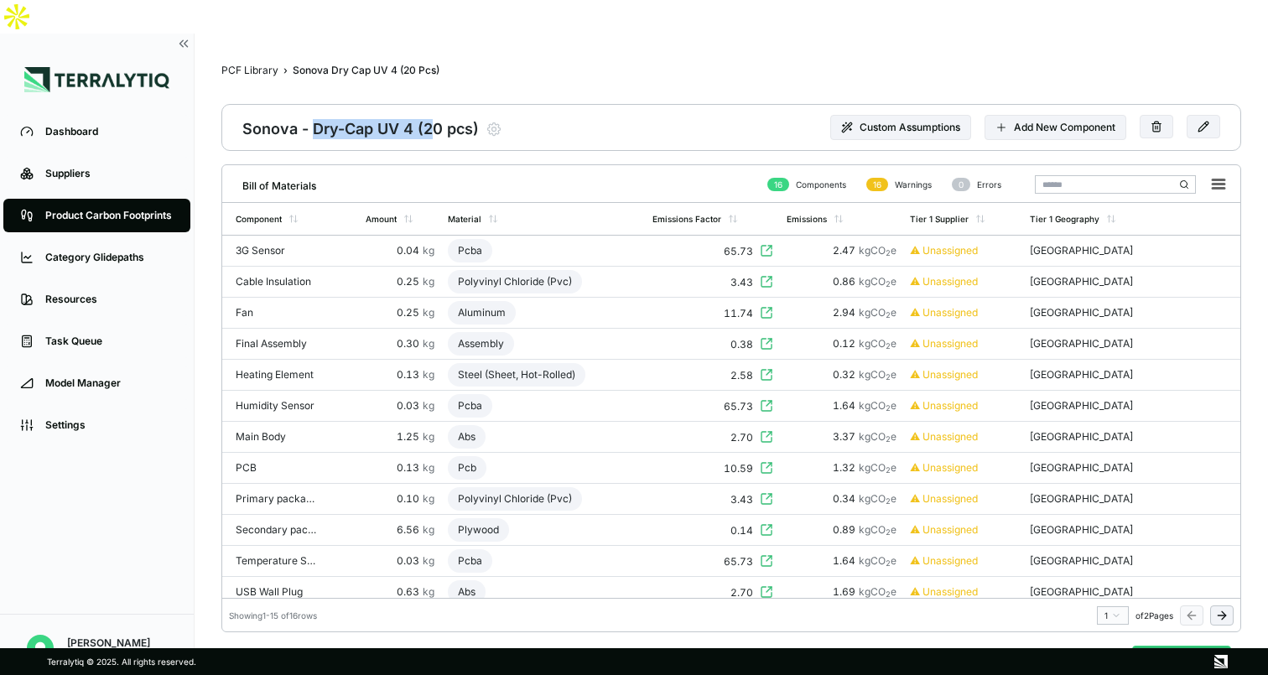
drag, startPoint x: 311, startPoint y: 94, endPoint x: 434, endPoint y: 93, distance: 122.4
click at [434, 116] on div "Sonova - Dry-Cap UV 4 (20 pcs)" at bounding box center [360, 127] width 237 height 23
click at [526, 298] on td "Aluminum" at bounding box center [543, 313] width 205 height 31
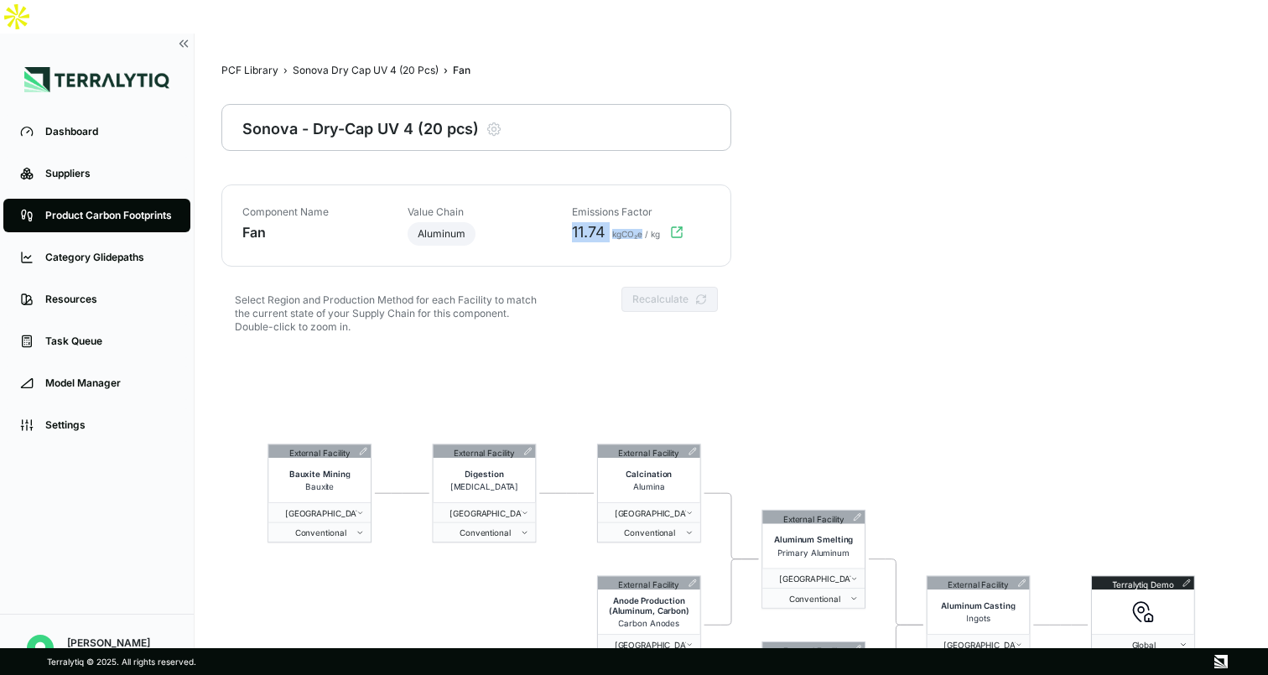
drag, startPoint x: 571, startPoint y: 198, endPoint x: 643, endPoint y: 198, distance: 72.1
click at [643, 222] on div "11.74 kgCO₂e / kg" at bounding box center [636, 232] width 148 height 20
click at [373, 64] on div "Sonova Dry Cap UV 4 (20 Pcs)" at bounding box center [366, 70] width 146 height 13
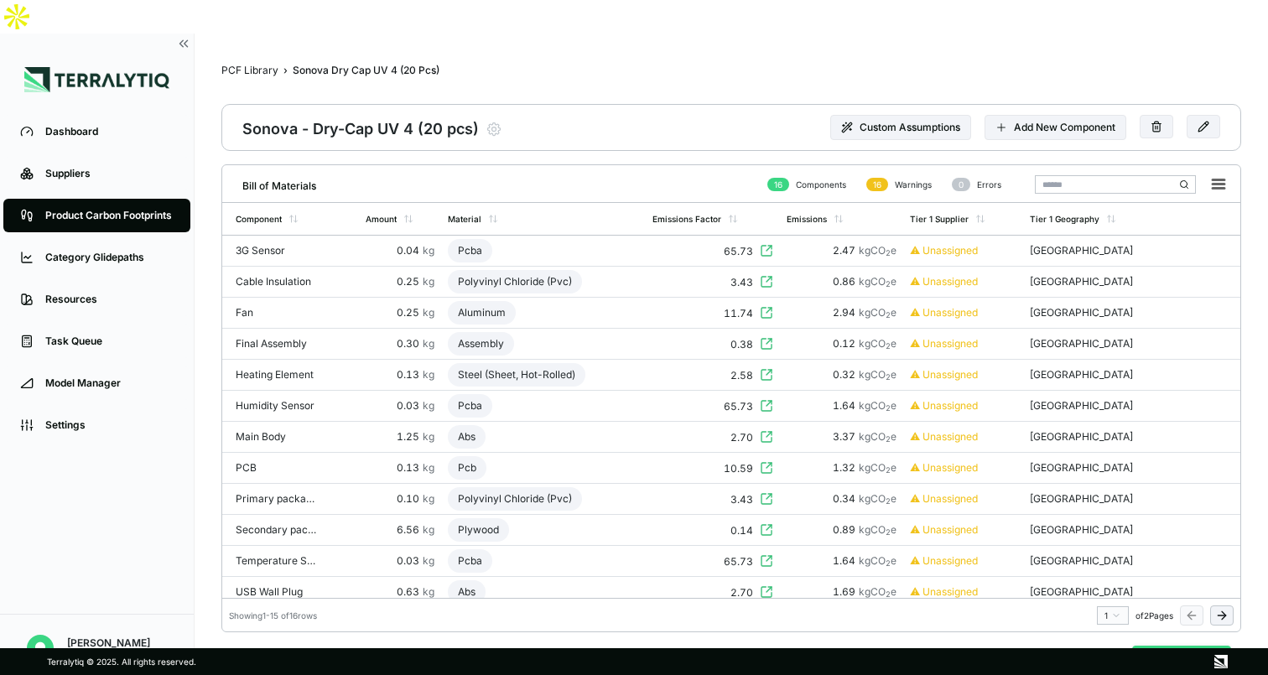
click at [1159, 646] on button "Analyze PCF" at bounding box center [1181, 662] width 99 height 32
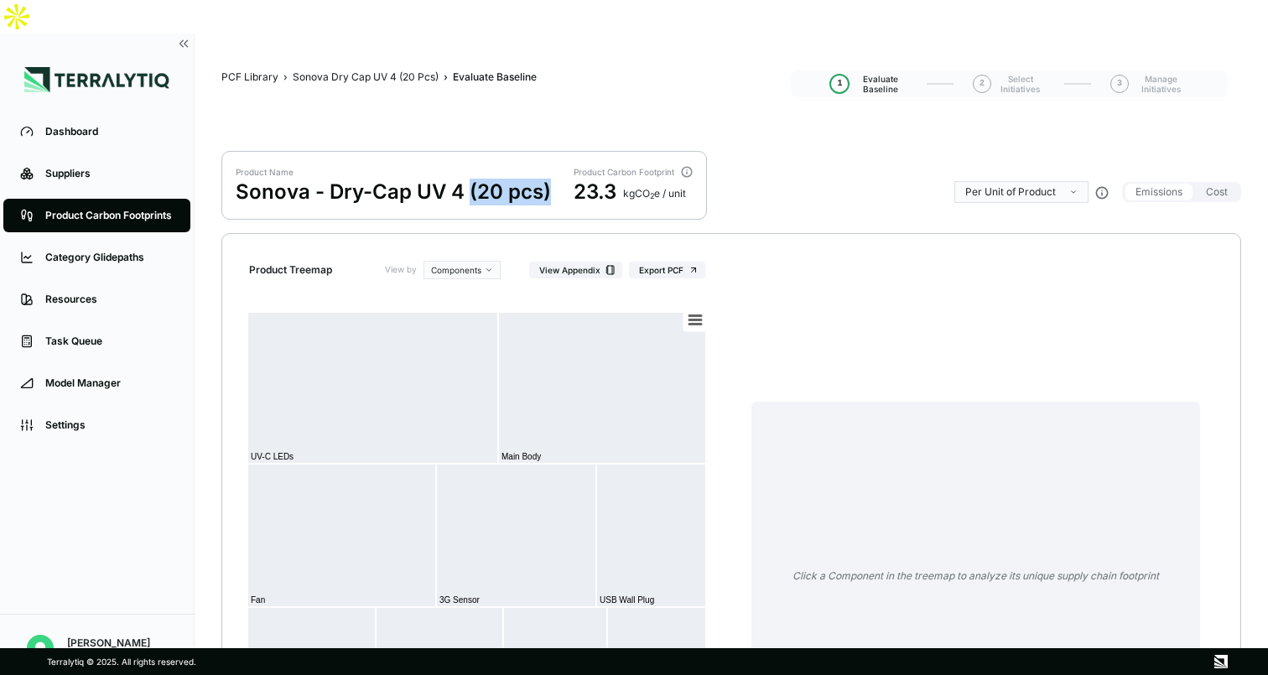
drag, startPoint x: 465, startPoint y: 156, endPoint x: 549, endPoint y: 154, distance: 83.9
click at [549, 154] on div "Product Name Sonova - Dry-Cap UV 4 (20 pcs) Product Carbon Footprint 23.3 kg CO…" at bounding box center [464, 185] width 486 height 69
drag, startPoint x: 576, startPoint y: 159, endPoint x: 613, endPoint y: 159, distance: 36.9
click at [613, 179] on div "23.3" at bounding box center [595, 192] width 43 height 27
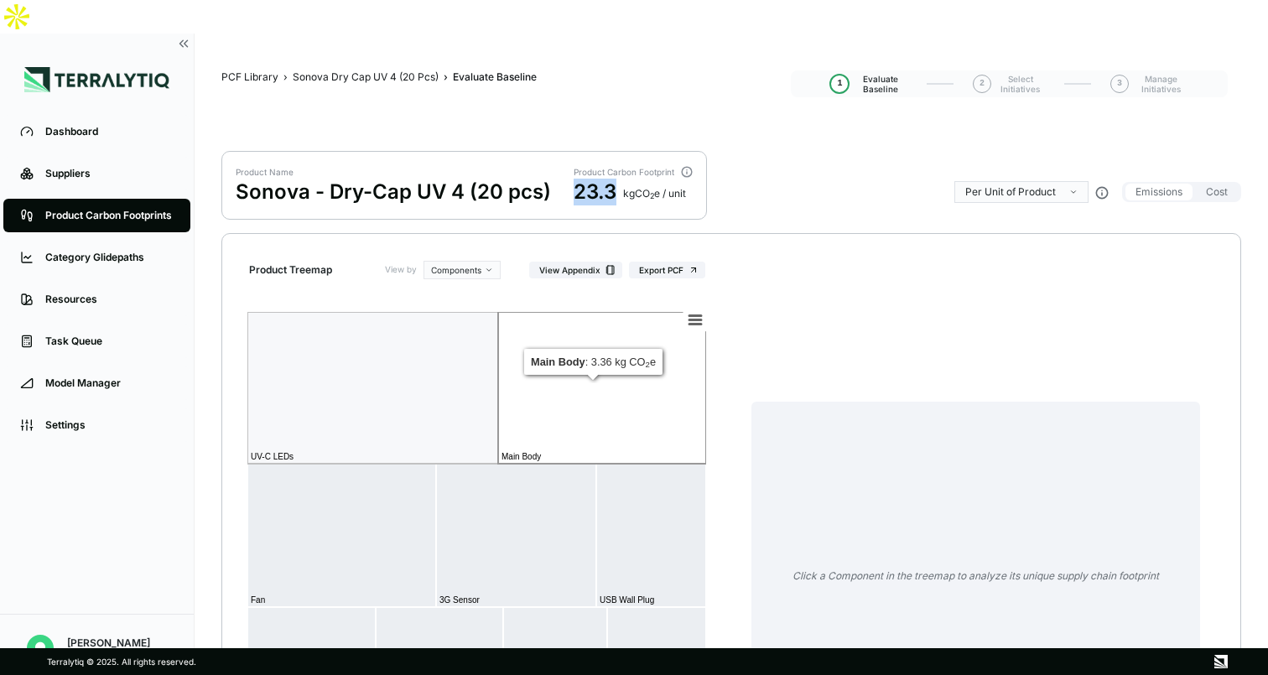
click at [595, 385] on rect at bounding box center [602, 388] width 208 height 152
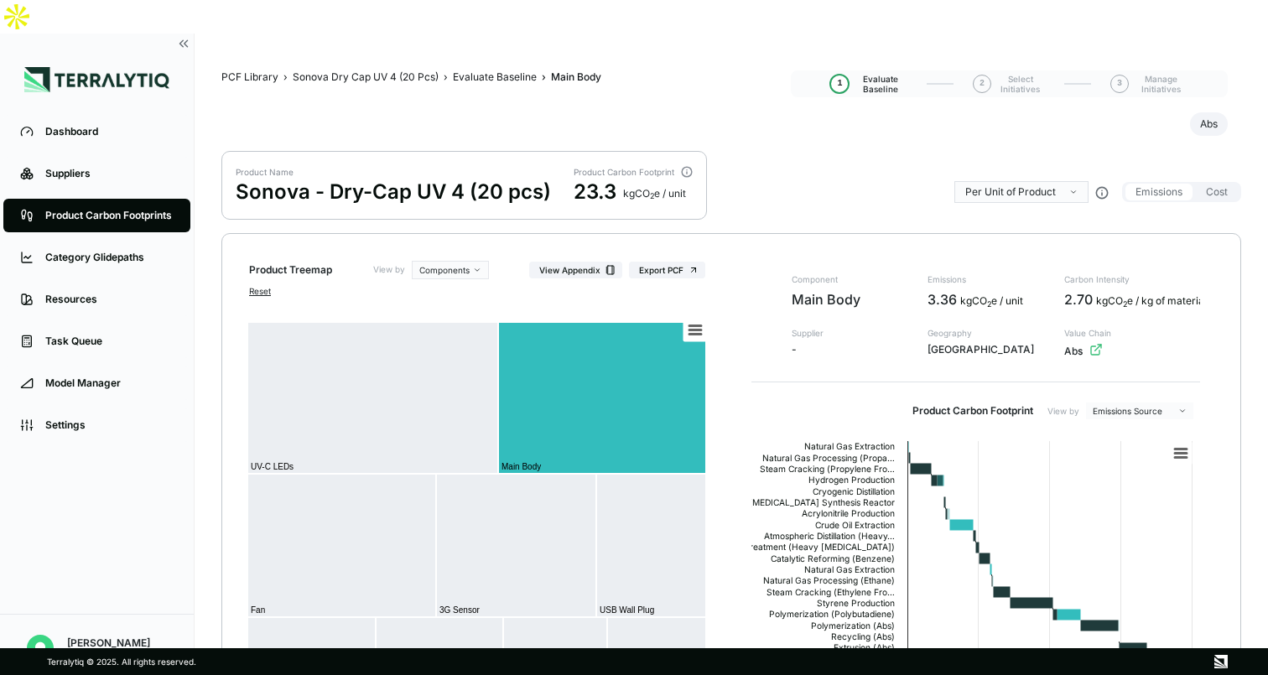
click at [756, 178] on div "Product Name Sonova - Dry-Cap UV 4 (20 pcs) Product Carbon Footprint 23.3 kg CO…" at bounding box center [731, 192] width 1020 height 82
click at [112, 167] on div "Suppliers" at bounding box center [109, 173] width 128 height 13
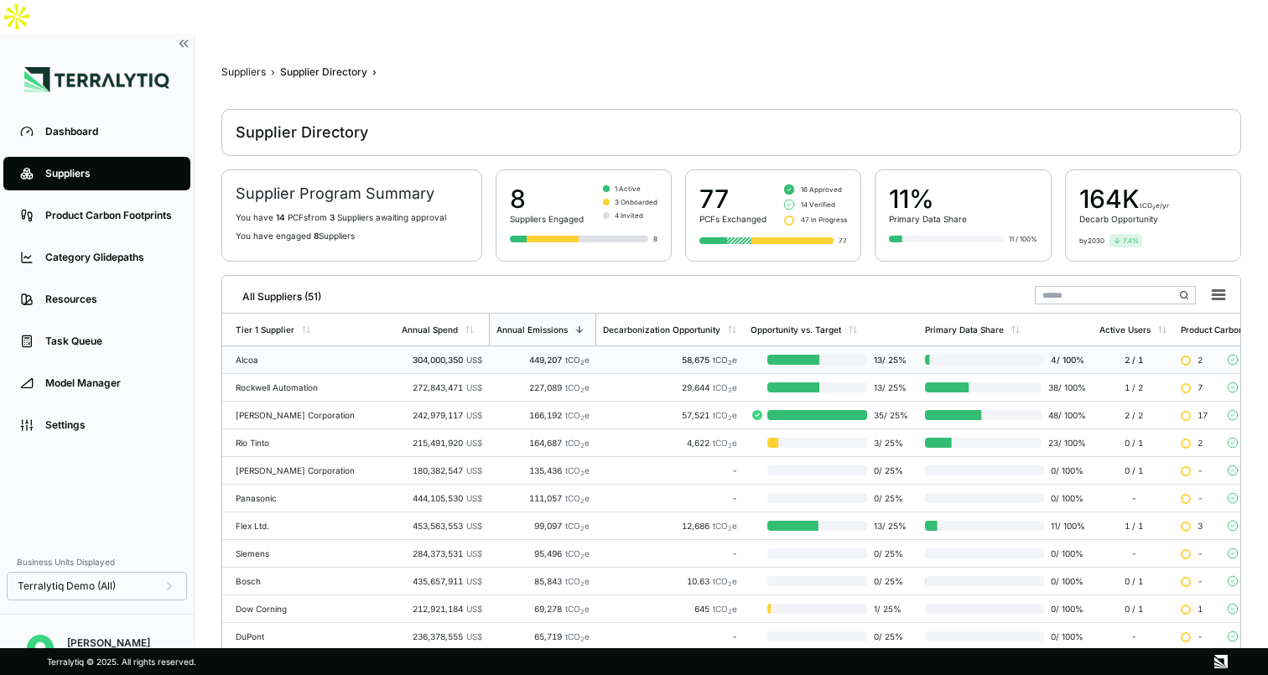
click at [603, 355] on div "58,675 tCO 2 e" at bounding box center [670, 360] width 134 height 10
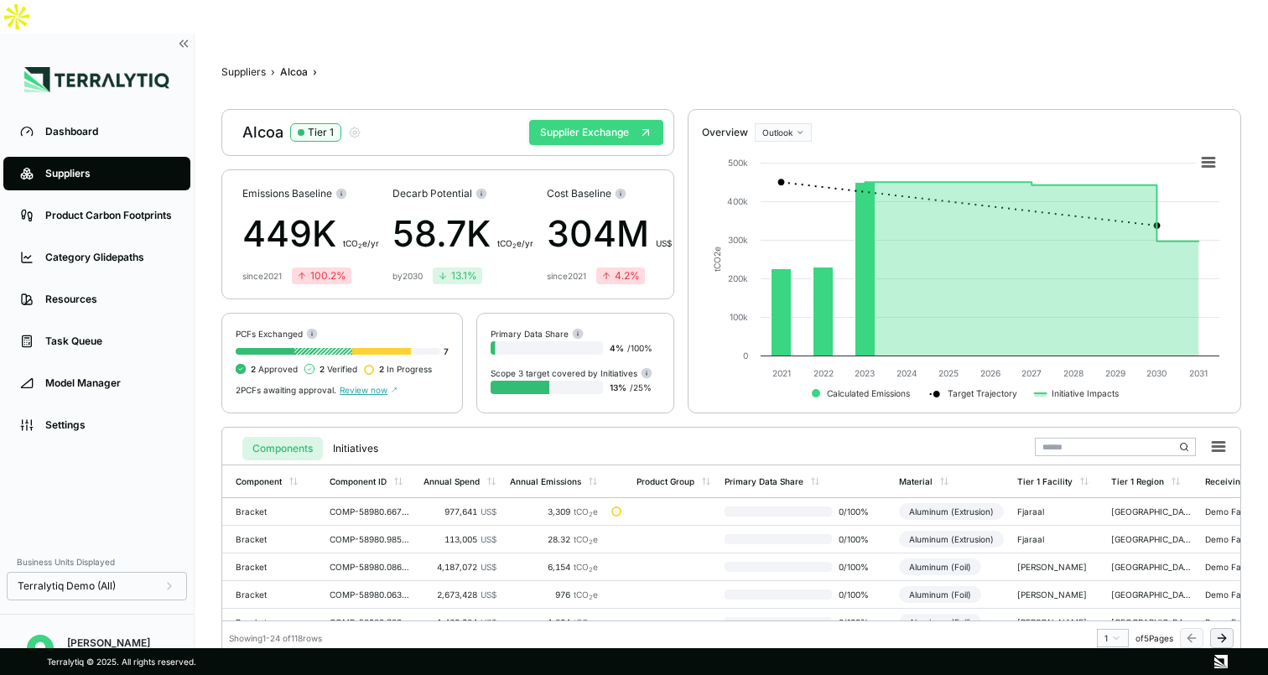
click at [600, 120] on button "Supplier Exchange" at bounding box center [596, 132] width 134 height 25
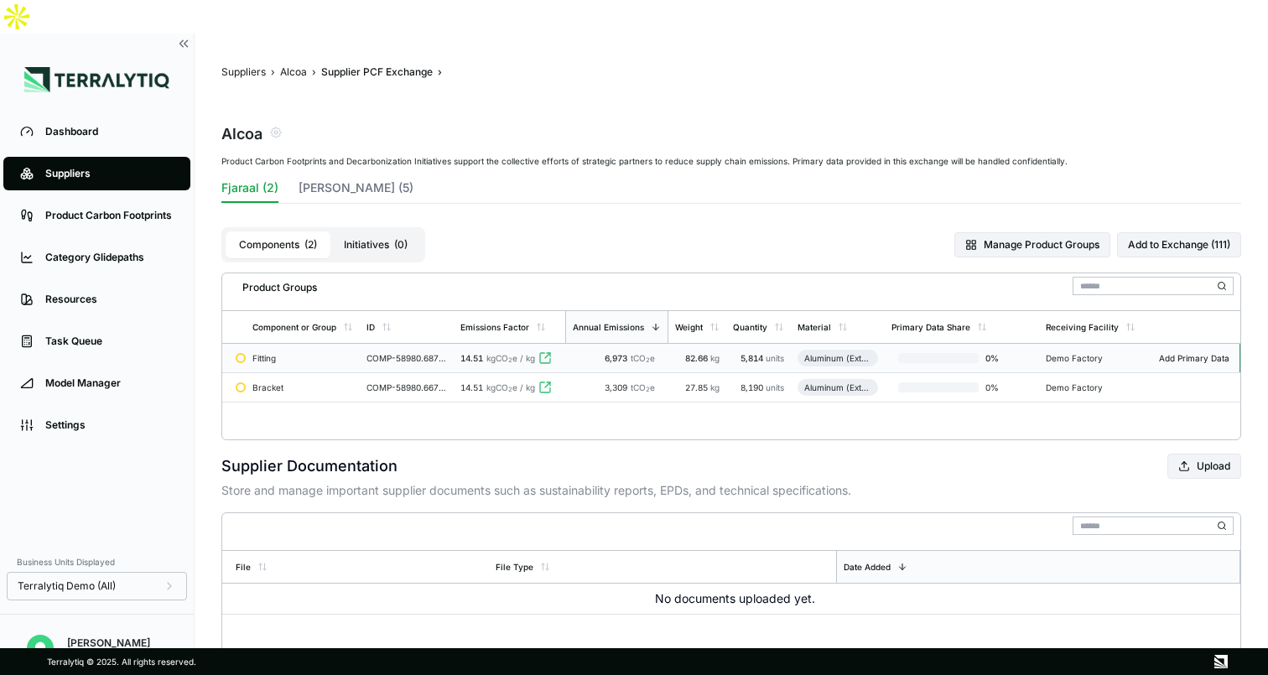
click at [451, 344] on td "COMP-58980.687831369112537" at bounding box center [407, 358] width 94 height 29
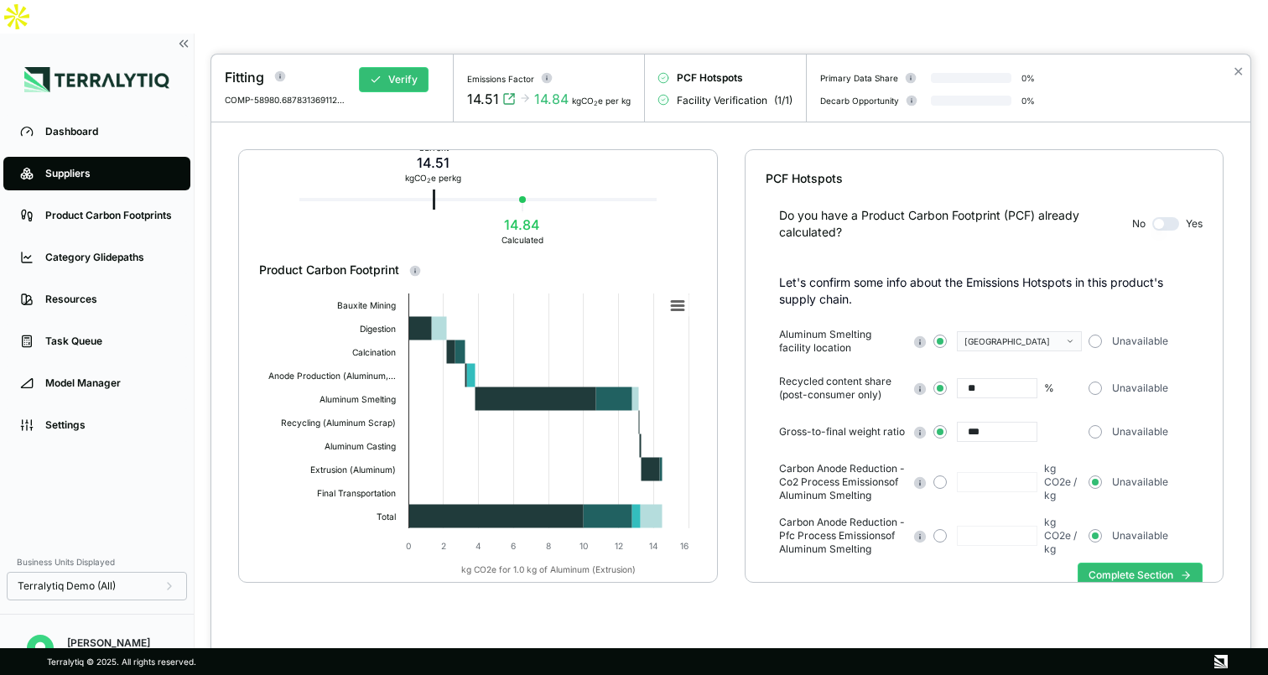
scroll to position [57, 0]
click at [724, 101] on span "Facility Verification" at bounding box center [722, 100] width 91 height 13
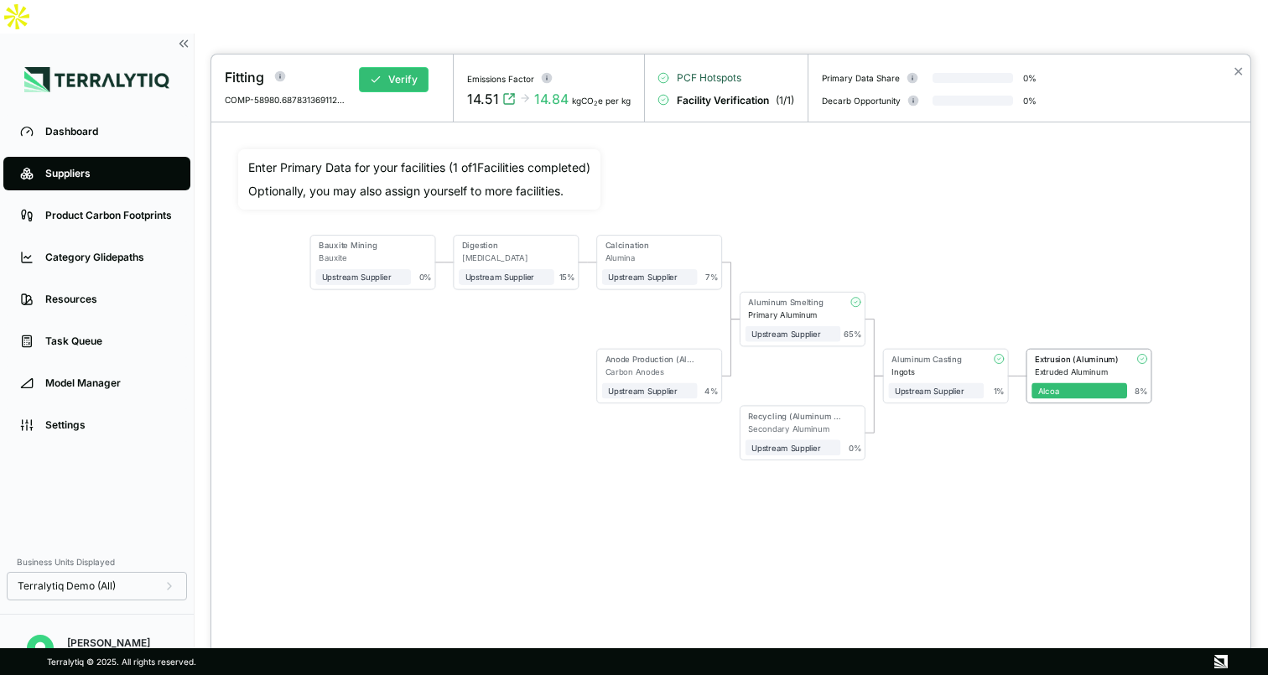
click at [717, 79] on span "PCF Hotspots" at bounding box center [709, 77] width 65 height 13
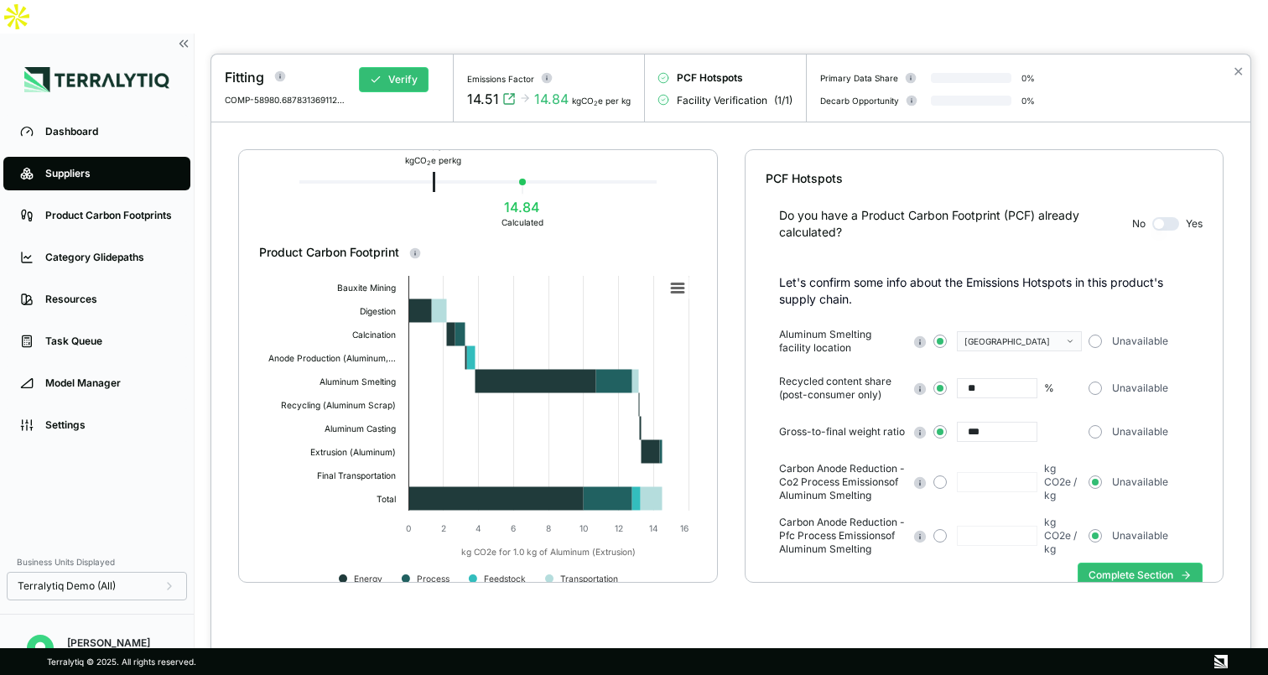
scroll to position [94, 0]
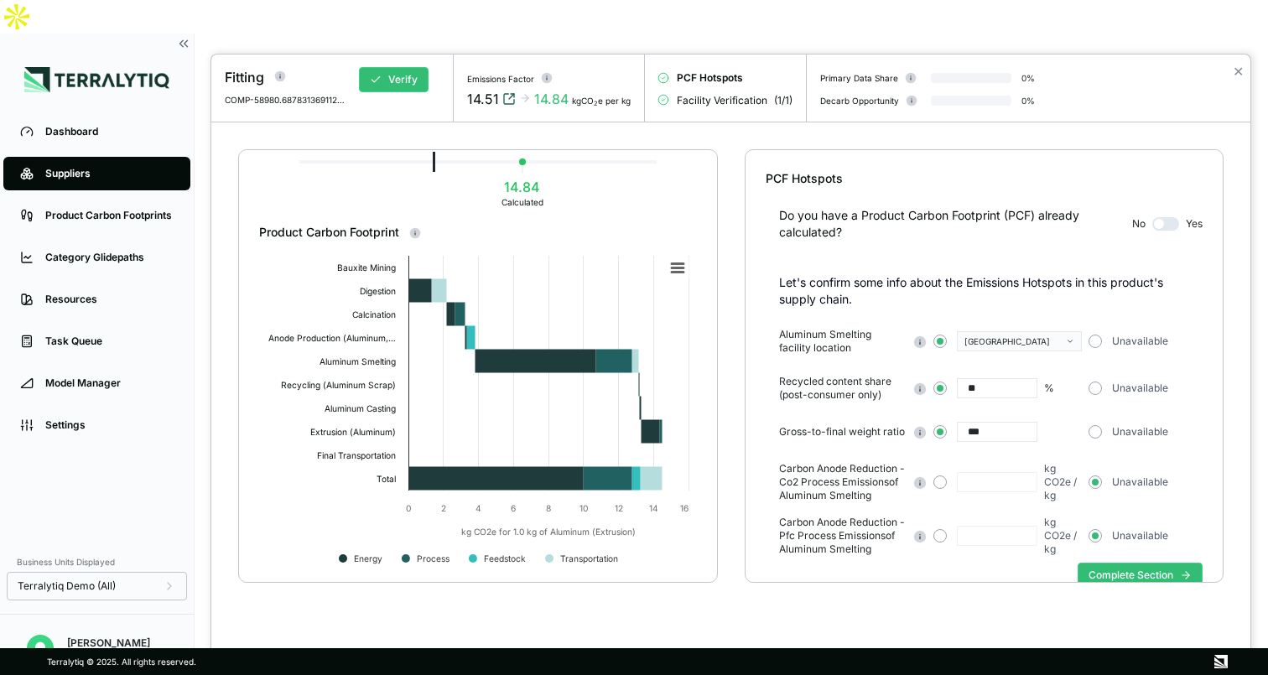
click at [507, 97] on icon "View audit trail" at bounding box center [508, 98] width 13 height 13
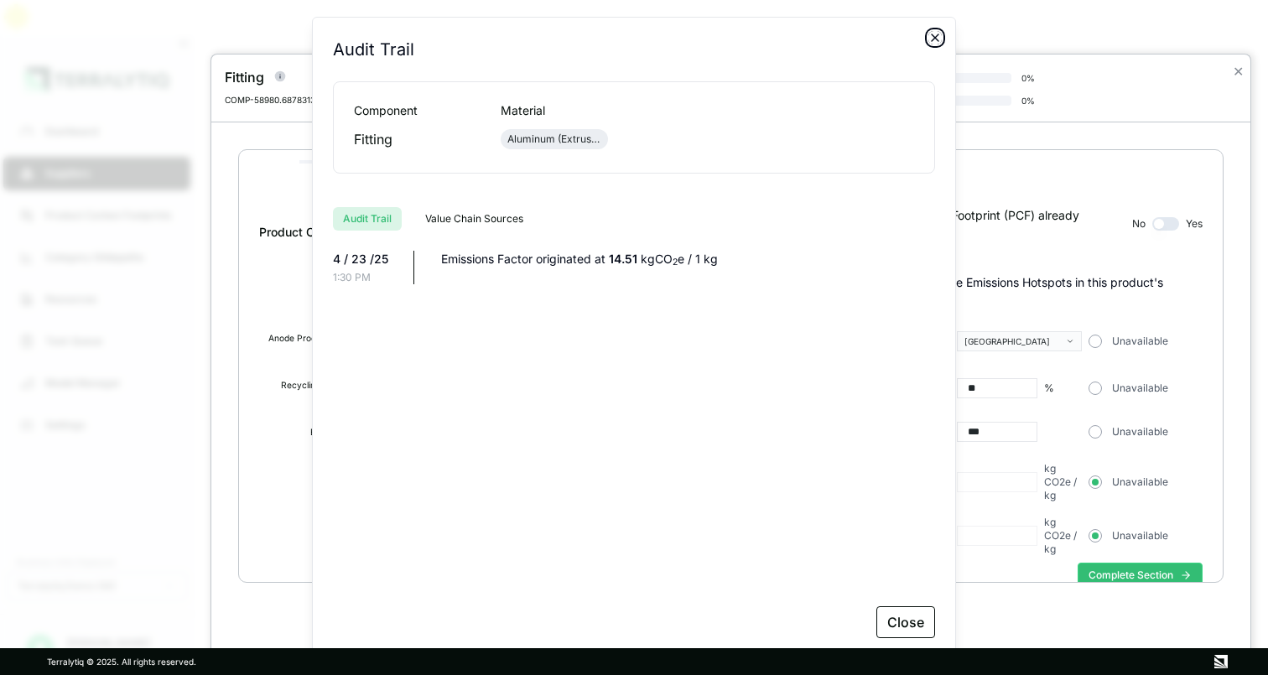
click at [937, 39] on icon "button" at bounding box center [935, 37] width 7 height 7
